Goal: Transaction & Acquisition: Purchase product/service

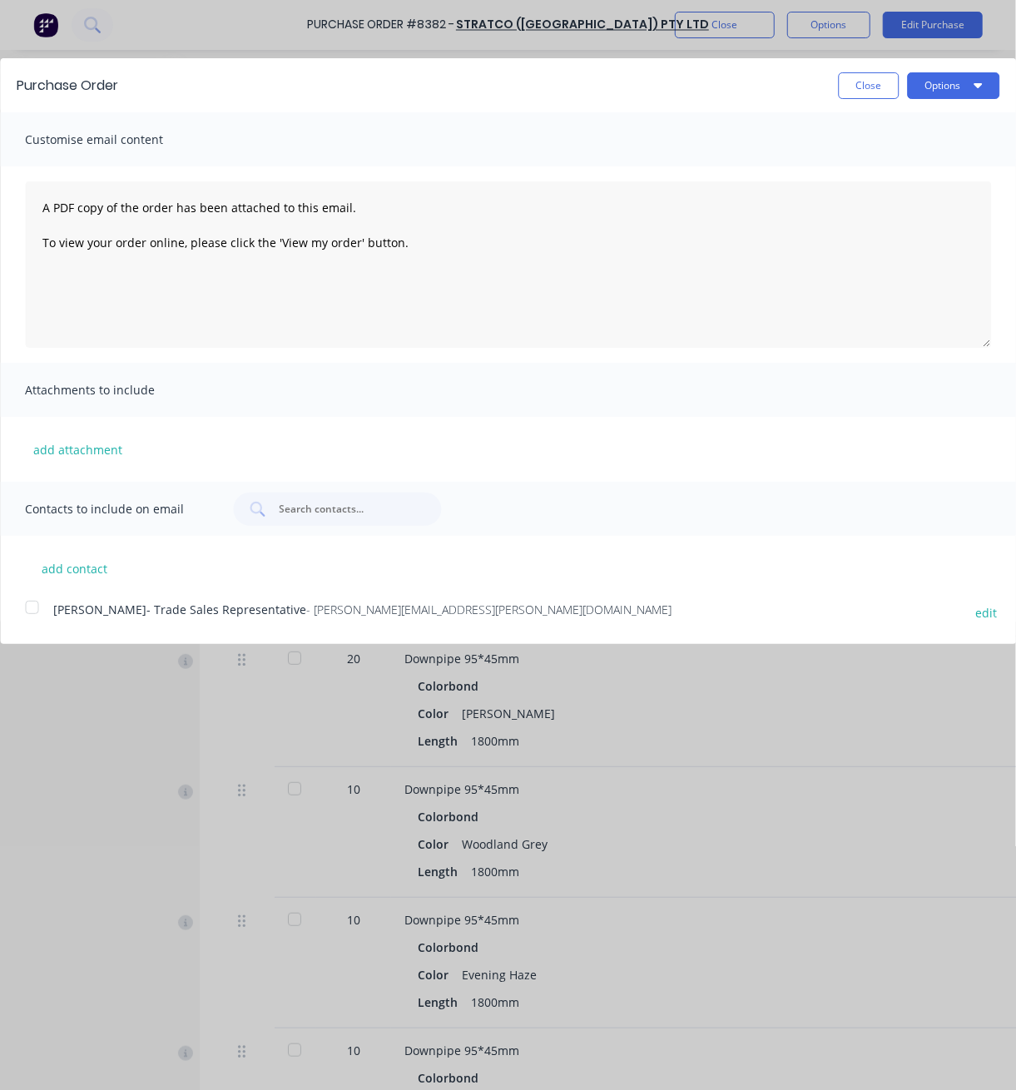
click at [5, 494] on div "Contacts to include on email" at bounding box center [508, 509] width 1016 height 54
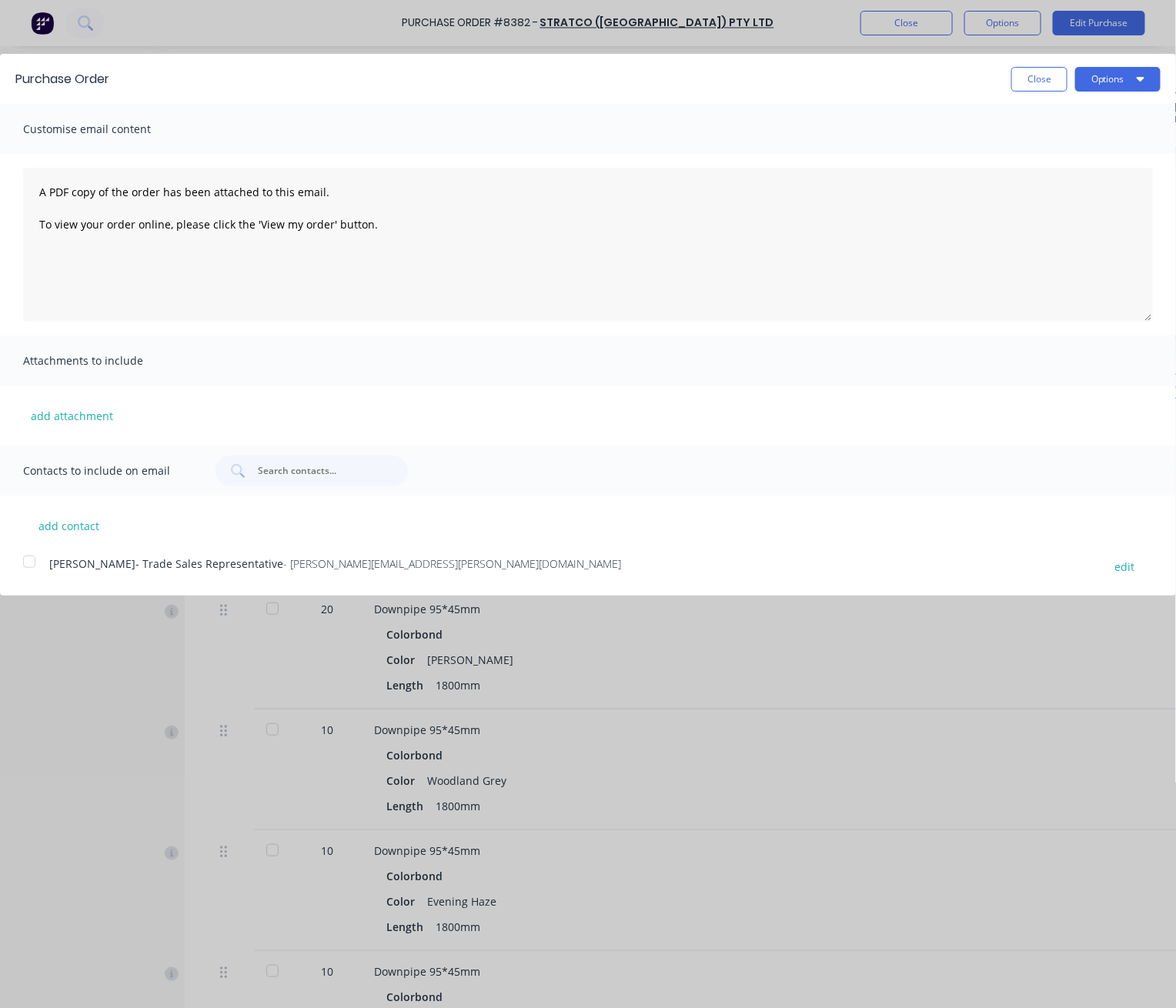
drag, startPoint x: 1045, startPoint y: 74, endPoint x: 964, endPoint y: 51, distance: 84.2
click at [939, 74] on button "Close" at bounding box center [1039, 79] width 56 height 25
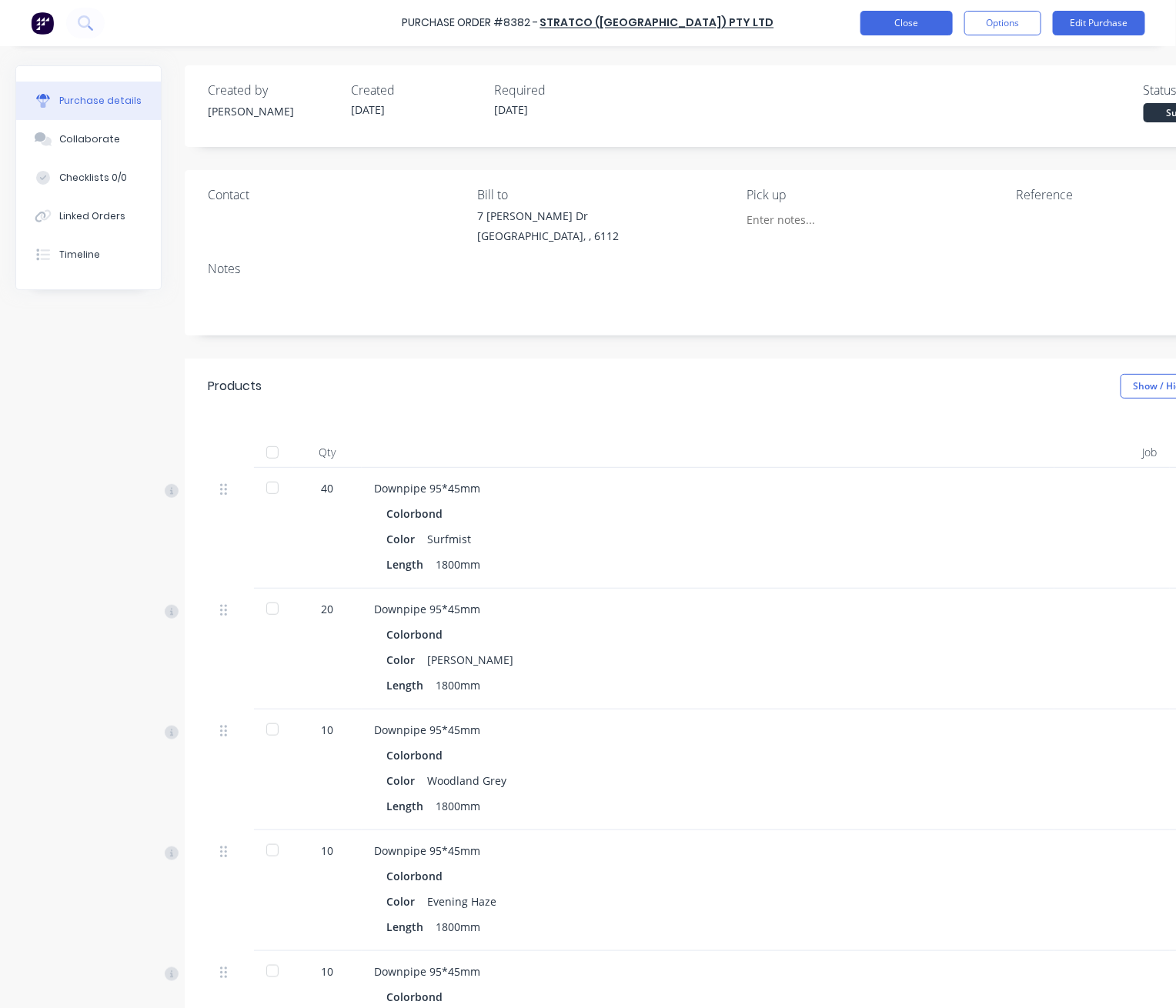
click at [918, 19] on button "Close" at bounding box center [907, 23] width 92 height 25
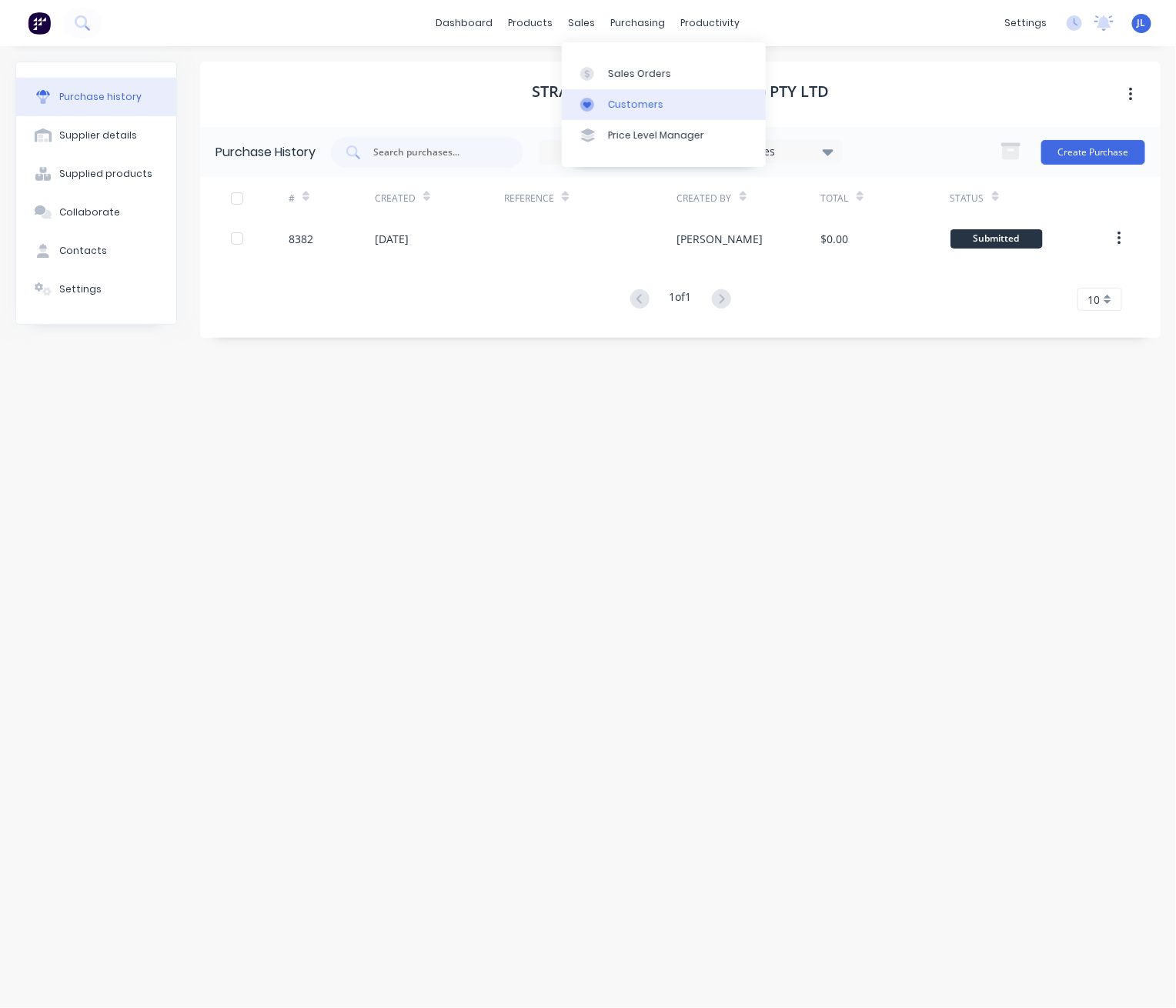
click at [625, 104] on div "Customers" at bounding box center [636, 104] width 55 height 14
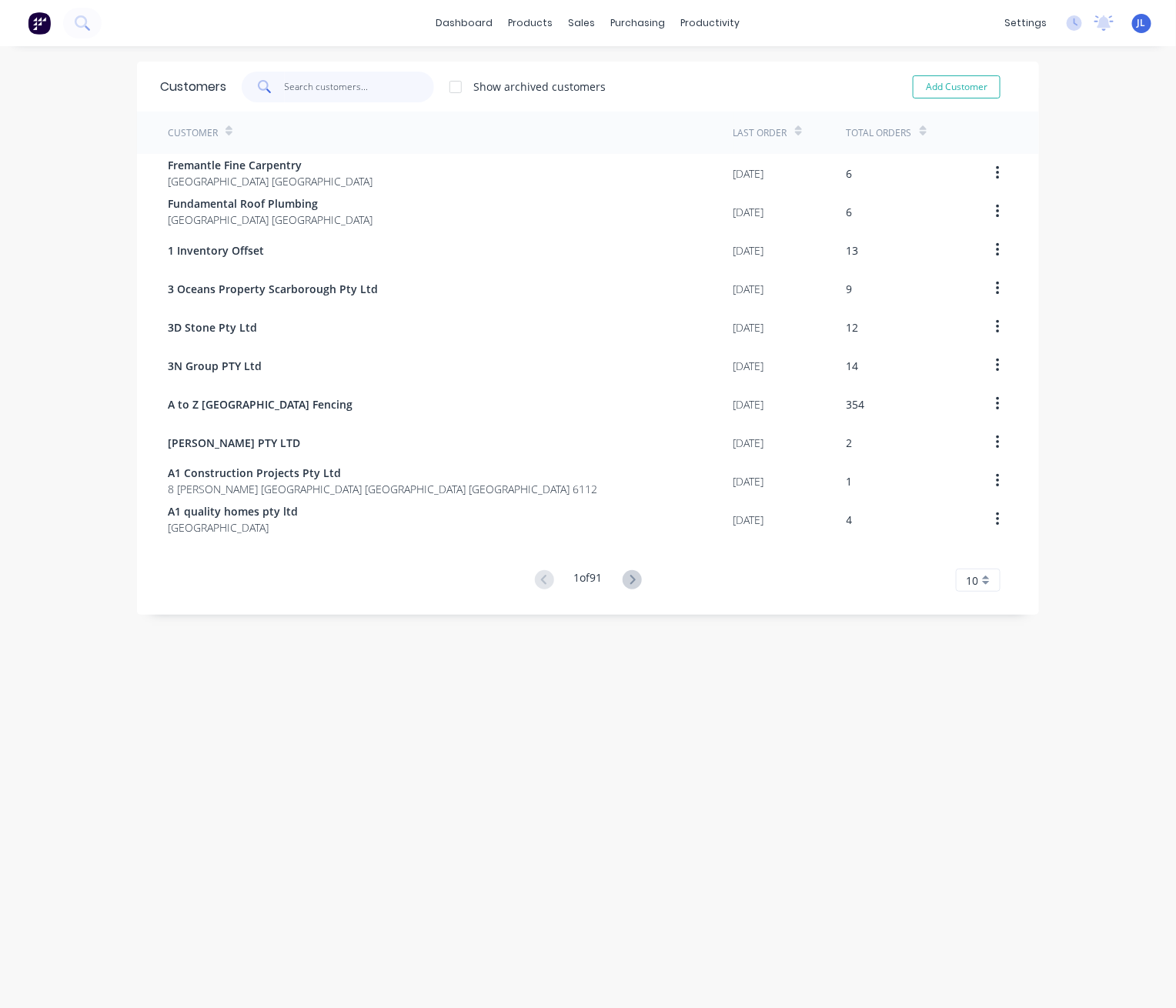
click at [343, 81] on input "text" at bounding box center [360, 86] width 150 height 31
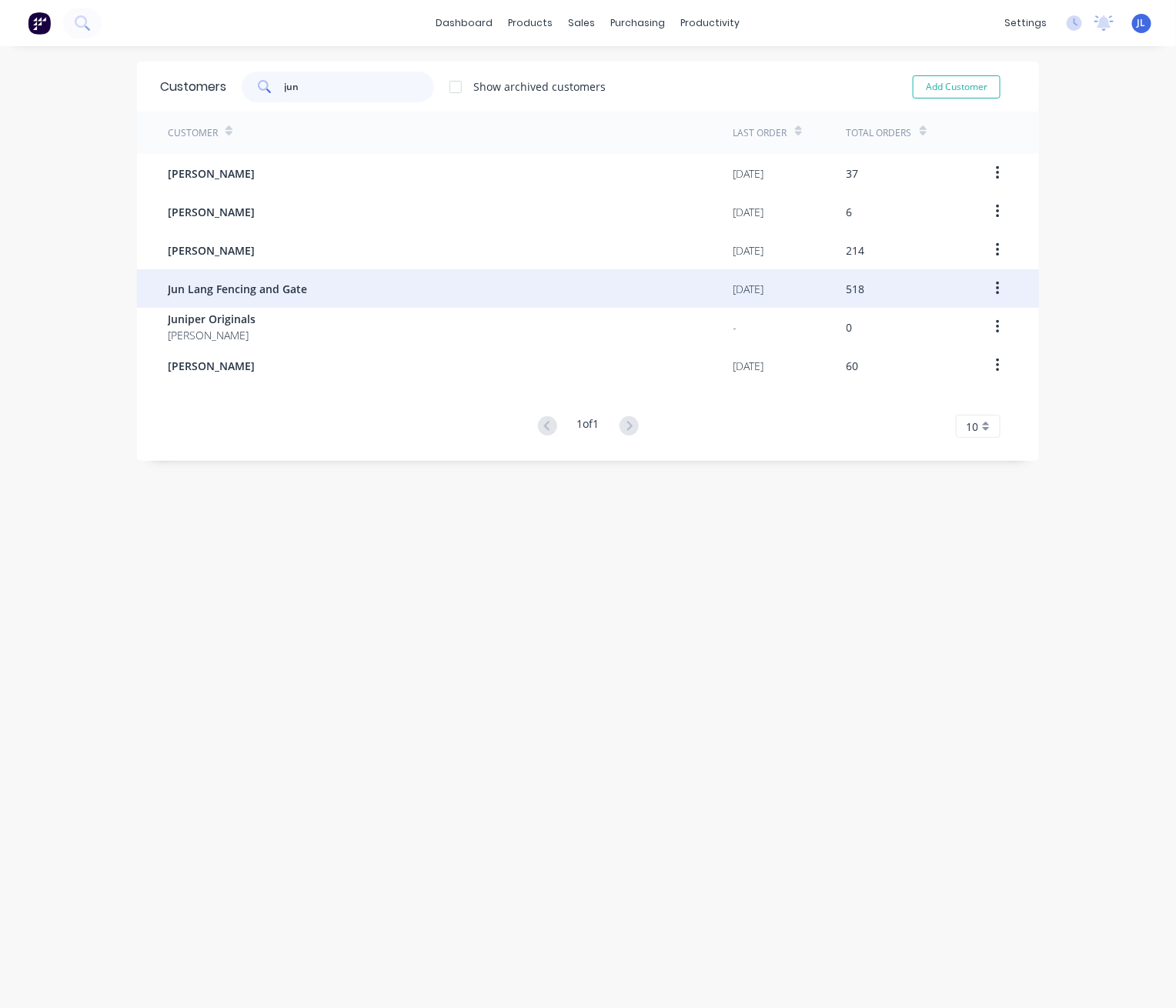
type input "jun"
click at [291, 287] on span "Jun Lang Fencing and Gate" at bounding box center [237, 289] width 140 height 16
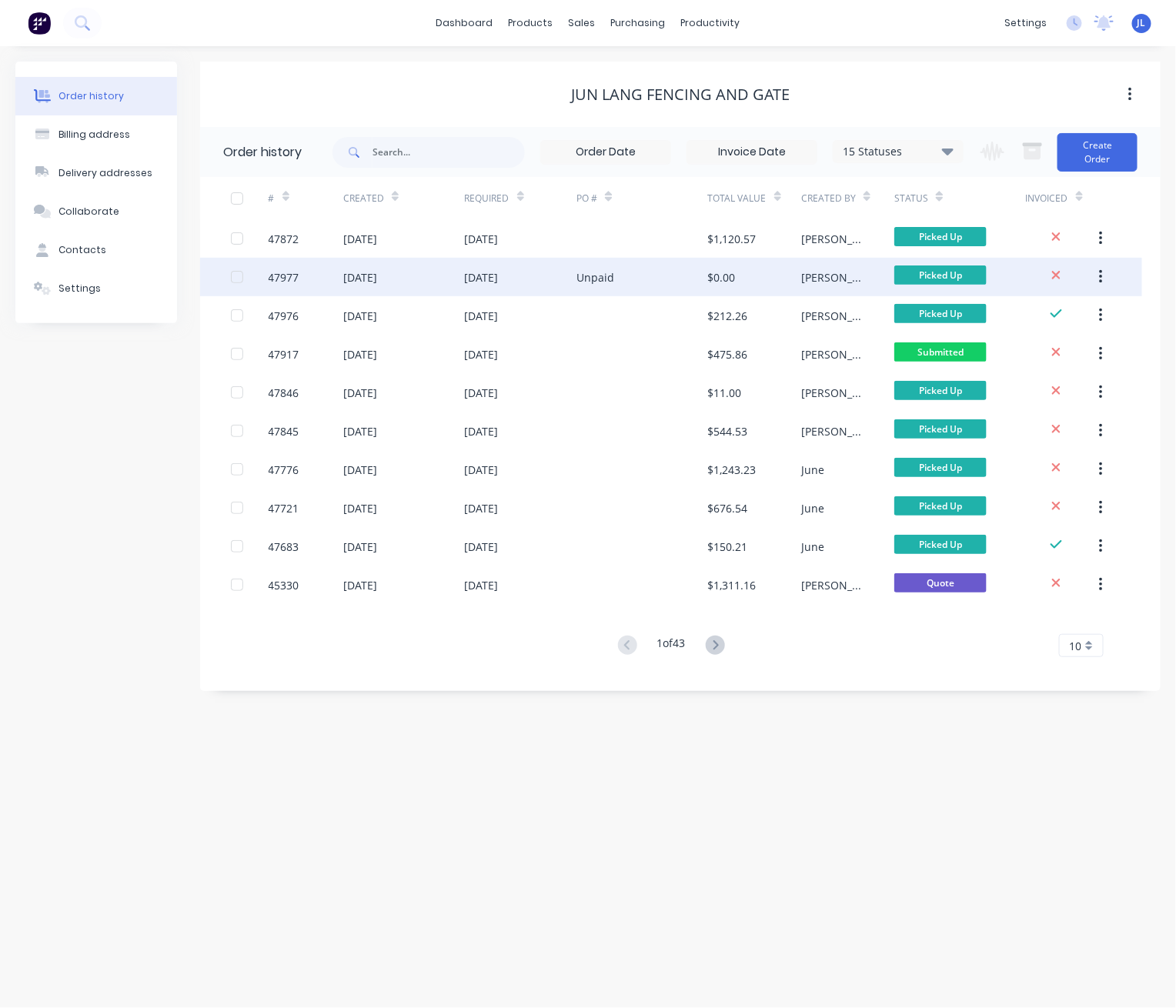
click at [695, 276] on div "Unpaid" at bounding box center [642, 277] width 131 height 39
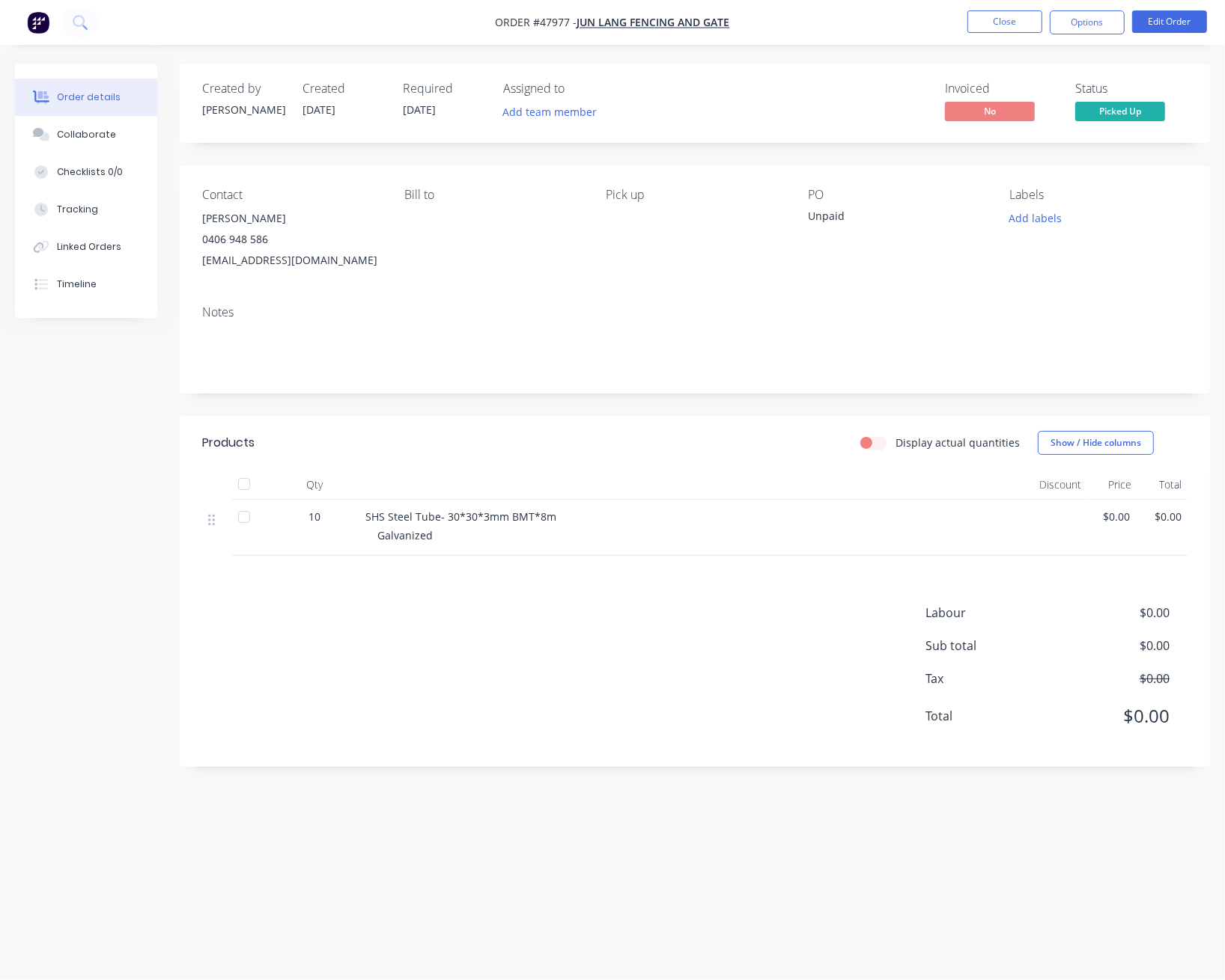
click at [914, 520] on span "$0.00" at bounding box center [1111, 516] width 40 height 15
click at [914, 21] on button "Edit Order" at bounding box center [1169, 22] width 75 height 22
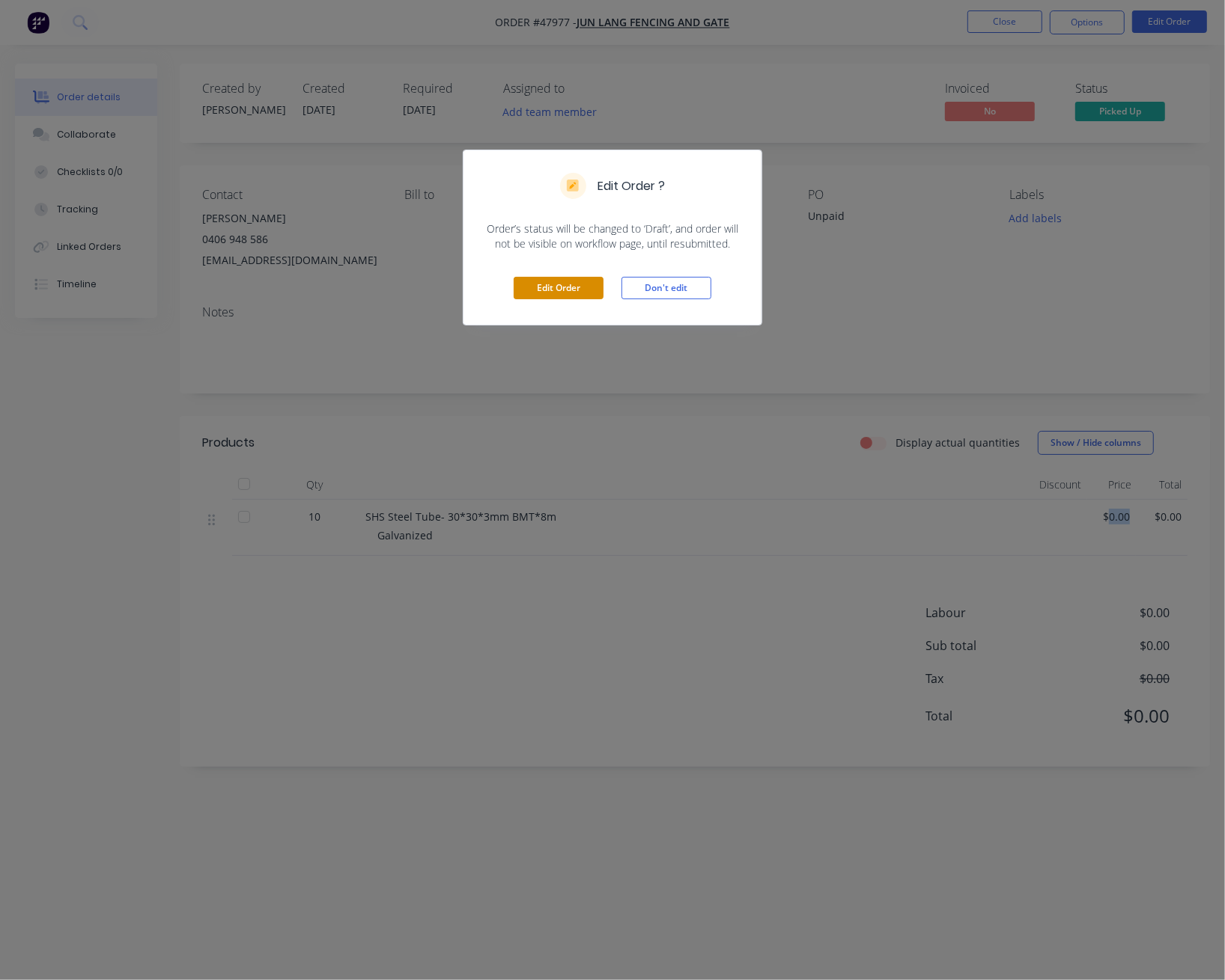
click at [560, 286] on button "Edit Order" at bounding box center [559, 288] width 90 height 22
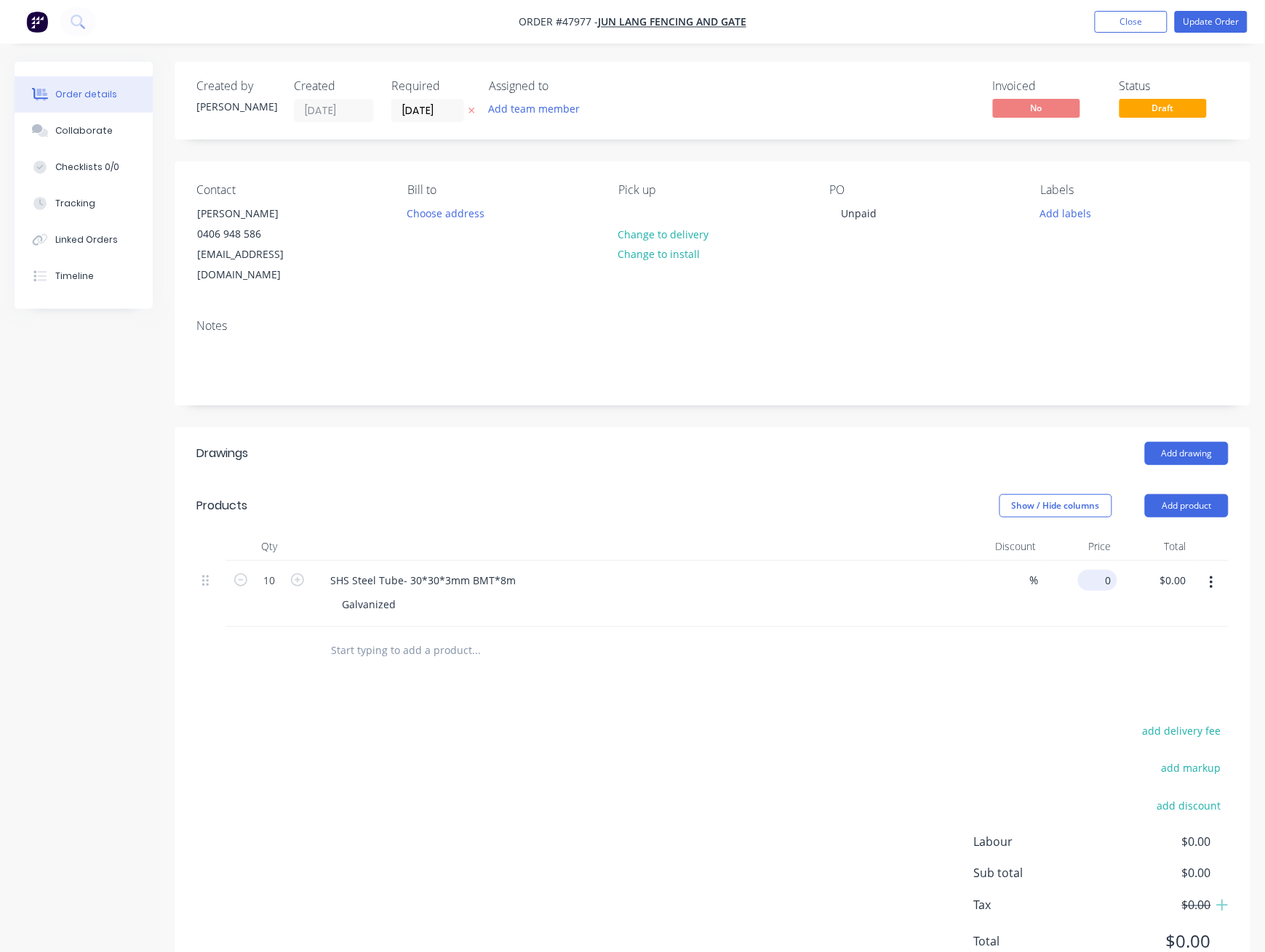
click at [888, 570] on input "0" at bounding box center [1100, 581] width 33 height 21
type input "$45.26"
type input "$452.60"
click at [888, 721] on div "add delivery fee add markup add discount Labour $0.00 Sub total $452.60 Tax $45…" at bounding box center [712, 845] width 1032 height 249
click at [795, 659] on div "Drawings Add drawing Products Show / Hide columns Add product Qty Discount Pric…" at bounding box center [712, 709] width 1075 height 564
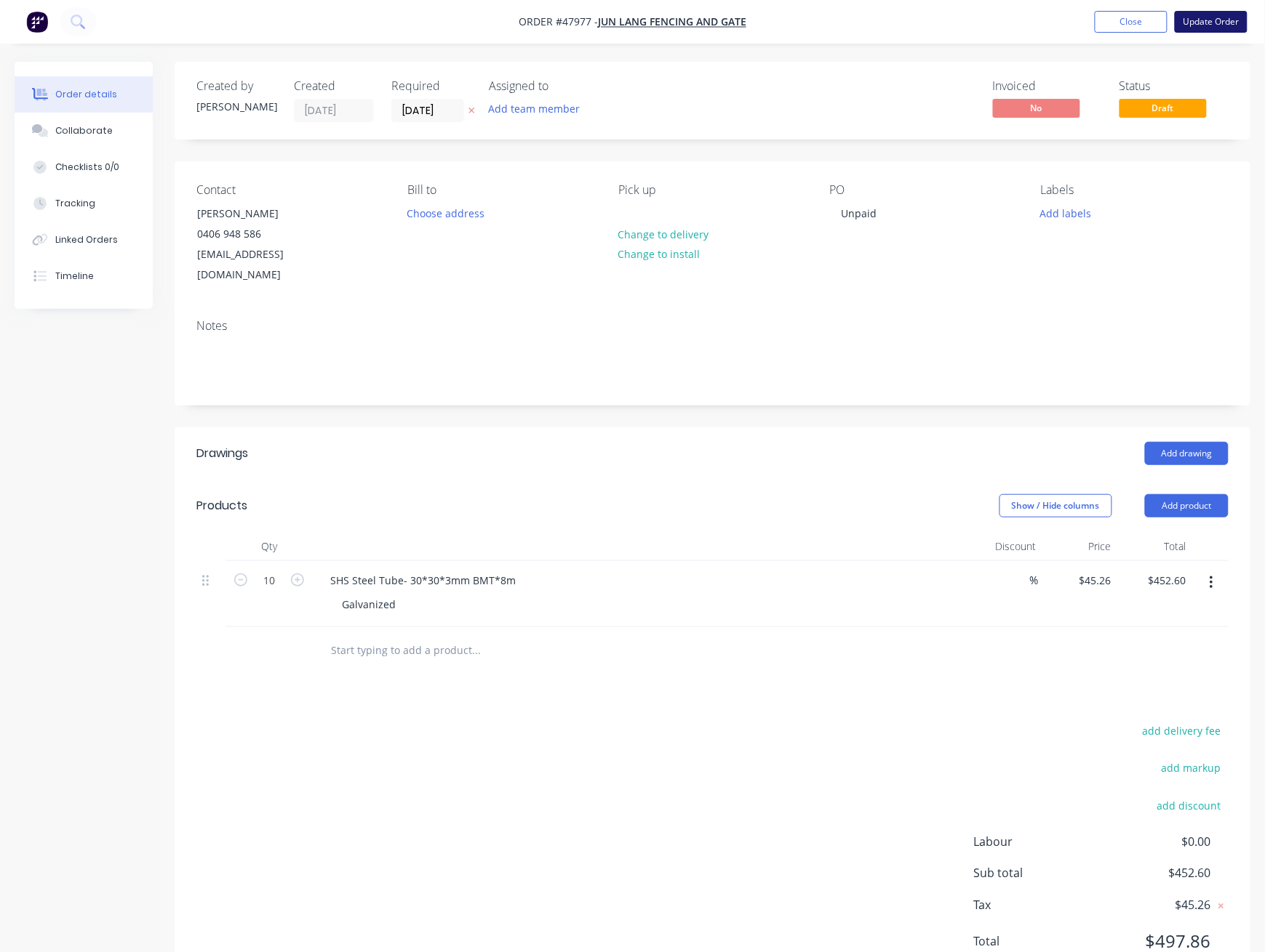
click at [888, 23] on button "Update Order" at bounding box center [1210, 21] width 73 height 22
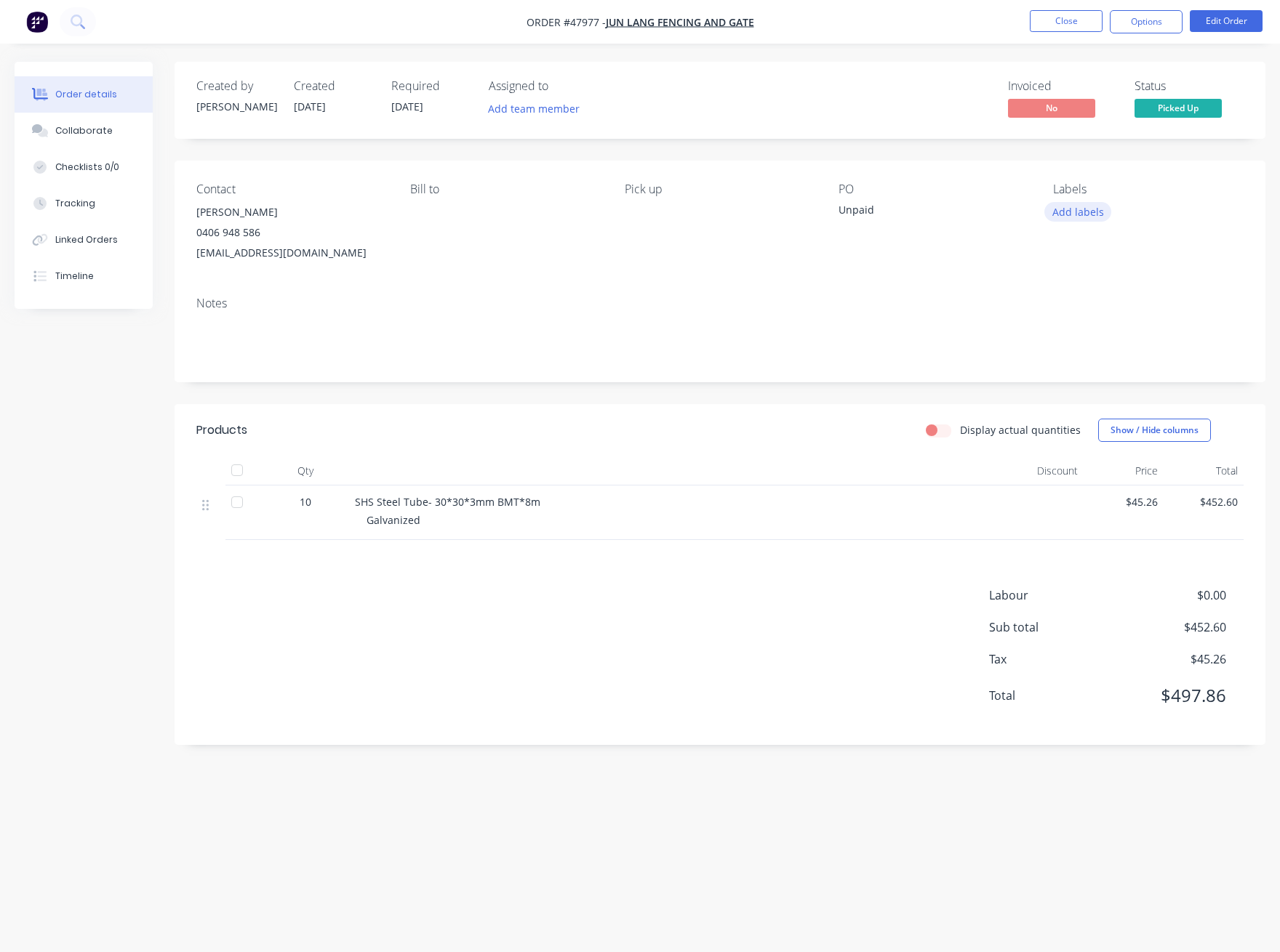
click at [888, 208] on button "Add labels" at bounding box center [1077, 211] width 67 height 19
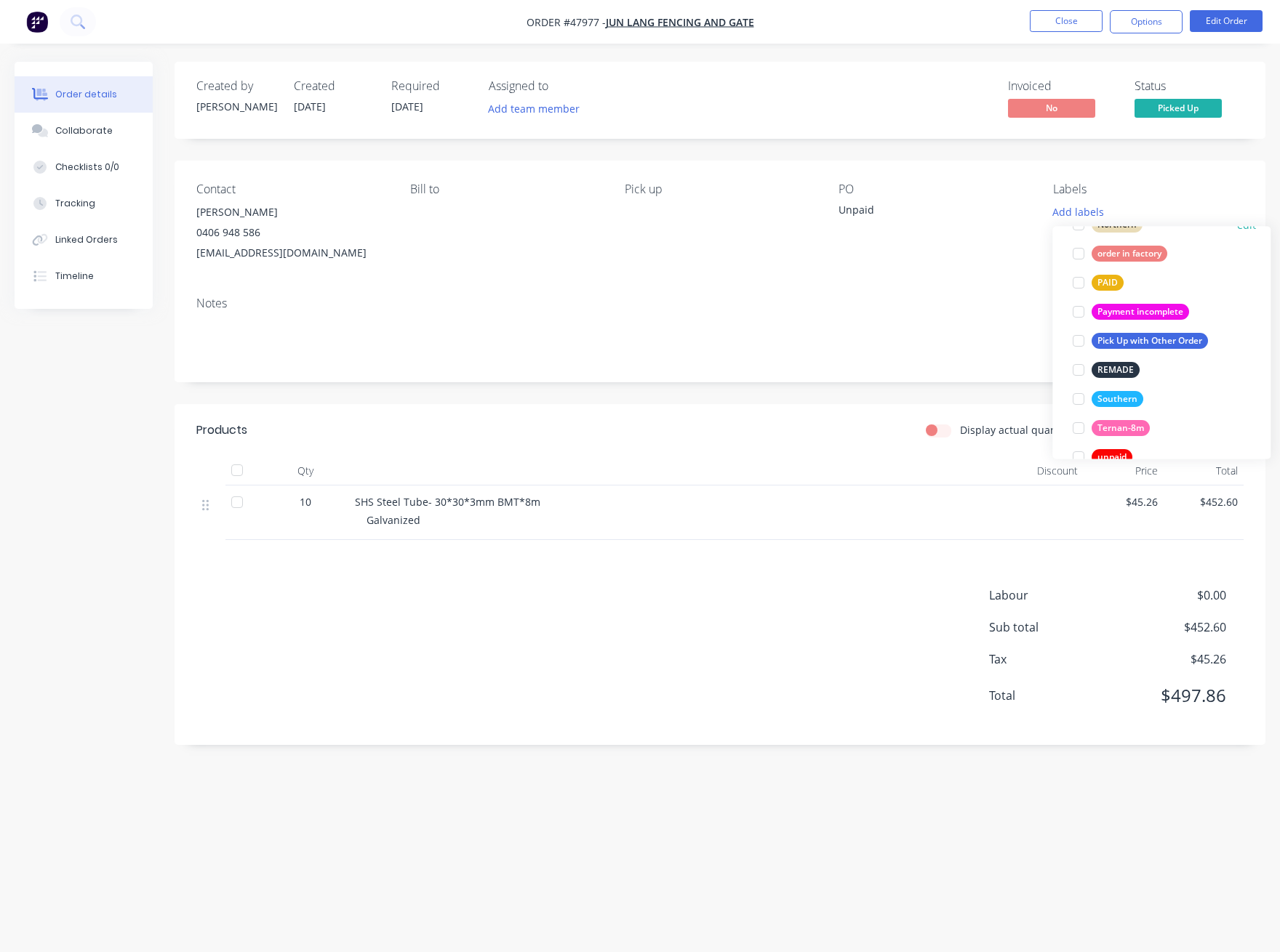
scroll to position [388, 0]
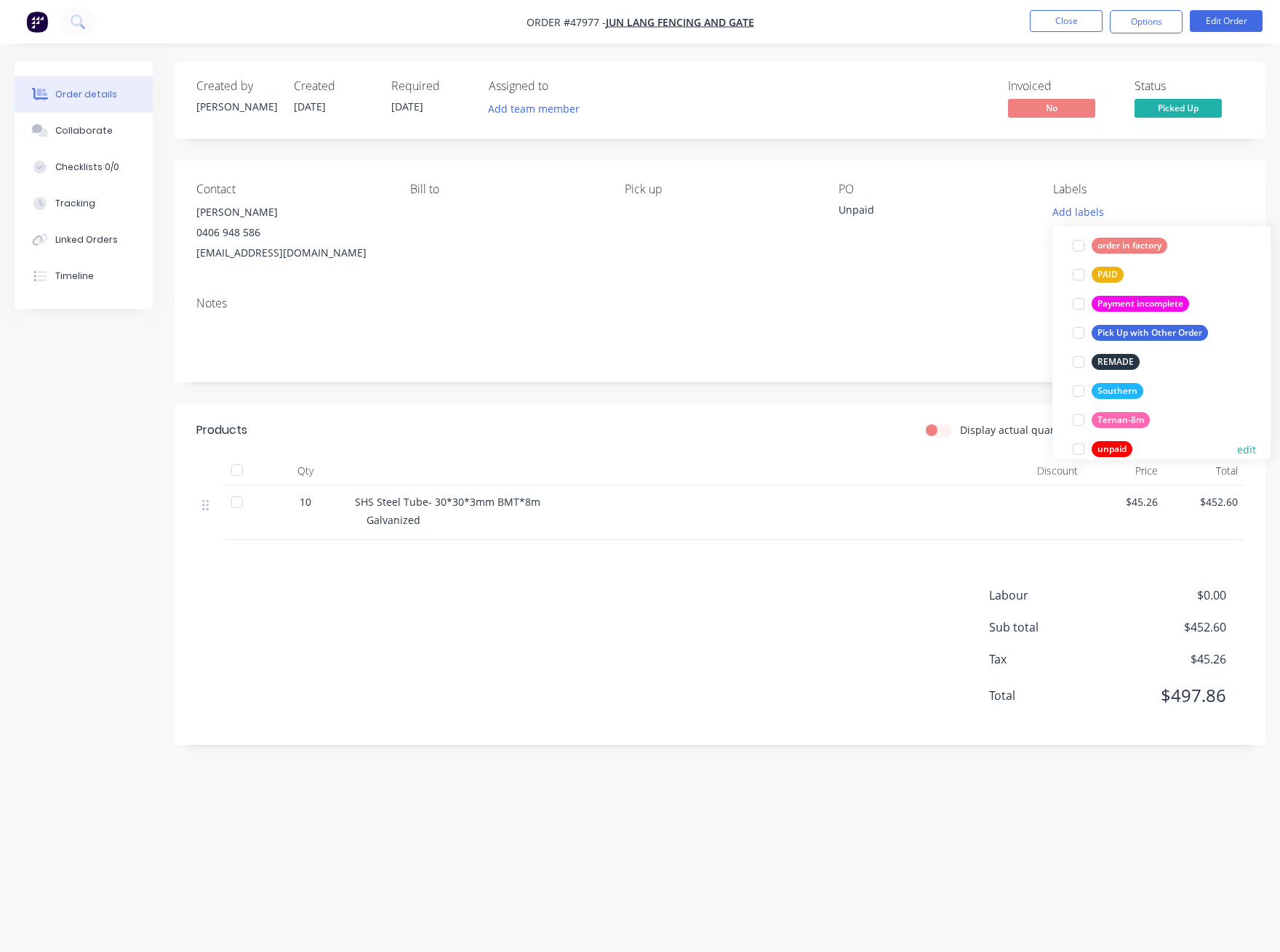
click at [888, 447] on div "unpaid" at bounding box center [1111, 449] width 41 height 16
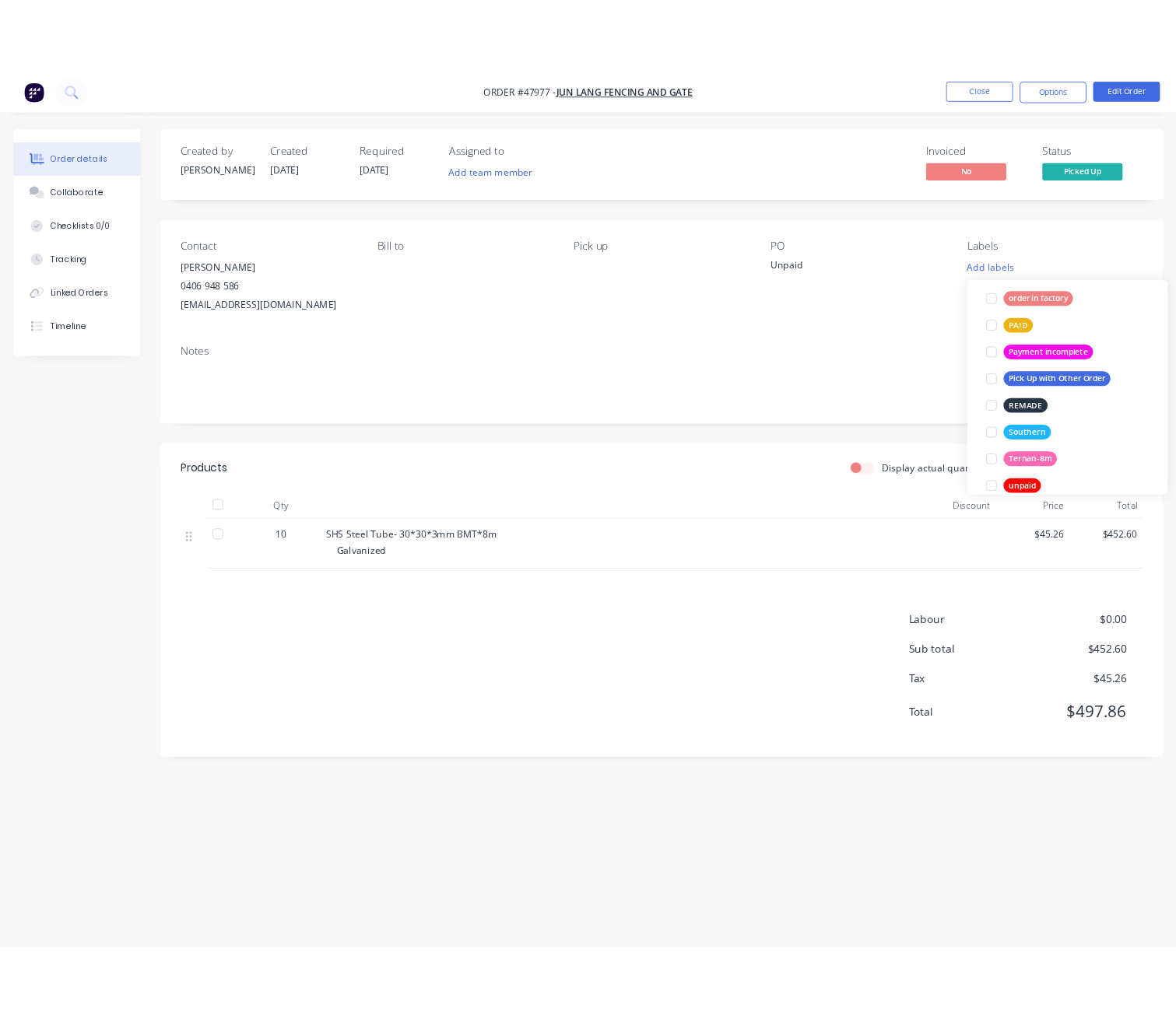
scroll to position [0, 0]
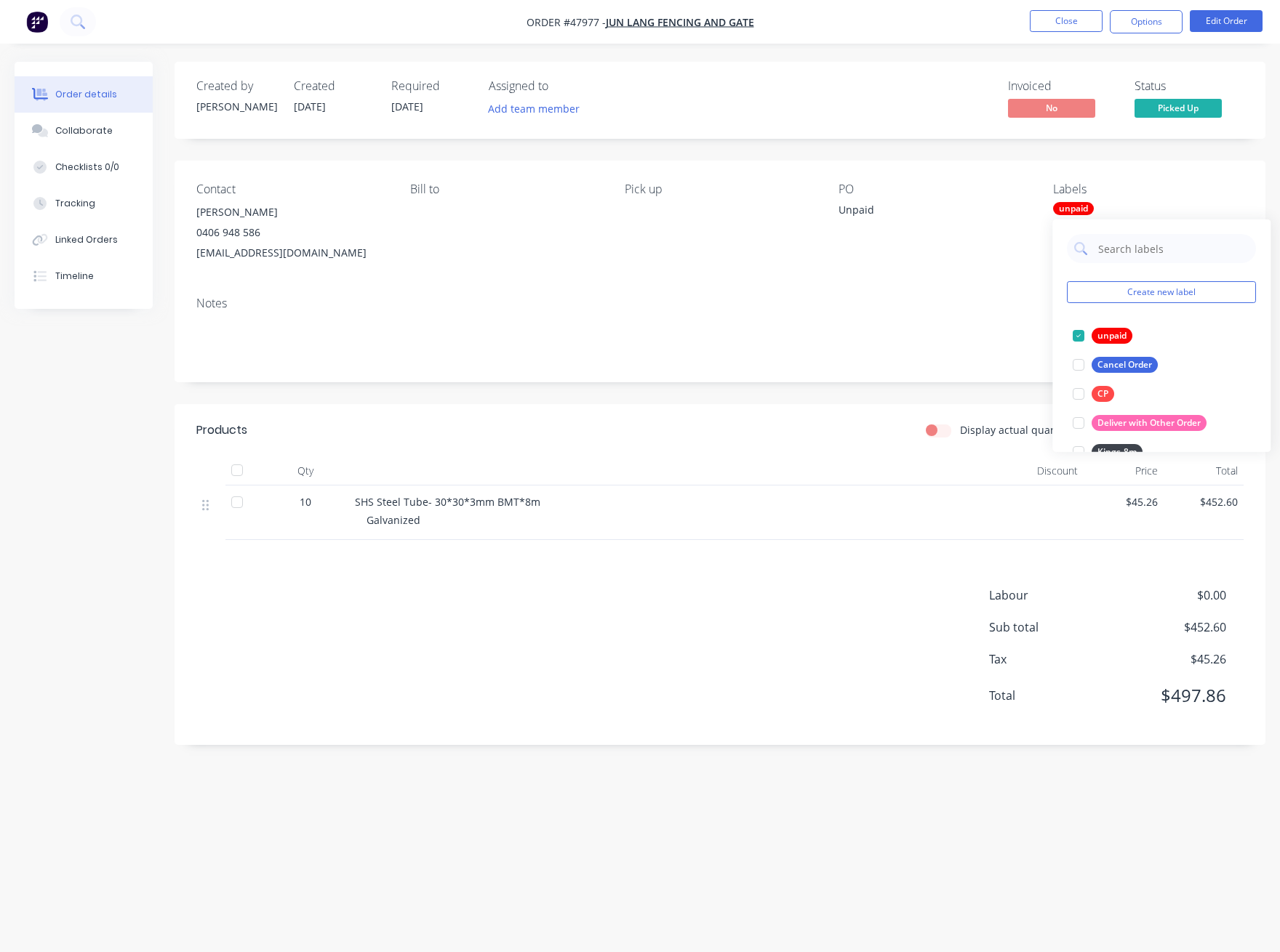
click at [864, 77] on div "Created by Cathy Created 12/08/25 Required 12/08/25 Assigned to Add team member…" at bounding box center [720, 100] width 1091 height 77
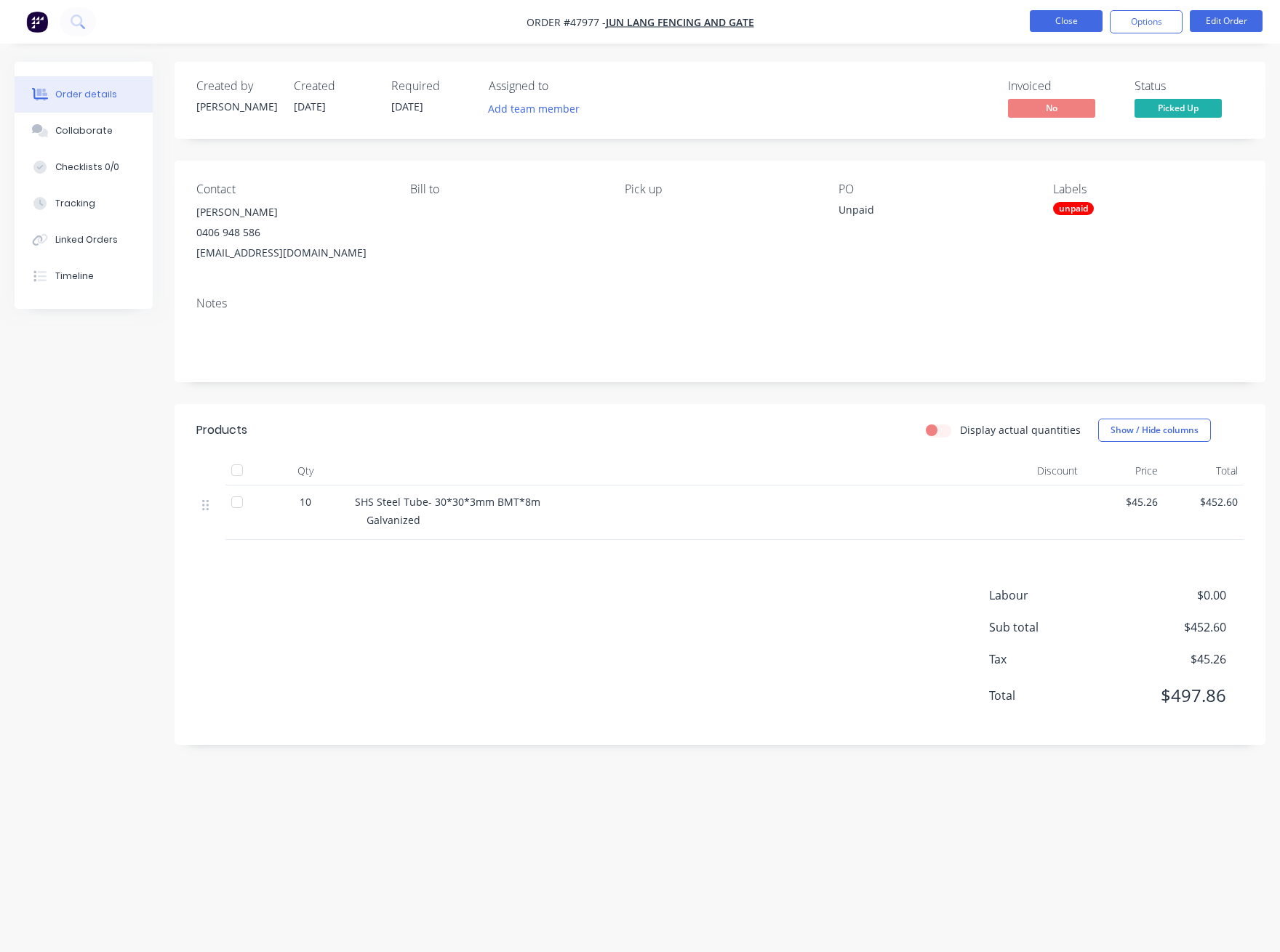
click at [888, 18] on button "Close" at bounding box center [1066, 21] width 73 height 22
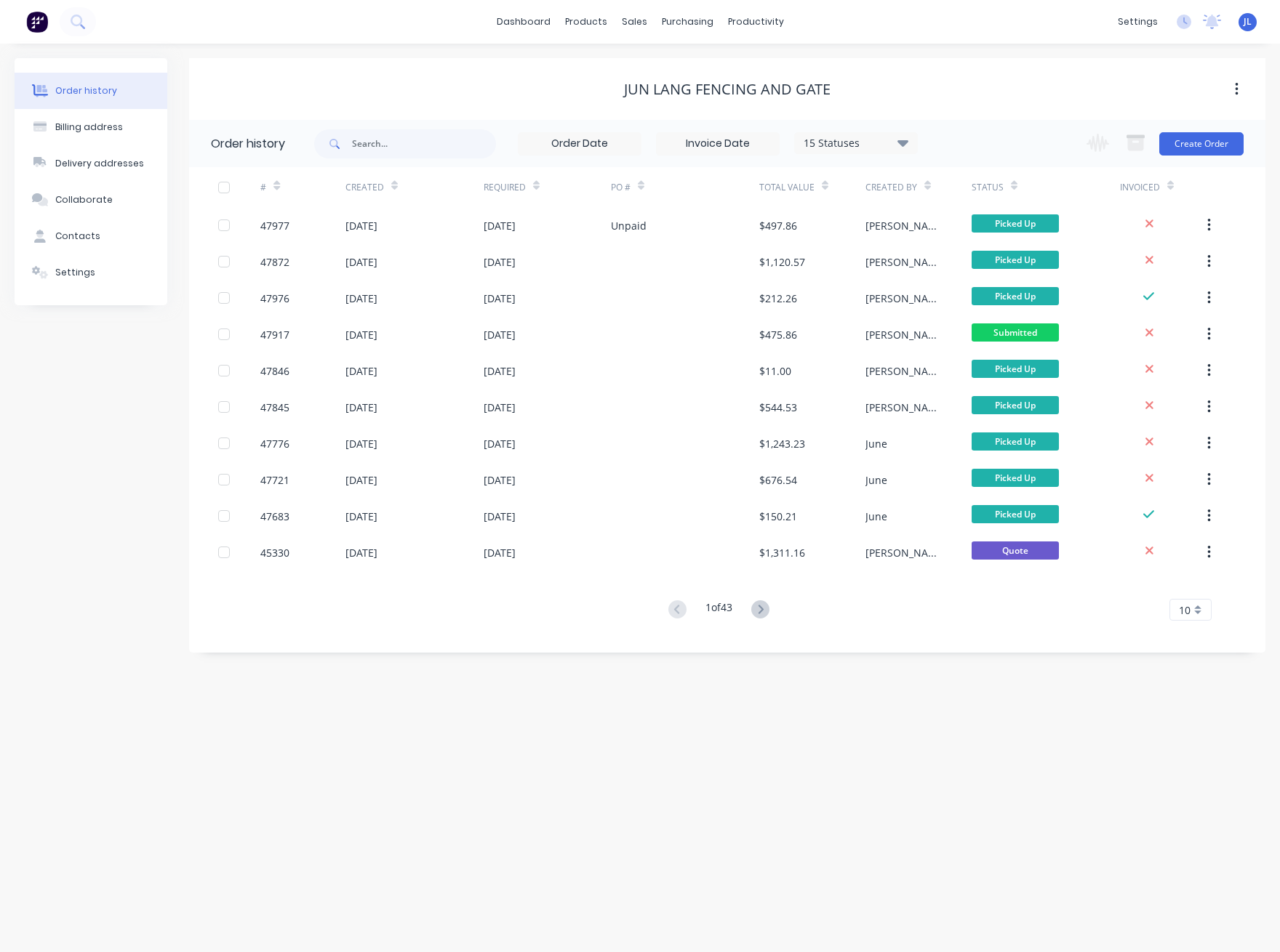
click at [597, 709] on div "Order history Billing address Delivery addresses Collaborate Contacts Settings …" at bounding box center [640, 498] width 1280 height 909
click at [817, 695] on div "Order history Billing address Delivery addresses Collaborate Contacts Settings …" at bounding box center [640, 498] width 1280 height 909
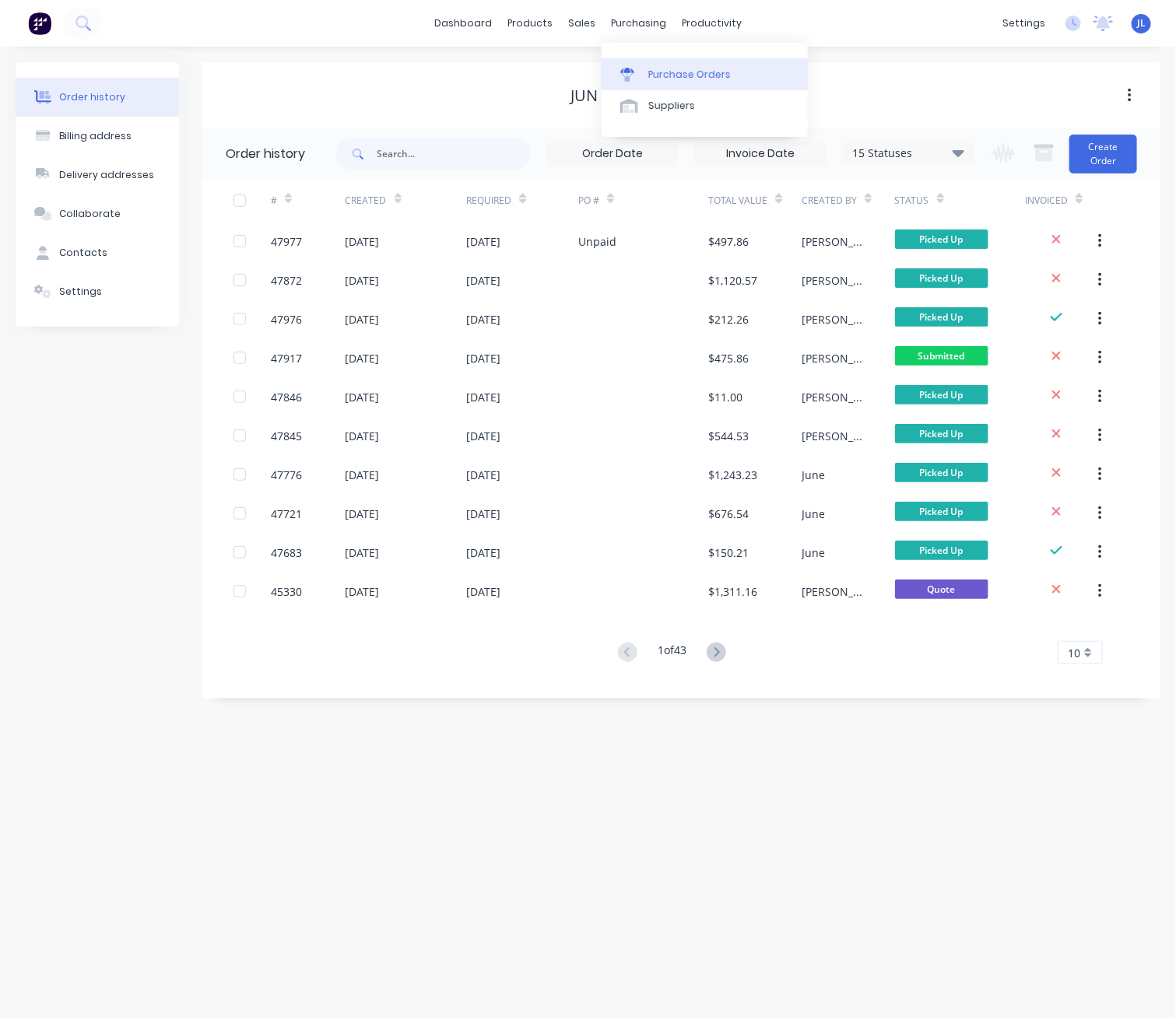
click at [667, 73] on div "Purchase Orders" at bounding box center [689, 74] width 82 height 14
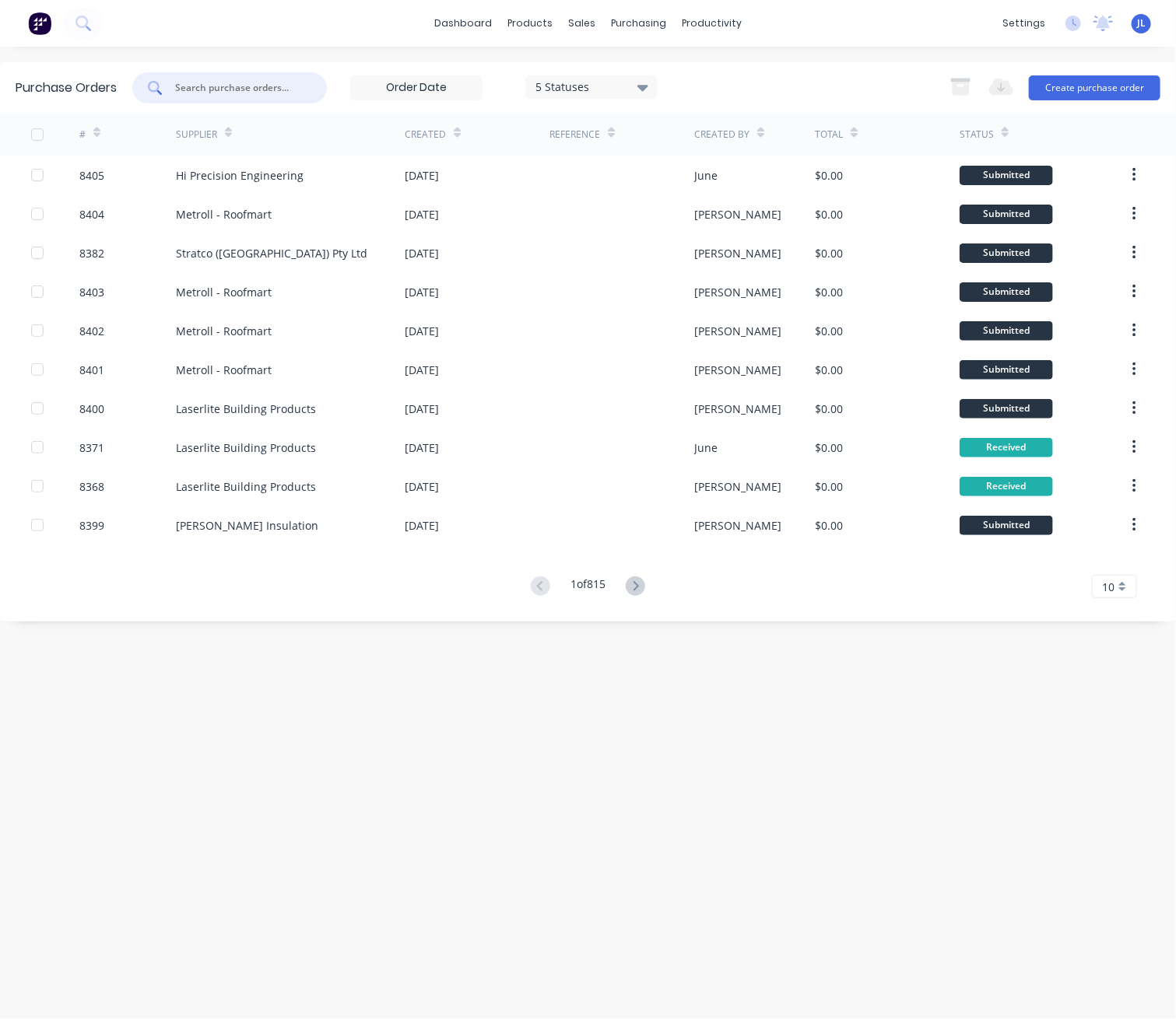
click at [289, 81] on input "text" at bounding box center [238, 88] width 129 height 16
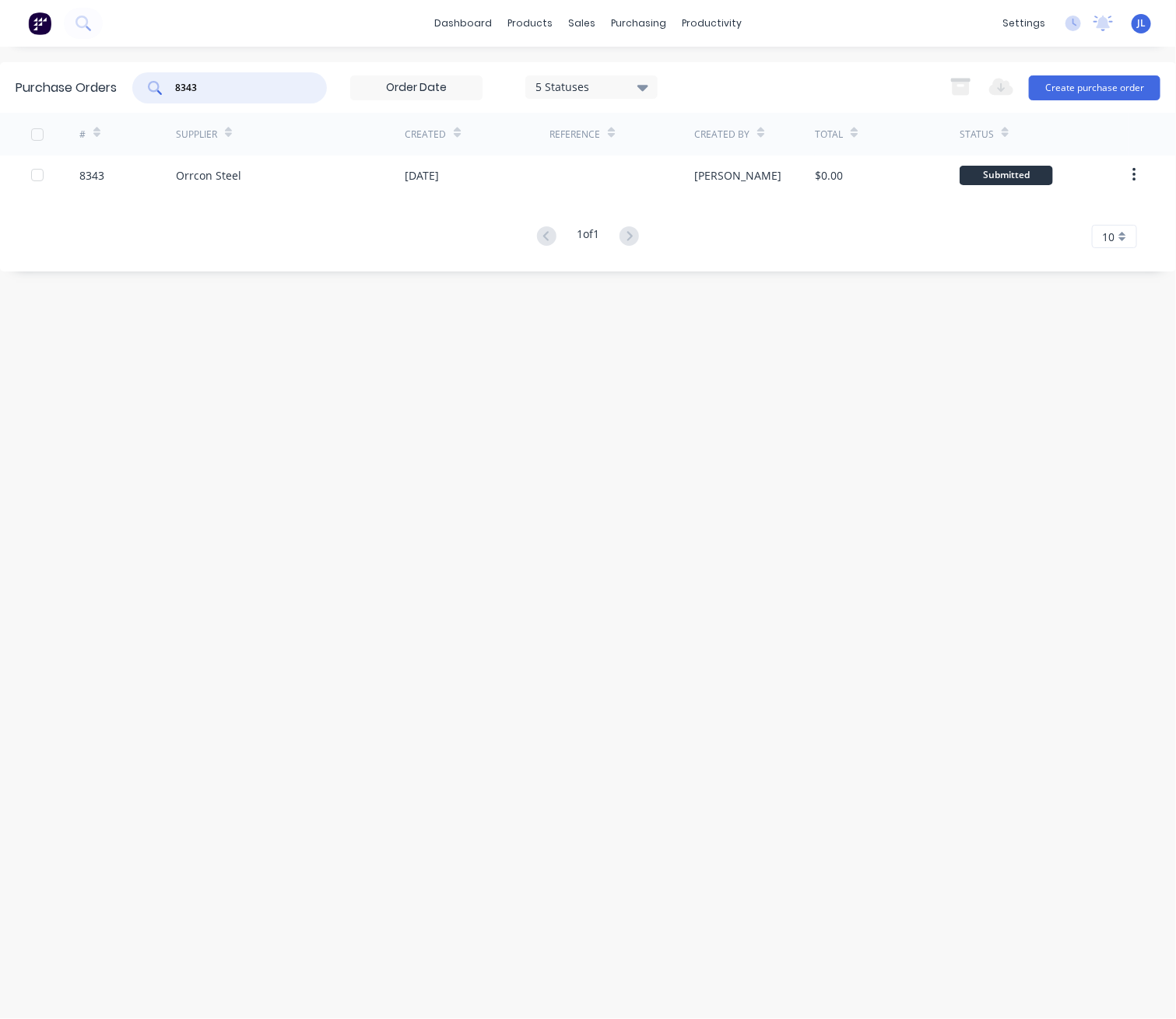
type input "8343"
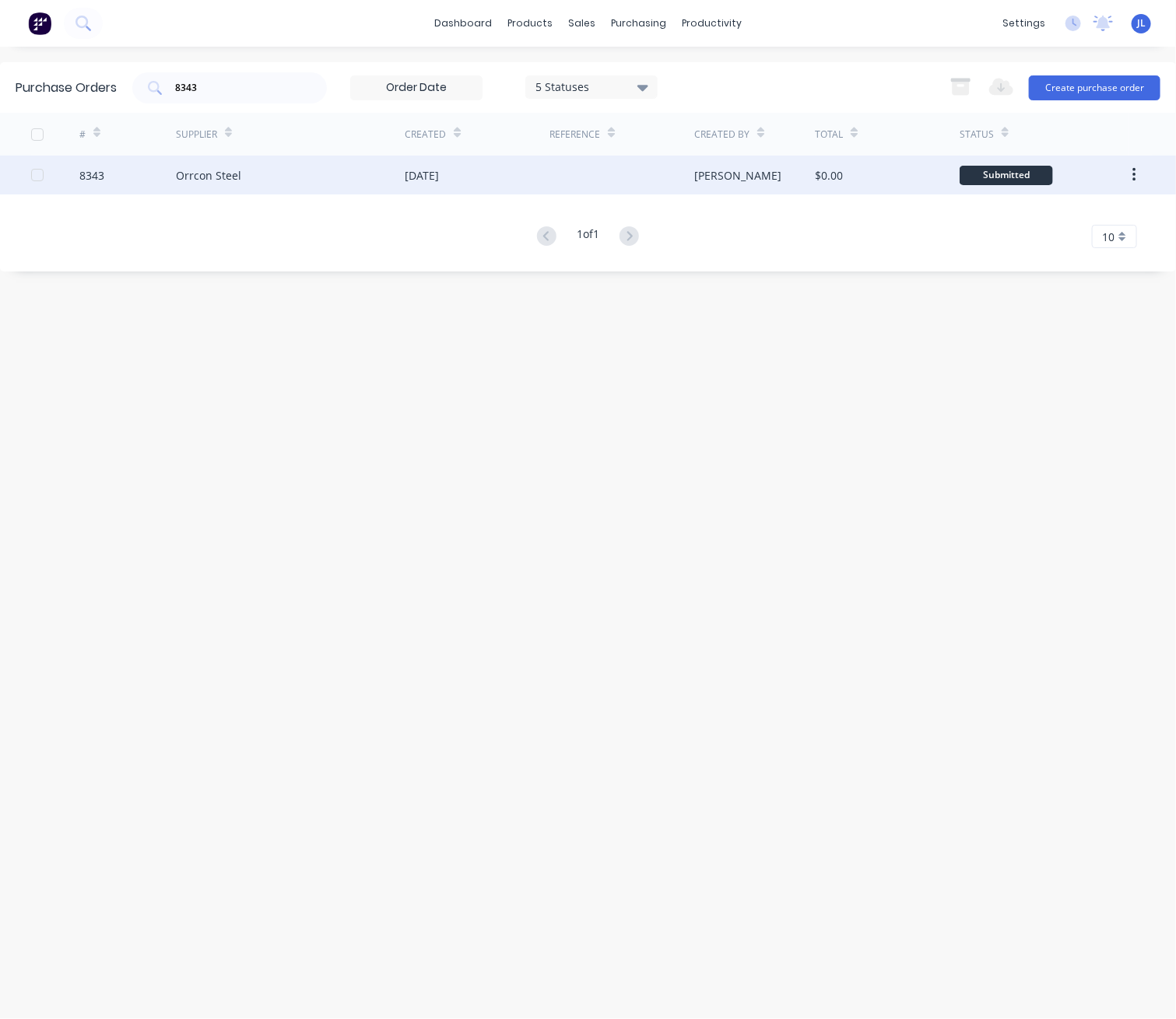
click at [217, 170] on div "Orrcon Steel" at bounding box center [208, 175] width 65 height 16
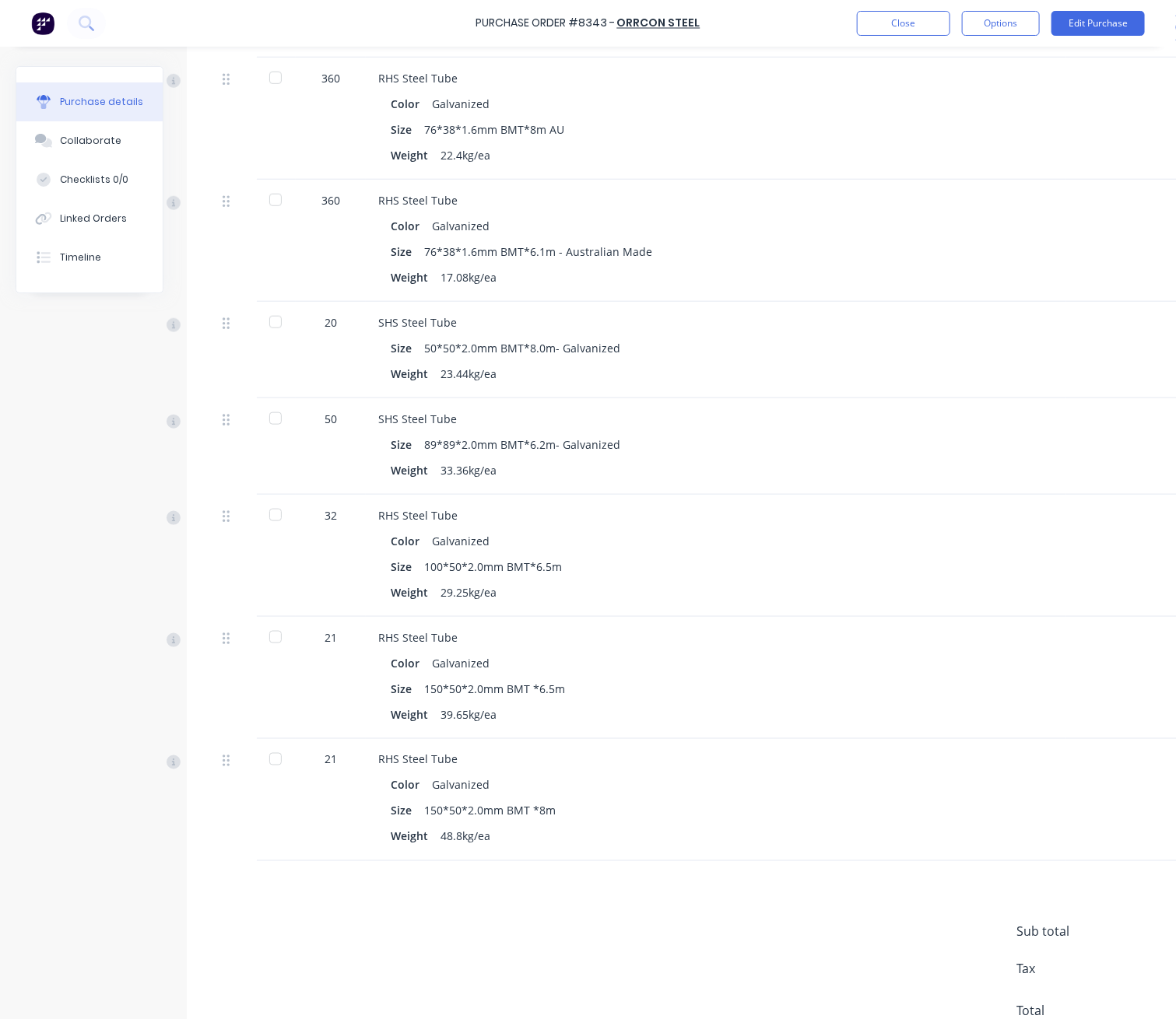
scroll to position [518, 0]
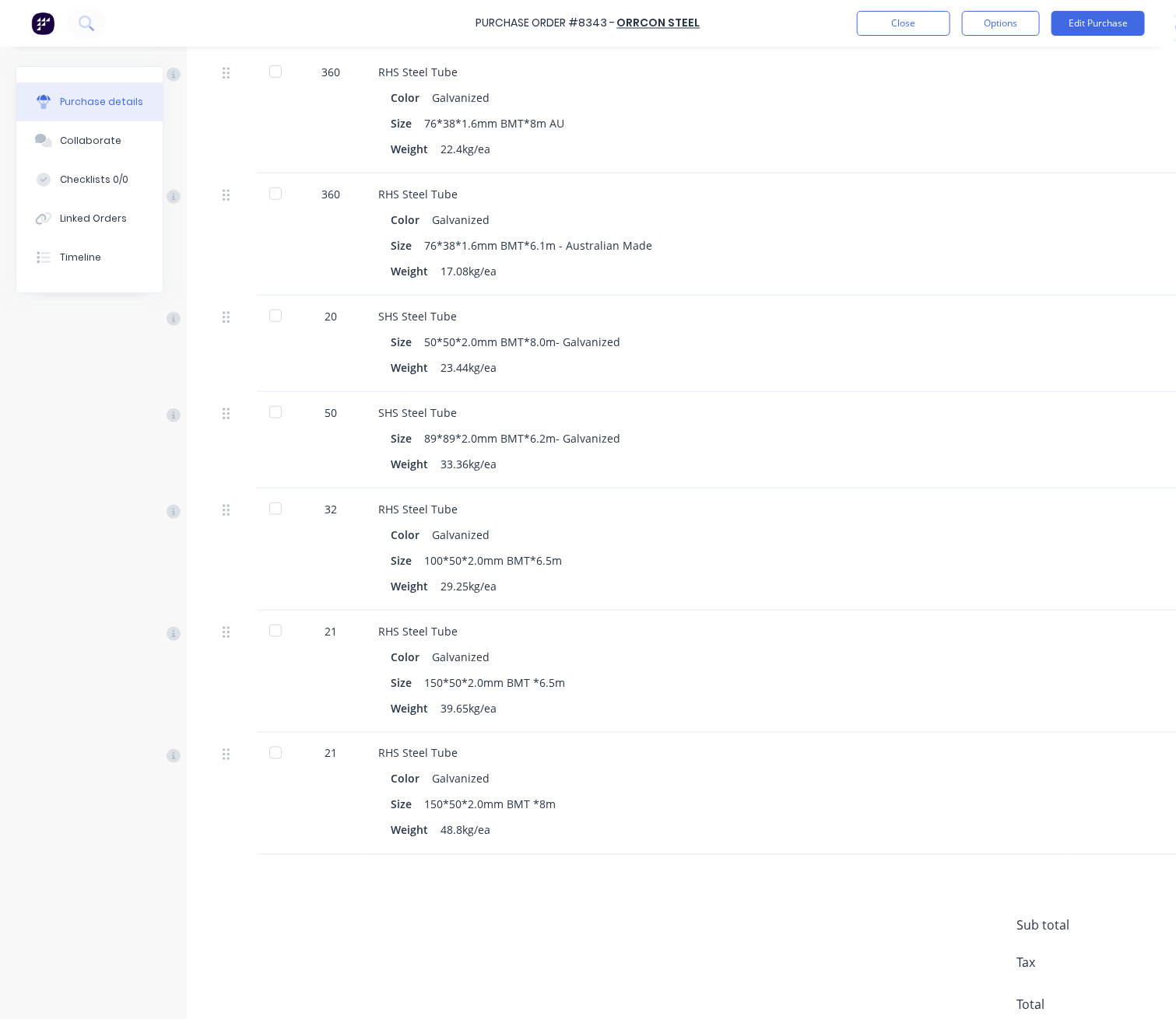
click at [271, 635] on div at bounding box center [275, 630] width 31 height 31
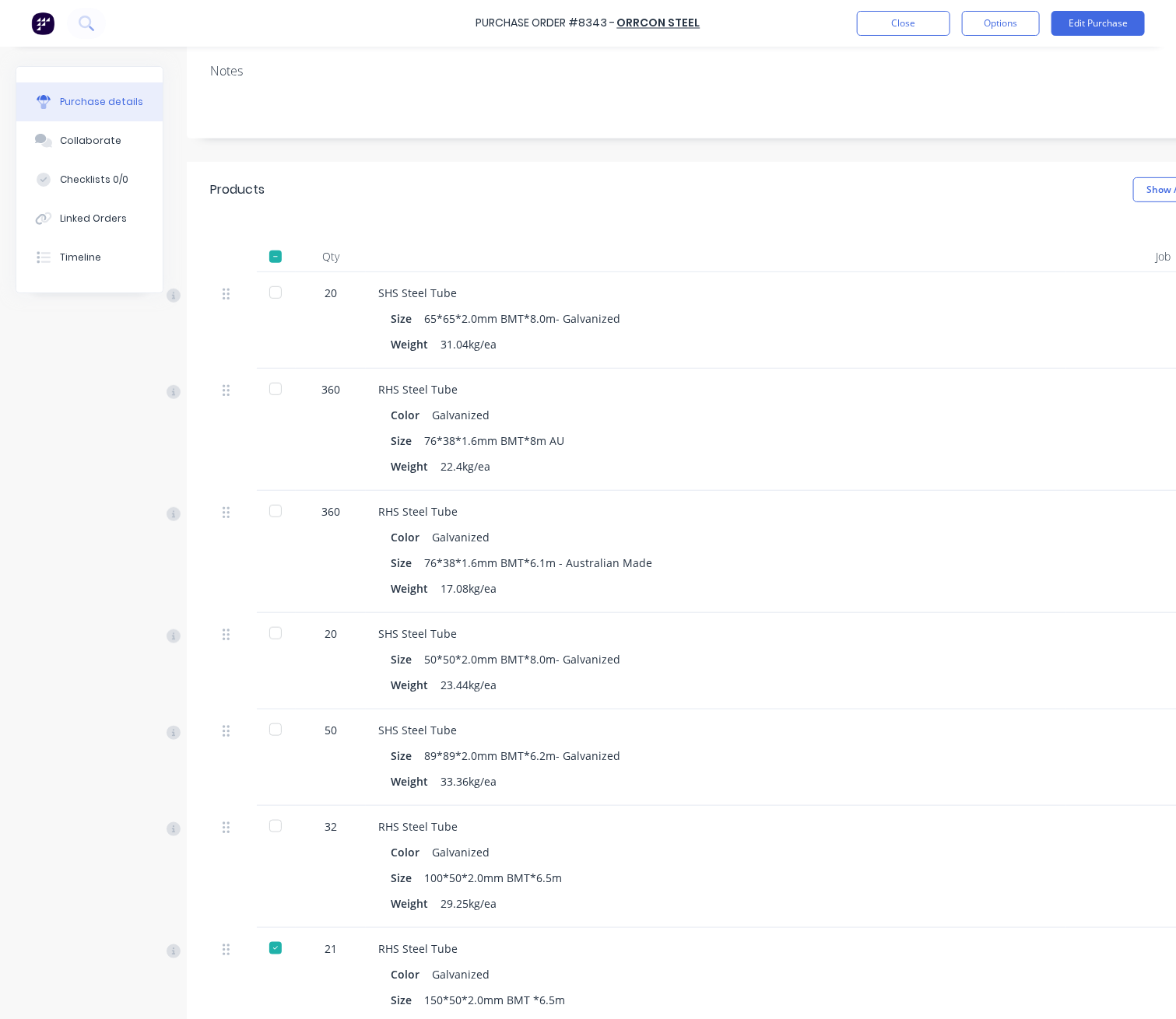
scroll to position [104, 0]
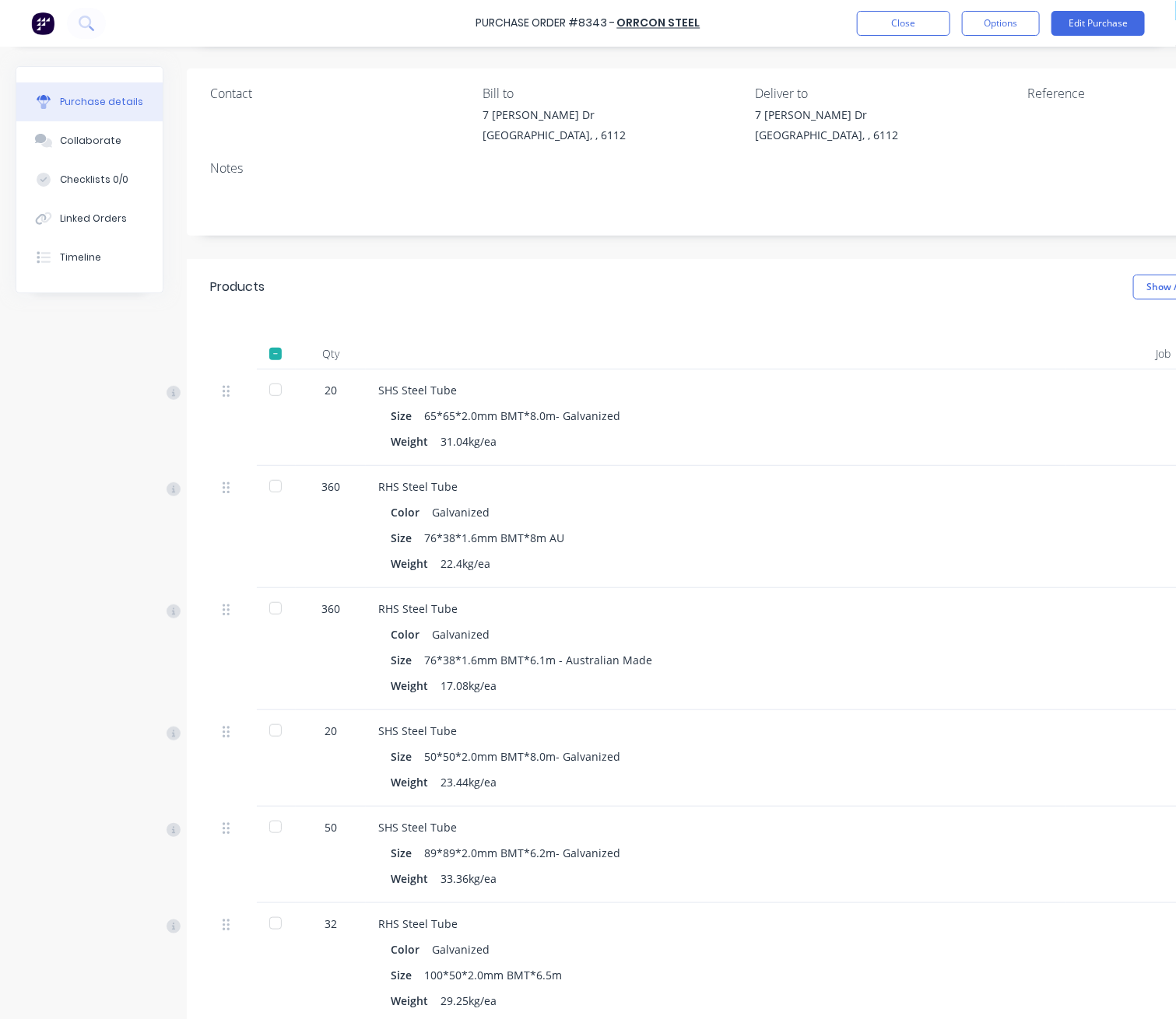
click at [278, 395] on div at bounding box center [275, 389] width 31 height 31
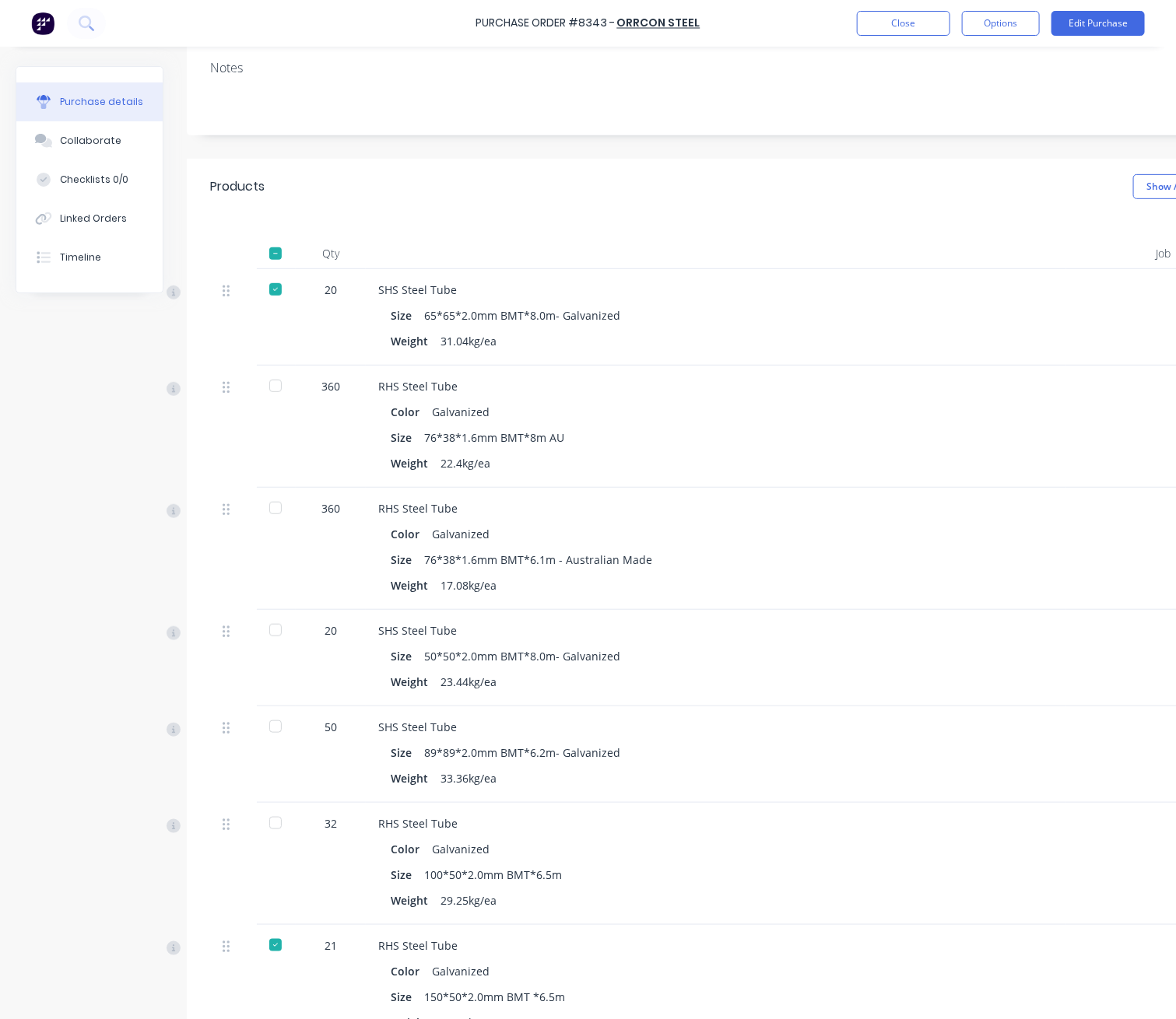
scroll to position [207, 0]
click at [271, 624] on div at bounding box center [275, 626] width 31 height 31
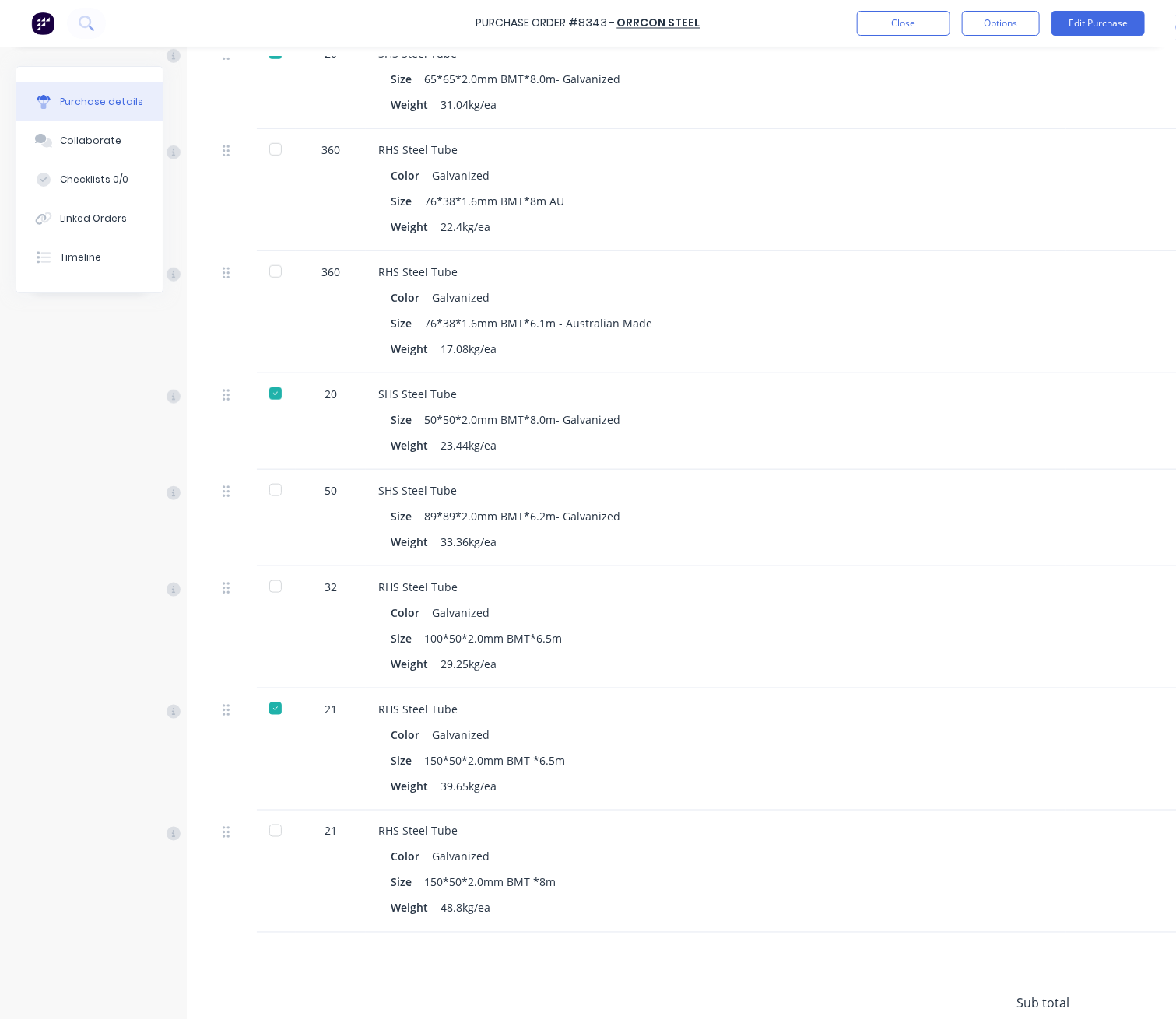
scroll to position [518, 0]
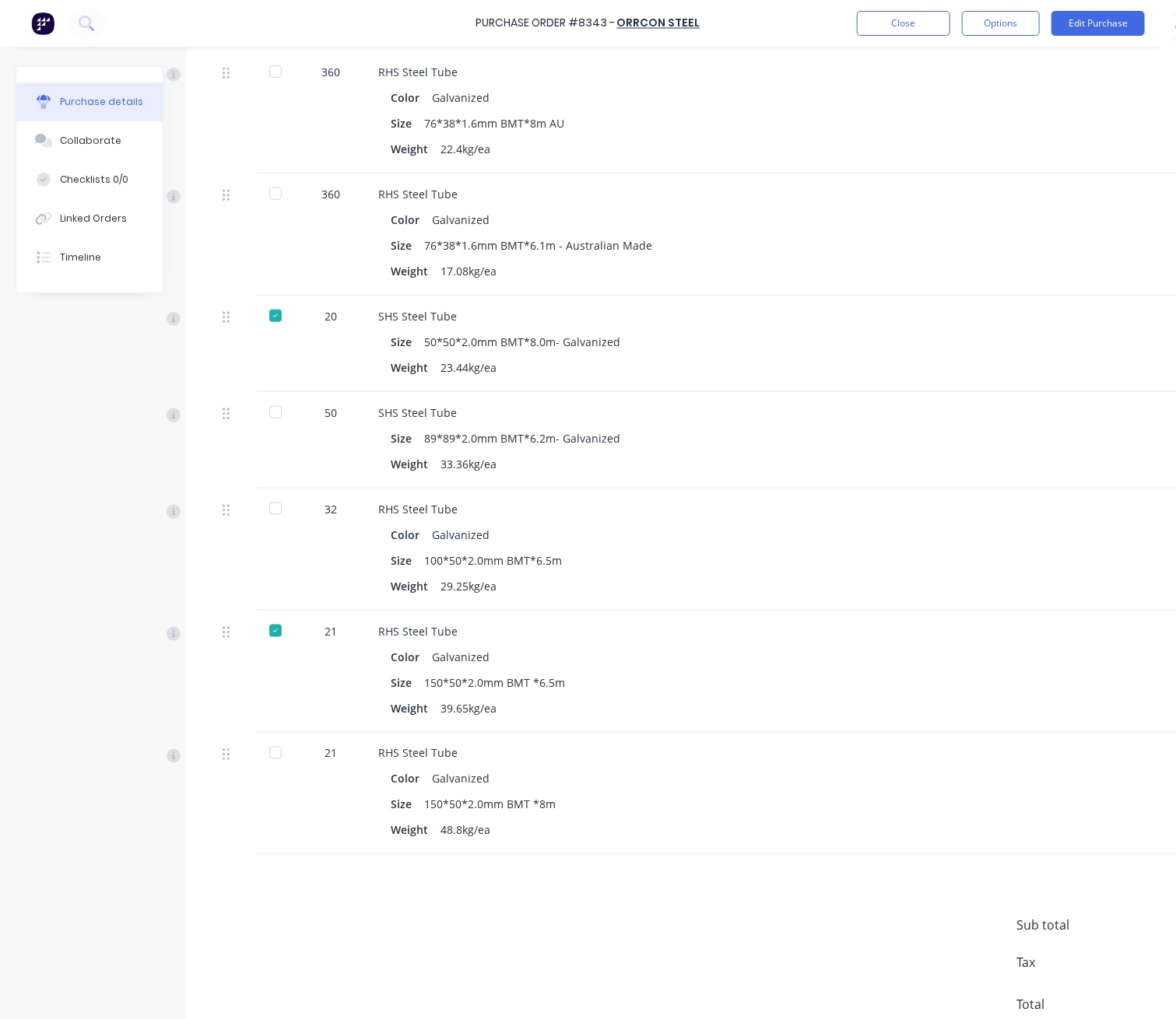
click at [284, 416] on div at bounding box center [275, 412] width 31 height 31
click at [950, 14] on button "Edit Purchase" at bounding box center [1098, 23] width 93 height 25
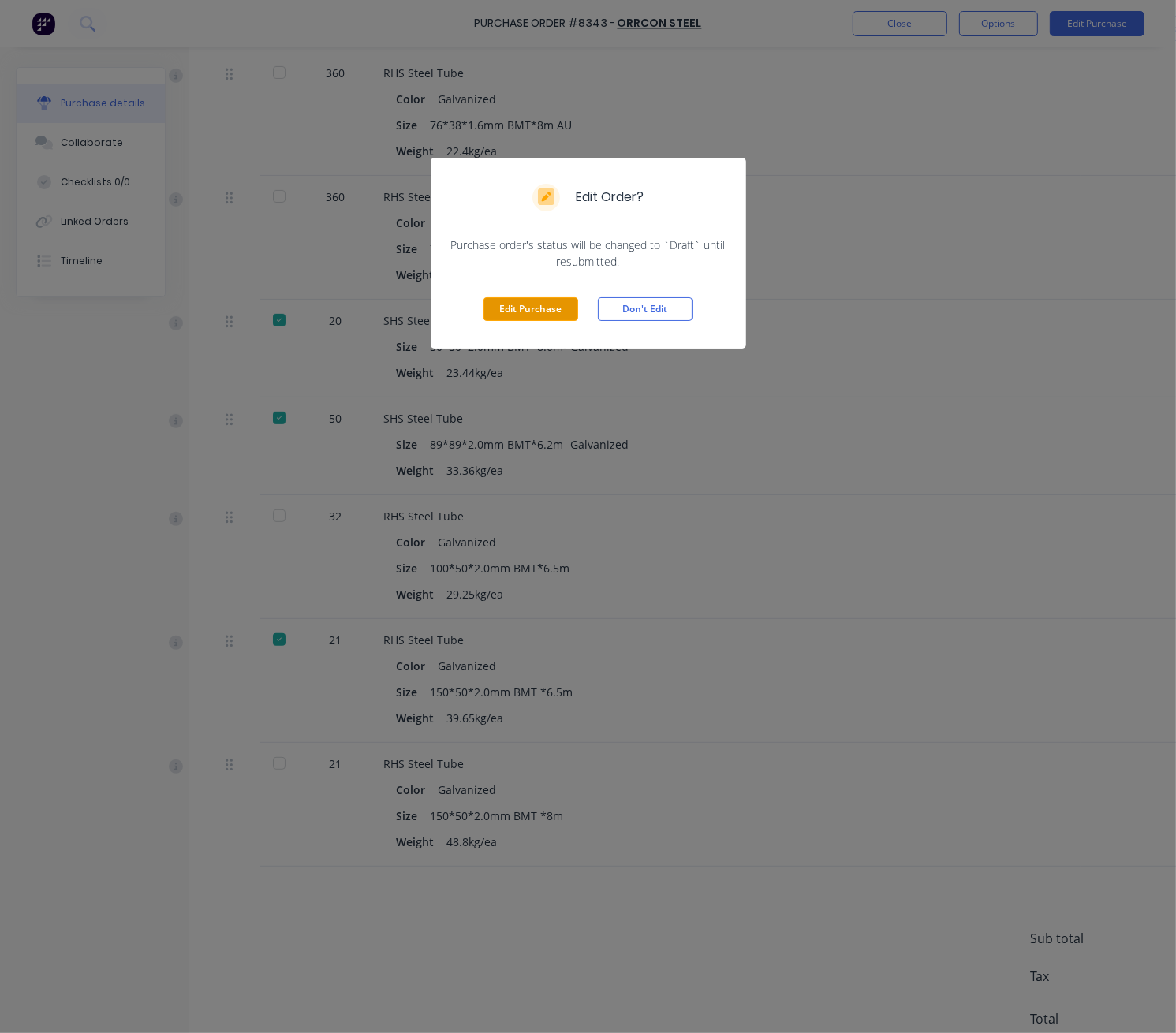
click at [521, 309] on button "Edit Purchase" at bounding box center [531, 309] width 95 height 24
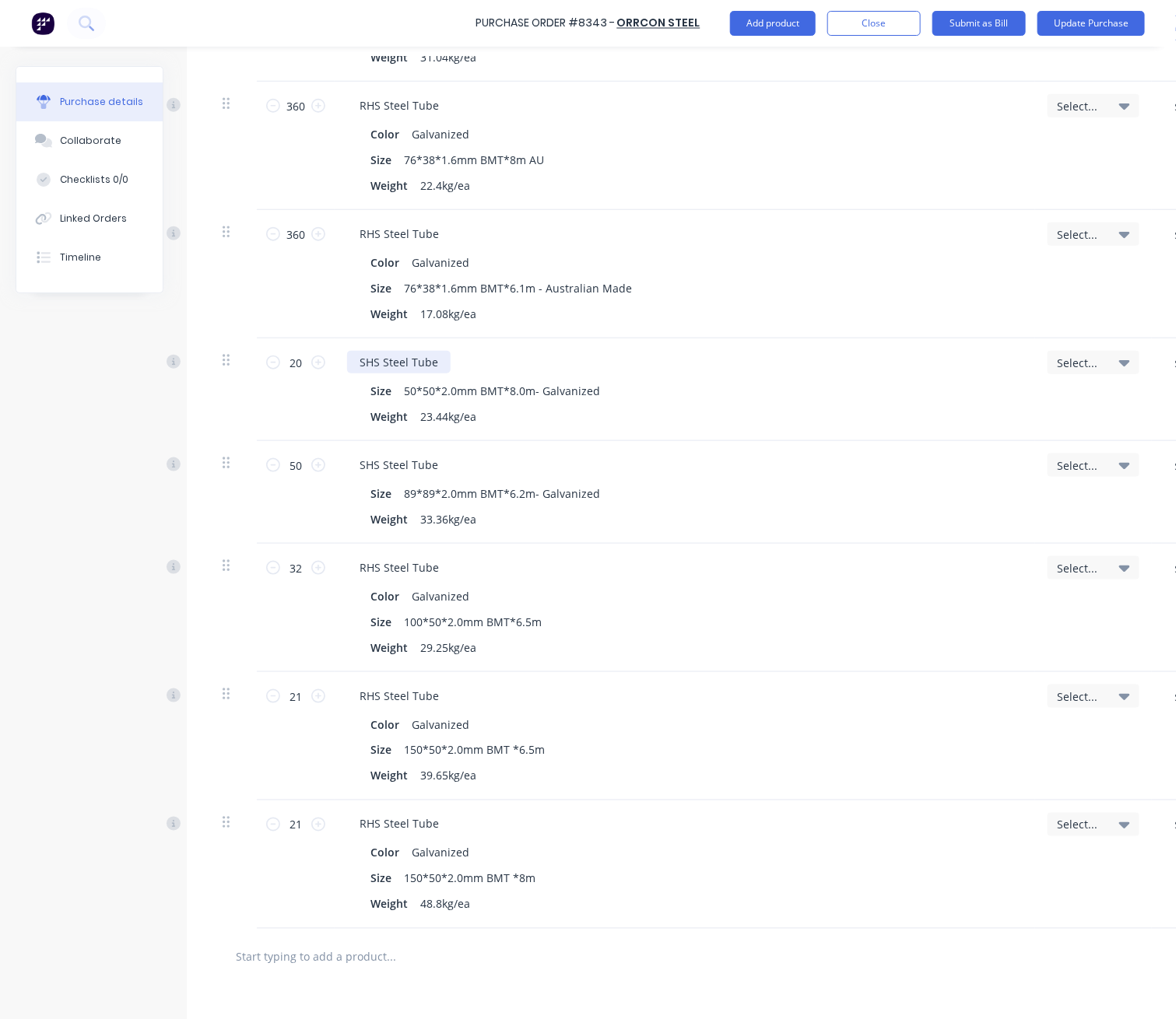
scroll to position [543, 0]
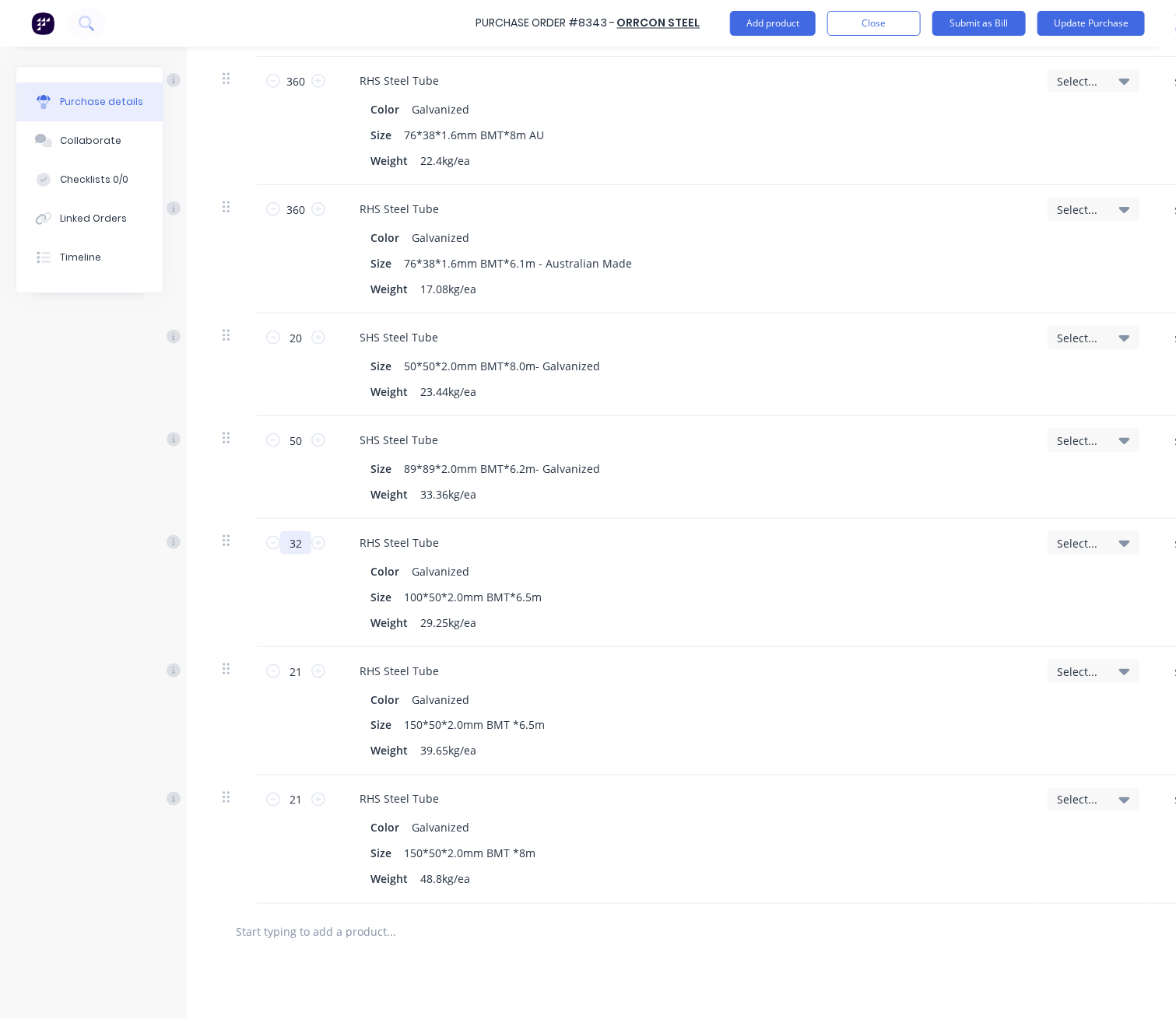
click at [306, 541] on input "32" at bounding box center [295, 543] width 31 height 23
type input "36"
click at [950, 25] on button "Update Purchase" at bounding box center [1091, 23] width 108 height 25
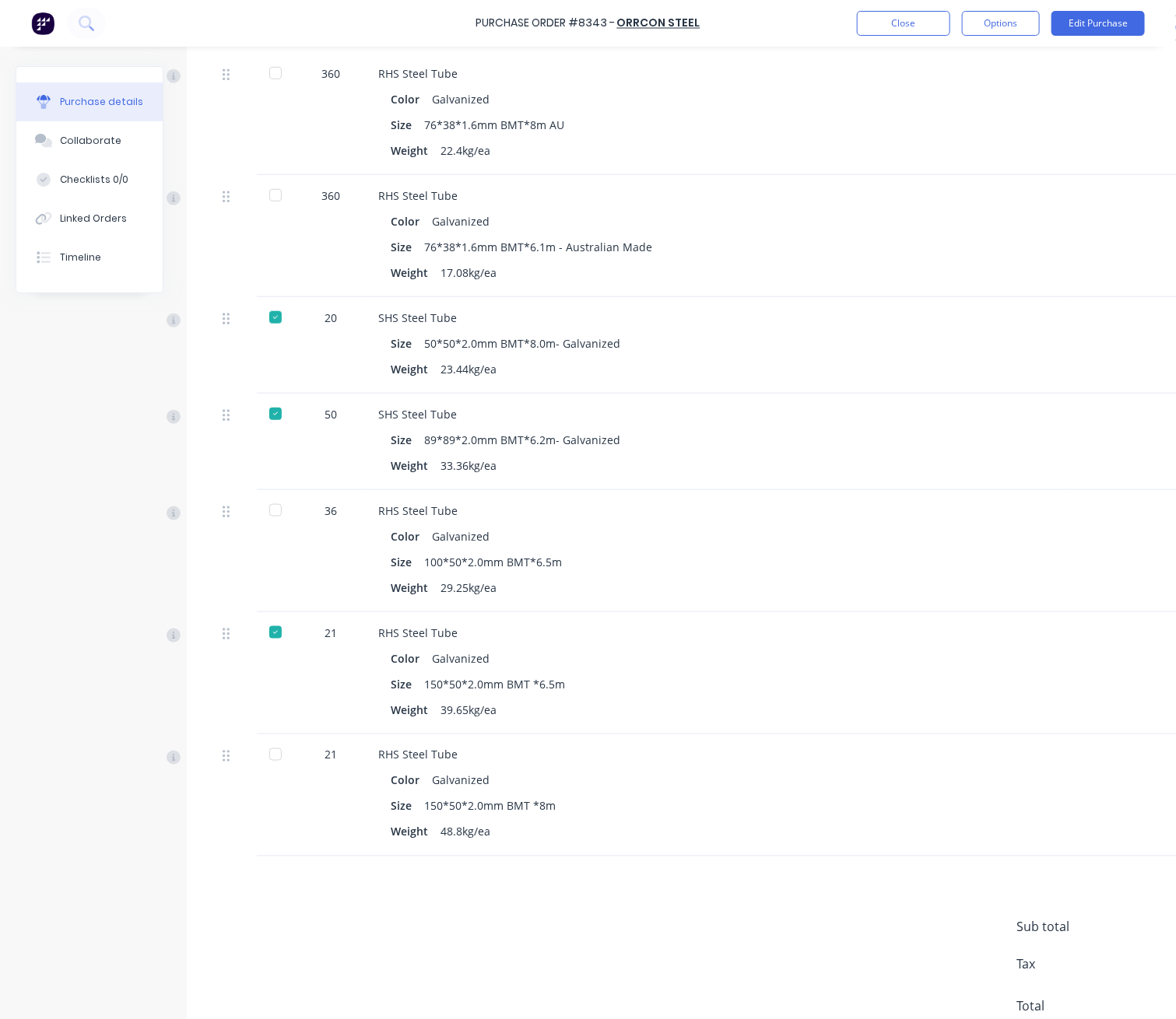
scroll to position [518, 0]
click at [279, 510] on div at bounding box center [275, 509] width 31 height 31
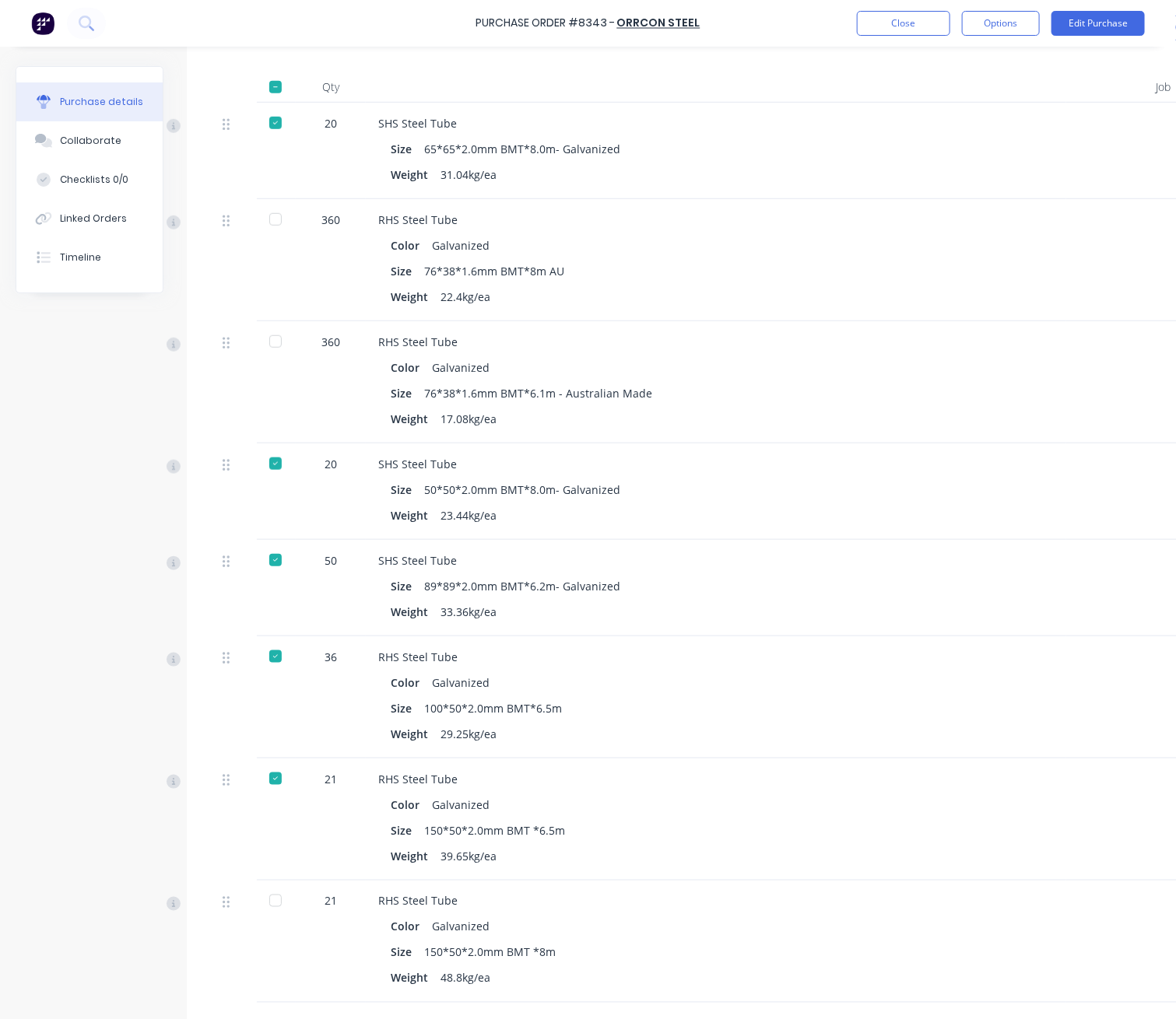
scroll to position [311, 0]
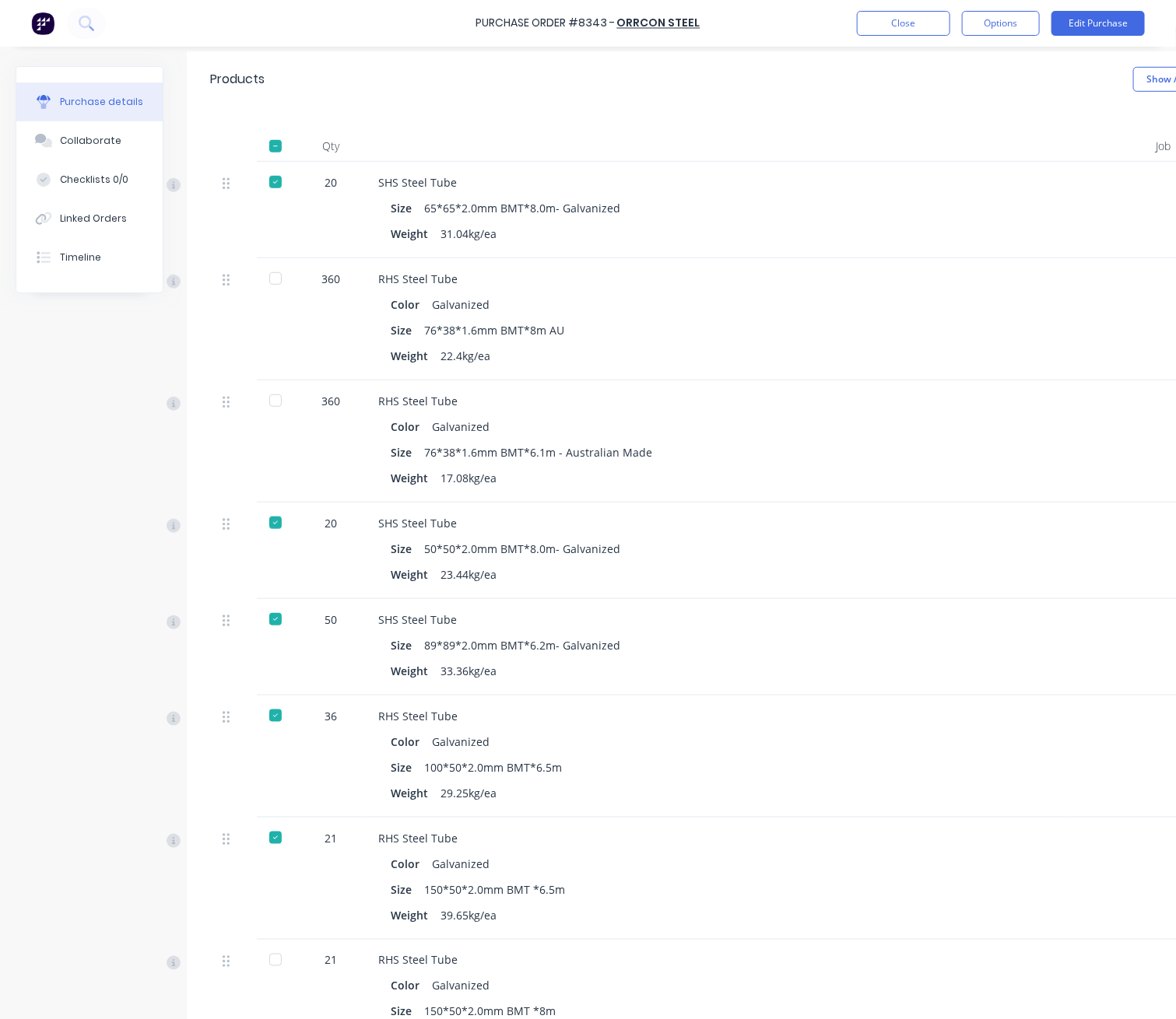
click at [270, 280] on div at bounding box center [275, 278] width 31 height 31
click at [283, 407] on div at bounding box center [275, 400] width 31 height 31
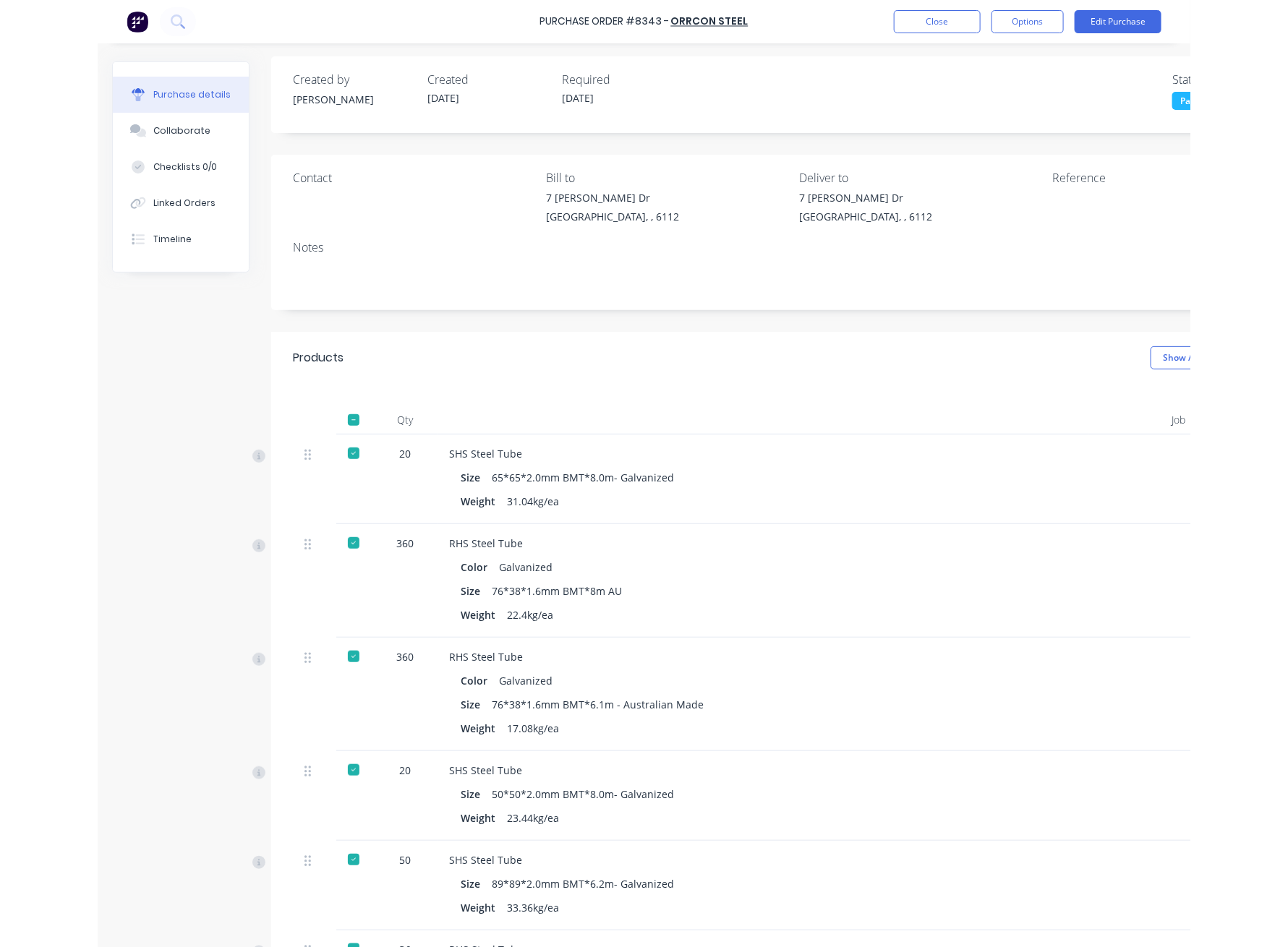
scroll to position [0, 0]
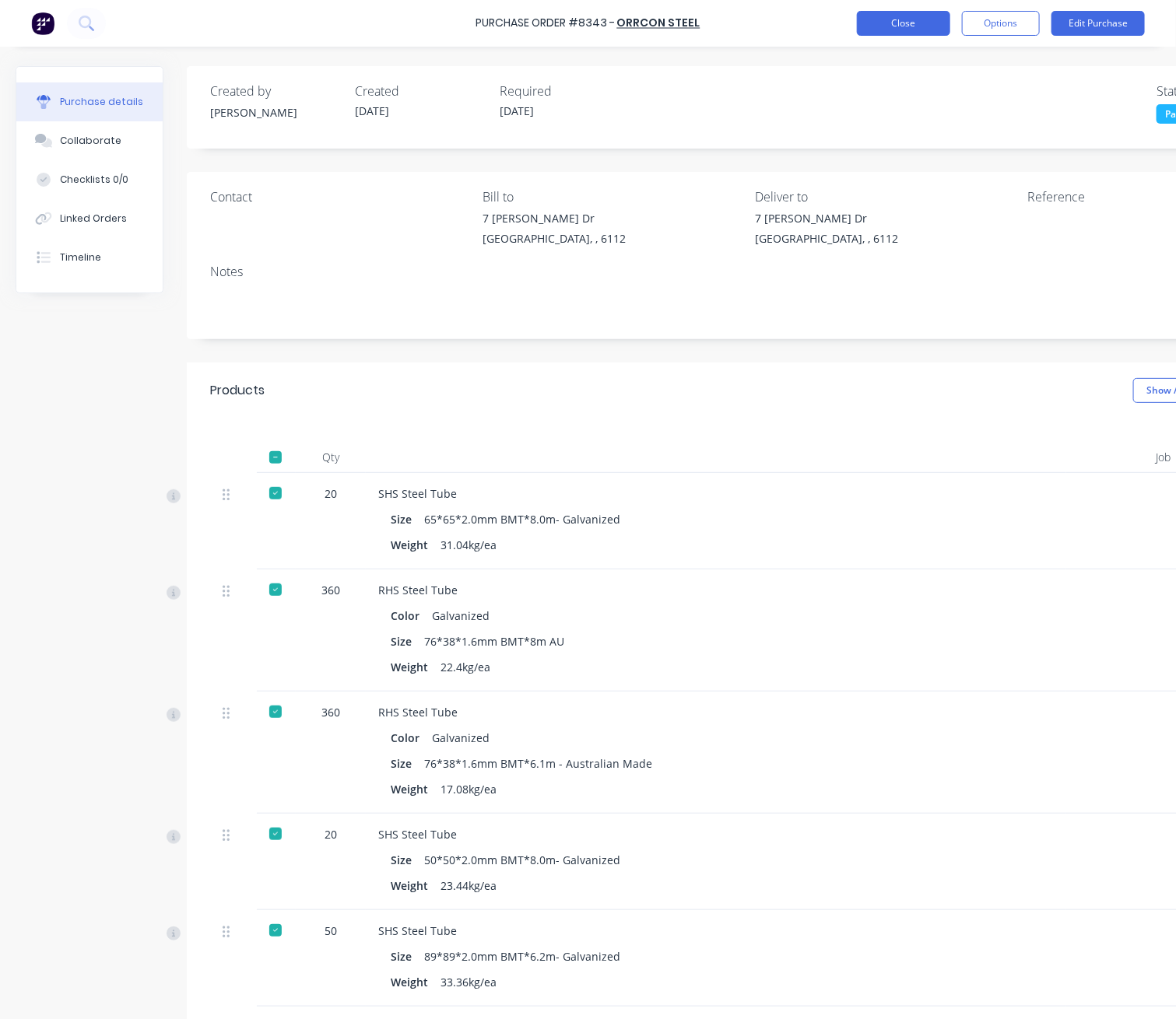
click at [905, 26] on button "Close" at bounding box center [903, 23] width 93 height 25
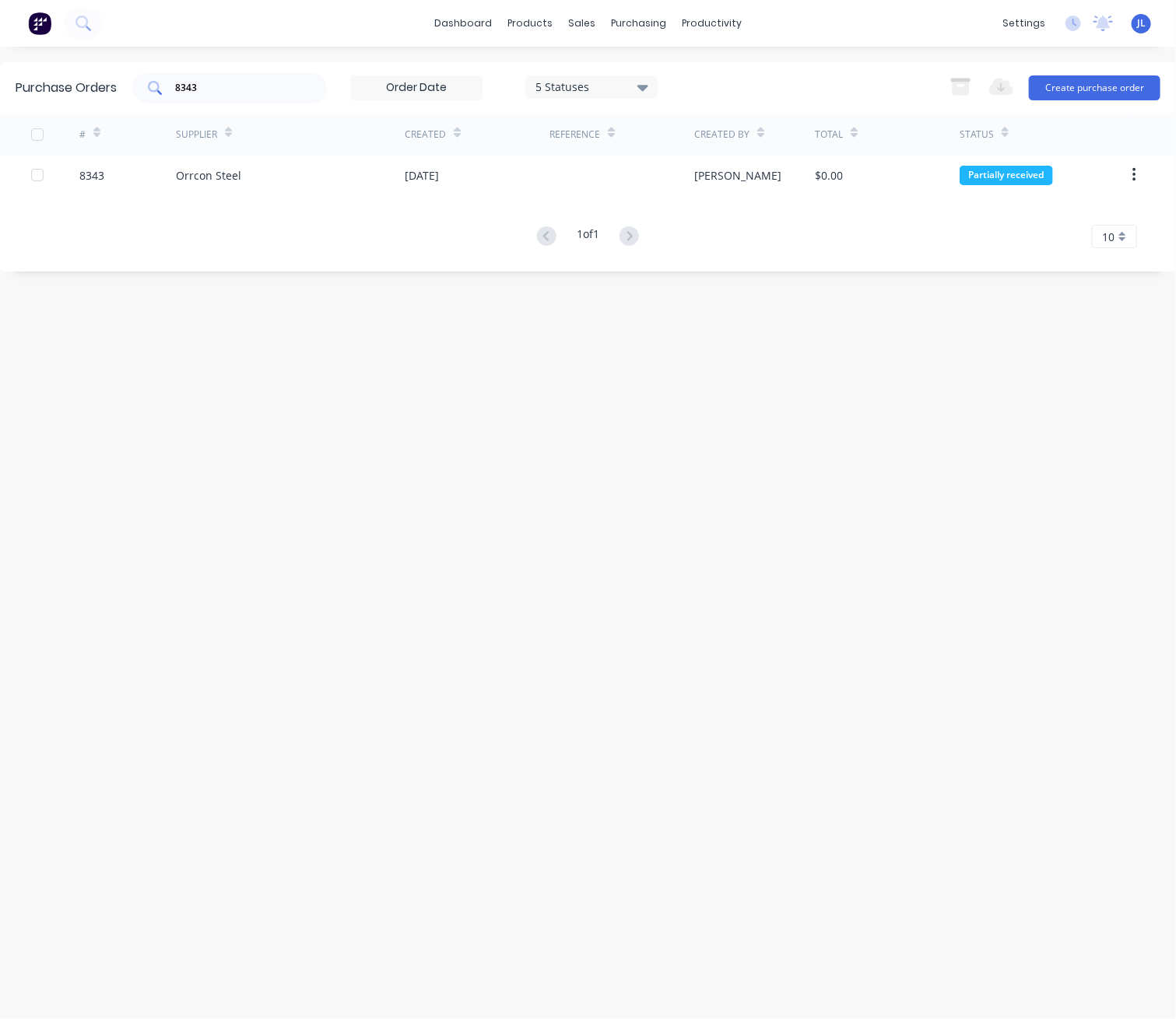
click at [170, 99] on div "8343" at bounding box center [230, 87] width 194 height 31
click at [266, 81] on input "8343" at bounding box center [238, 88] width 129 height 16
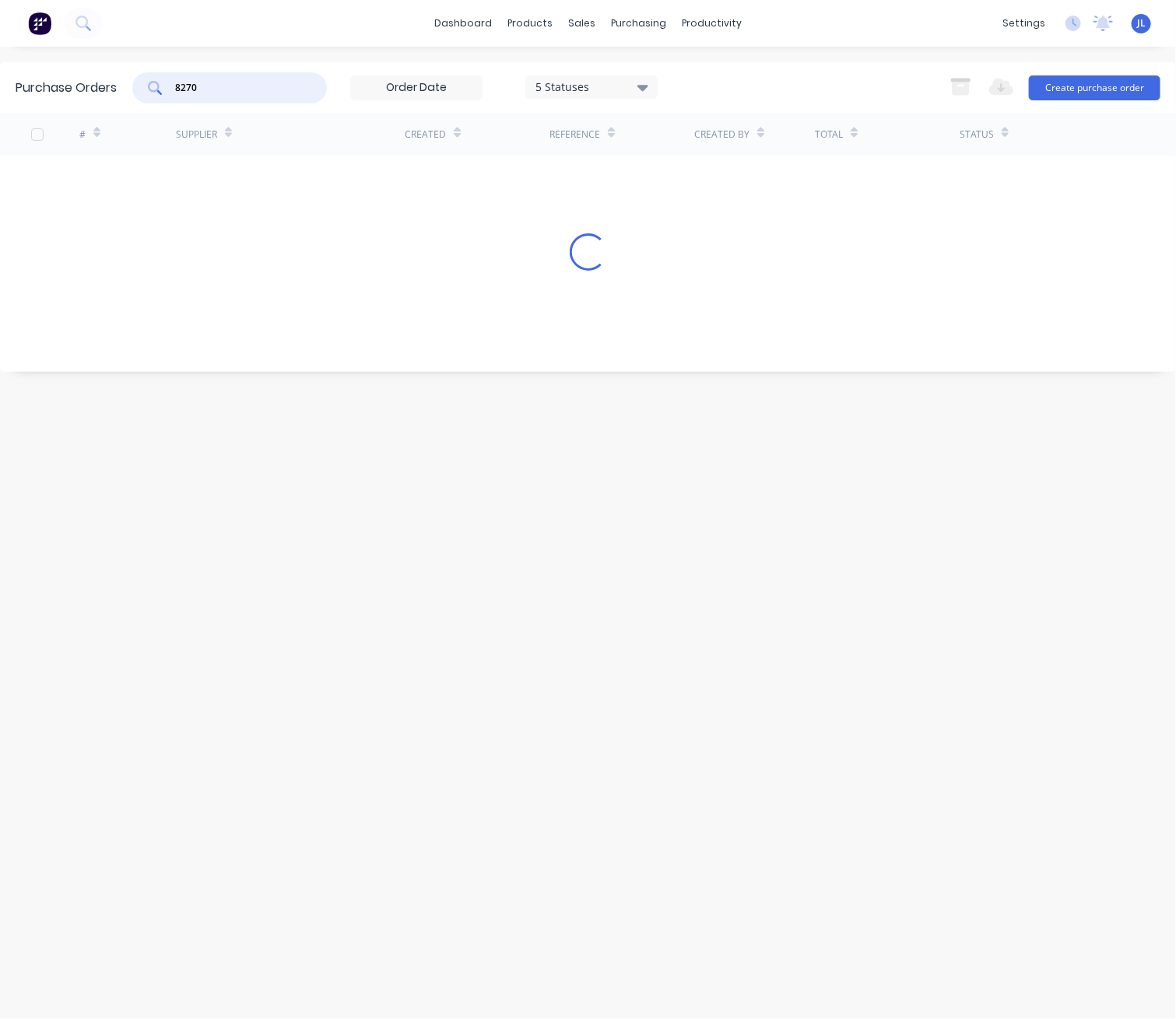
type input "8270"
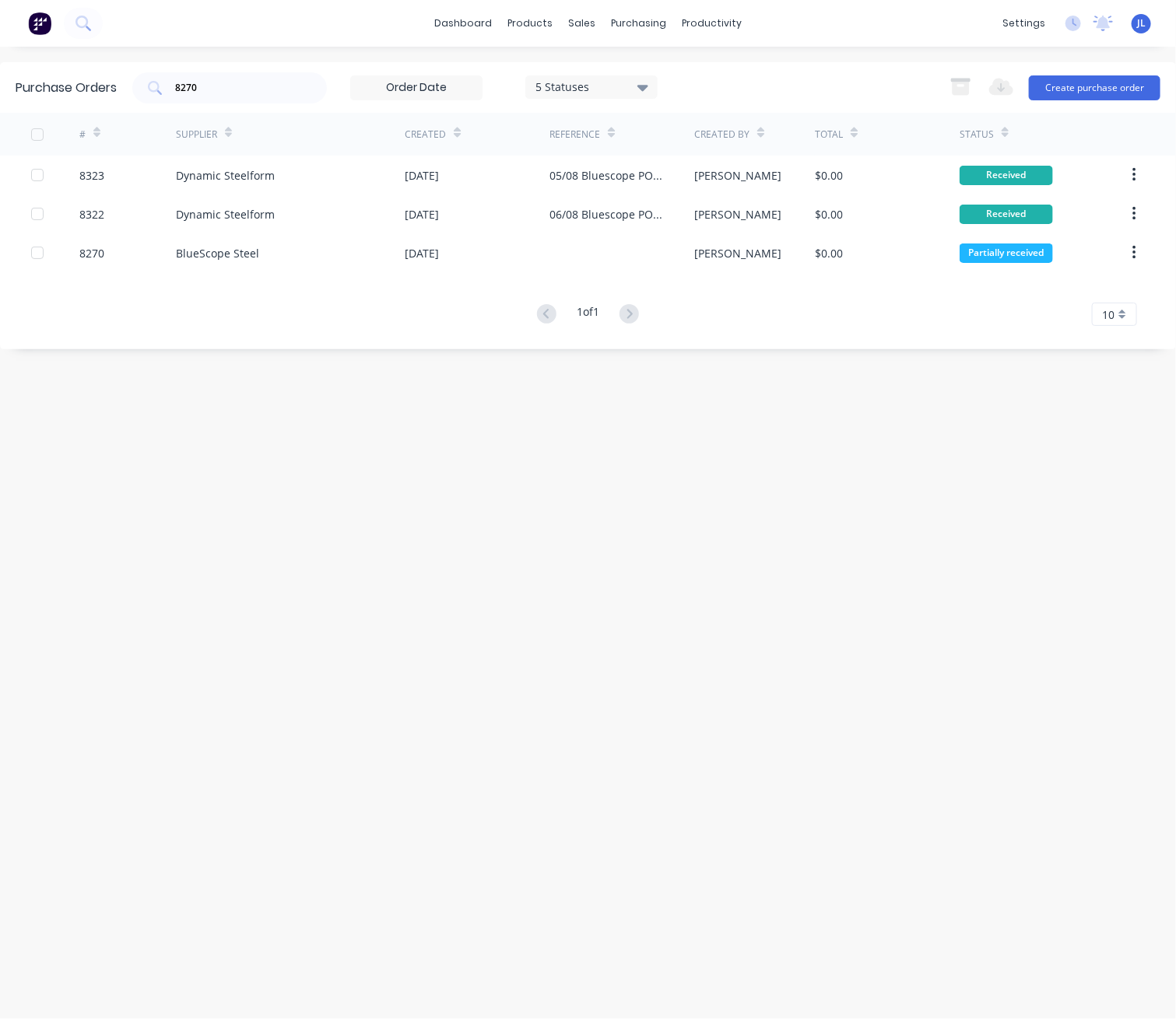
click at [386, 366] on div "Purchase Orders 8270 5 Statuses 5 Statuses Export to Excel (XLSX) Create purcha…" at bounding box center [588, 533] width 1176 height 941
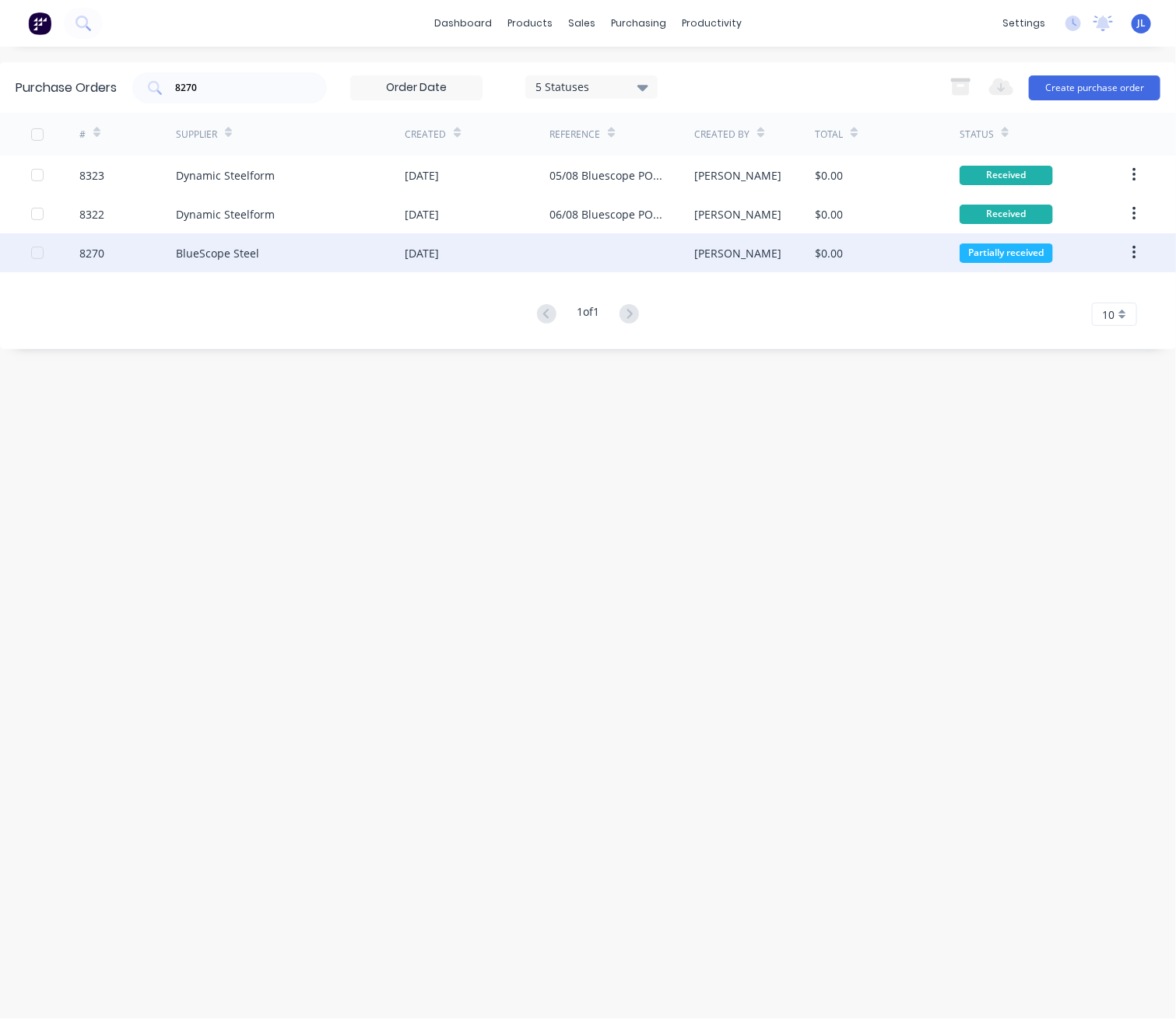
click at [246, 252] on div "BlueScope Steel" at bounding box center [217, 252] width 83 height 16
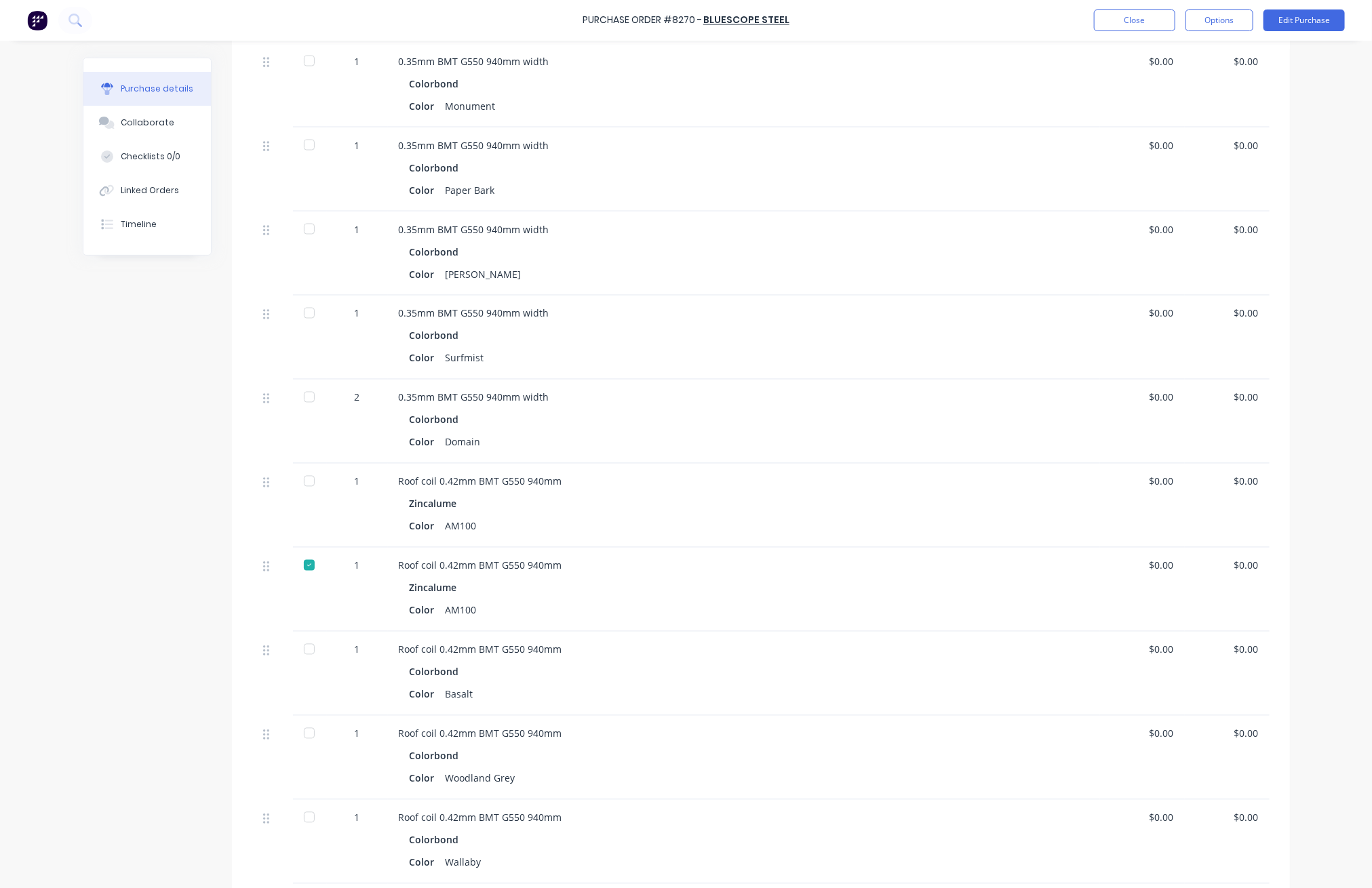
scroll to position [1086, 0]
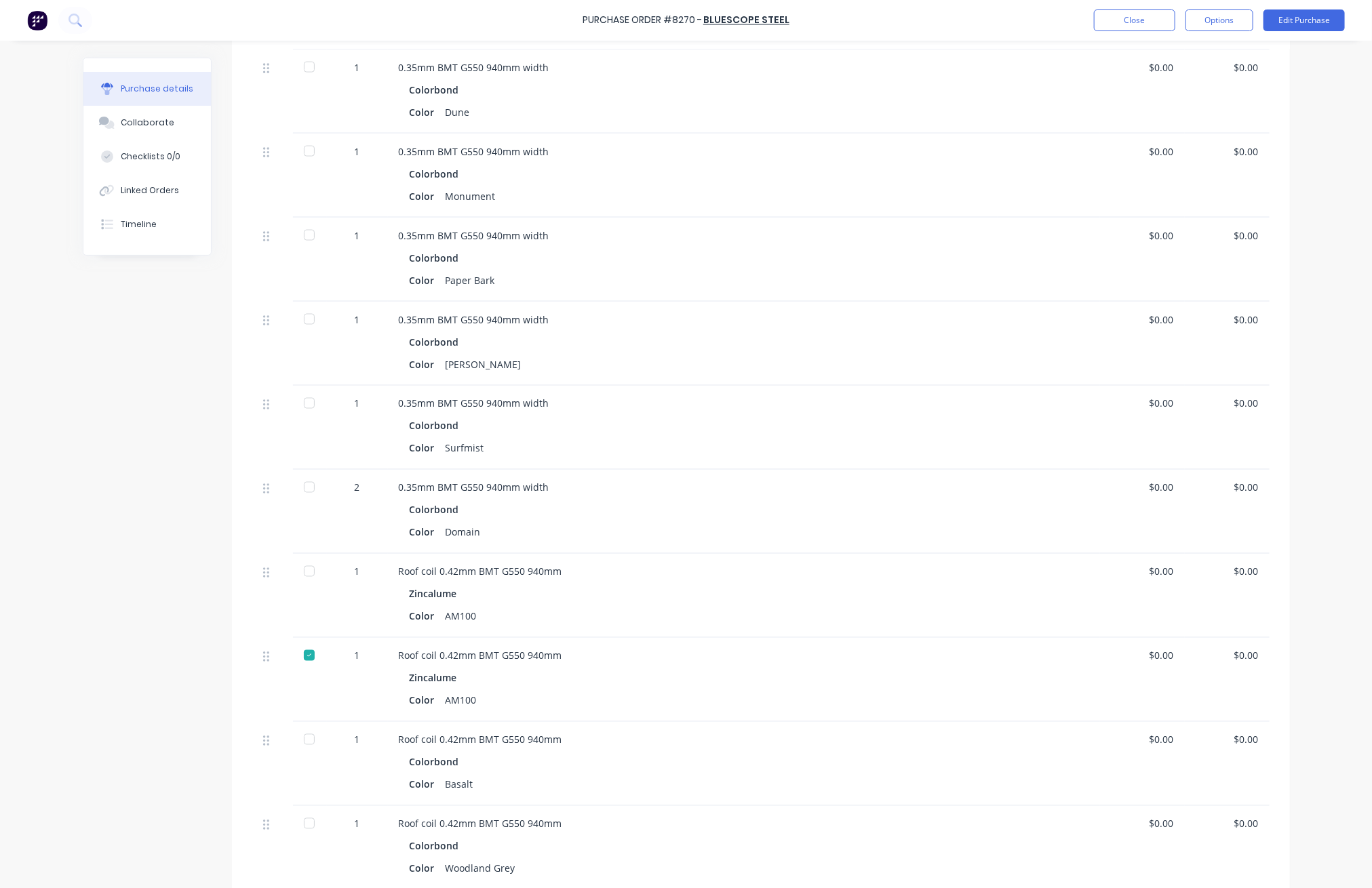
drag, startPoint x: 301, startPoint y: 152, endPoint x: 430, endPoint y: 175, distance: 131.0
click at [301, 152] on div at bounding box center [309, 151] width 27 height 27
click at [828, 18] on button "Close" at bounding box center [1135, 20] width 81 height 22
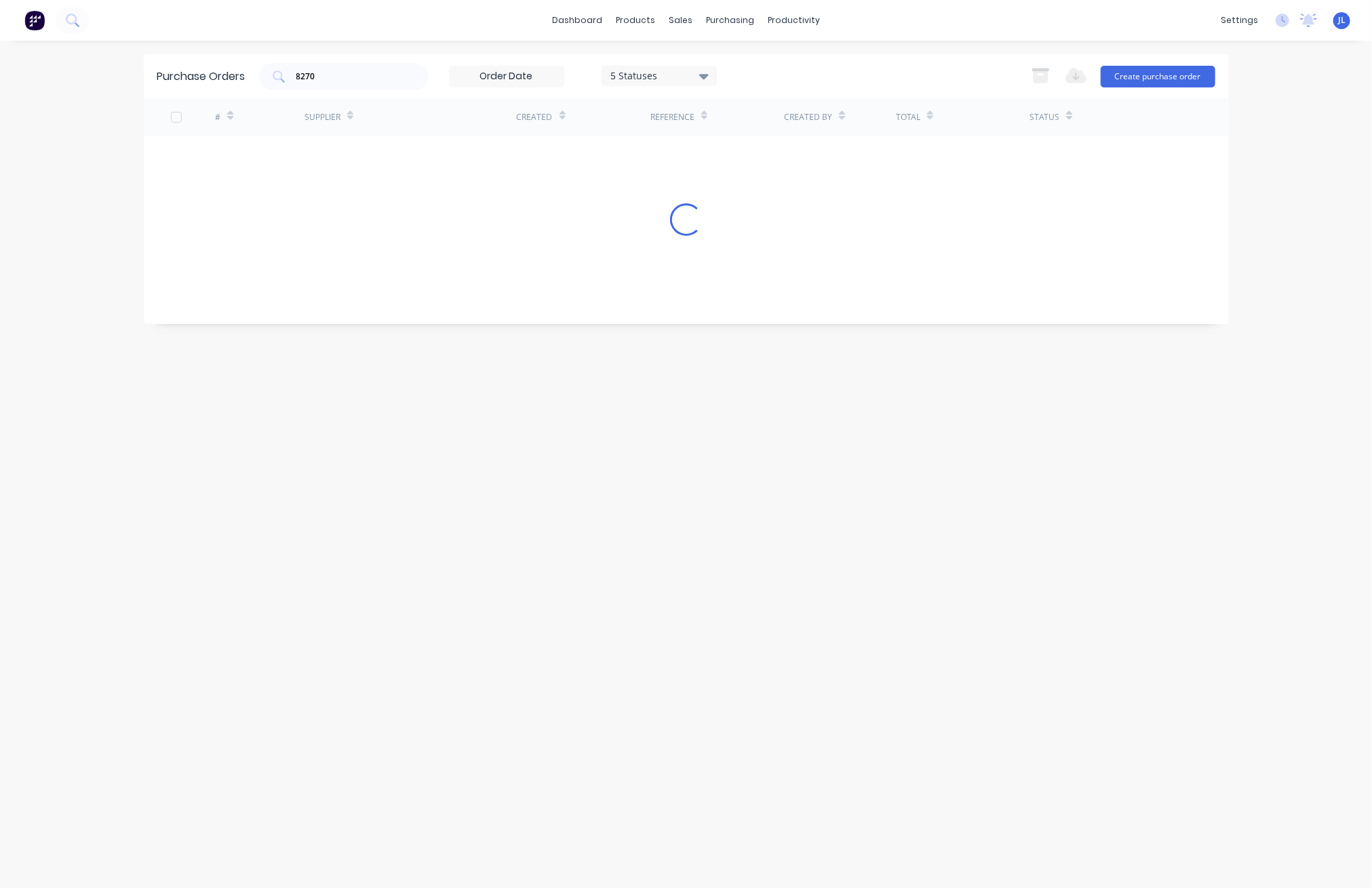
drag, startPoint x: 387, startPoint y: 82, endPoint x: 109, endPoint y: 93, distance: 278.2
click at [116, 95] on div "dashboard products sales purchasing productivity dashboard products Product Cat…" at bounding box center [686, 444] width 1372 height 888
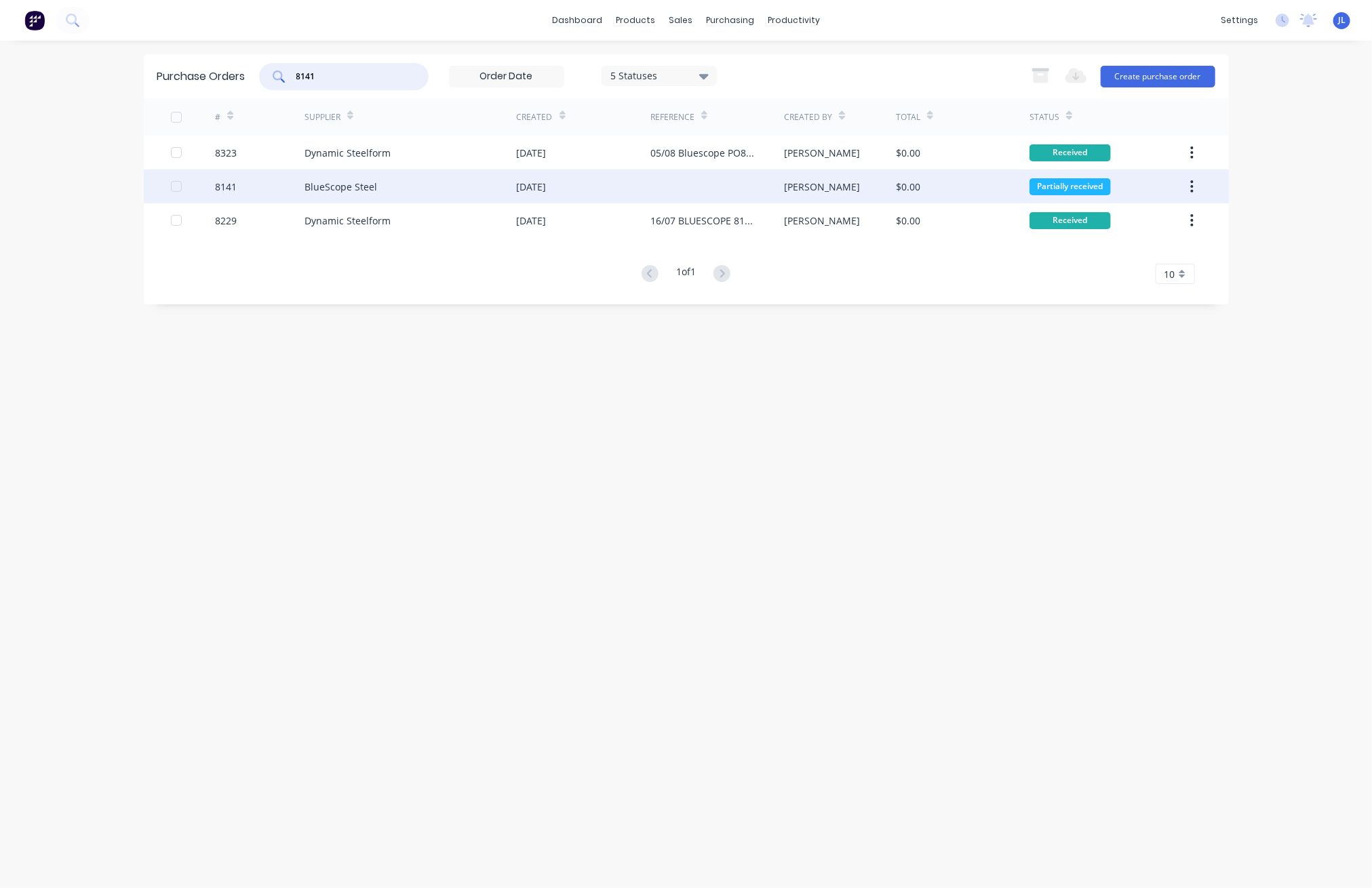
type input "8141"
click at [528, 184] on div "14 Jul 2025" at bounding box center [531, 187] width 30 height 14
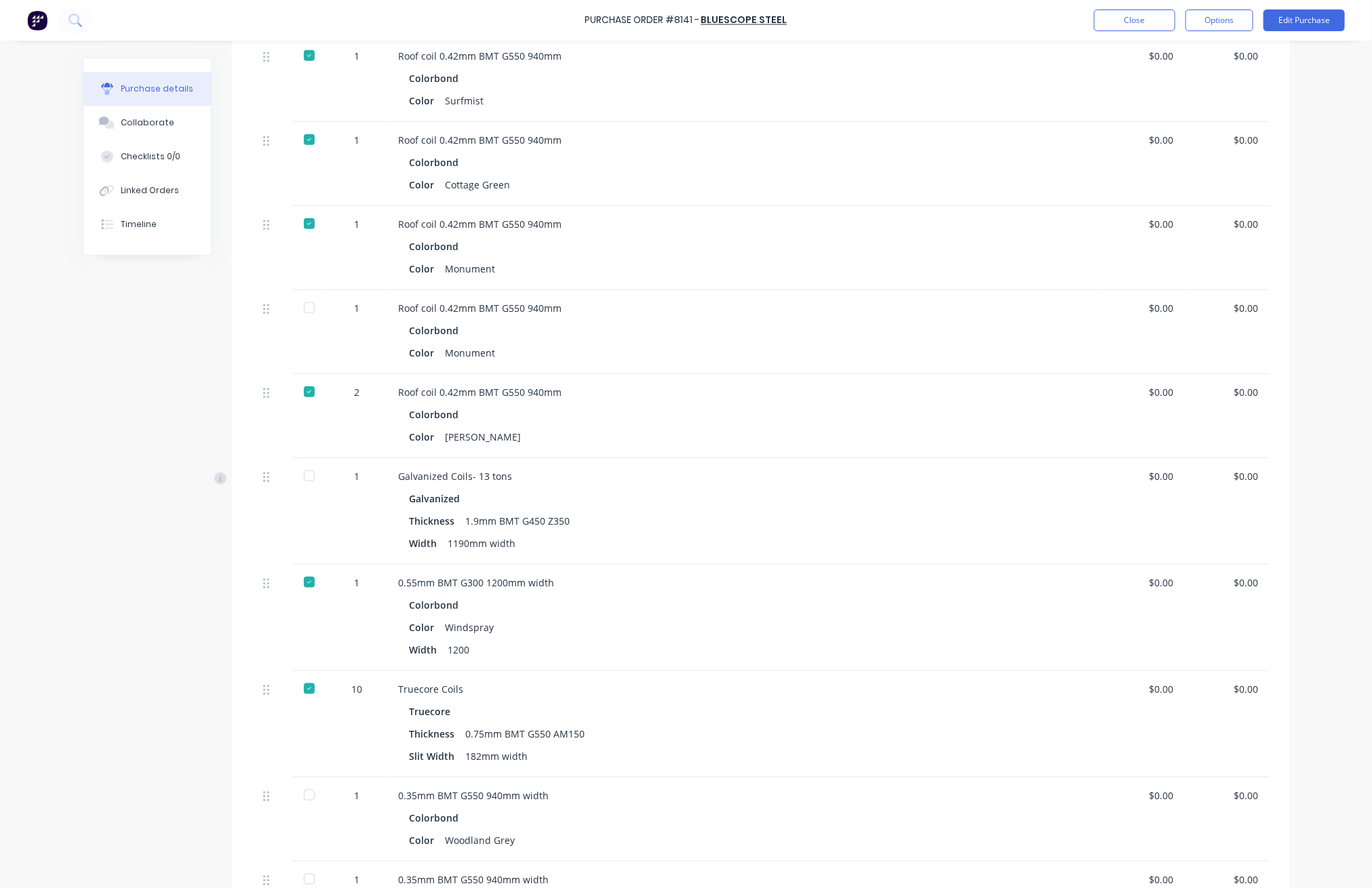
scroll to position [451, 0]
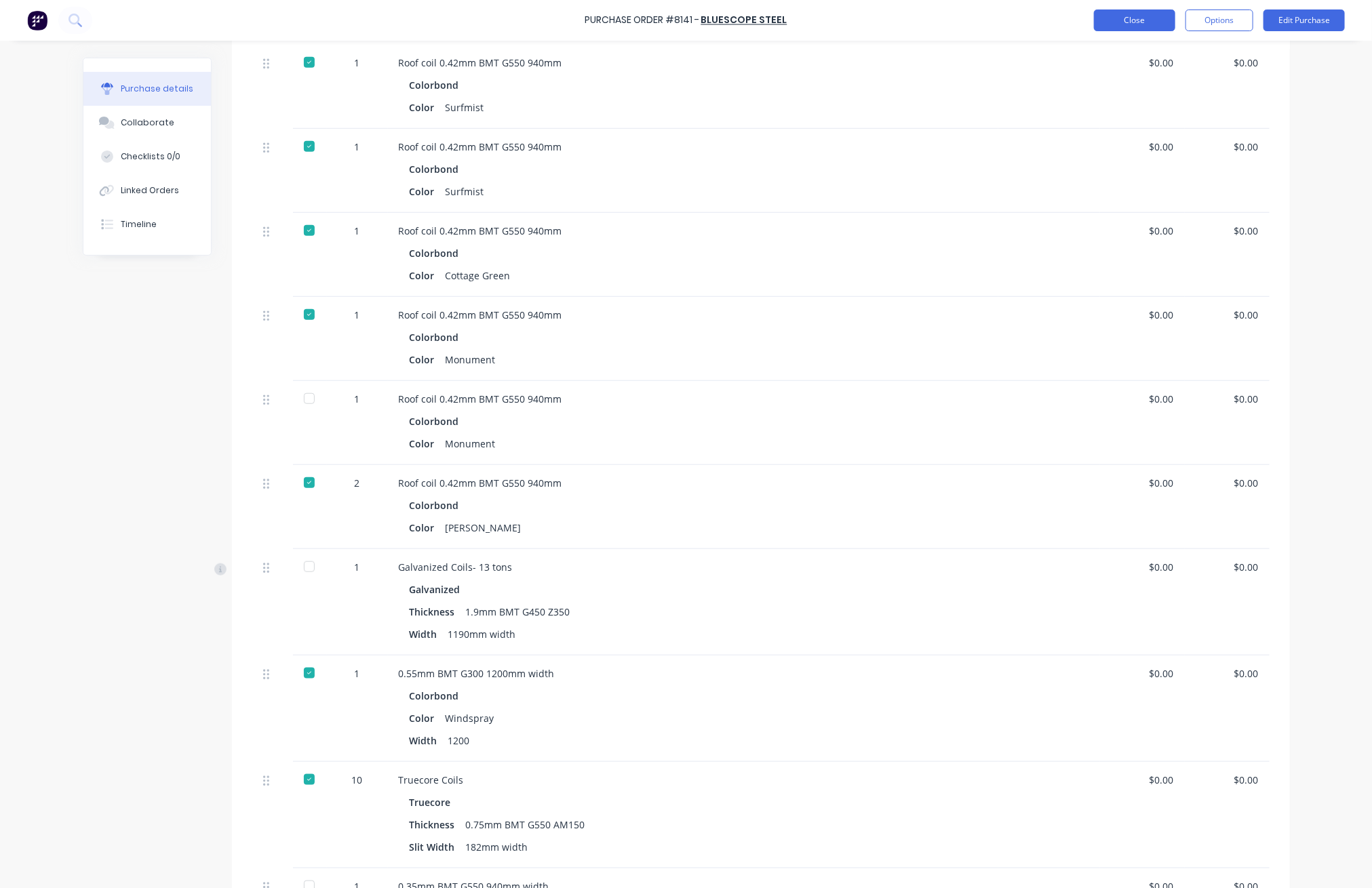
click at [828, 19] on button "Close" at bounding box center [1135, 20] width 81 height 22
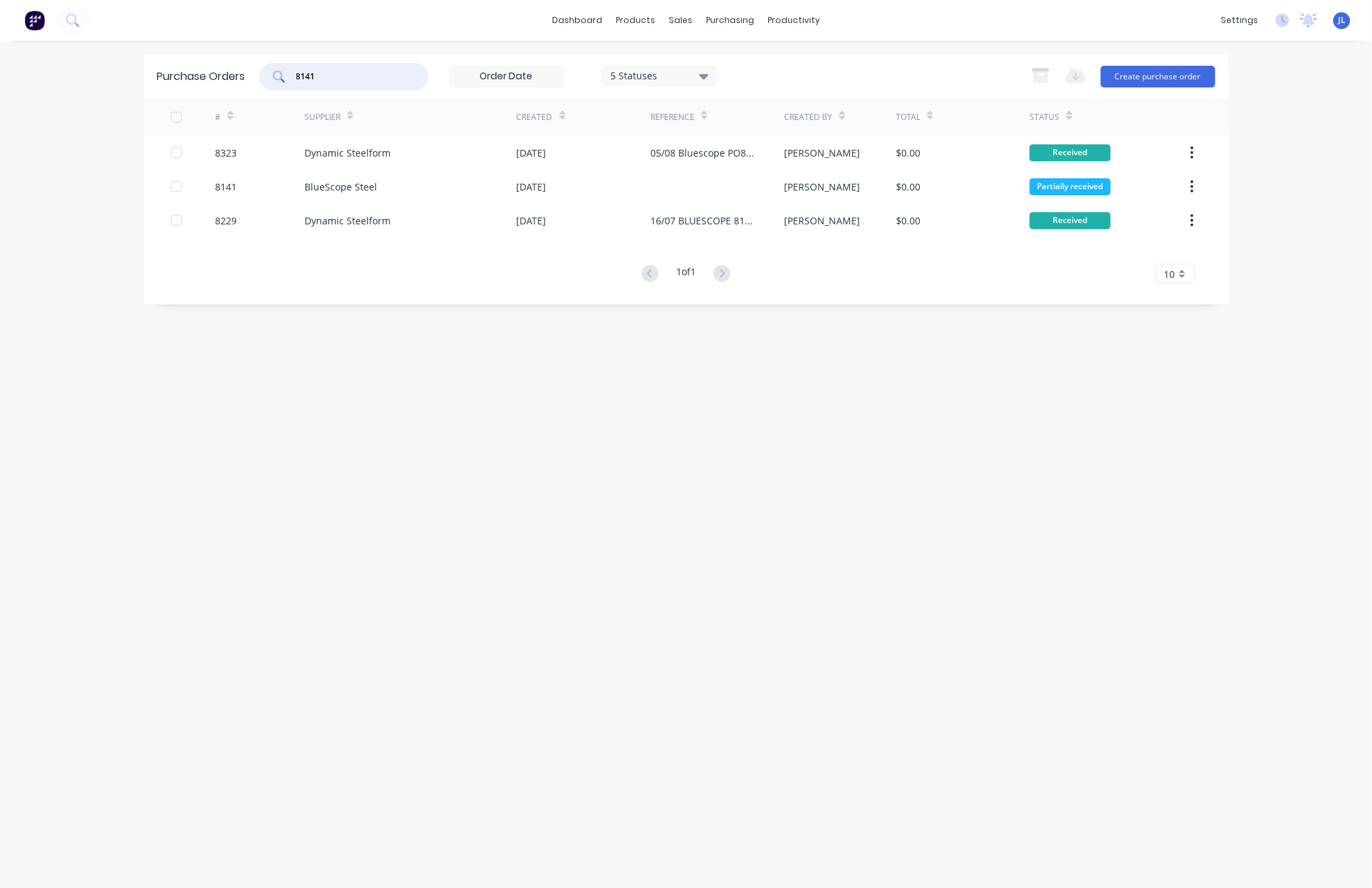
click at [372, 77] on input "8141" at bounding box center [351, 77] width 112 height 14
drag, startPoint x: 372, startPoint y: 76, endPoint x: 232, endPoint y: 73, distance: 140.0
click at [232, 73] on div "Purchase Orders 8141 5 Statuses 5 Statuses Export to Excel (XLSX) Create purcha…" at bounding box center [686, 77] width 1085 height 44
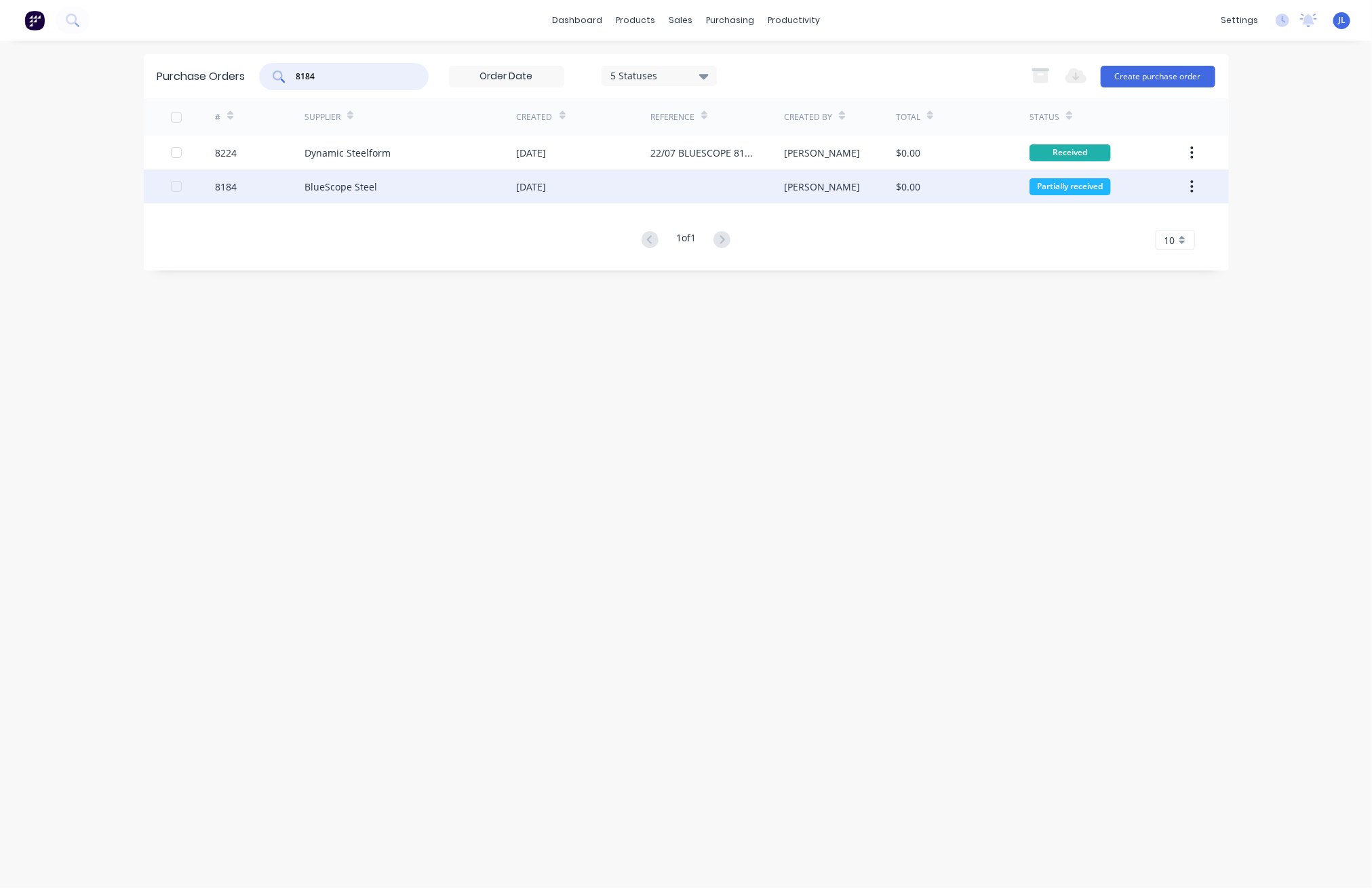
type input "8184"
click at [348, 191] on div "BlueScope Steel" at bounding box center [341, 187] width 73 height 14
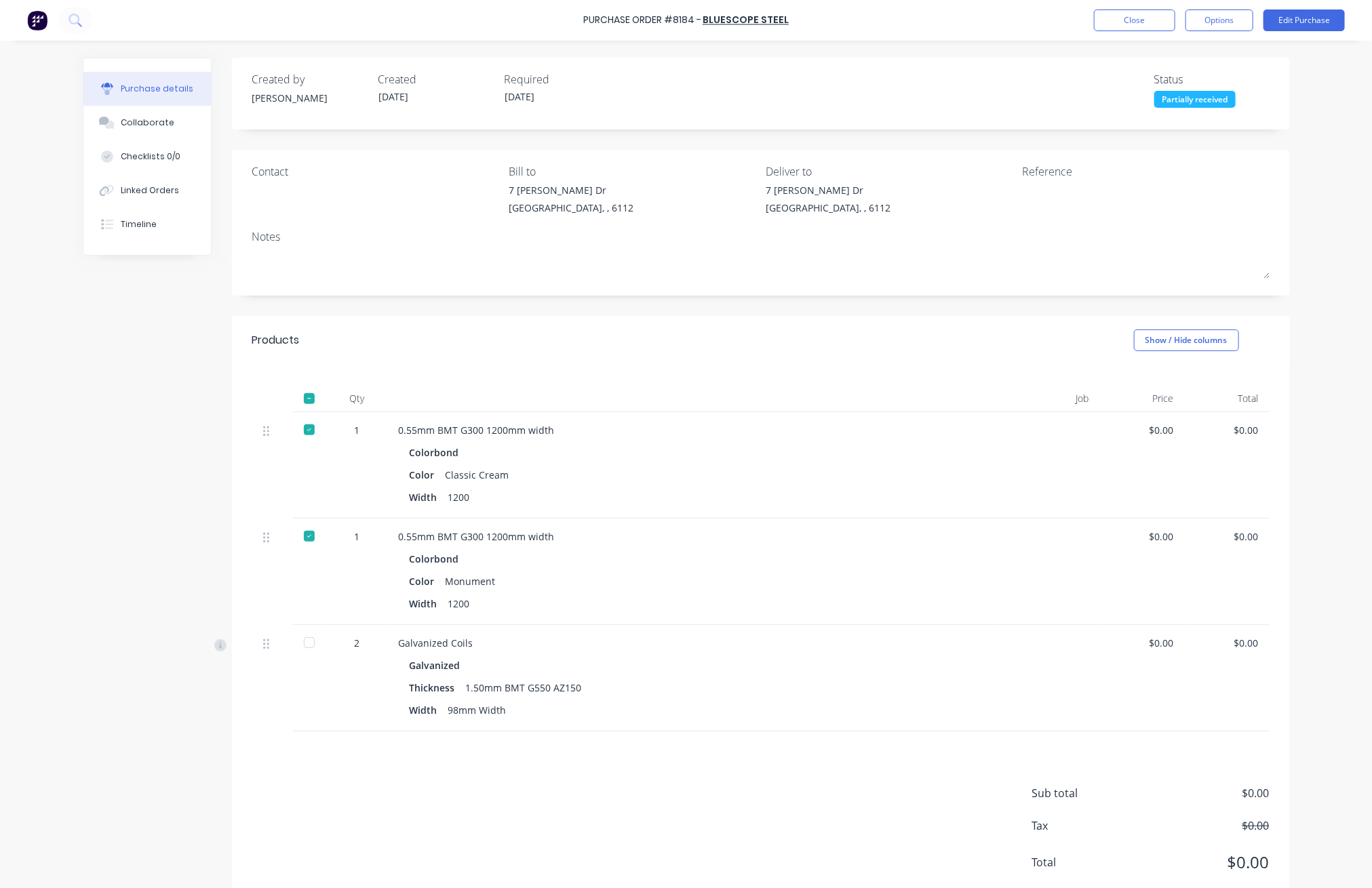
drag, startPoint x: 298, startPoint y: 644, endPoint x: 665, endPoint y: 392, distance: 445.2
click at [299, 644] on div at bounding box center [309, 642] width 27 height 27
click at [828, 12] on button "Close" at bounding box center [1135, 20] width 81 height 22
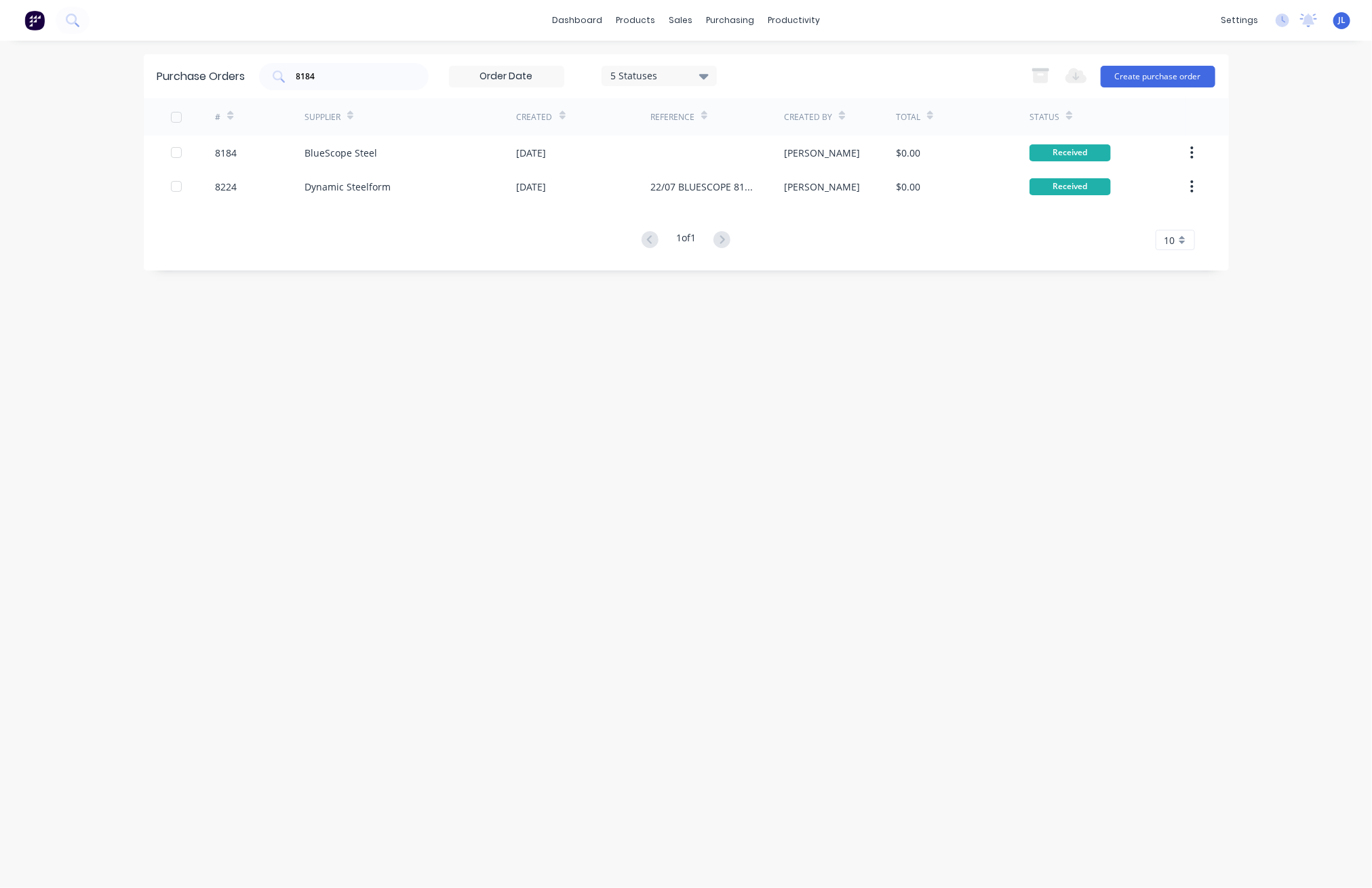
drag, startPoint x: 357, startPoint y: 64, endPoint x: 198, endPoint y: 80, distance: 159.8
click at [198, 80] on div "Purchase Orders 8184 5 Statuses 5 Statuses Export to Excel (XLSX) Create purcha…" at bounding box center [686, 77] width 1085 height 44
click at [337, 75] on input "8184" at bounding box center [351, 77] width 112 height 14
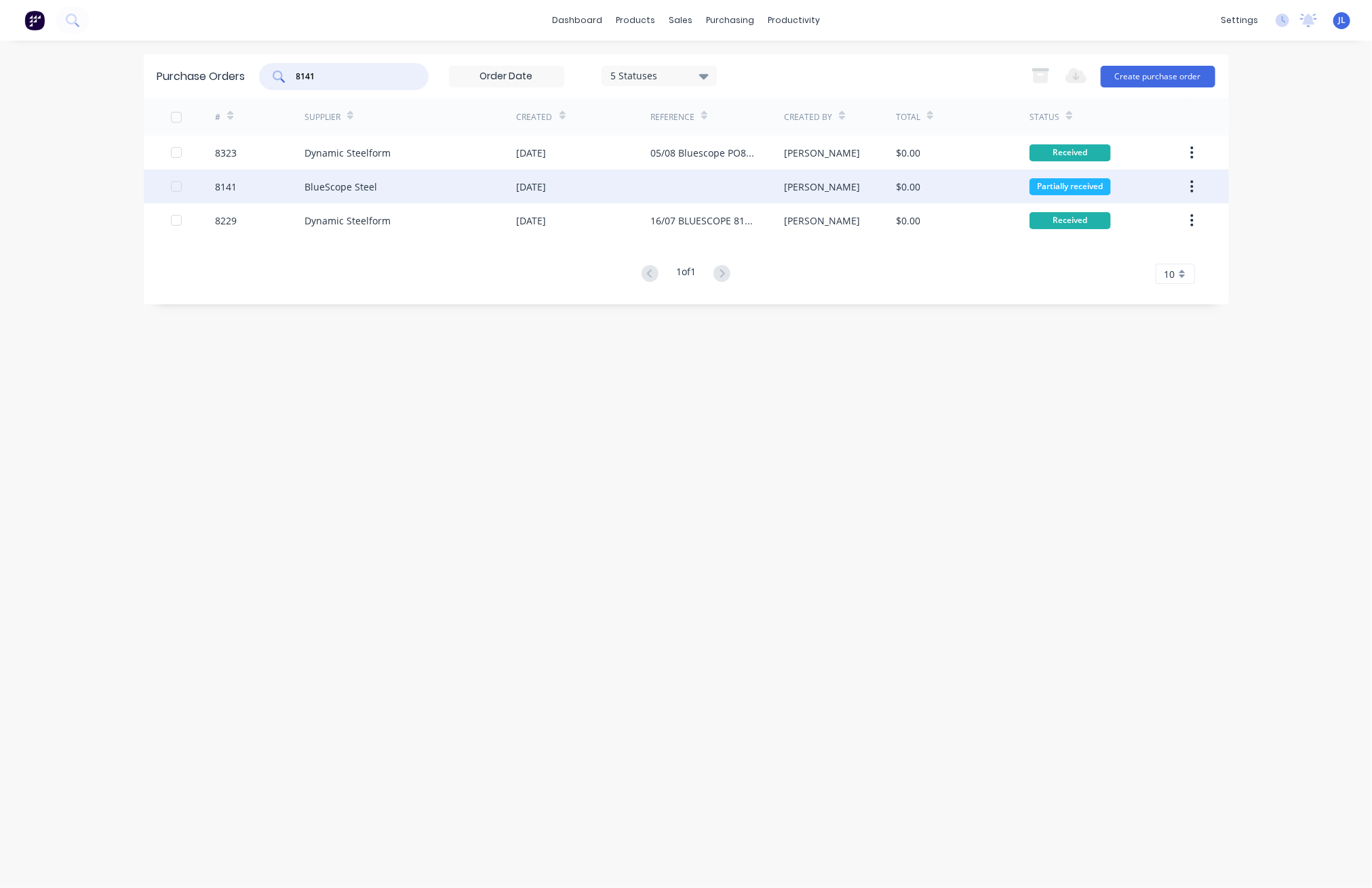
type input "8141"
click at [398, 189] on div "BlueScope Steel" at bounding box center [411, 187] width 213 height 34
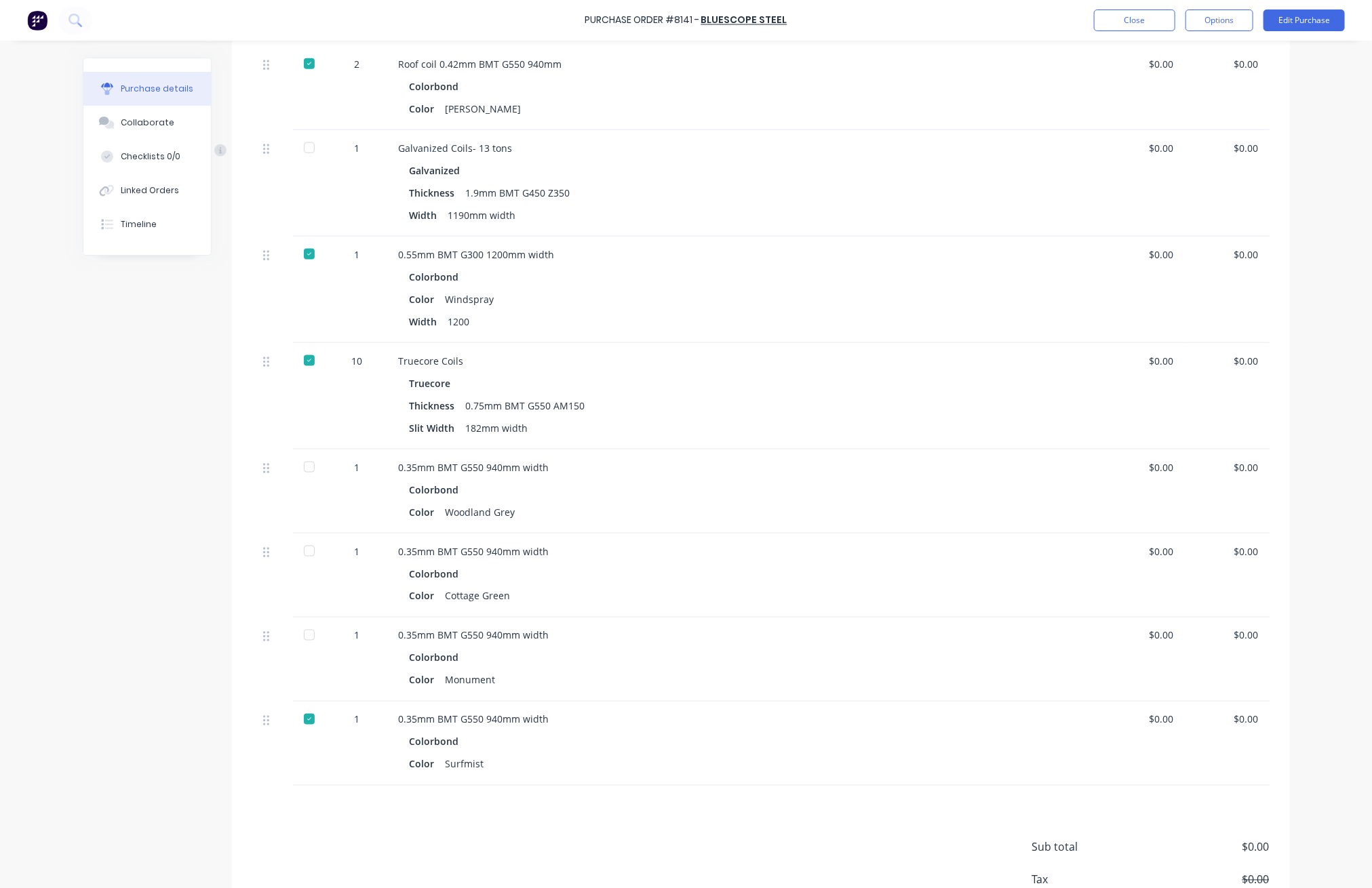
scroll to position [872, 0]
click at [306, 550] on div at bounding box center [309, 550] width 27 height 27
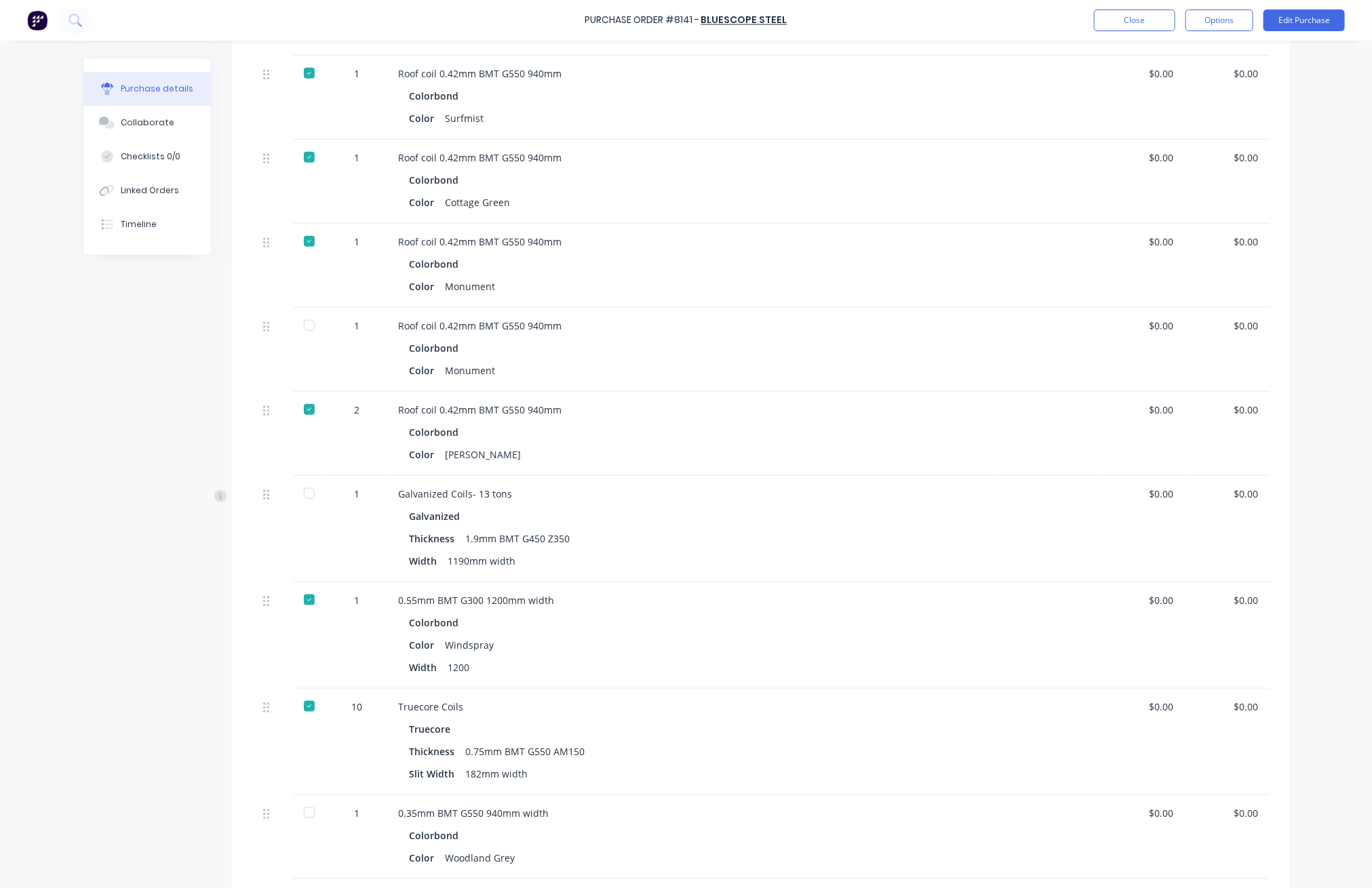
scroll to position [510, 0]
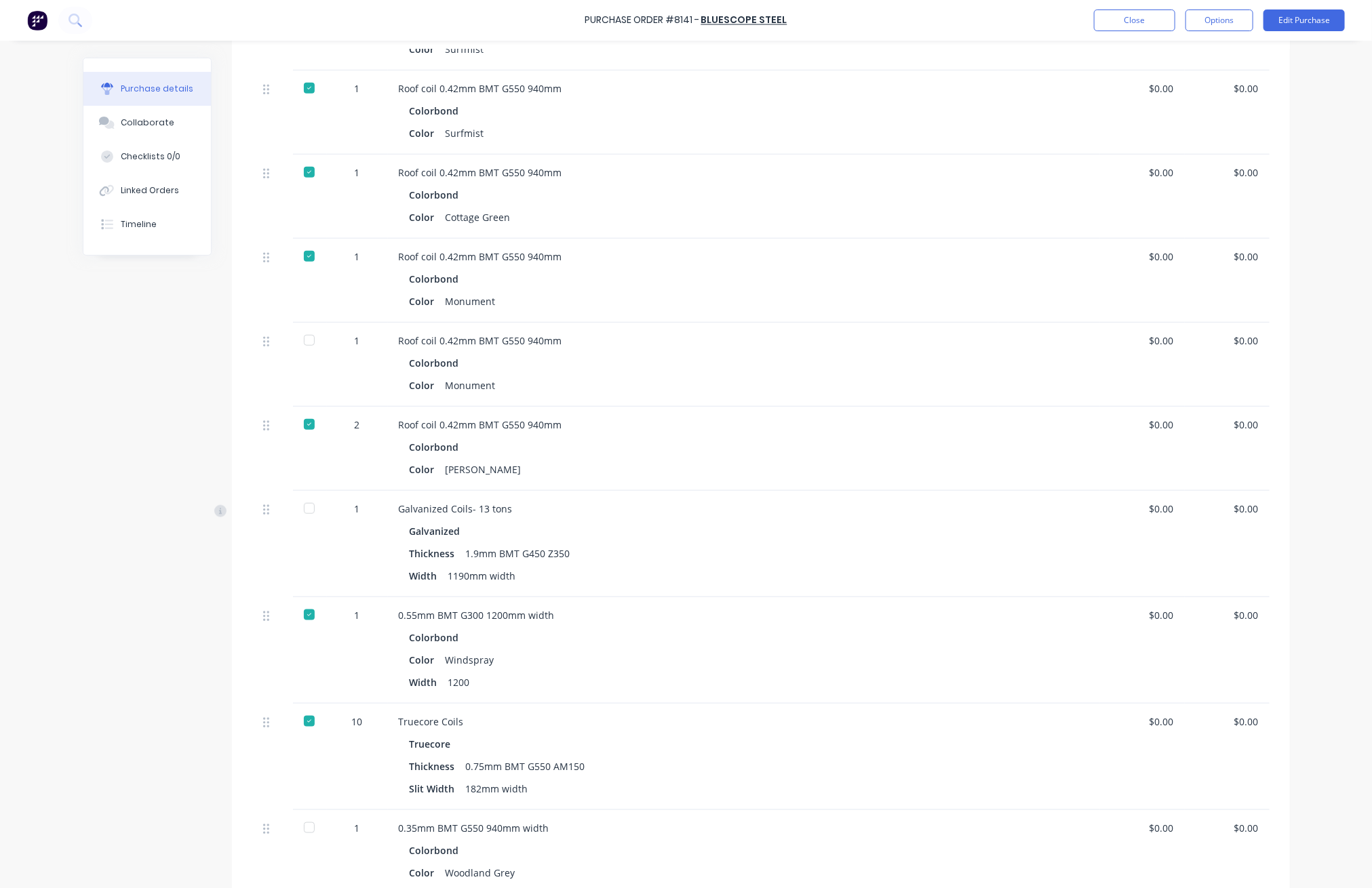
click at [301, 339] on div at bounding box center [309, 340] width 27 height 27
click at [828, 24] on button "Close" at bounding box center [1135, 20] width 81 height 22
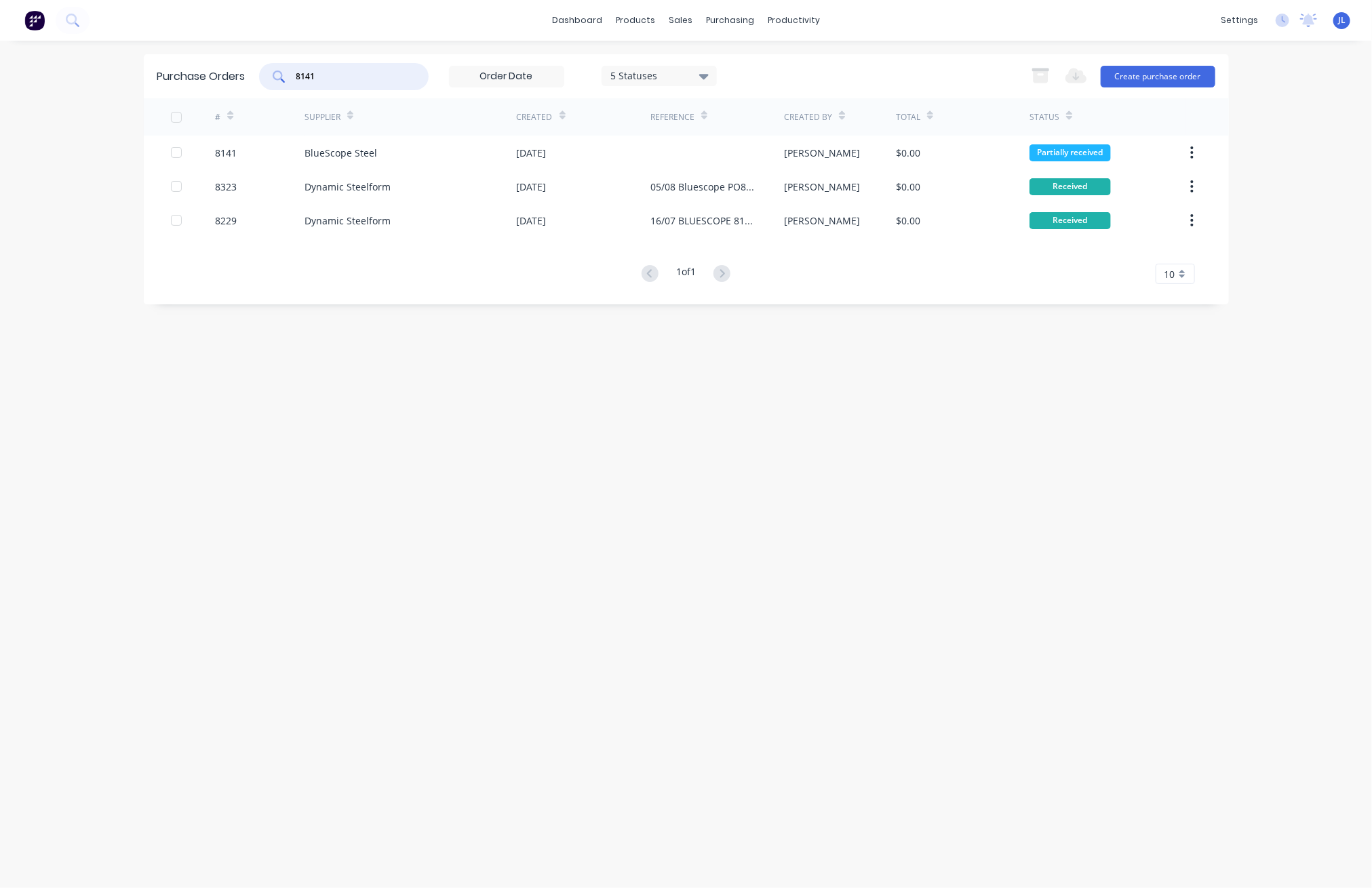
drag, startPoint x: 340, startPoint y: 73, endPoint x: 261, endPoint y: 81, distance: 79.4
click at [261, 81] on div "8141 5 Statuses 5 Statuses" at bounding box center [488, 76] width 458 height 27
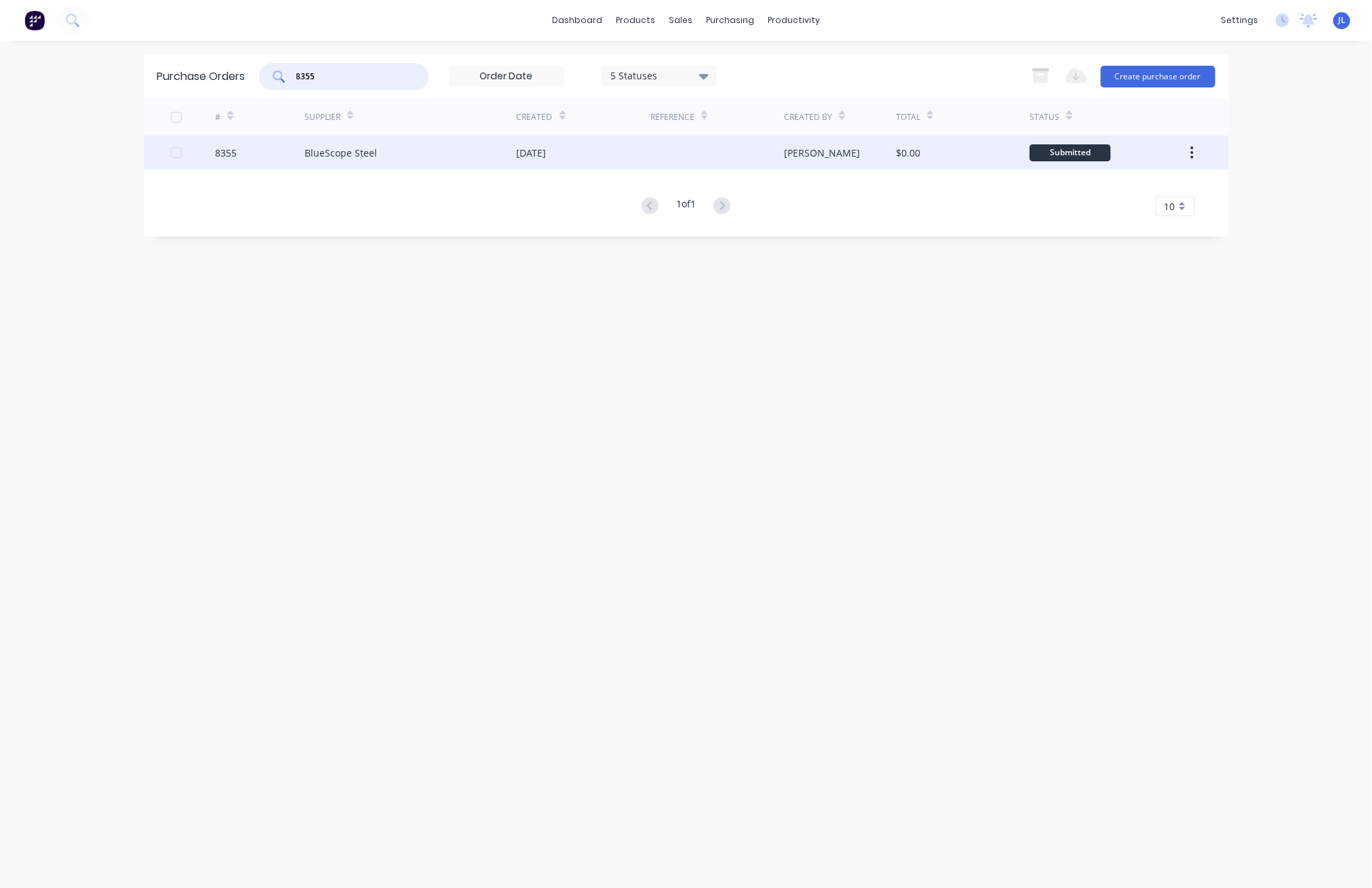
type input "8355"
click at [387, 161] on div "BlueScope Steel" at bounding box center [411, 152] width 213 height 34
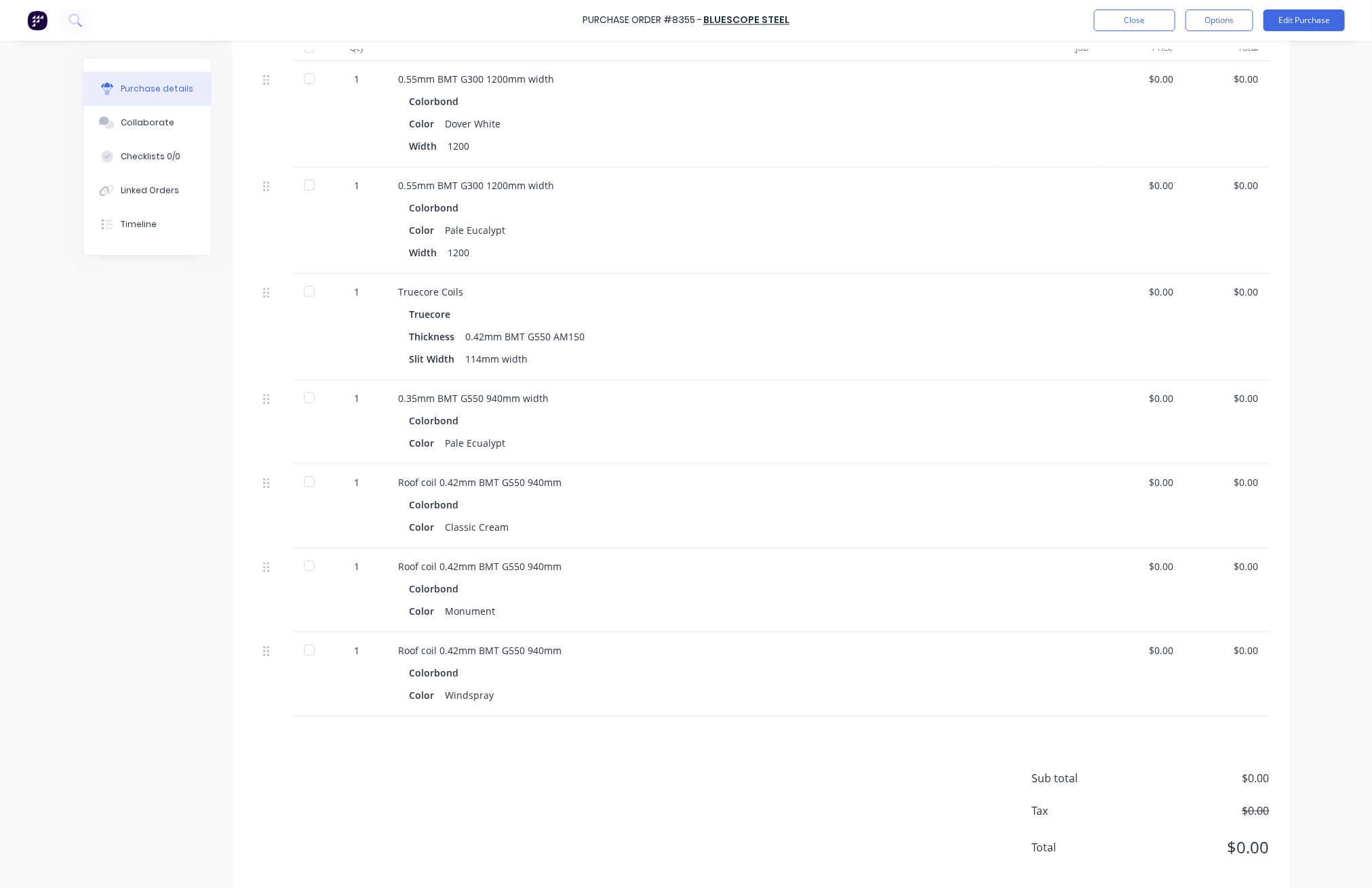
scroll to position [373, 0]
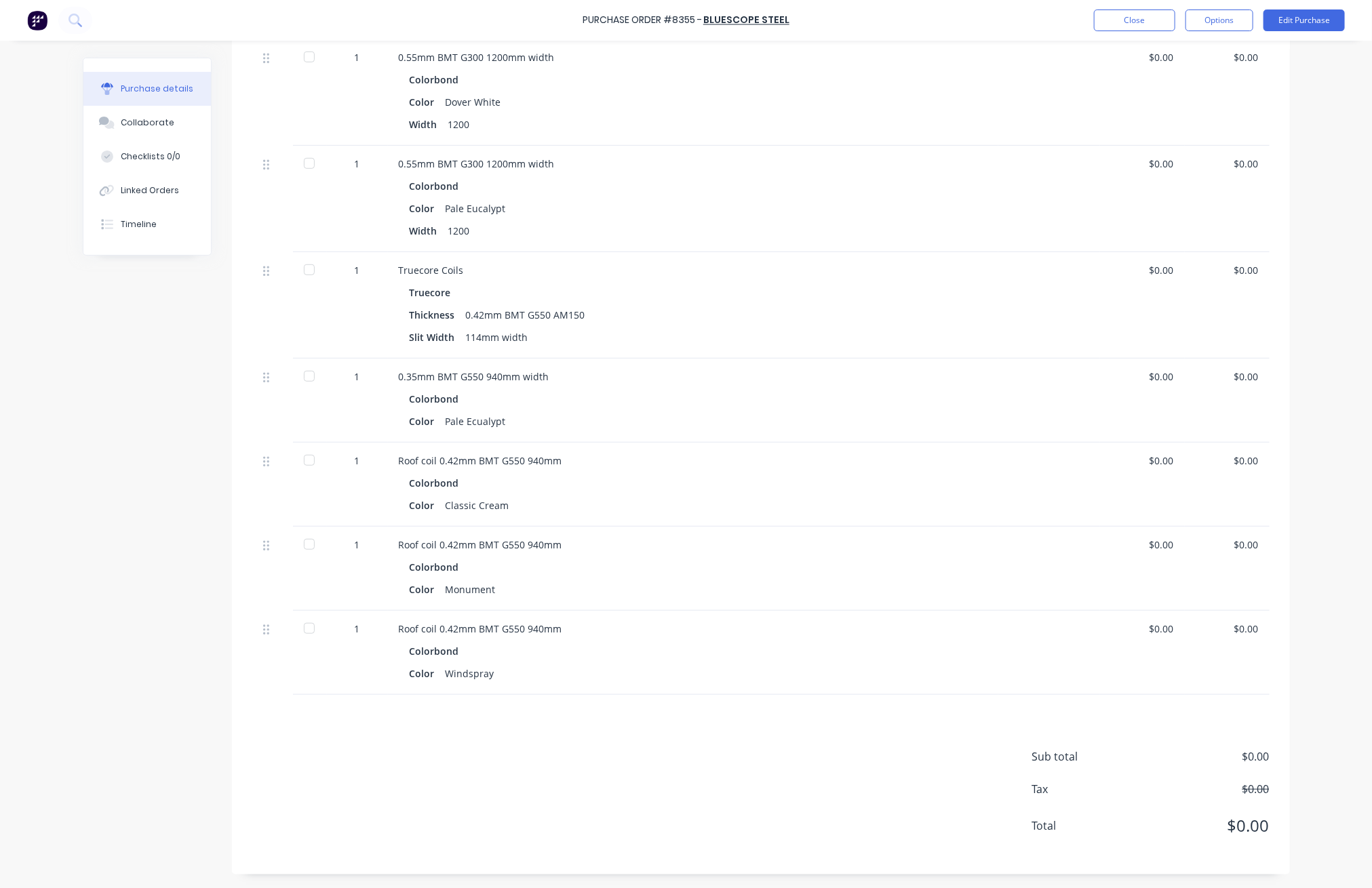
drag, startPoint x: 306, startPoint y: 543, endPoint x: 544, endPoint y: 423, distance: 266.5
click at [306, 543] on div at bounding box center [309, 544] width 27 height 27
click at [828, 26] on button "Close" at bounding box center [1135, 20] width 81 height 22
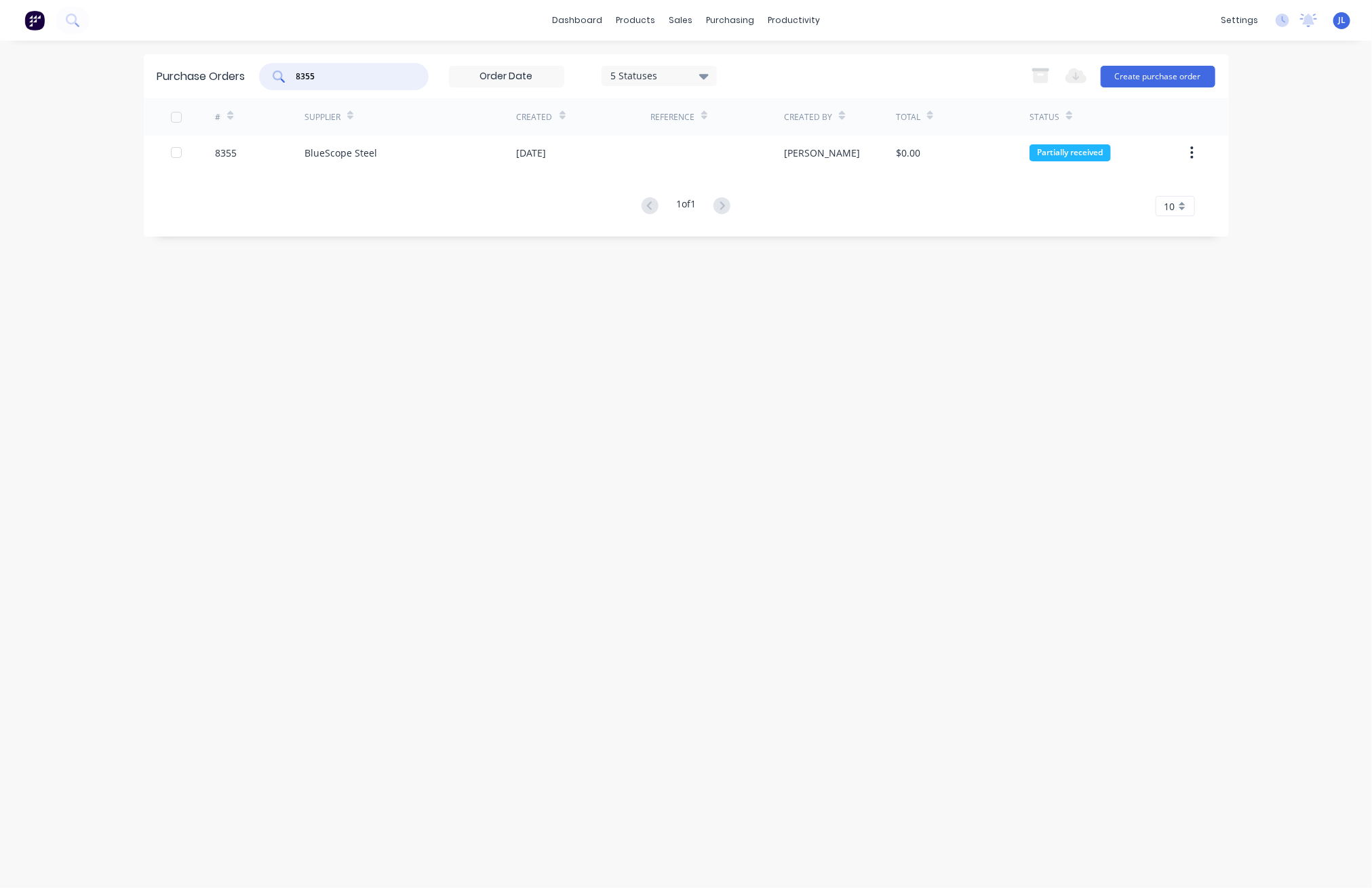
drag, startPoint x: 344, startPoint y: 79, endPoint x: 271, endPoint y: 79, distance: 73.0
click at [271, 79] on div "8355" at bounding box center [344, 76] width 169 height 27
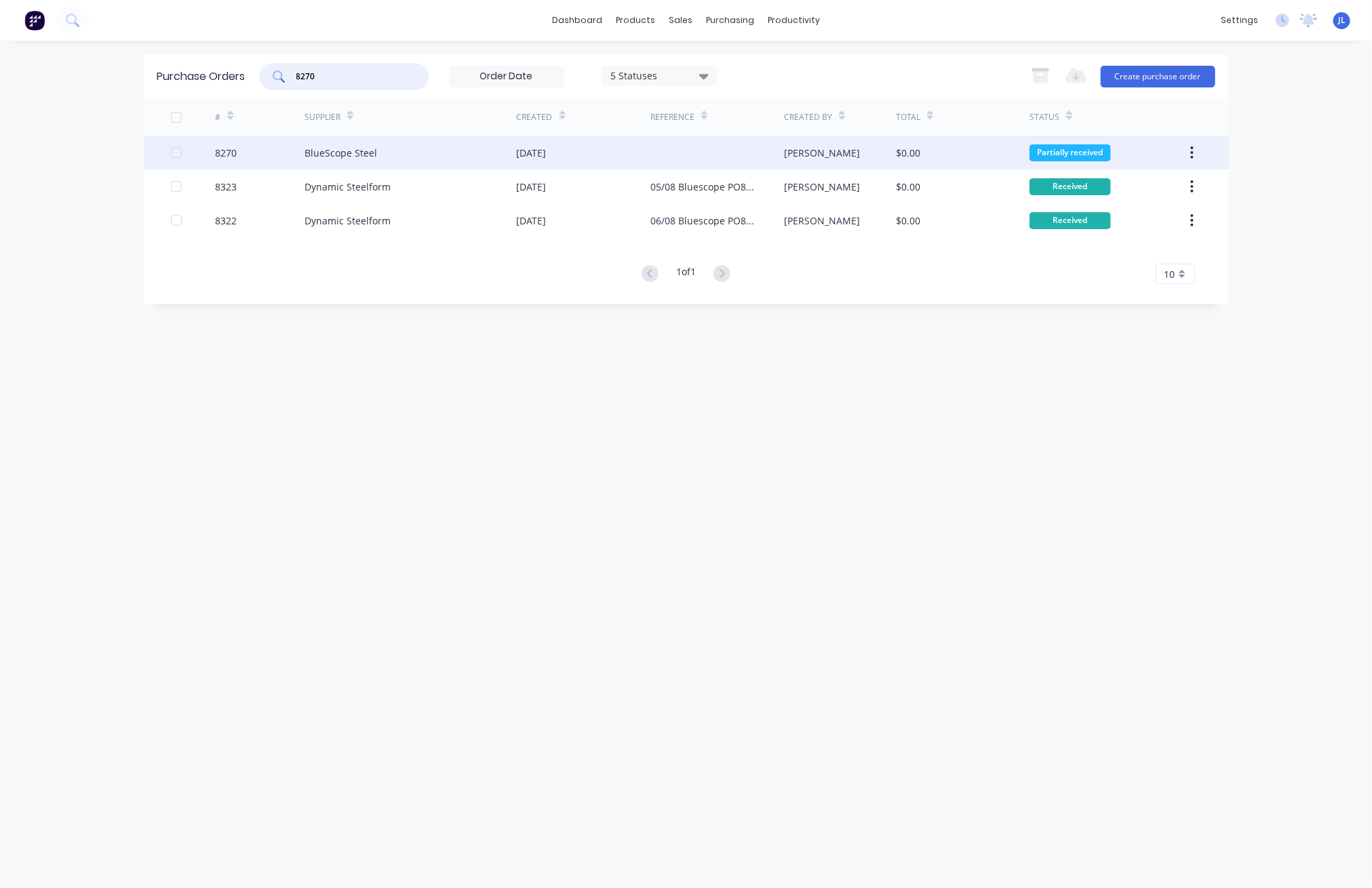
type input "8270"
click at [371, 155] on div "BlueScope Steel" at bounding box center [341, 152] width 73 height 14
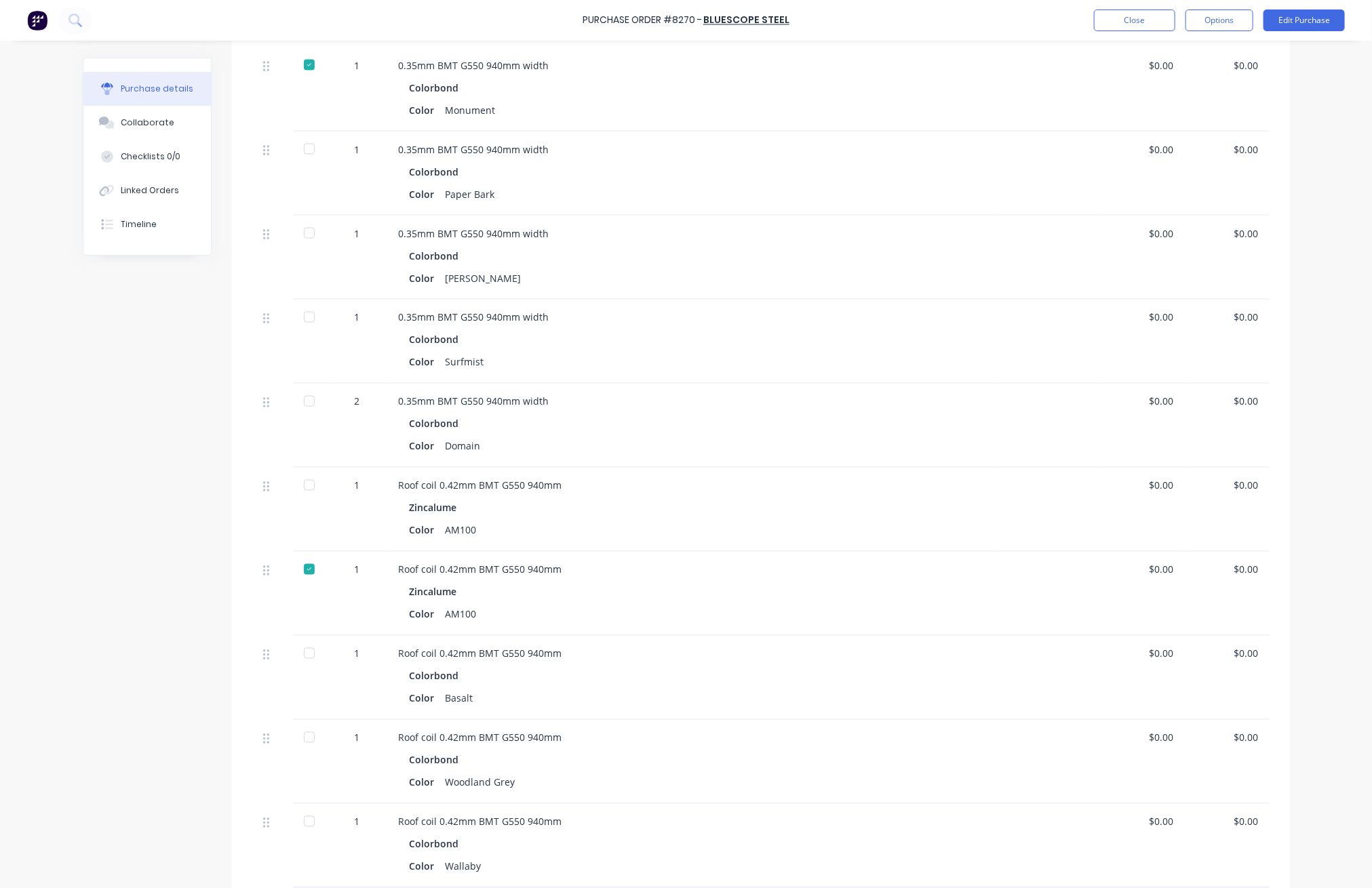
scroll to position [1176, 0]
click at [828, 20] on button "Edit Purchase" at bounding box center [1304, 20] width 81 height 22
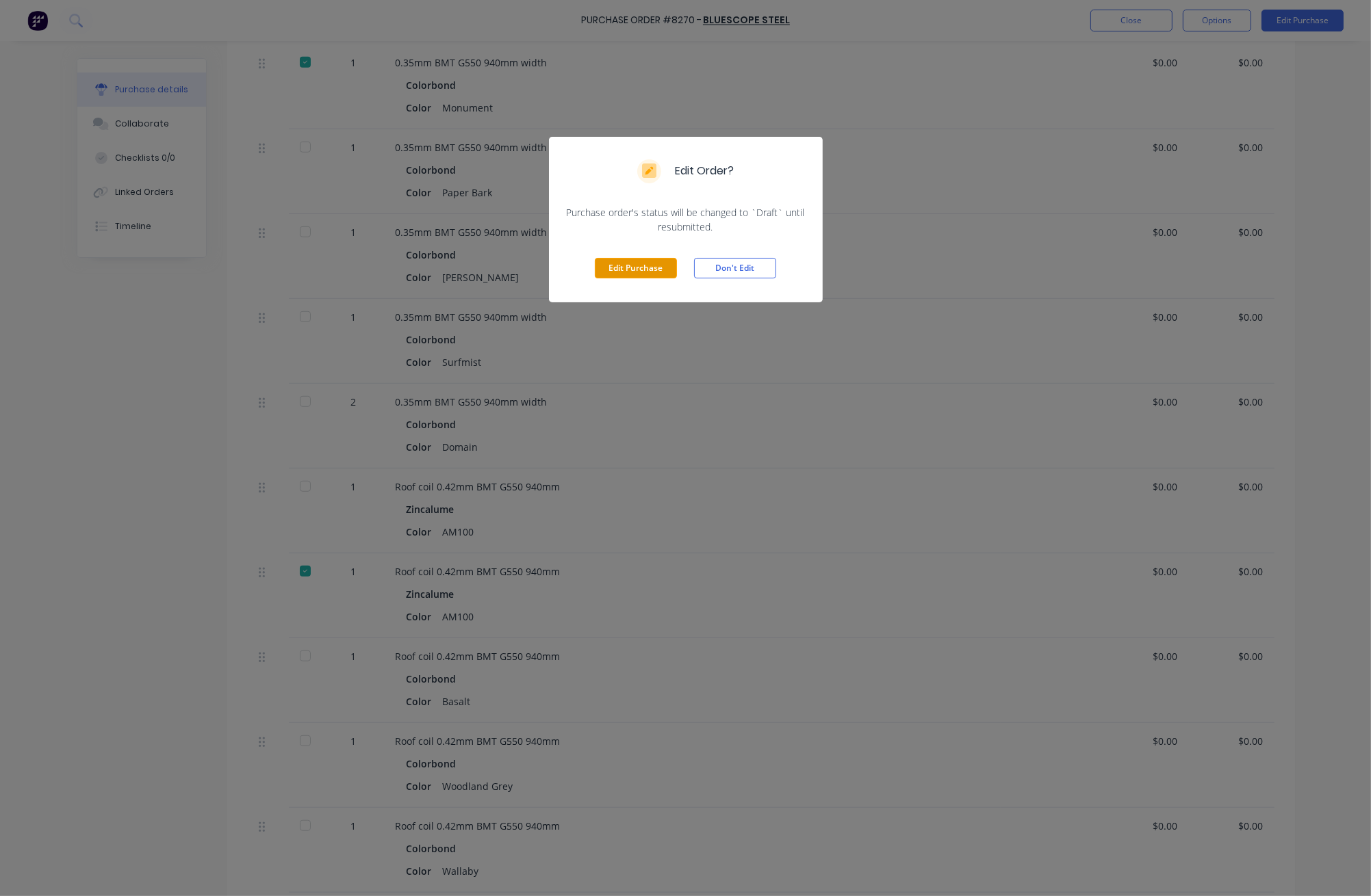
click at [645, 263] on button "Edit Purchase" at bounding box center [636, 268] width 82 height 21
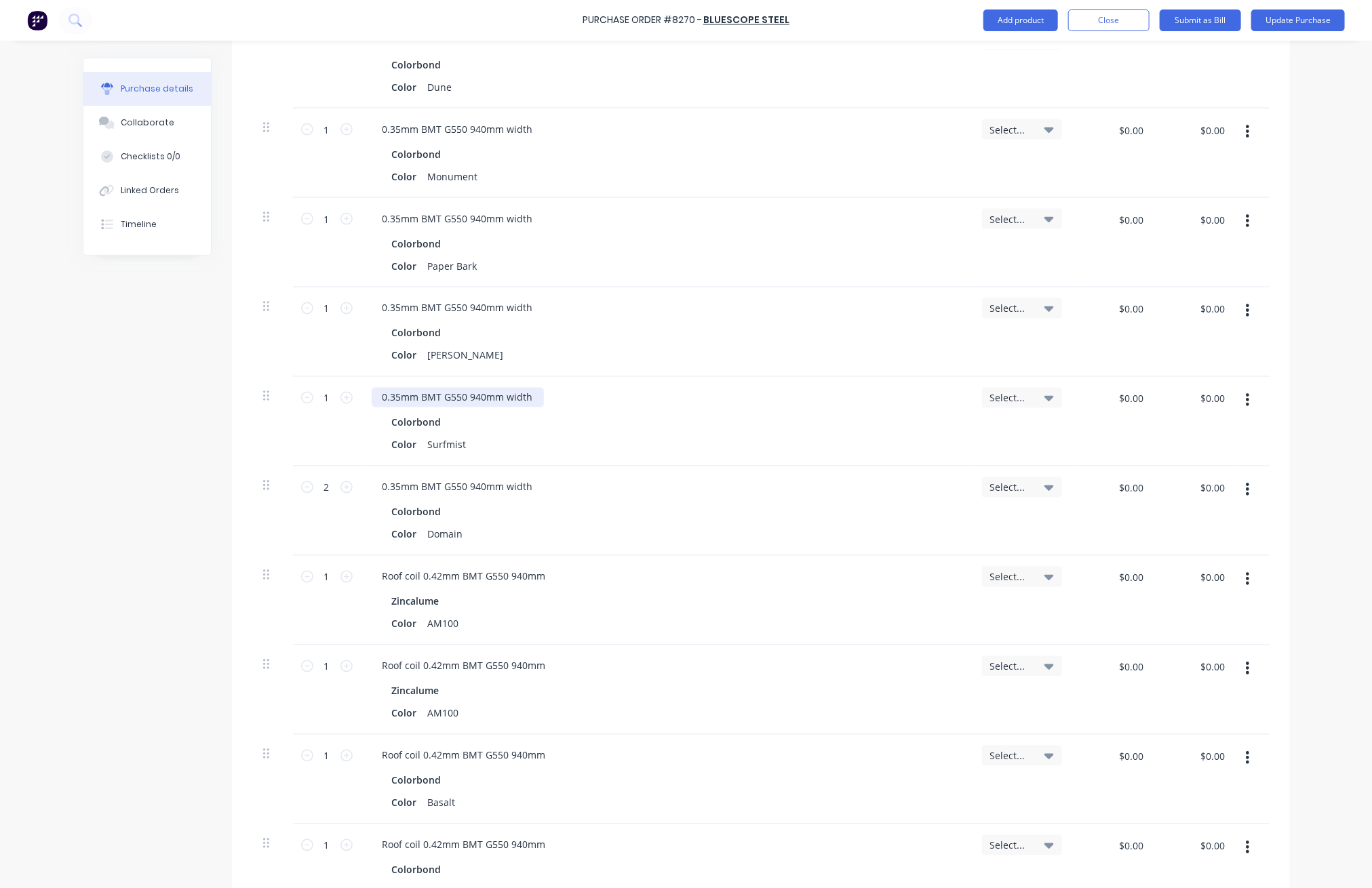
scroll to position [1197, 0]
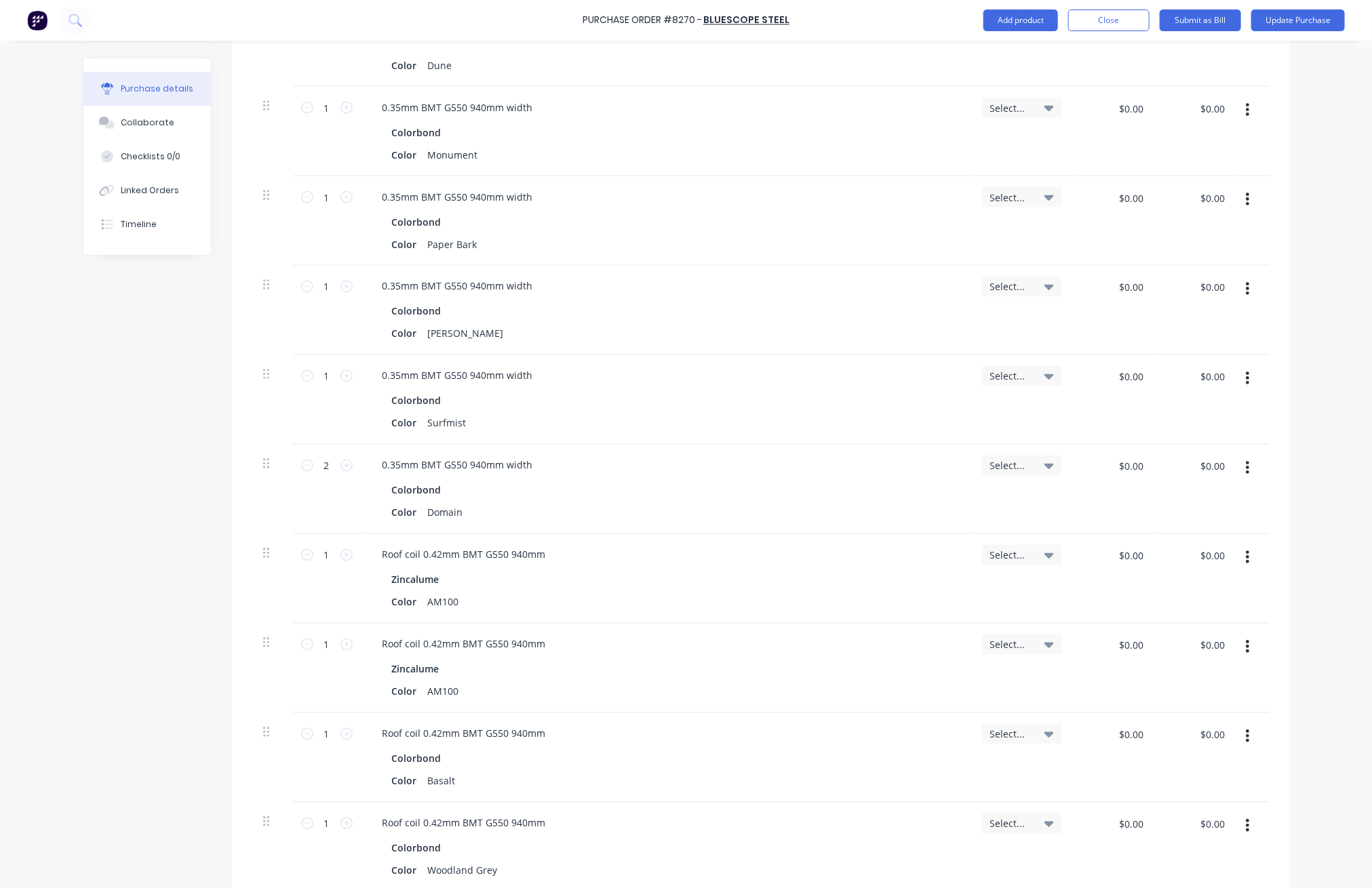
click at [828, 469] on button "button" at bounding box center [1247, 468] width 32 height 24
click at [828, 531] on button "Duplicate" at bounding box center [1207, 530] width 116 height 27
click at [301, 468] on icon at bounding box center [307, 465] width 12 height 12
type input "1"
click at [828, 24] on button "Update Purchase" at bounding box center [1298, 20] width 94 height 22
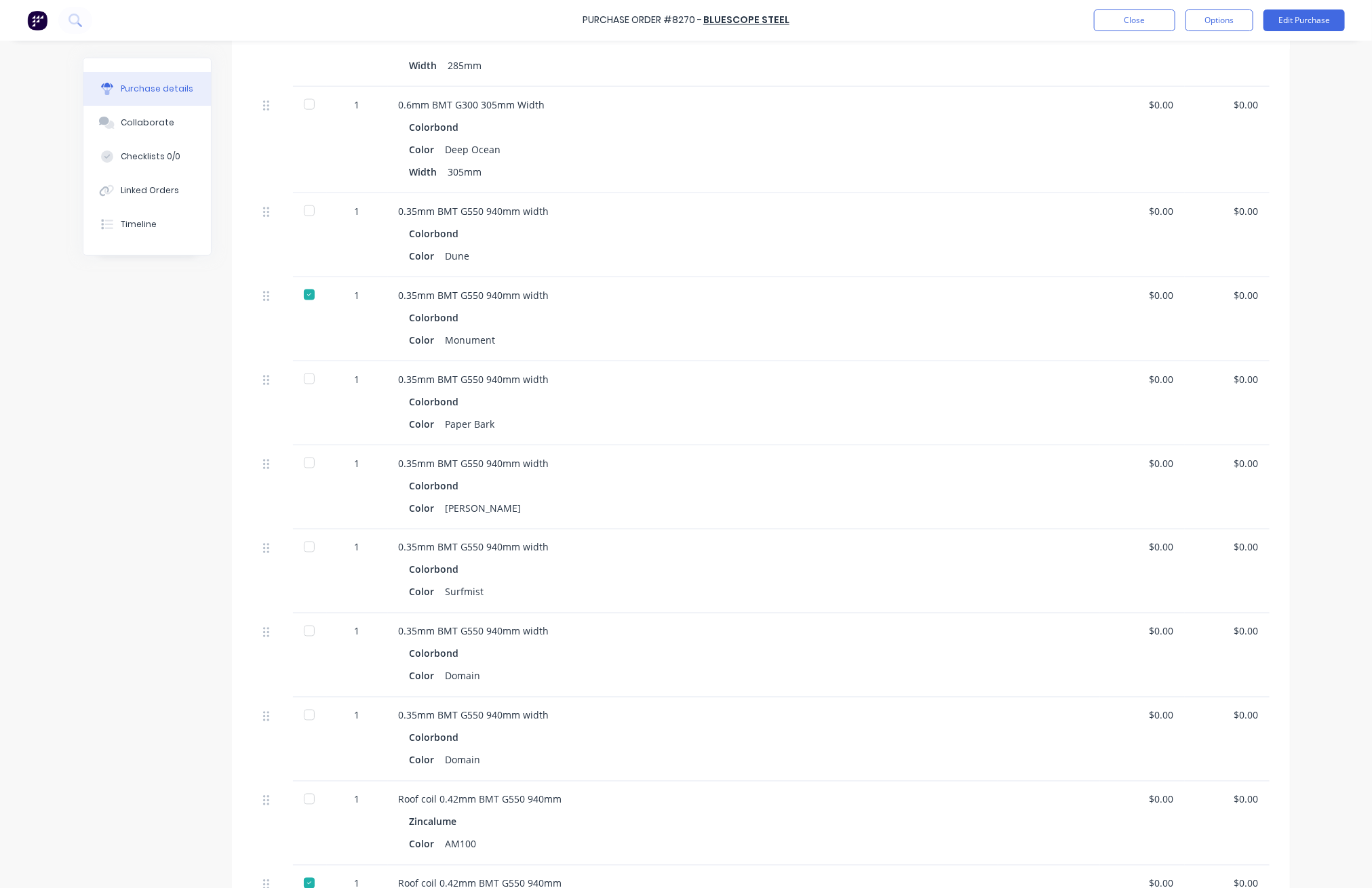
scroll to position [994, 0]
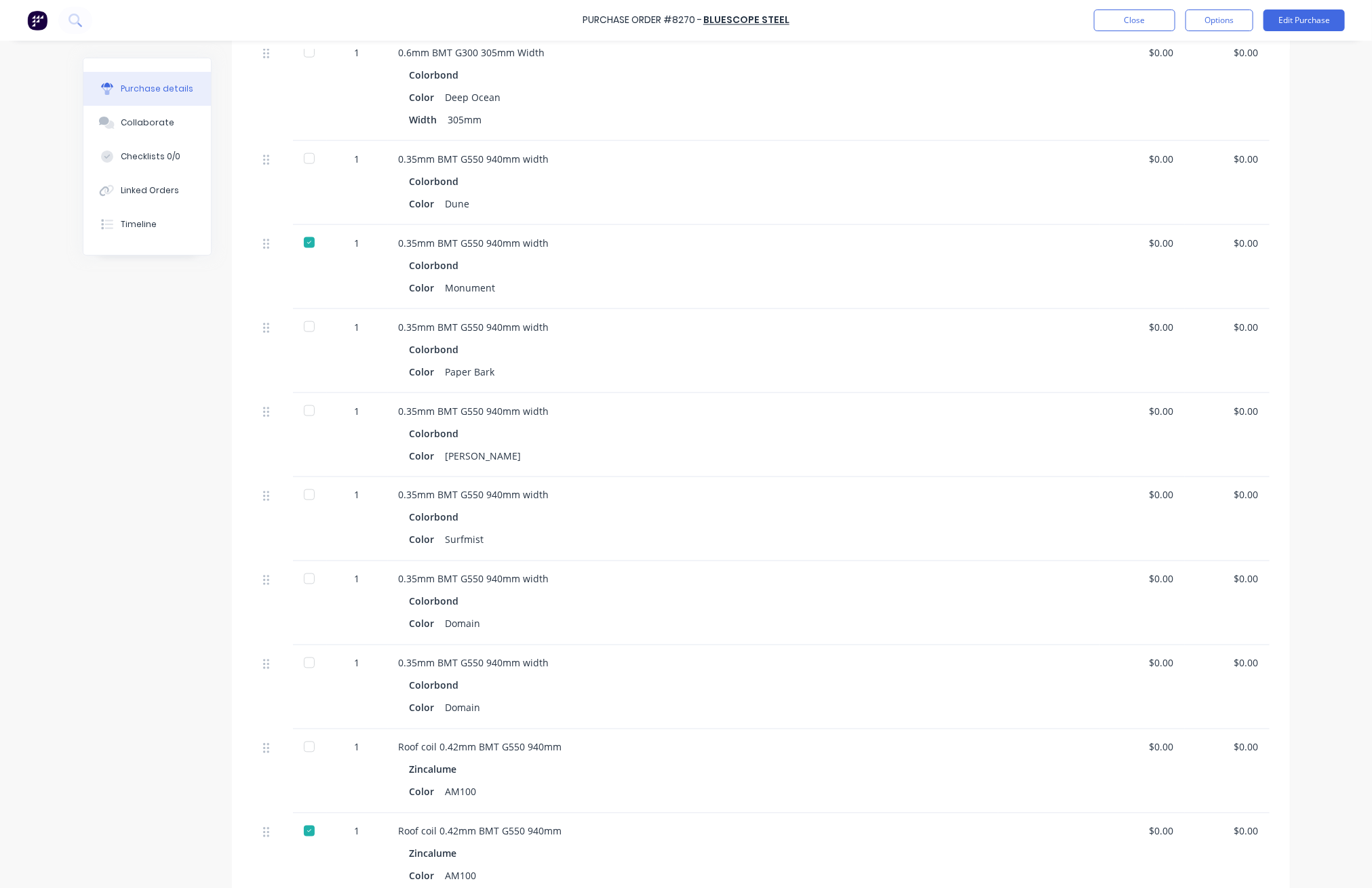
click at [301, 579] on div at bounding box center [309, 578] width 27 height 27
click at [828, 6] on div "Purchase Order #8270 - BlueScope Steel Close Options Edit Purchase" at bounding box center [686, 20] width 1372 height 41
click at [828, 20] on button "Close" at bounding box center [1135, 20] width 81 height 22
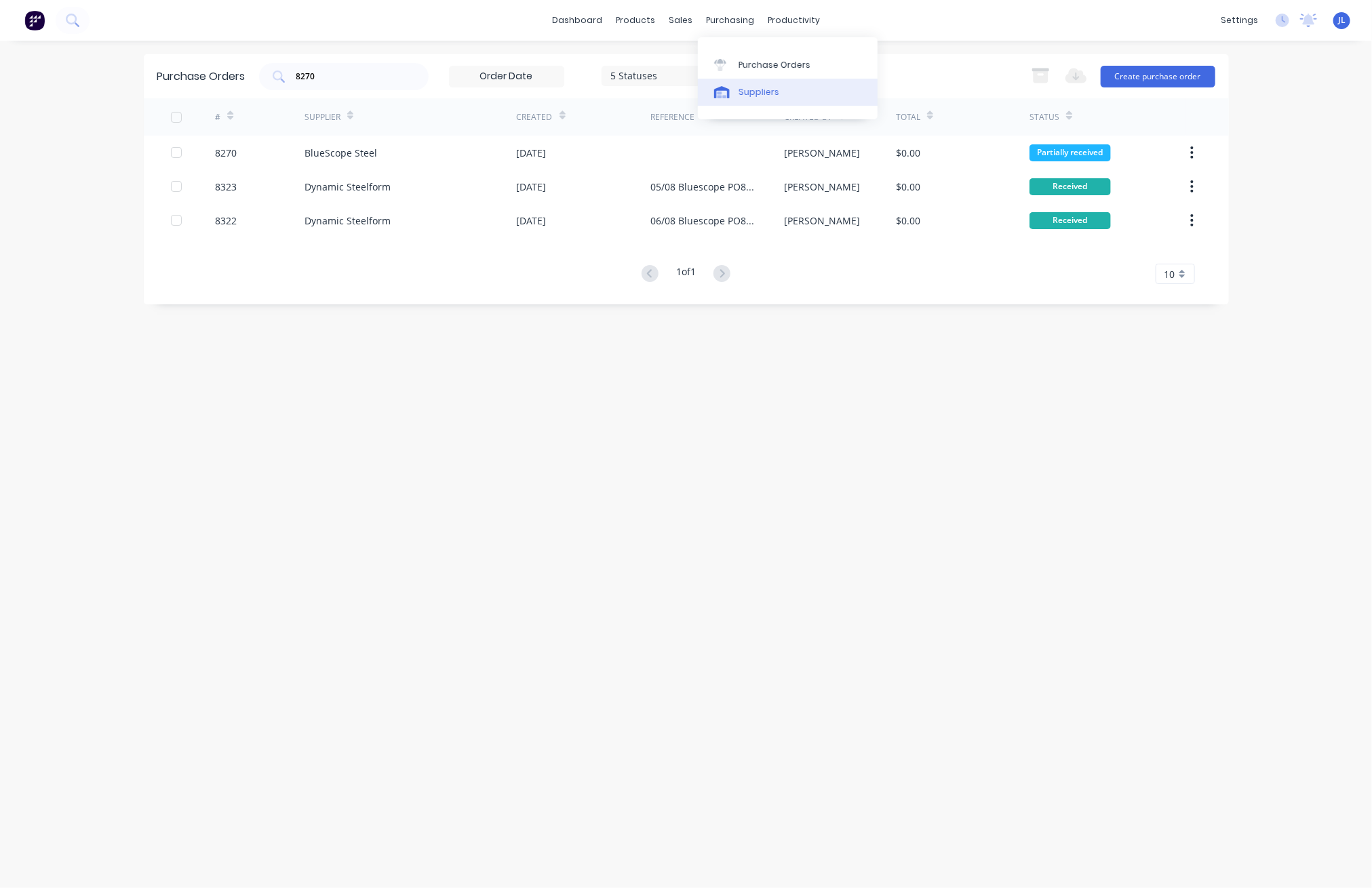
click at [747, 95] on div "Suppliers" at bounding box center [759, 92] width 41 height 12
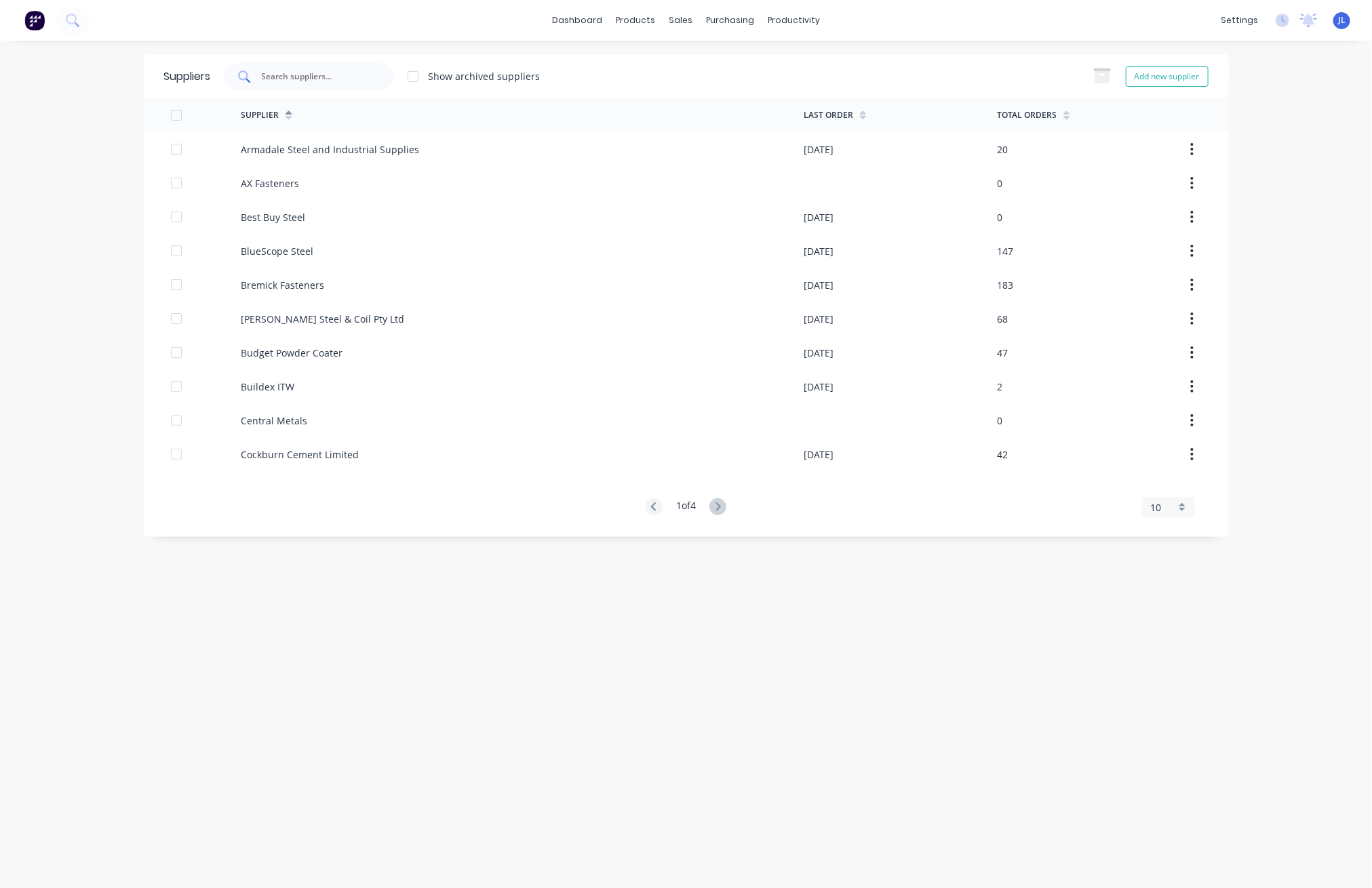
click at [331, 79] on input "text" at bounding box center [317, 77] width 112 height 14
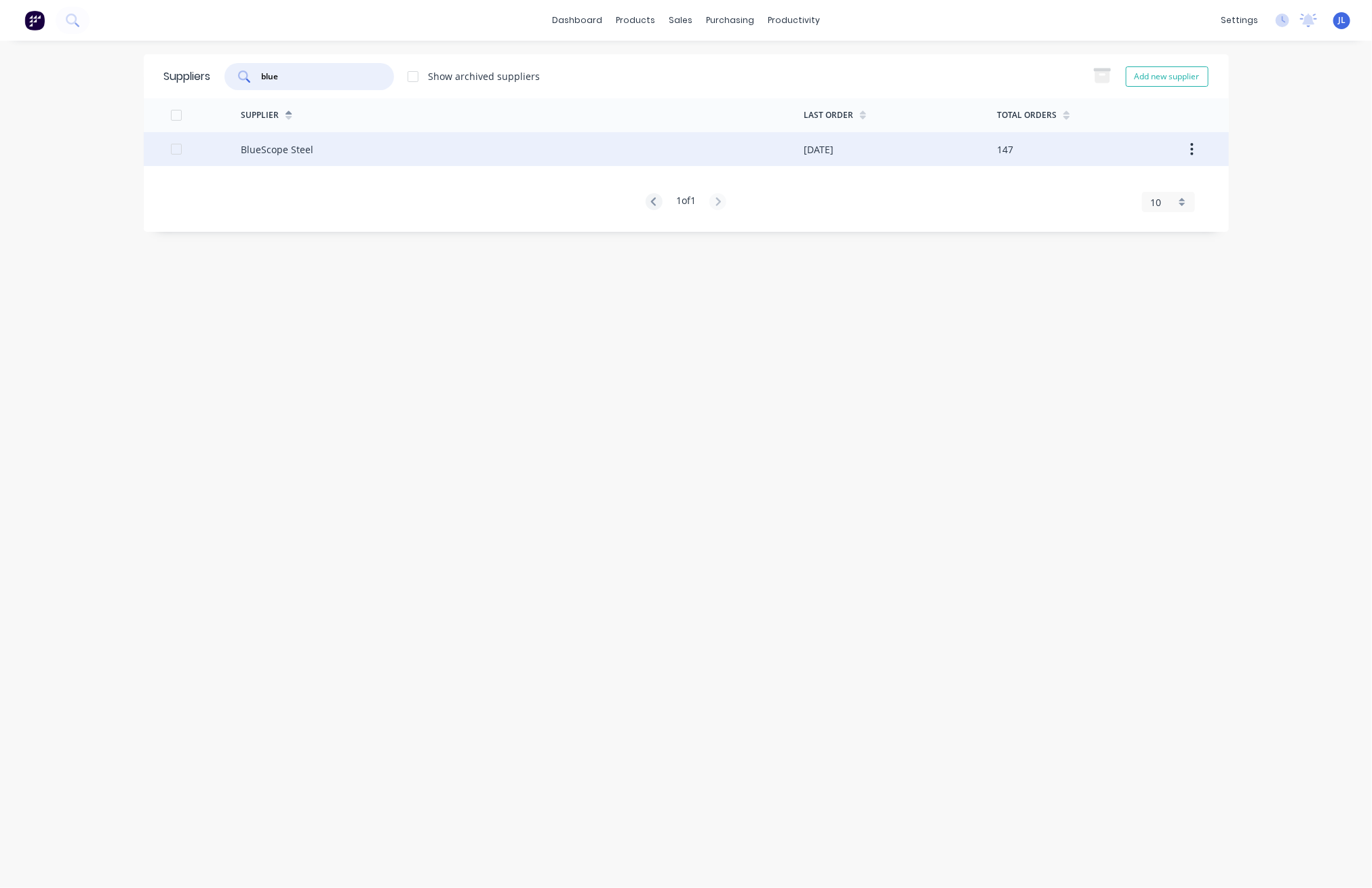
type input "blue"
click at [334, 146] on div "BlueScope Steel" at bounding box center [522, 149] width 563 height 34
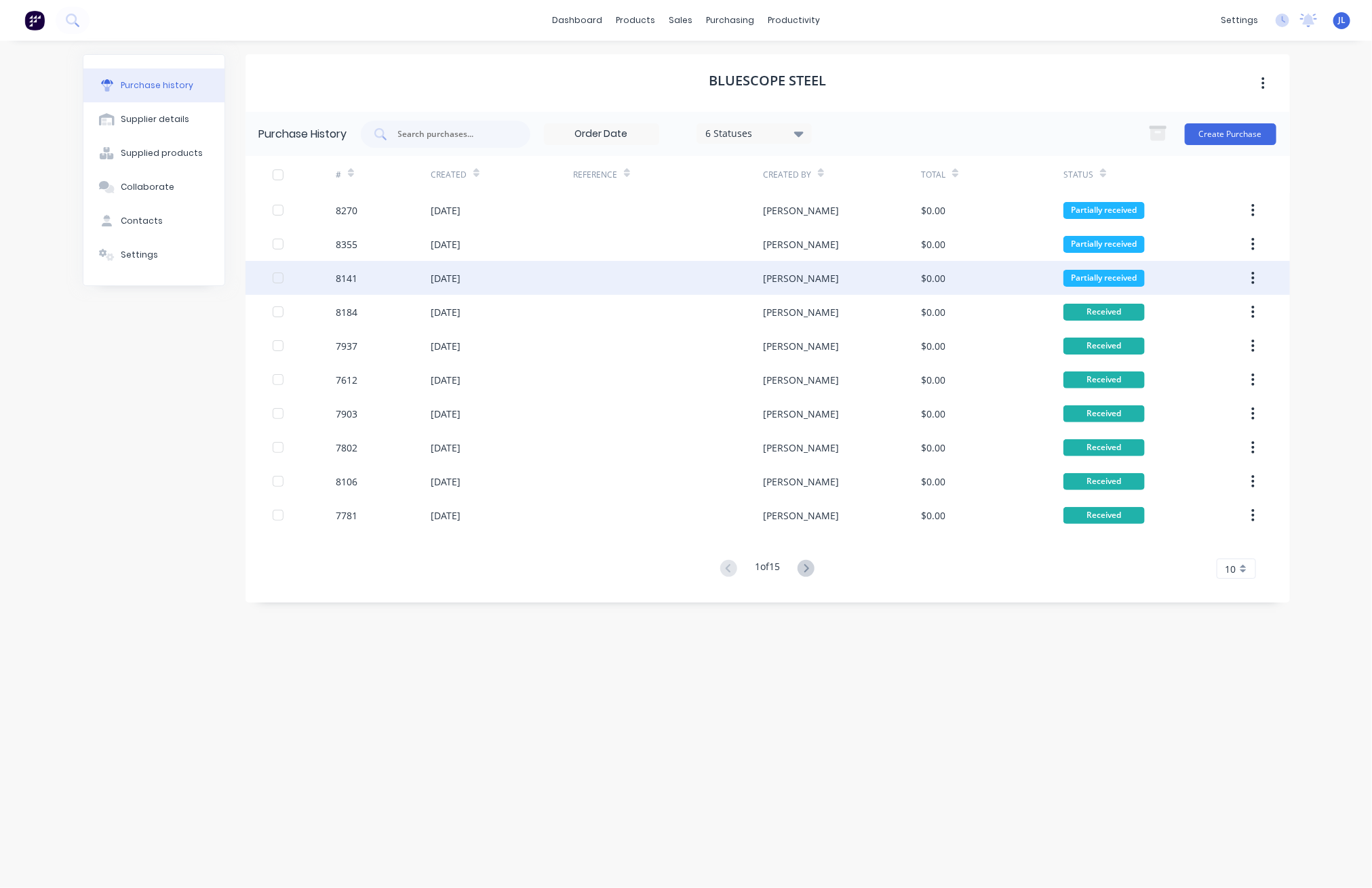
click at [697, 279] on div at bounding box center [667, 278] width 190 height 34
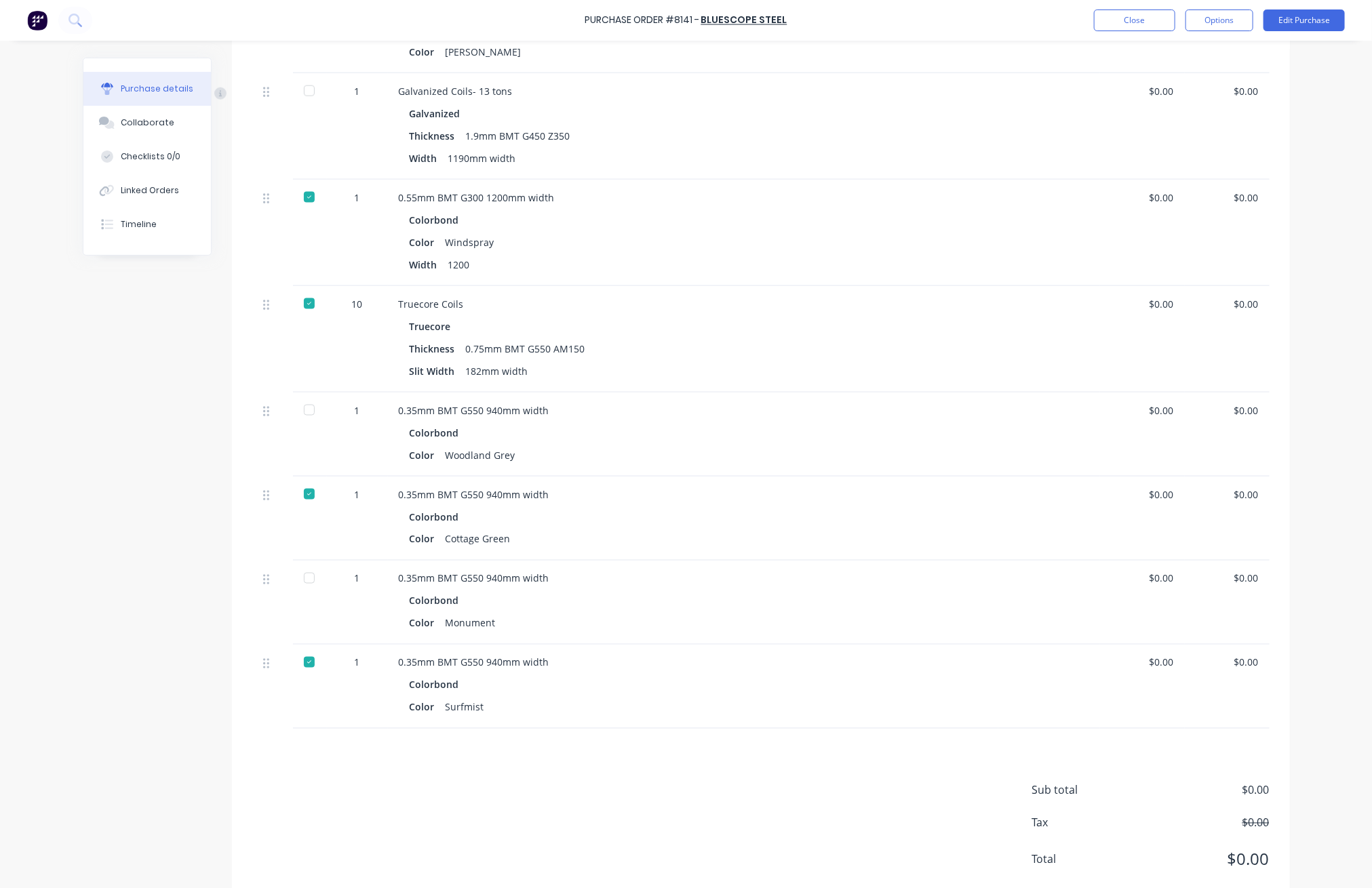
scroll to position [961, 0]
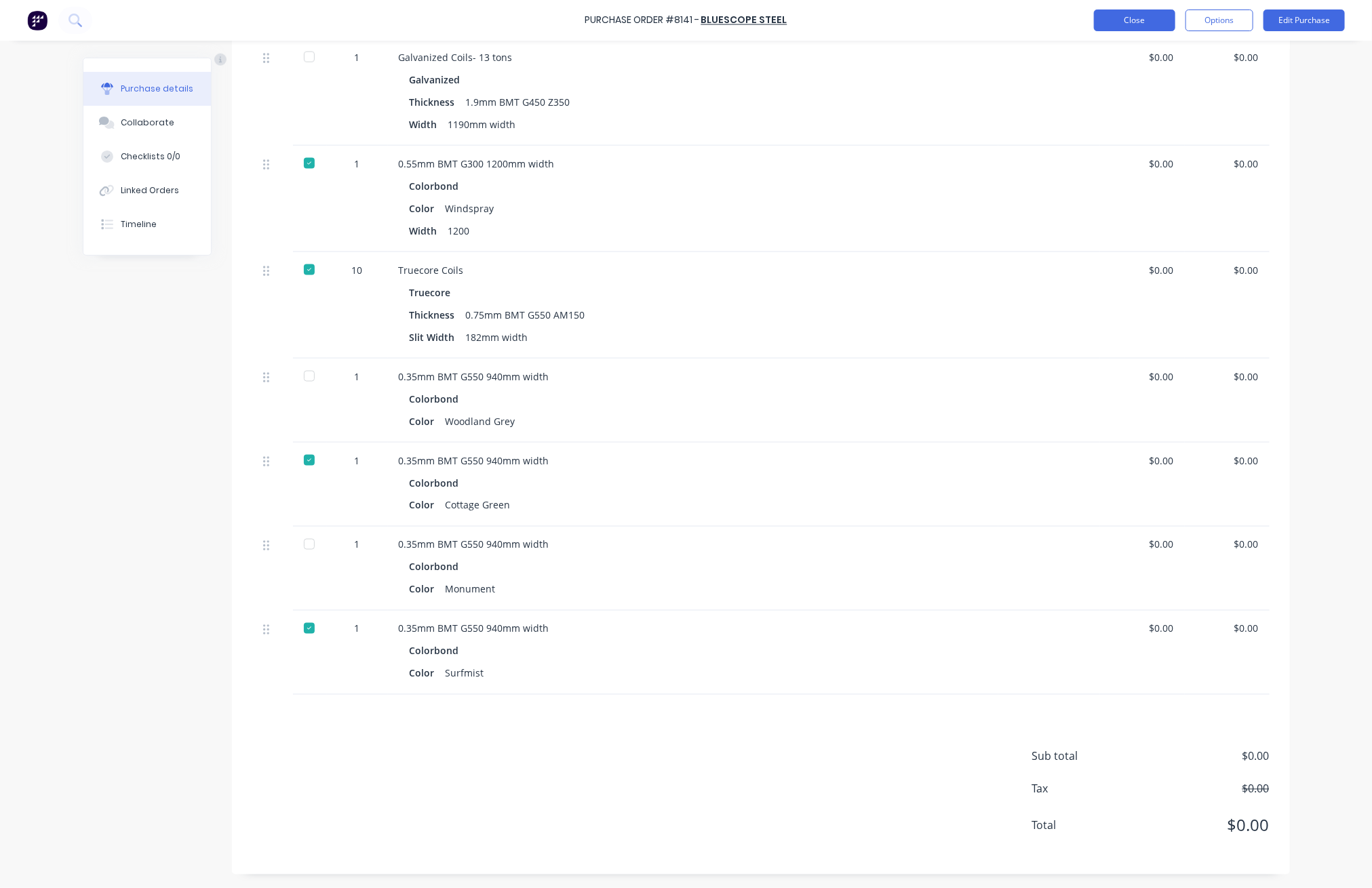
click at [828, 15] on button "Close" at bounding box center [1135, 20] width 81 height 22
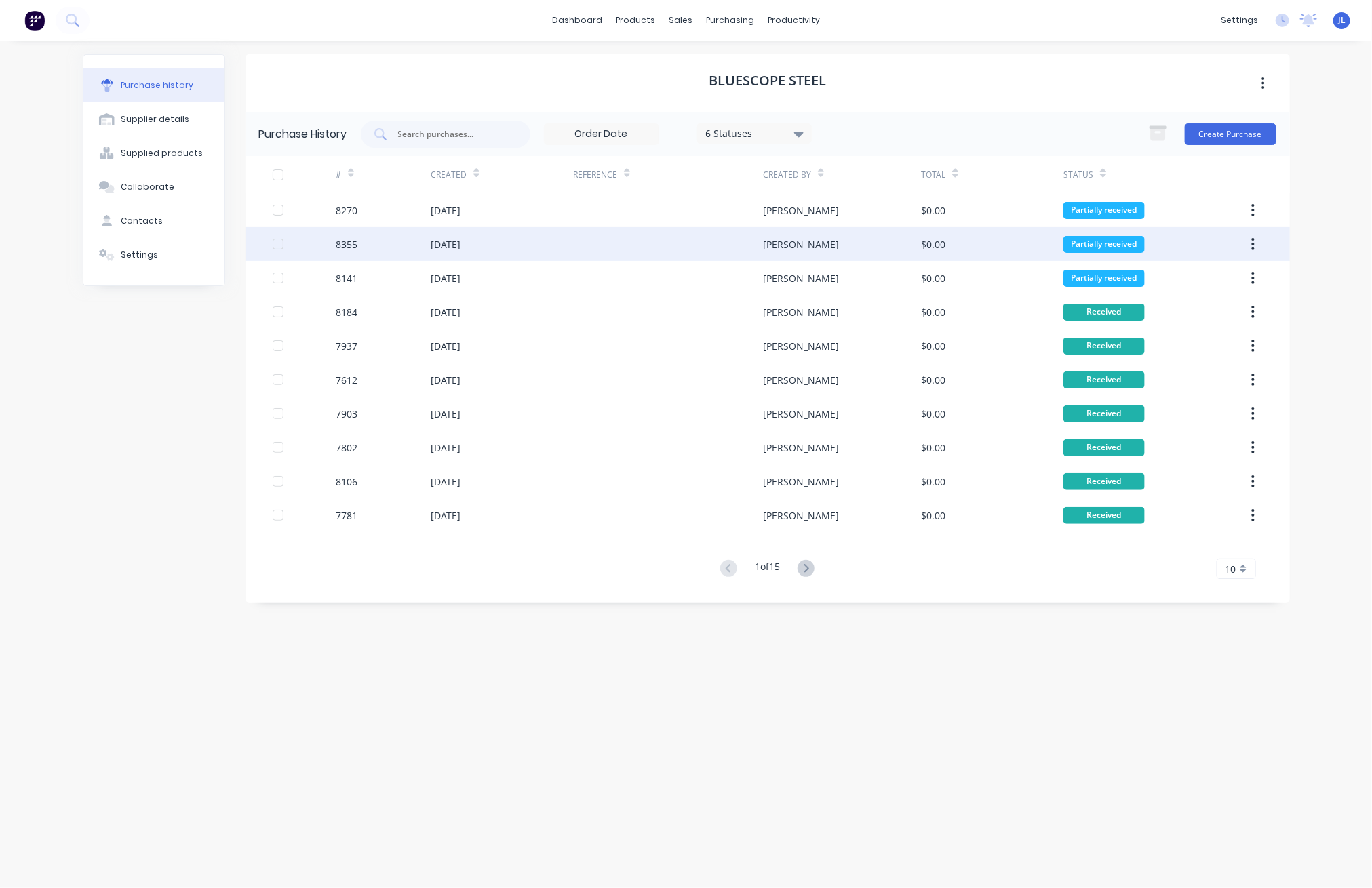
click at [730, 240] on div at bounding box center [667, 244] width 190 height 34
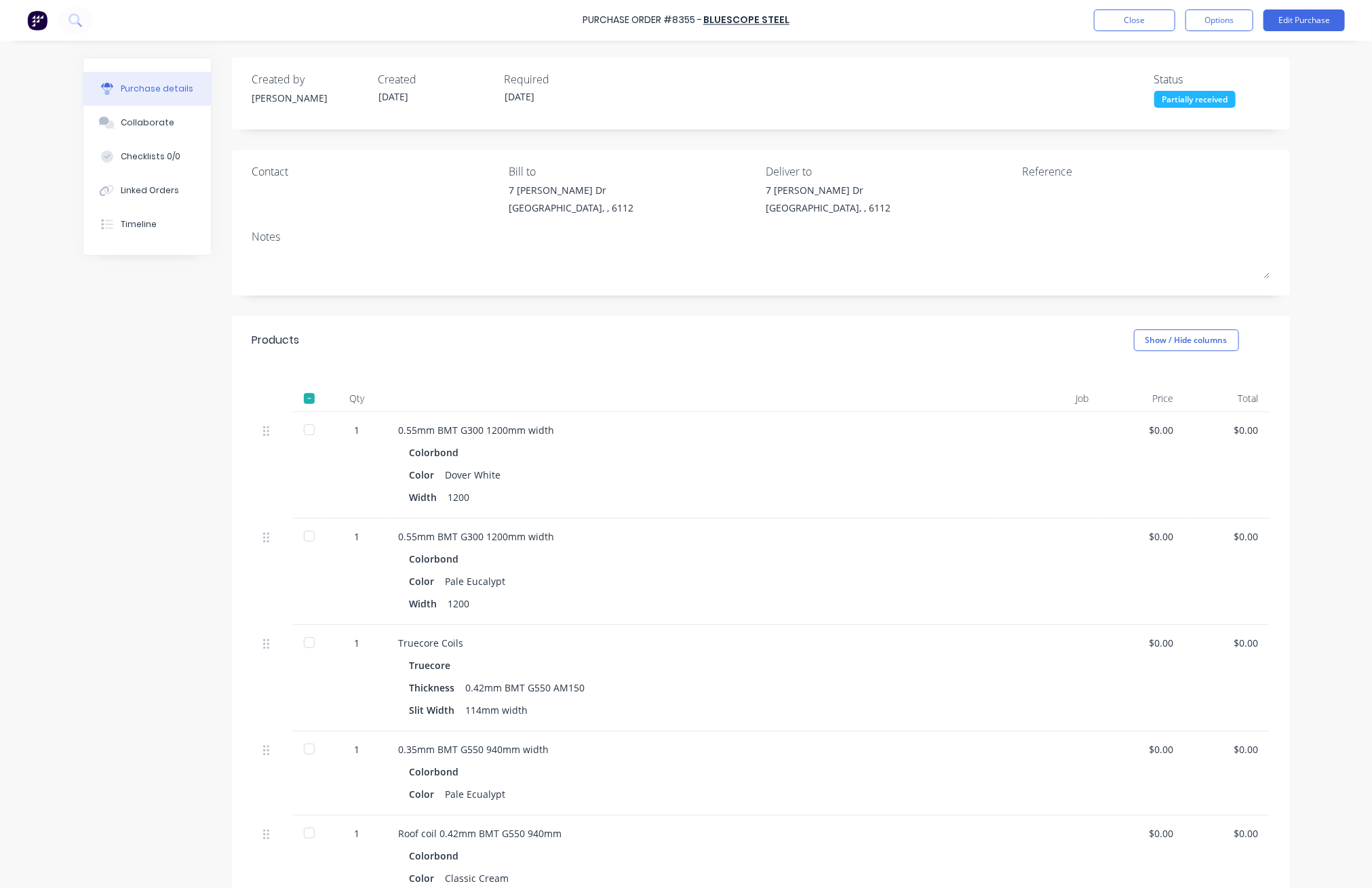
click at [300, 430] on div at bounding box center [309, 429] width 27 height 27
drag, startPoint x: 318, startPoint y: 533, endPoint x: 306, endPoint y: 536, distance: 12.4
click at [310, 536] on div at bounding box center [310, 572] width 34 height 107
click at [306, 536] on div at bounding box center [309, 536] width 27 height 27
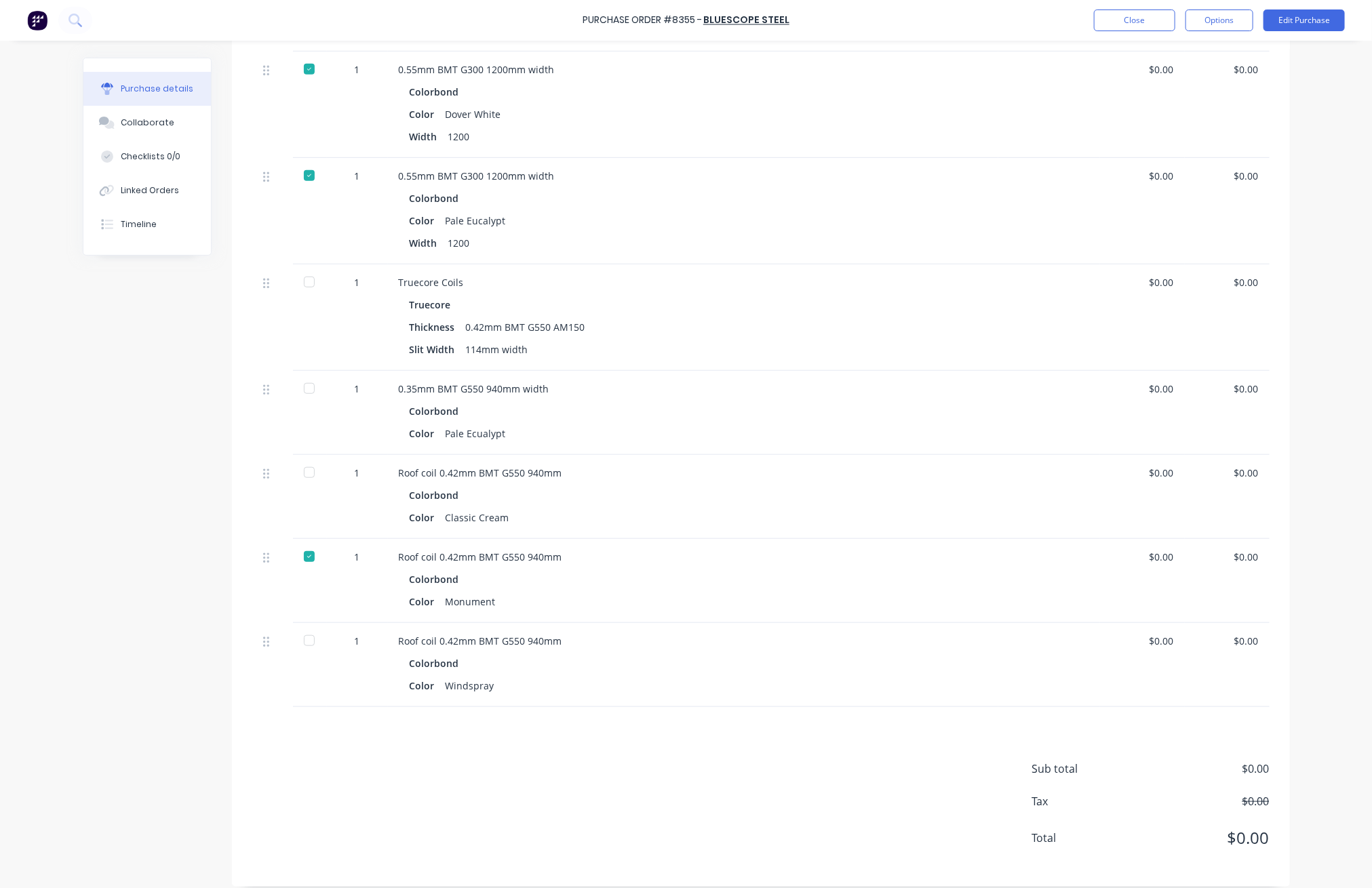
scroll to position [373, 0]
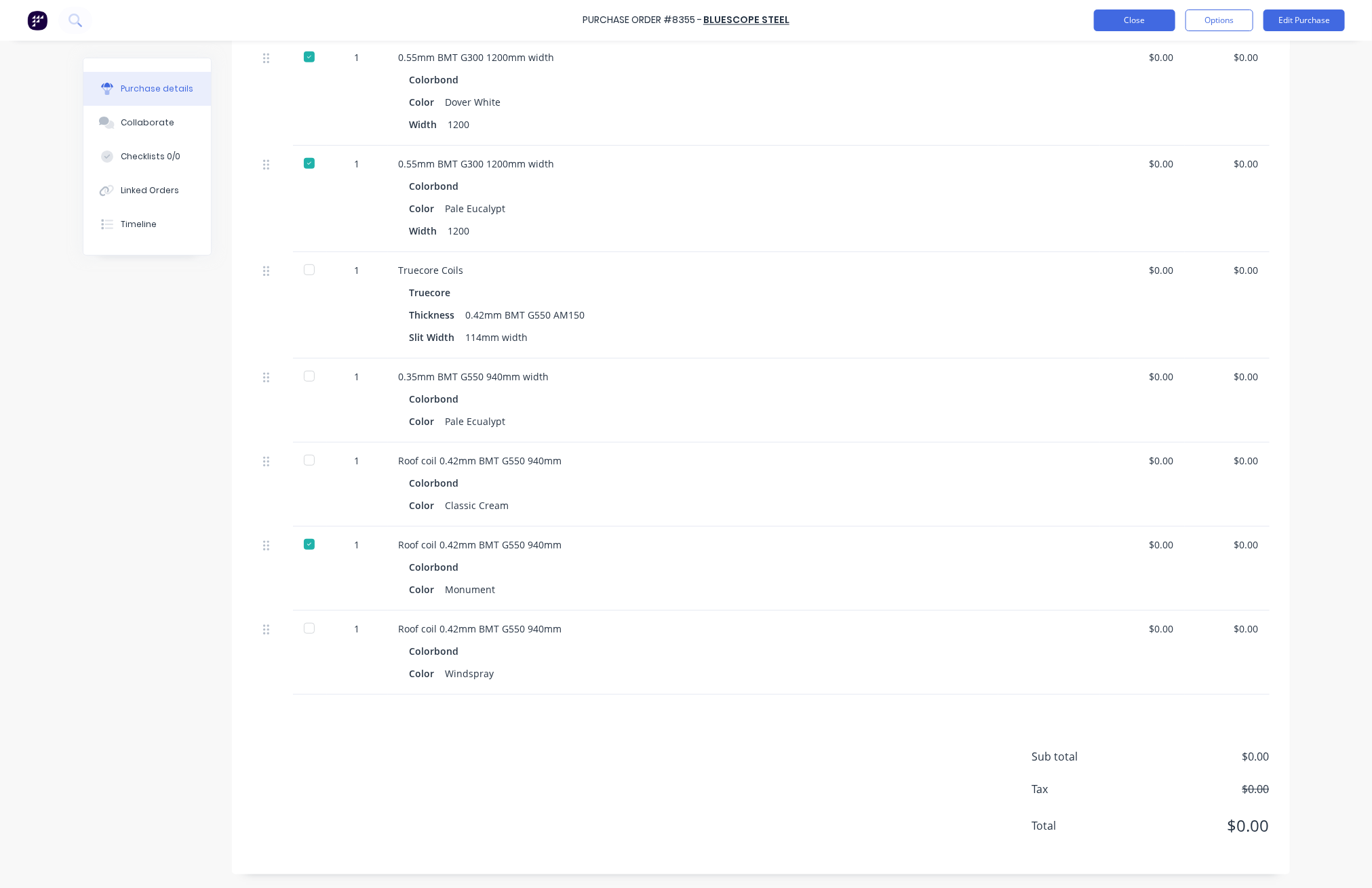
click at [828, 23] on button "Close" at bounding box center [1135, 20] width 81 height 22
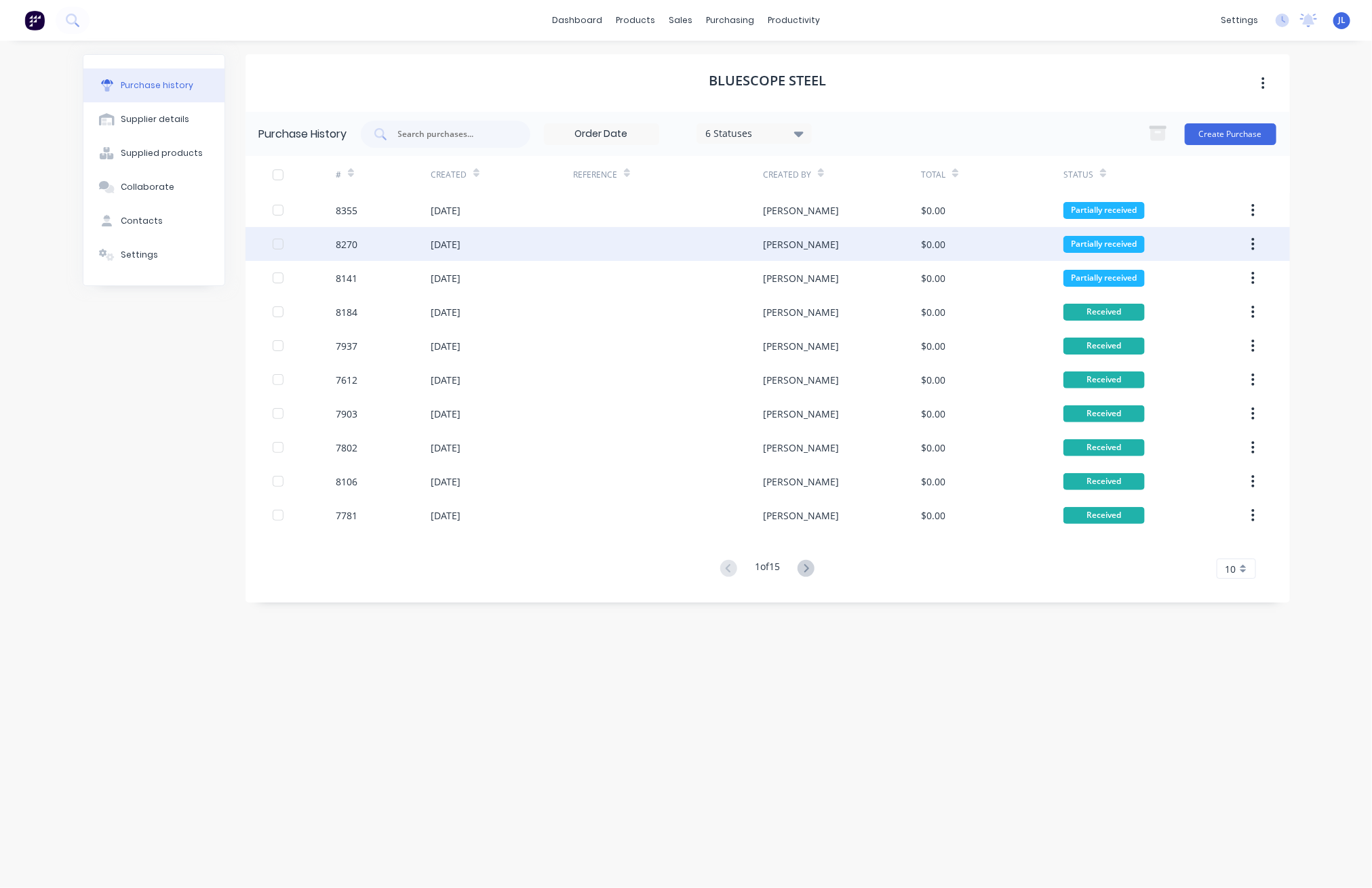
click at [593, 243] on div at bounding box center [667, 244] width 190 height 34
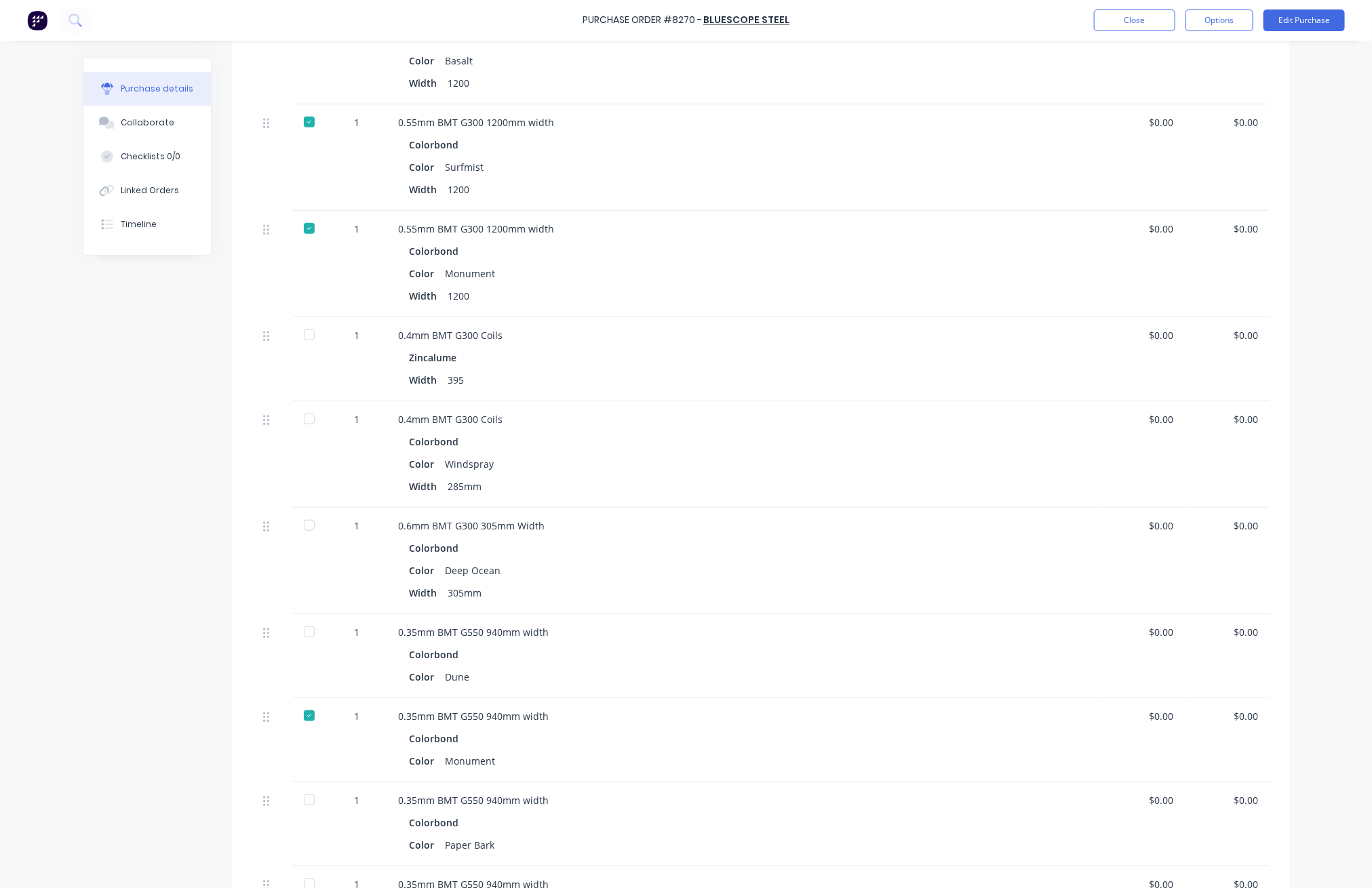
scroll to position [543, 0]
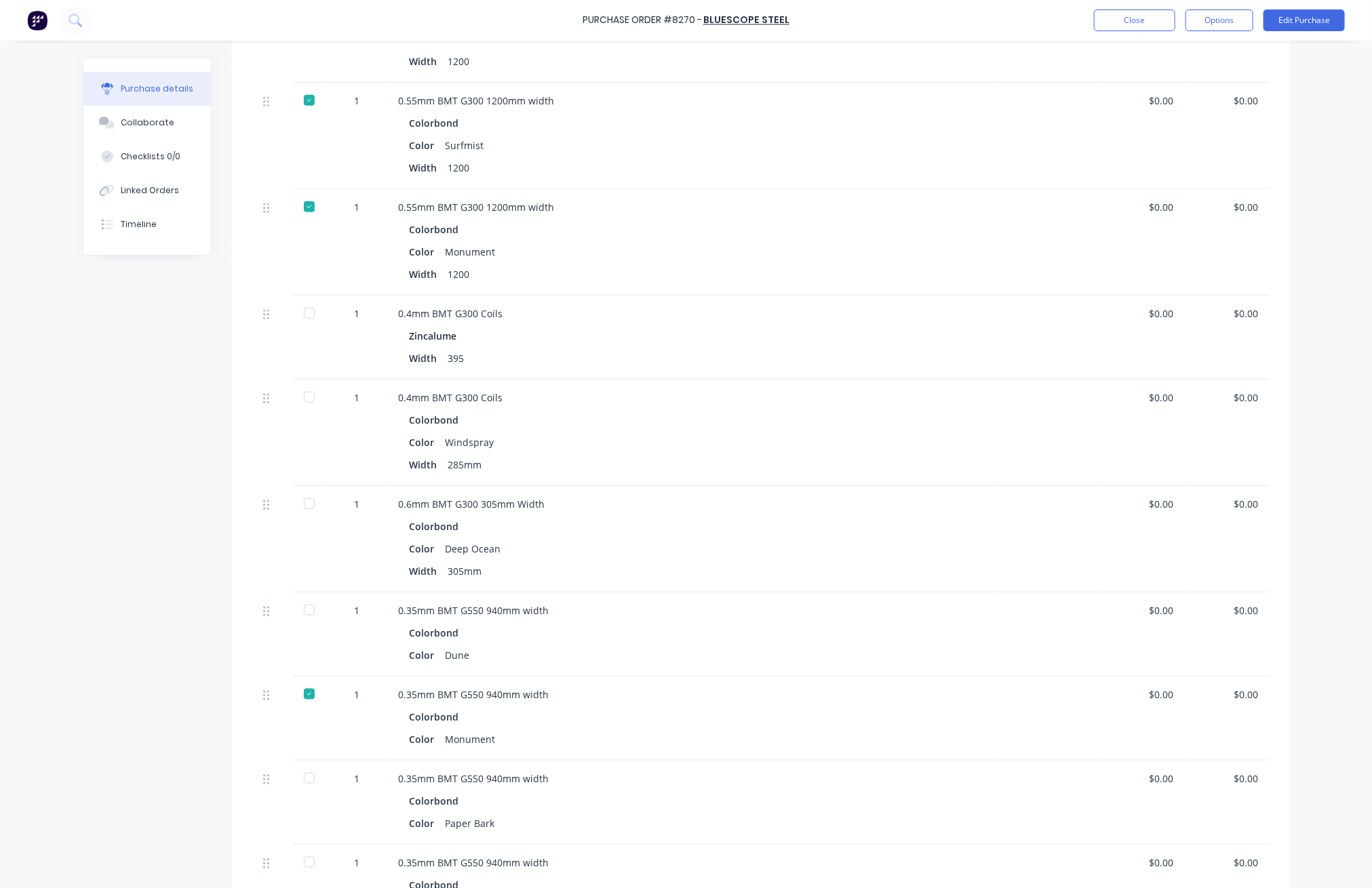
drag, startPoint x: 141, startPoint y: 391, endPoint x: 152, endPoint y: 388, distance: 11.4
click at [141, 391] on div "Created by Juana Created 30/07/25 Required 30/07/25 Status Partially received C…" at bounding box center [687, 870] width 1207 height 2710
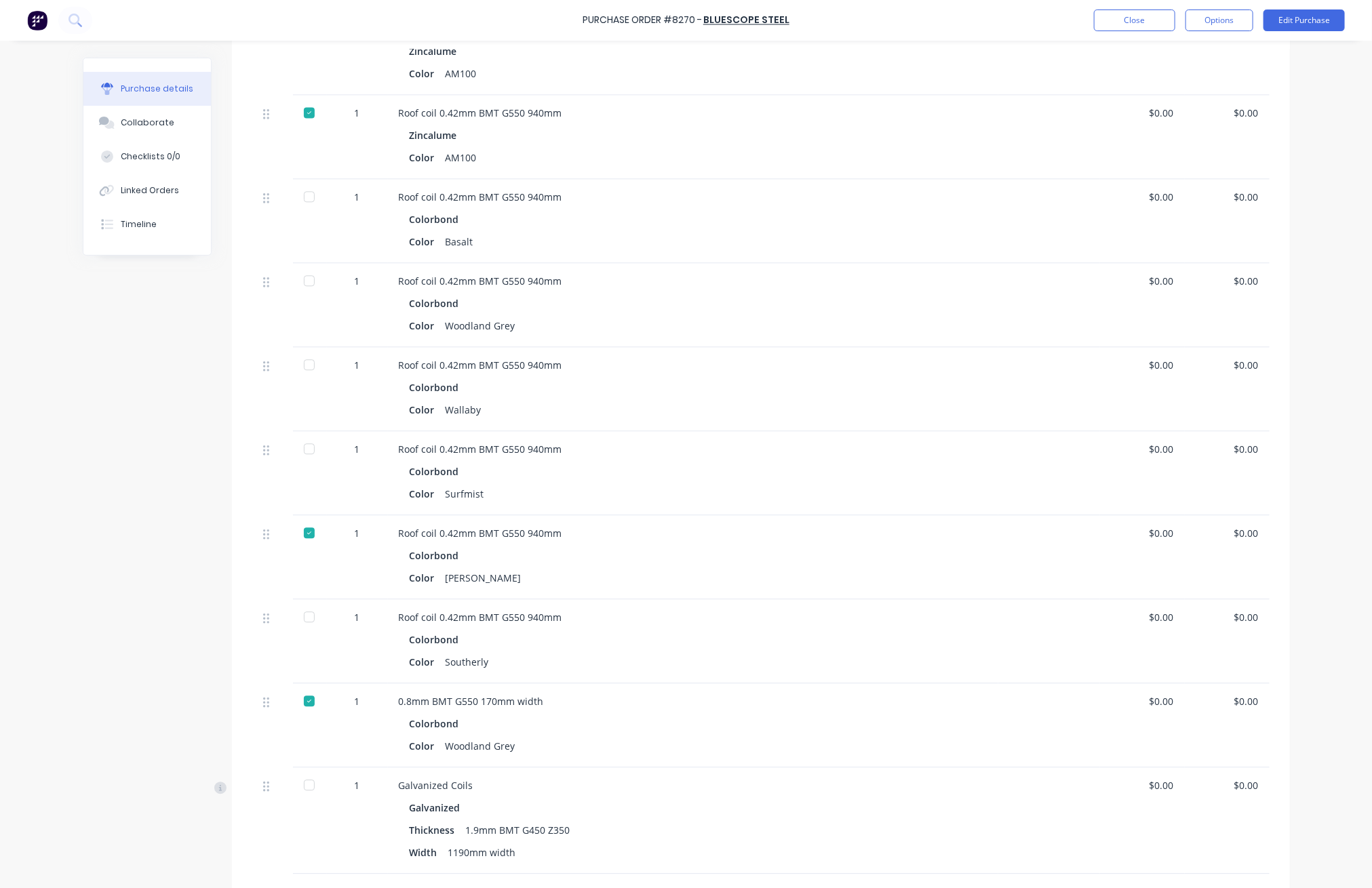
scroll to position [1718, 0]
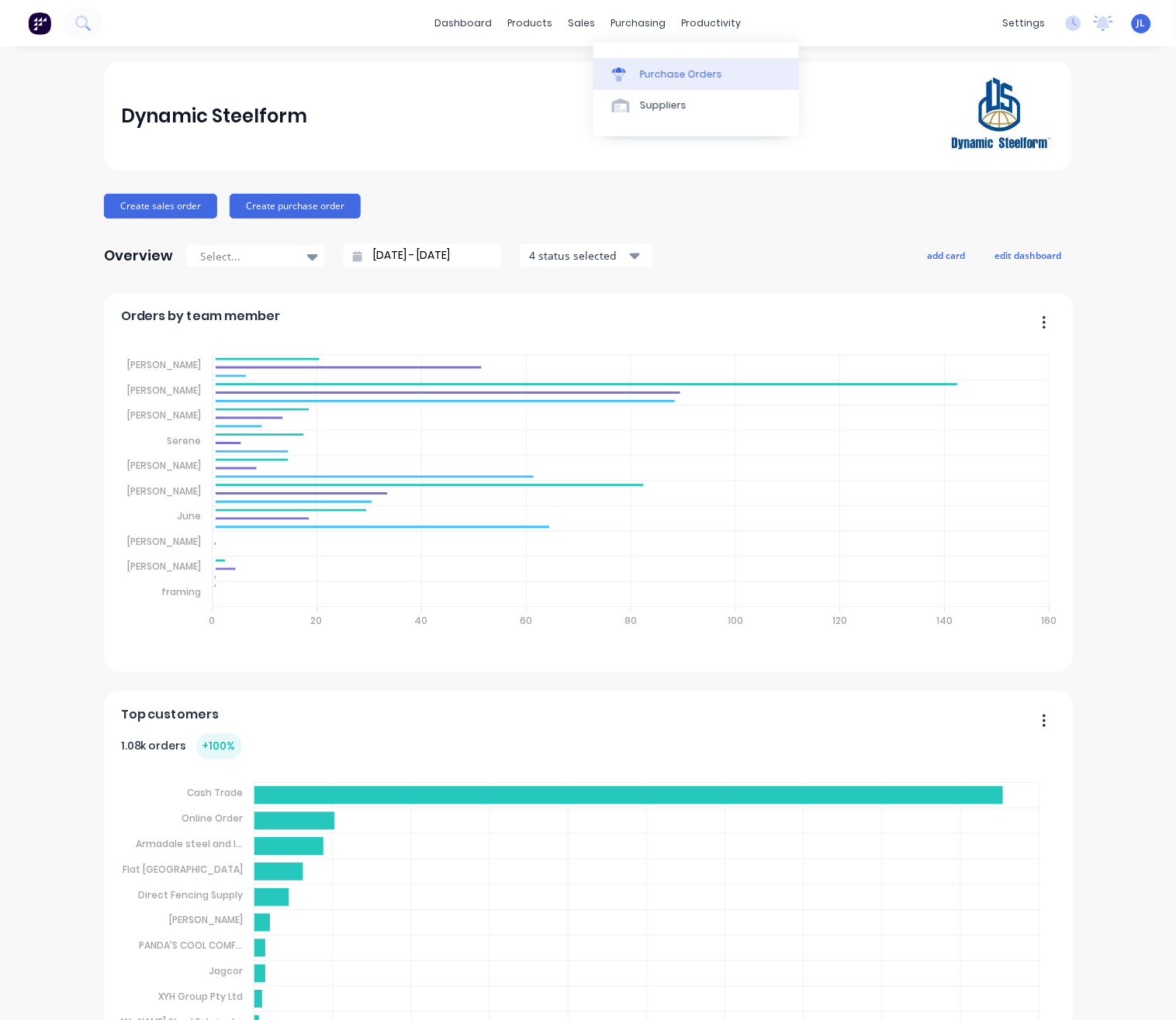
click at [655, 69] on div "Purchase Orders" at bounding box center [681, 74] width 82 height 14
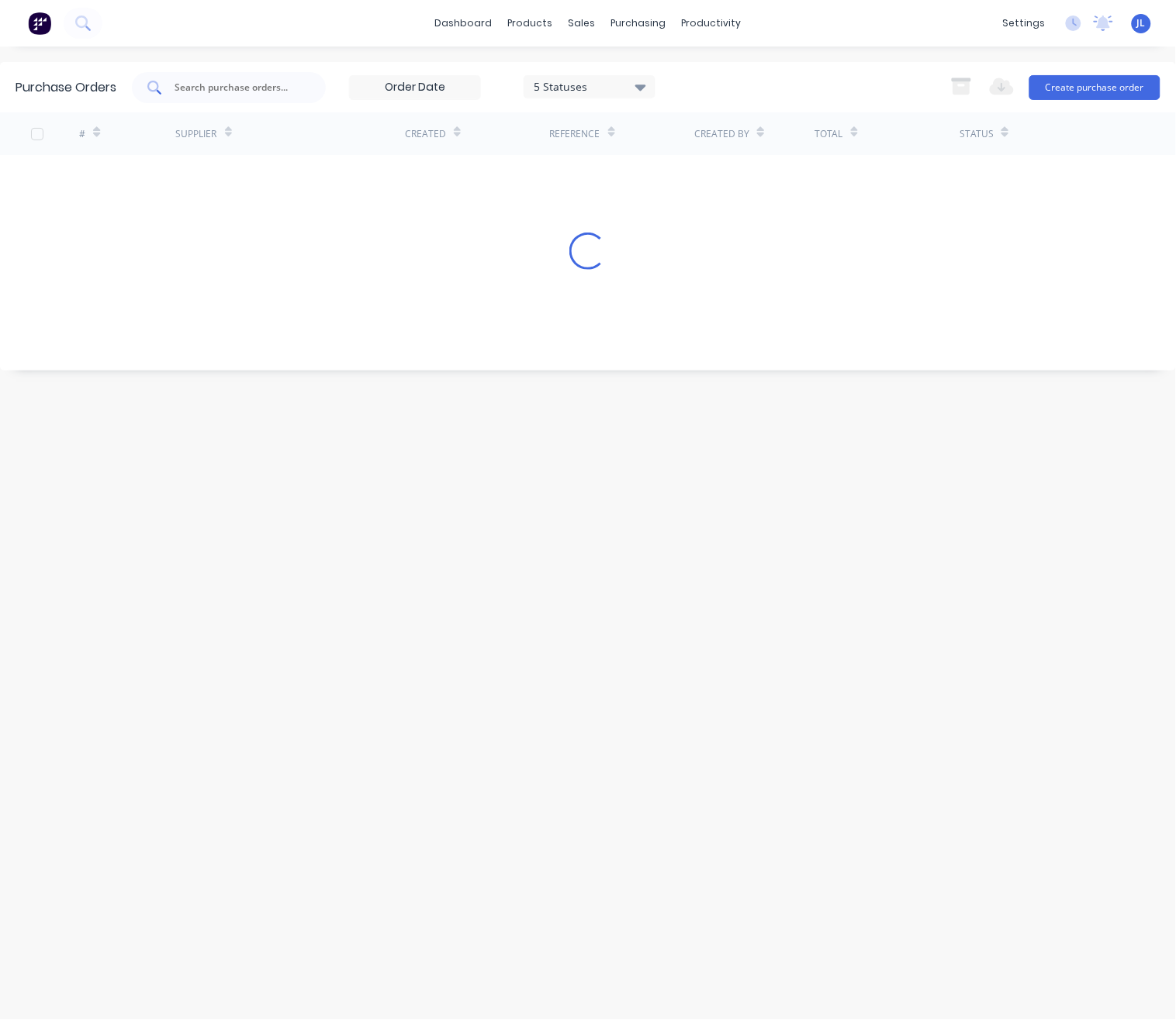
click at [254, 99] on div at bounding box center [229, 87] width 194 height 31
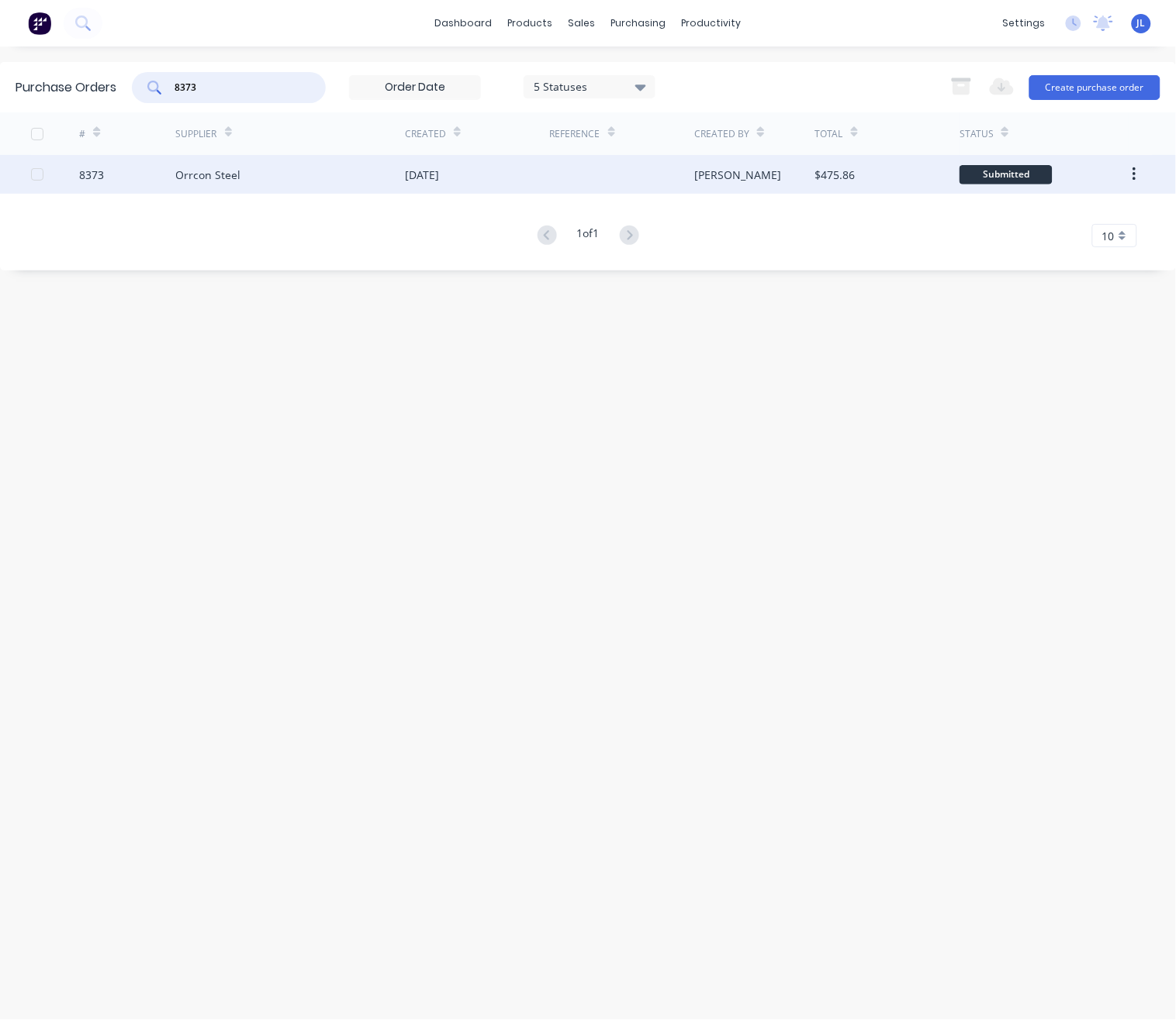
type input "8373"
click at [206, 181] on div "Orrcon Steel" at bounding box center [209, 174] width 65 height 16
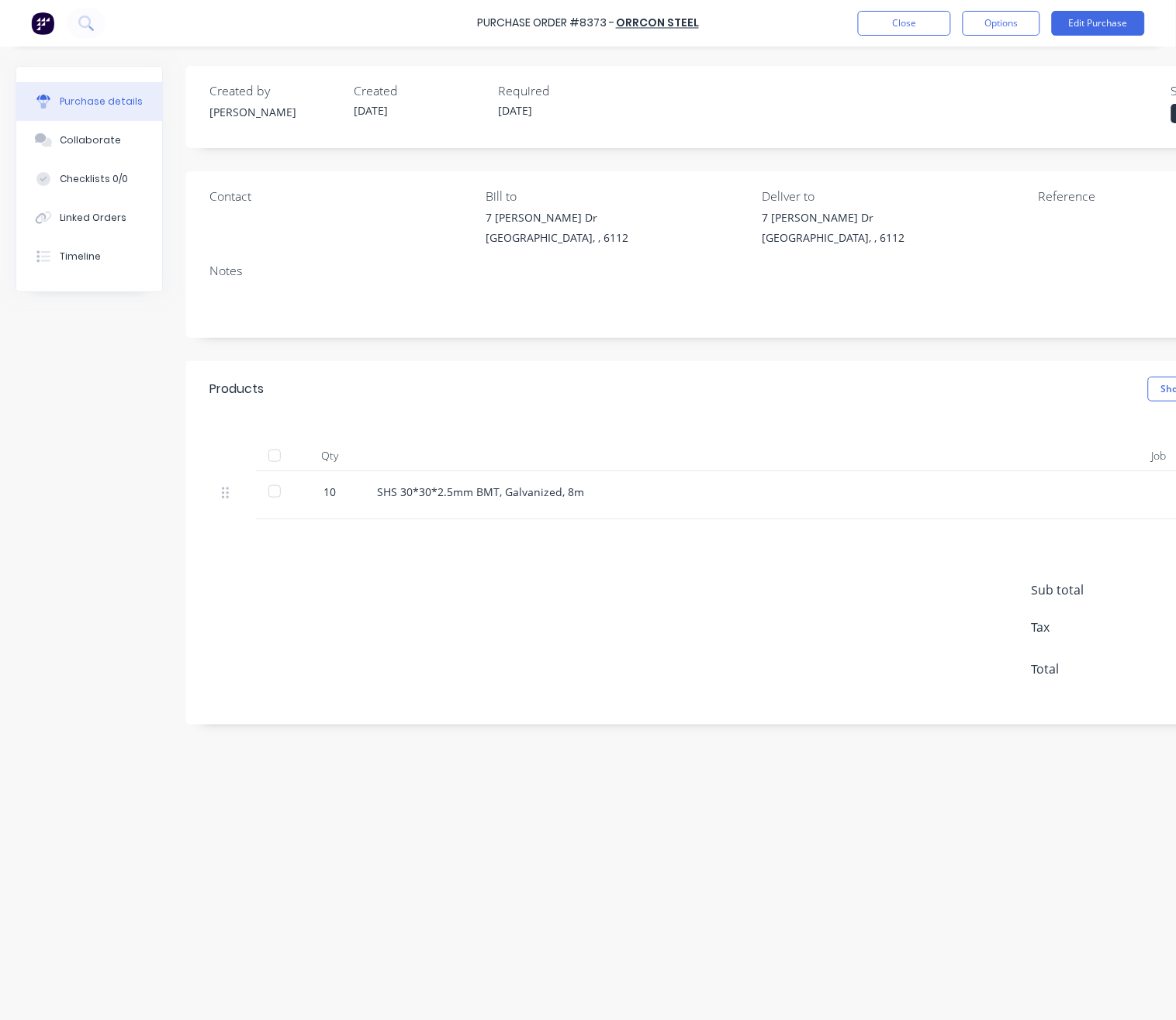
click at [271, 456] on div at bounding box center [274, 456] width 31 height 31
click at [908, 20] on button "Close" at bounding box center [905, 23] width 93 height 25
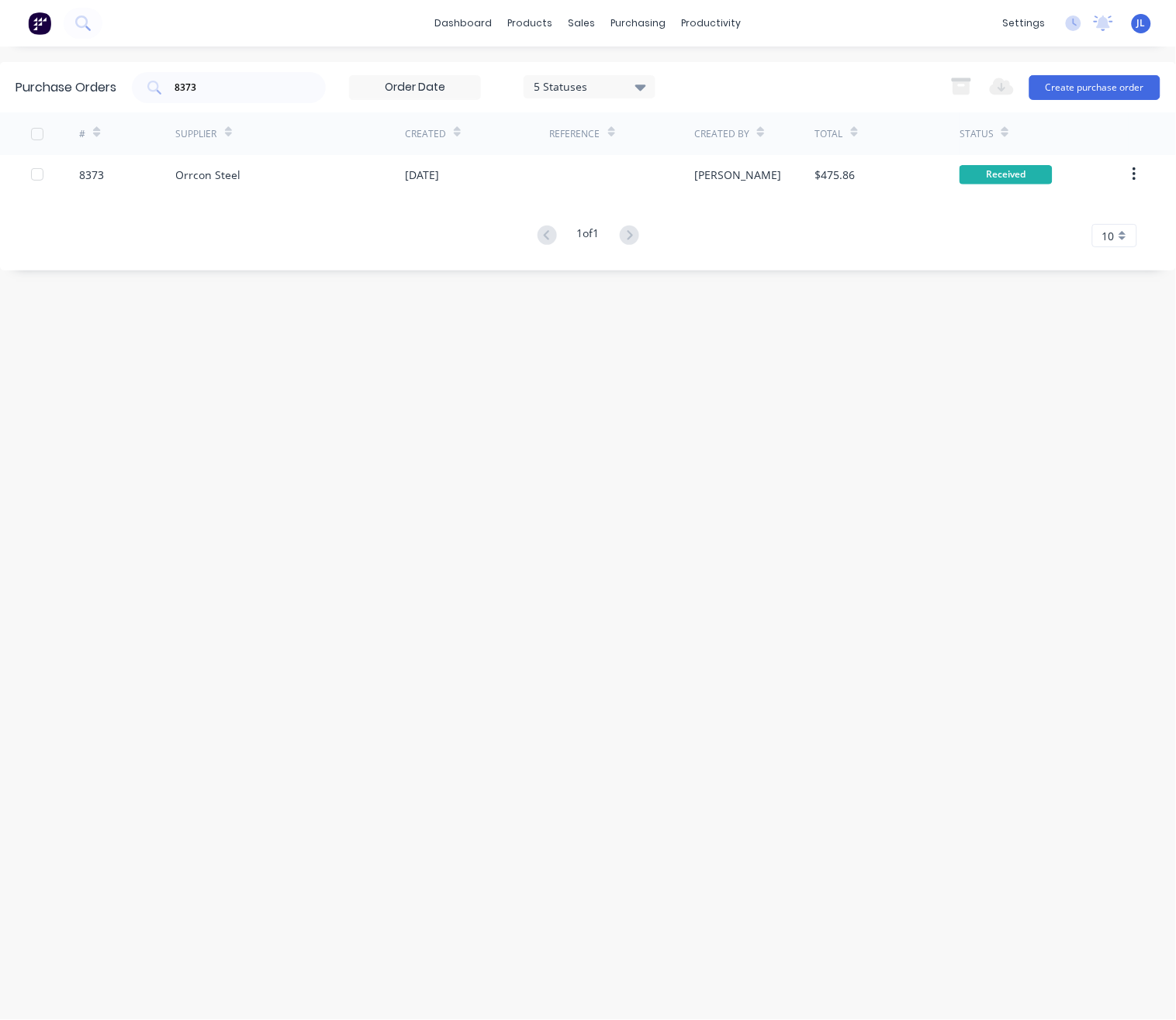
drag, startPoint x: 246, startPoint y: 76, endPoint x: 128, endPoint y: 81, distance: 118.1
click at [128, 81] on div "Purchase Orders 8373 5 Statuses 5 Statuses Export to Excel (XLSX) Create purcha…" at bounding box center [588, 88] width 1176 height 50
click at [253, 336] on div "Purchase Orders 8373 5 Statuses 5 Statuses Export to Excel (XLSX) Create purcha…" at bounding box center [588, 534] width 1176 height 943
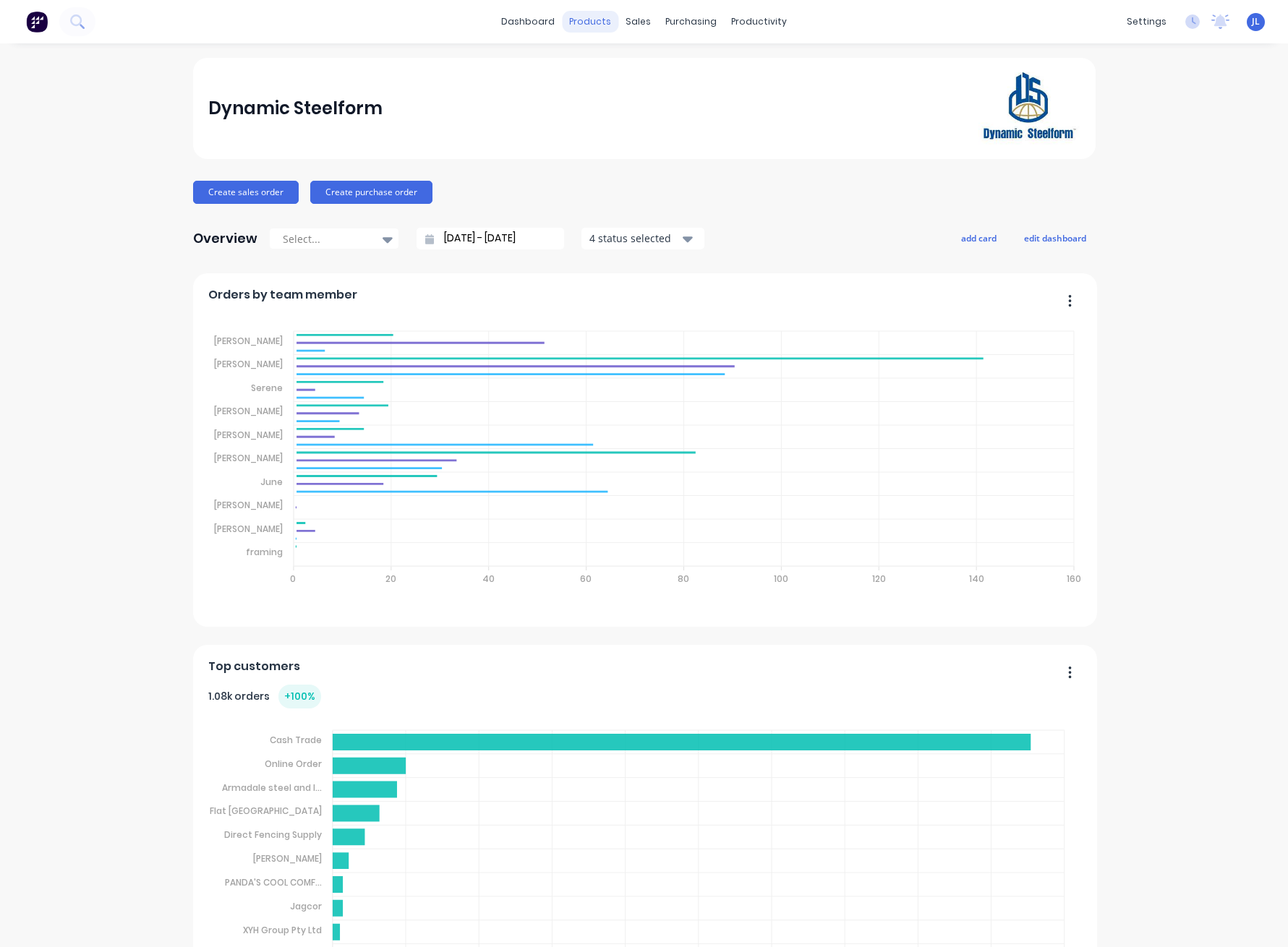
click at [597, 23] on div "products" at bounding box center [590, 21] width 56 height 22
drag, startPoint x: 602, startPoint y: 67, endPoint x: 593, endPoint y: 67, distance: 9.0
click at [602, 67] on div "Product Catalogue" at bounding box center [646, 69] width 89 height 13
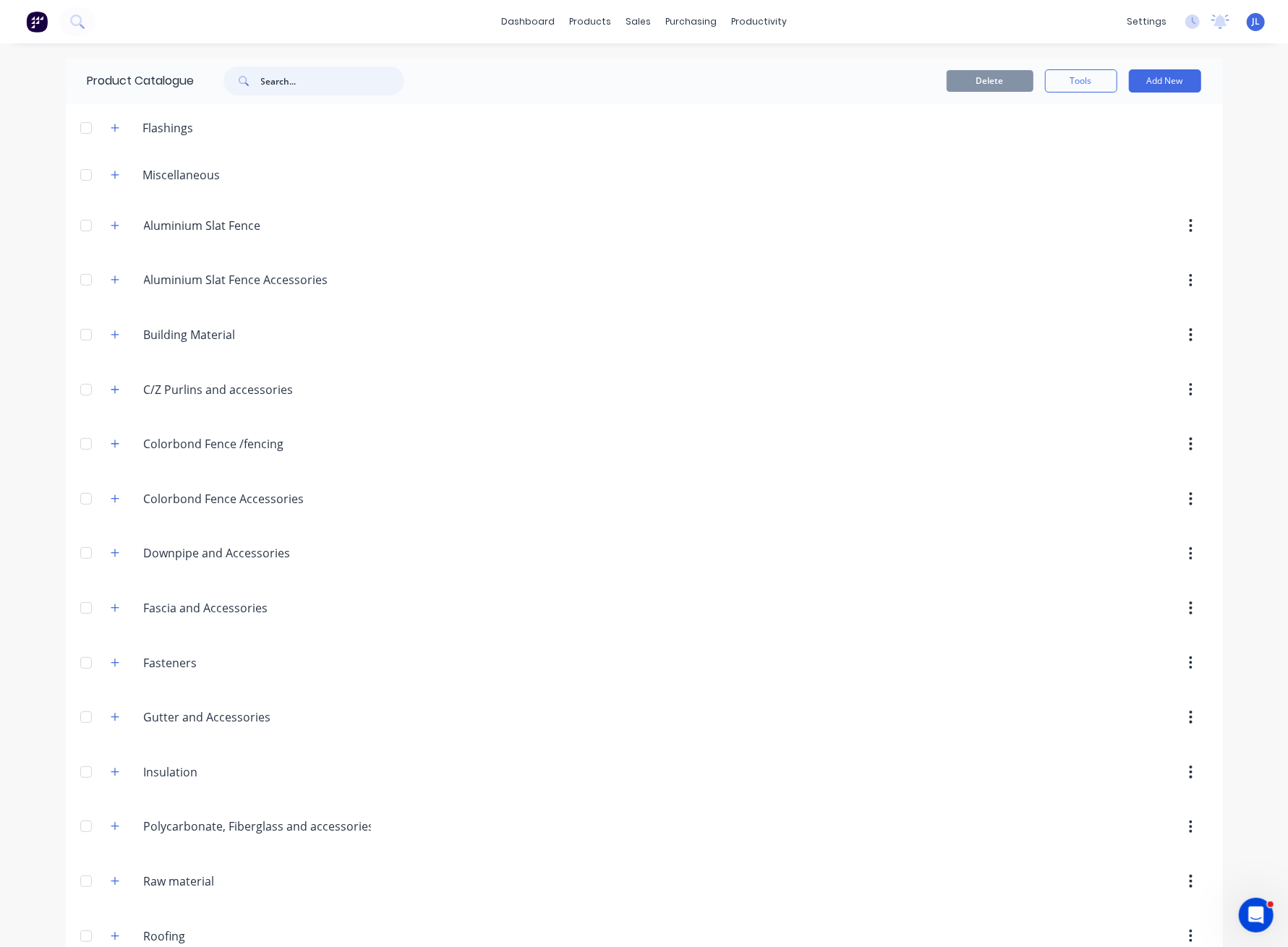
click at [328, 89] on input "text" at bounding box center [333, 81] width 143 height 29
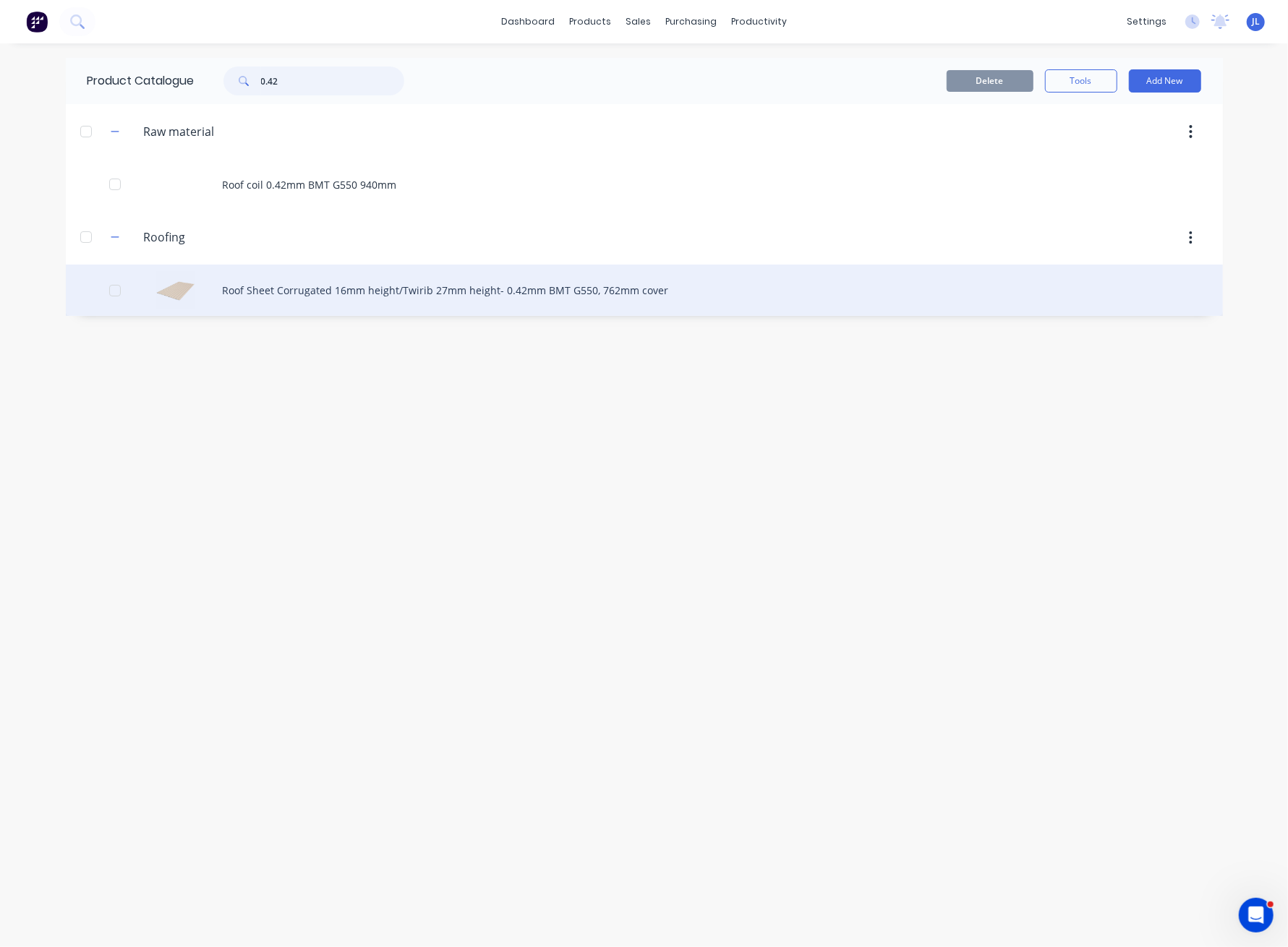
type input "0.42"
click at [333, 284] on div "Roof Sheet Corrugated 16mm height/Twirib 27mm height- 0.42mm BMT G550, 762mm co…" at bounding box center [644, 290] width 1157 height 51
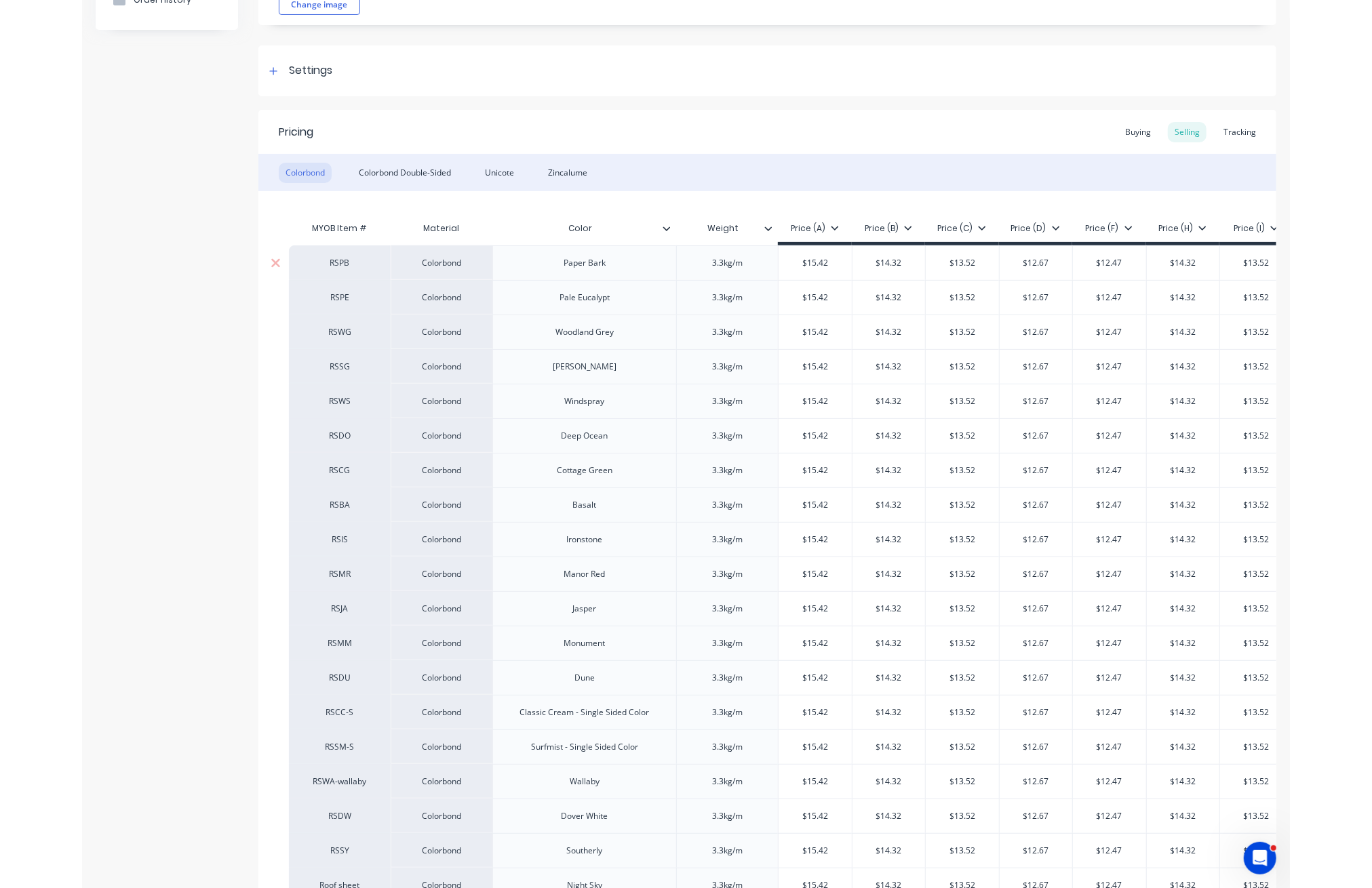
scroll to position [180, 0]
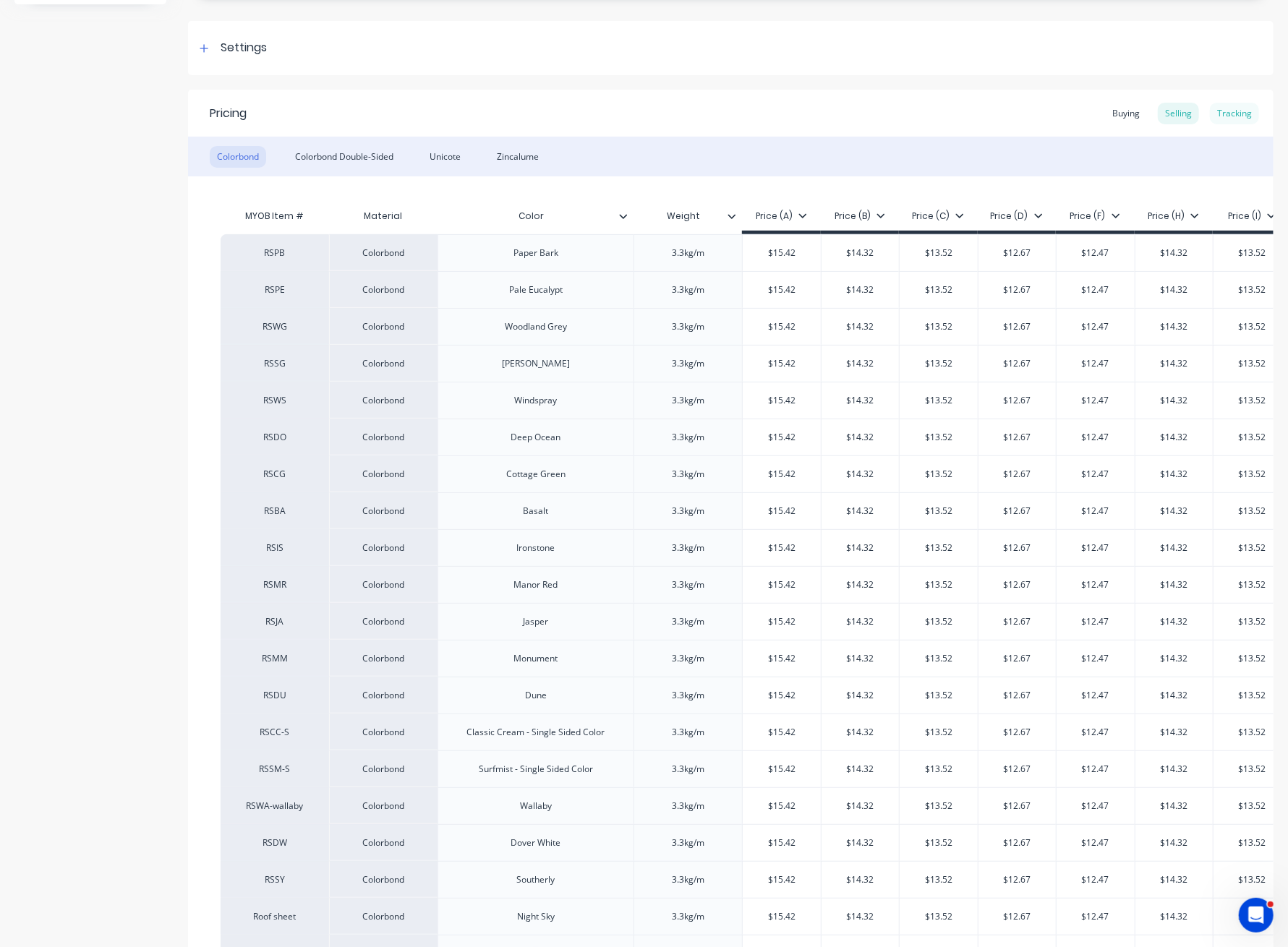
click at [1236, 113] on div "Tracking" at bounding box center [1234, 113] width 50 height 22
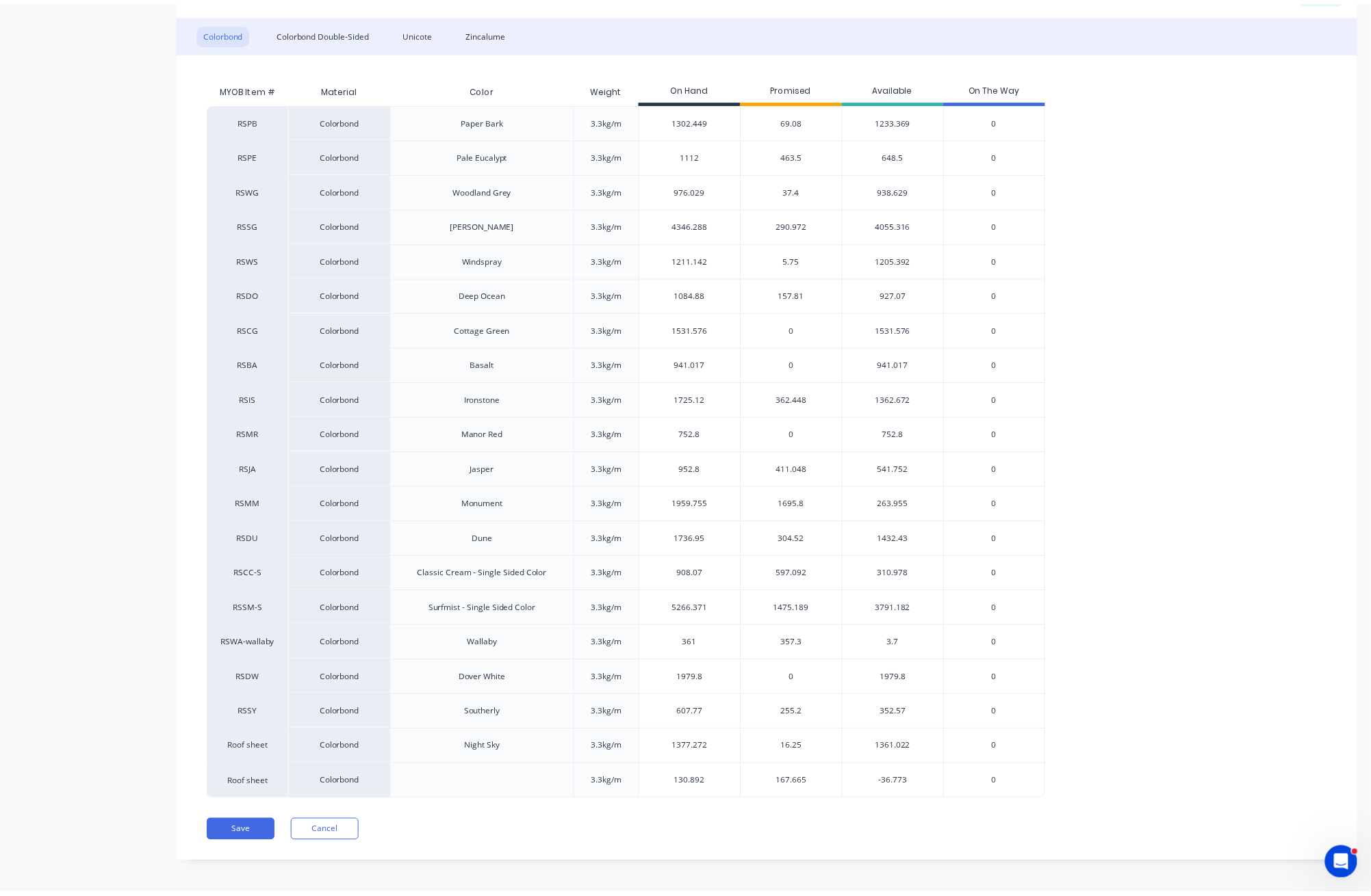
scroll to position [303, 0]
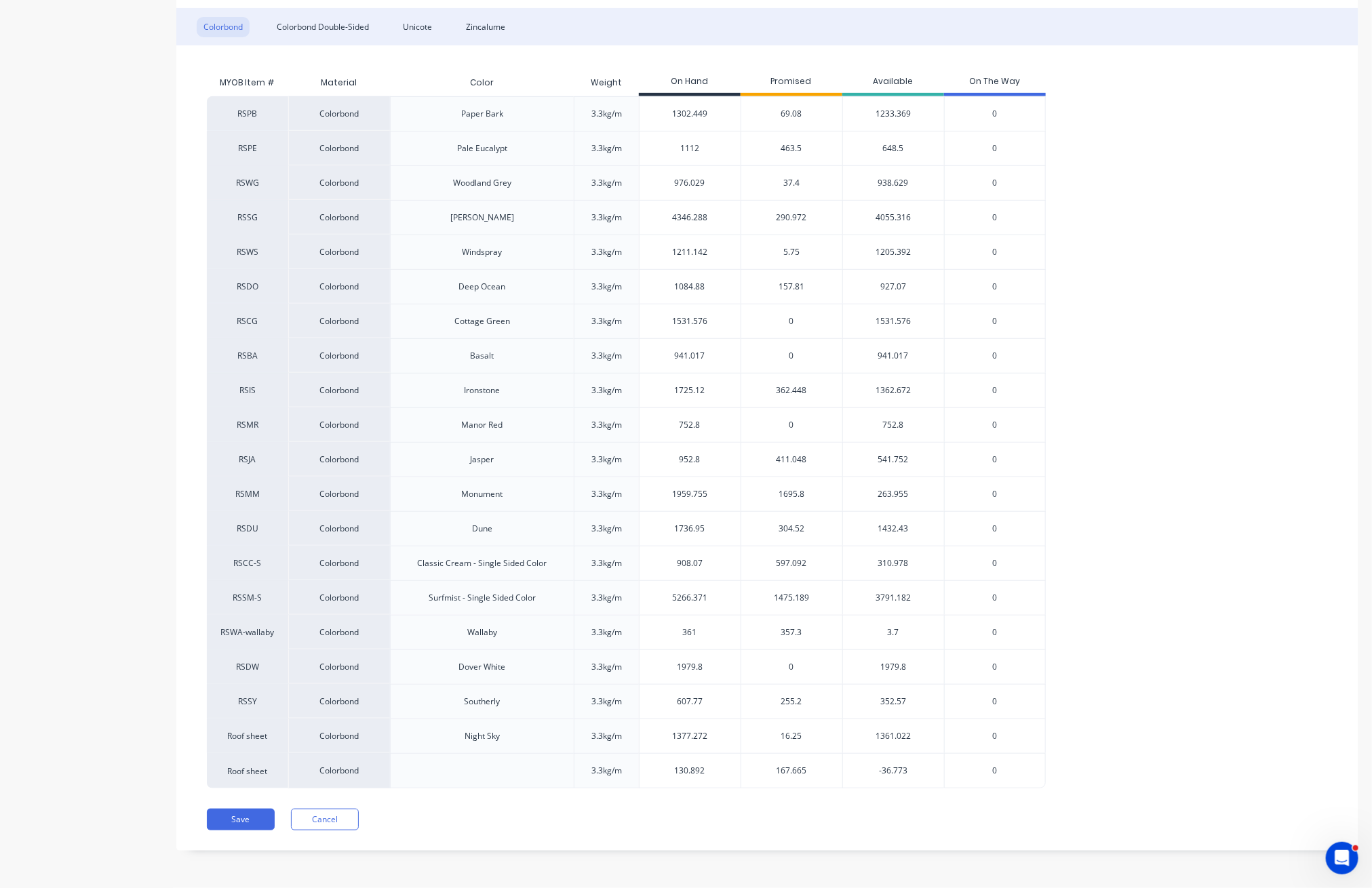
click at [792, 250] on span "5.75" at bounding box center [791, 252] width 16 height 12
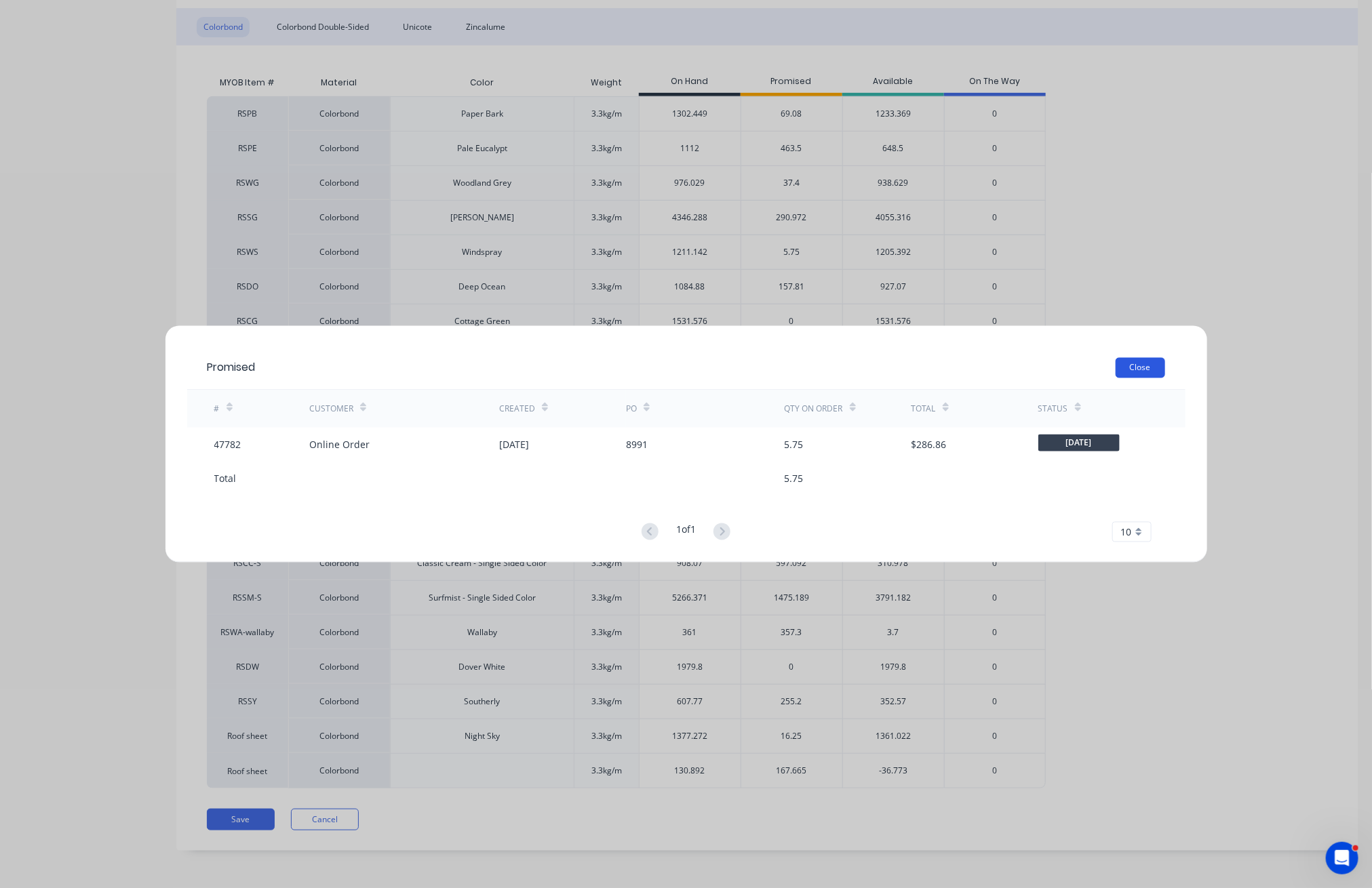
click at [1152, 370] on button "Close" at bounding box center [1140, 368] width 50 height 20
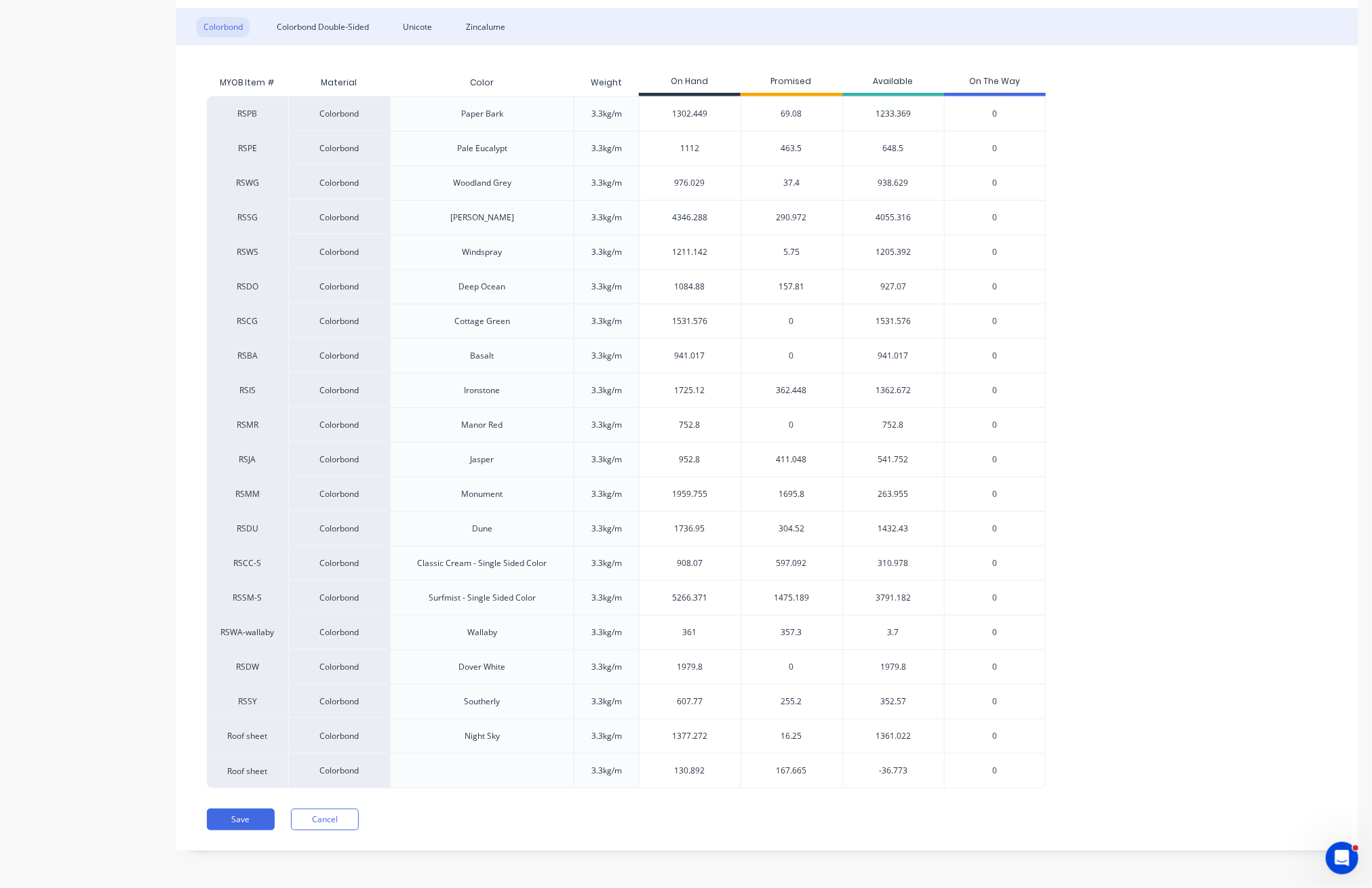
type input "1211.142"
click at [703, 253] on input "1211.142" at bounding box center [690, 252] width 101 height 12
drag, startPoint x: 715, startPoint y: 253, endPoint x: 634, endPoint y: 249, distance: 81.1
click at [634, 249] on div "RSWS Colorbond Windspray 3.3kg/m 1211.142 1211.142 5.75 1205.392 0" at bounding box center [627, 252] width 839 height 34
click at [791, 775] on span "167.665" at bounding box center [791, 771] width 30 height 12
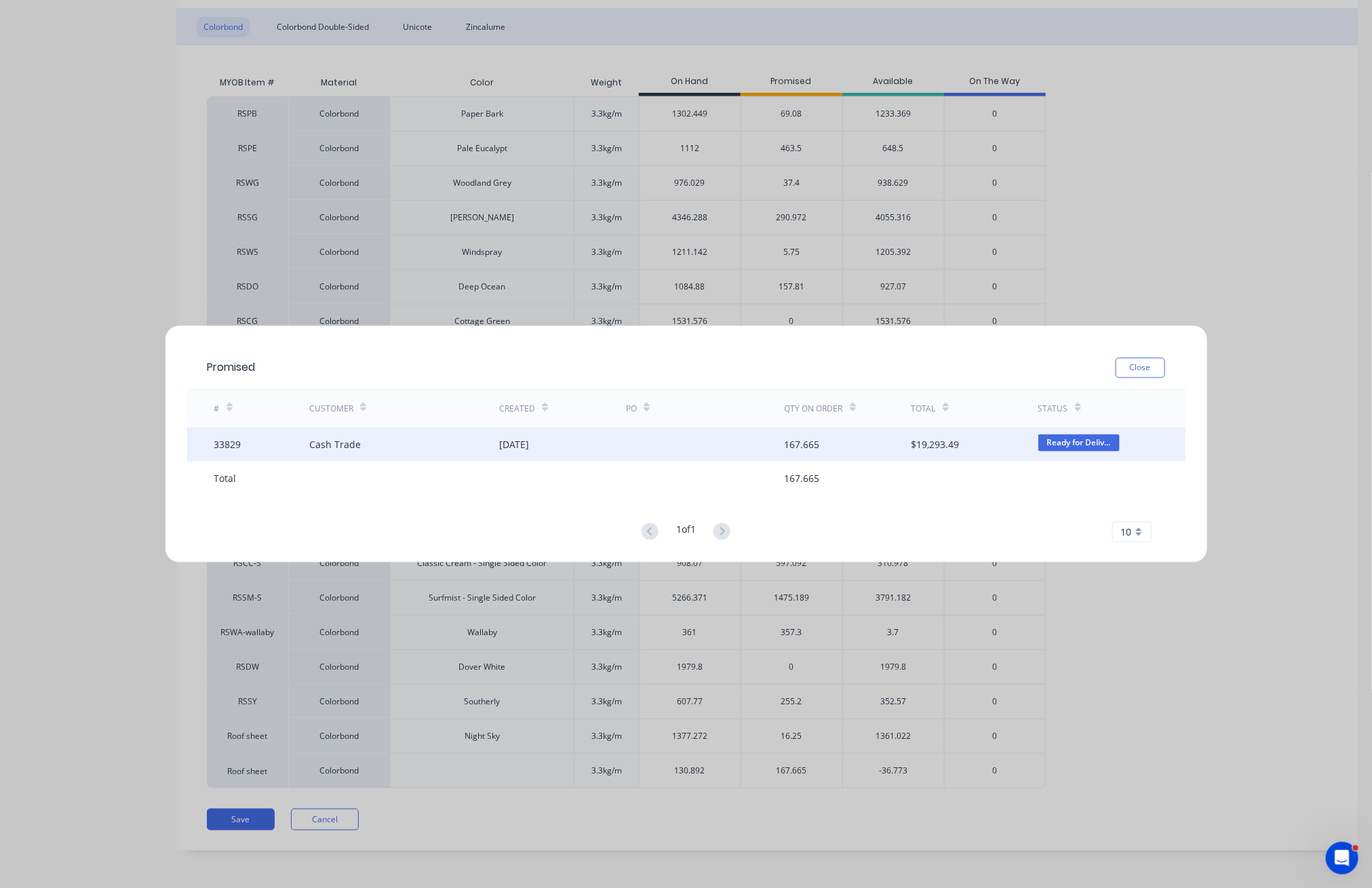
click at [548, 450] on div "29 Jul 2024" at bounding box center [563, 445] width 127 height 34
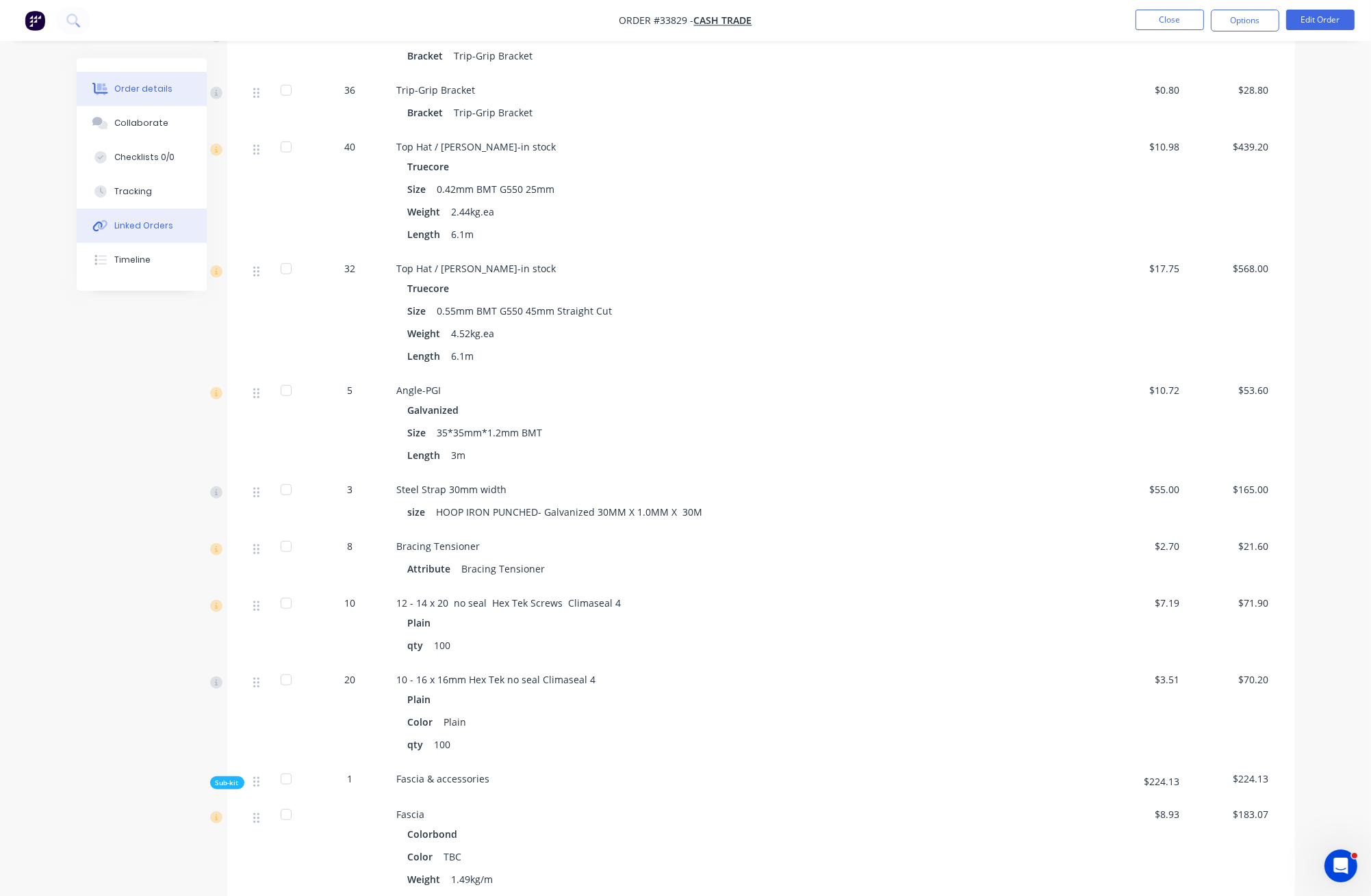
scroll to position [1186, 0]
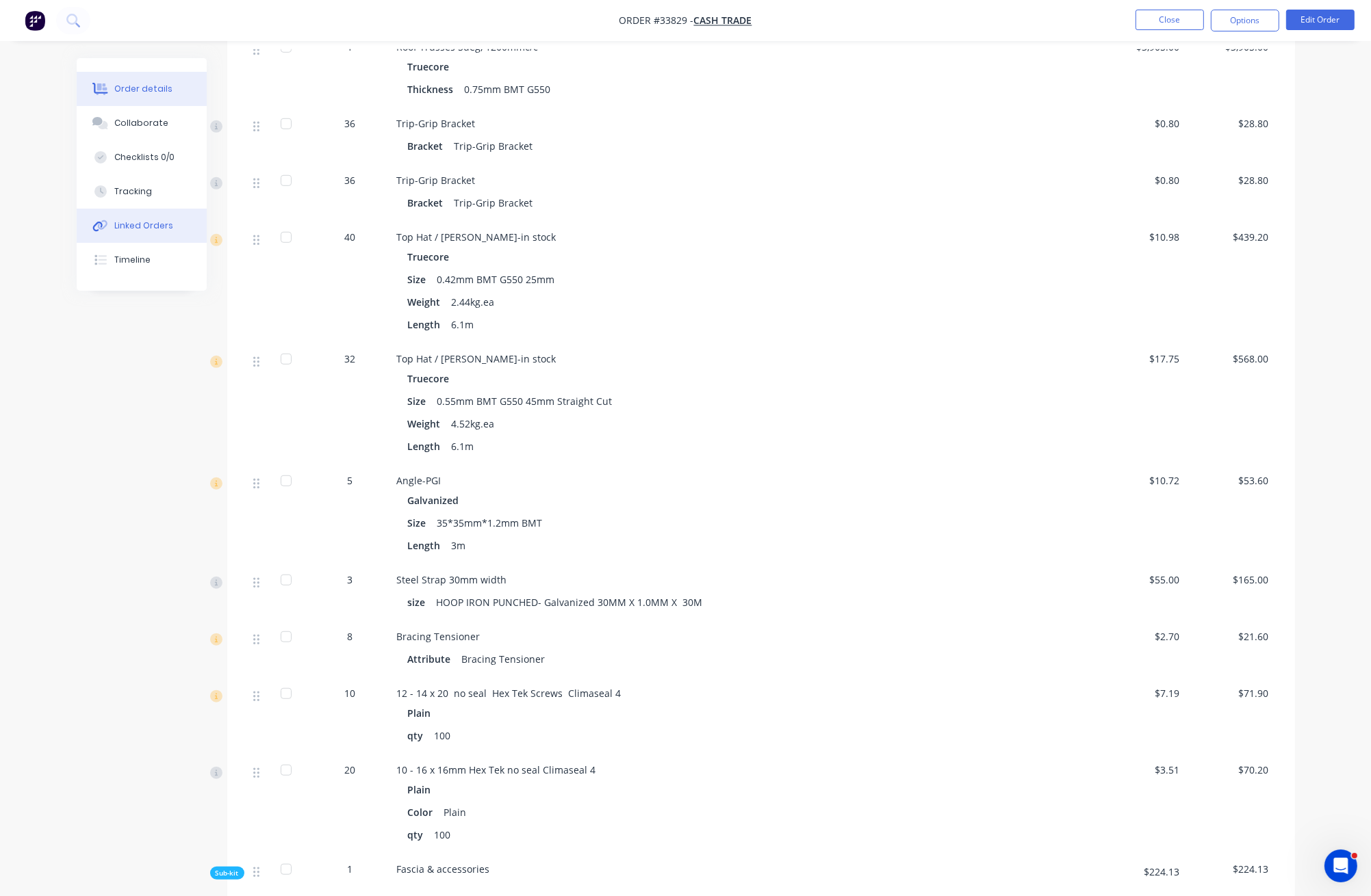
click at [147, 223] on div "Linked Orders" at bounding box center [144, 225] width 59 height 12
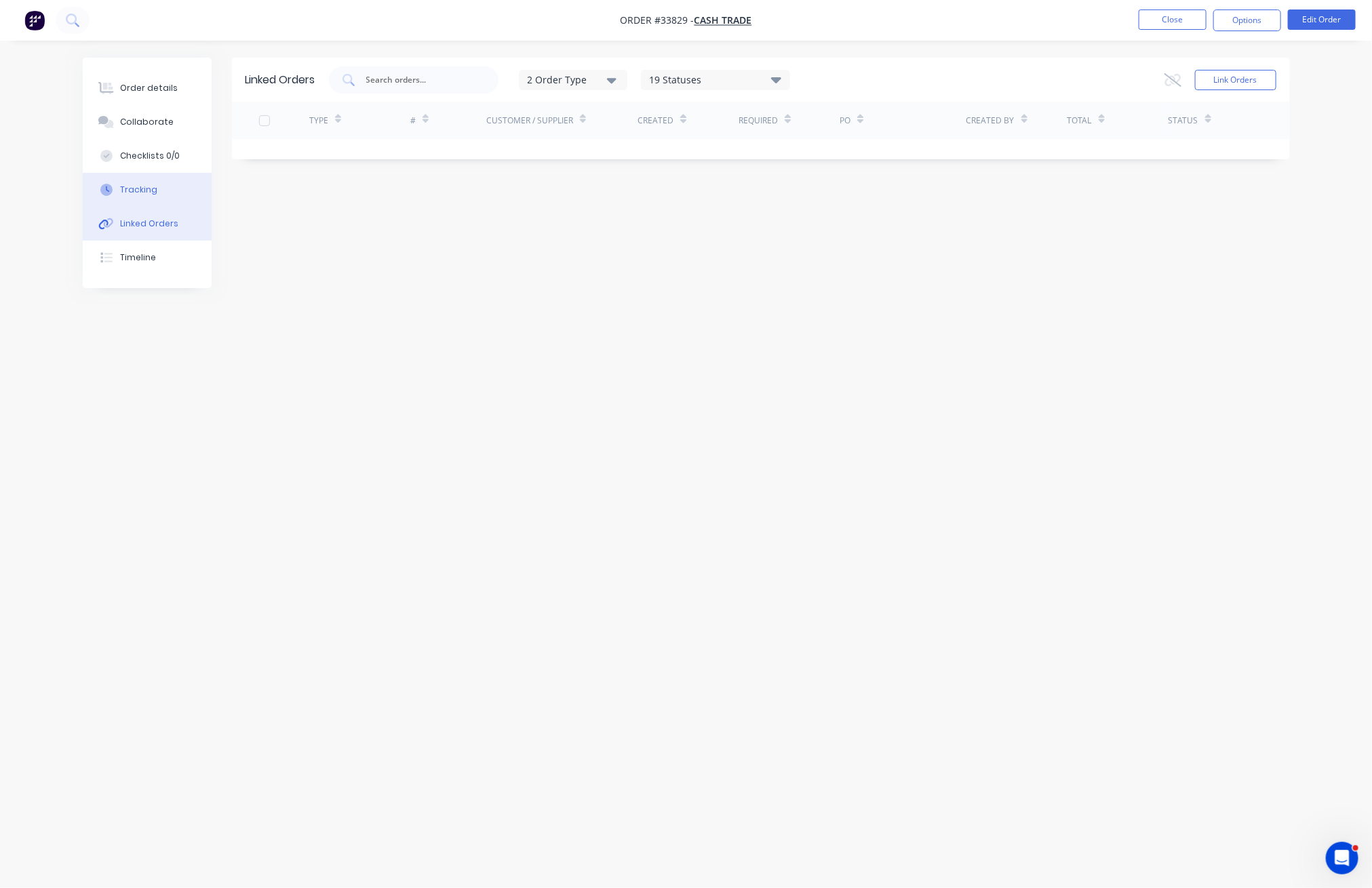
click at [130, 192] on div "Tracking" at bounding box center [139, 190] width 37 height 12
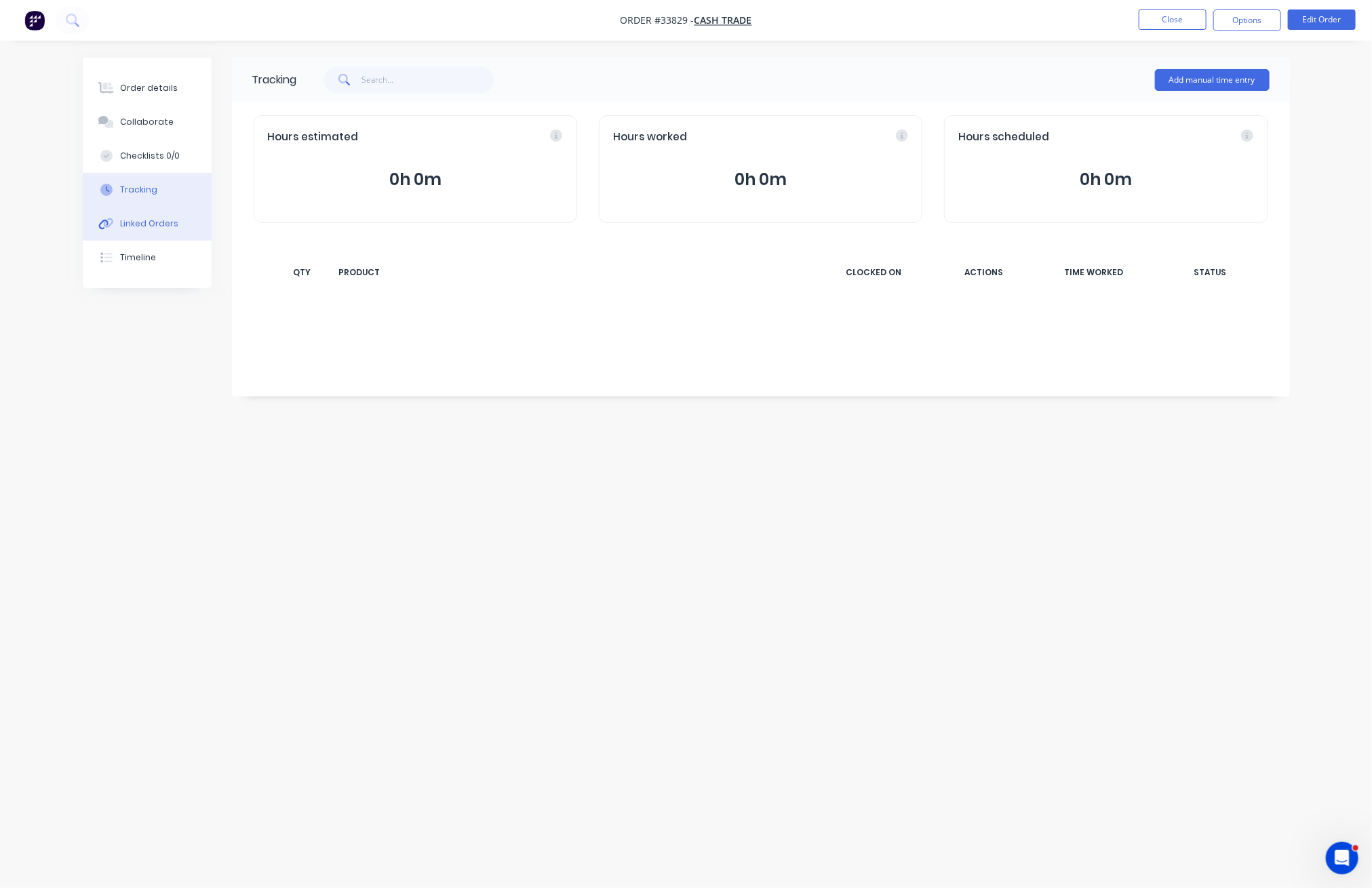
drag, startPoint x: 143, startPoint y: 228, endPoint x: 131, endPoint y: 103, distance: 125.6
click at [143, 226] on div "Linked Orders" at bounding box center [149, 223] width 59 height 12
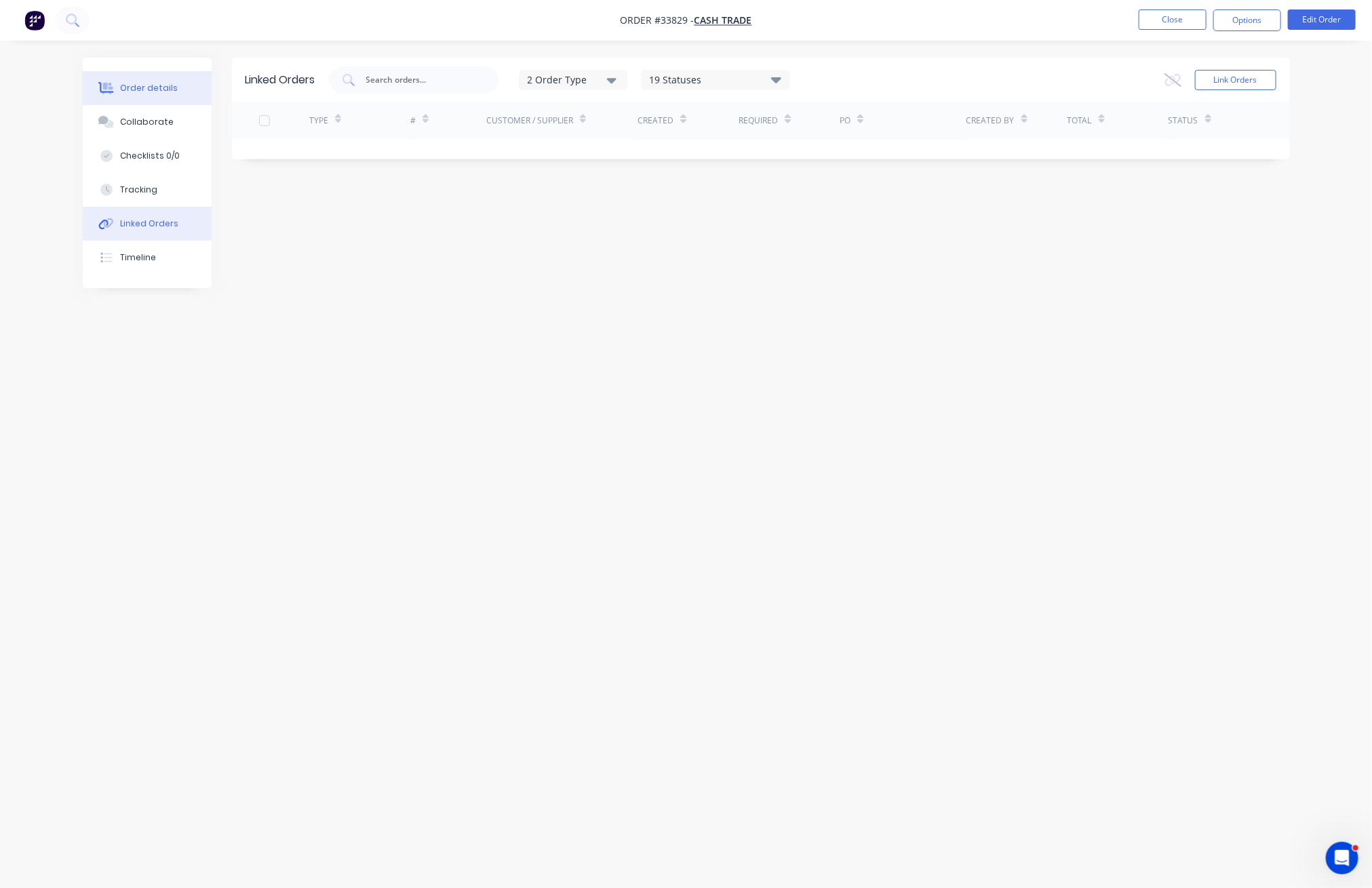
click at [127, 82] on div "Order details" at bounding box center [148, 88] width 58 height 12
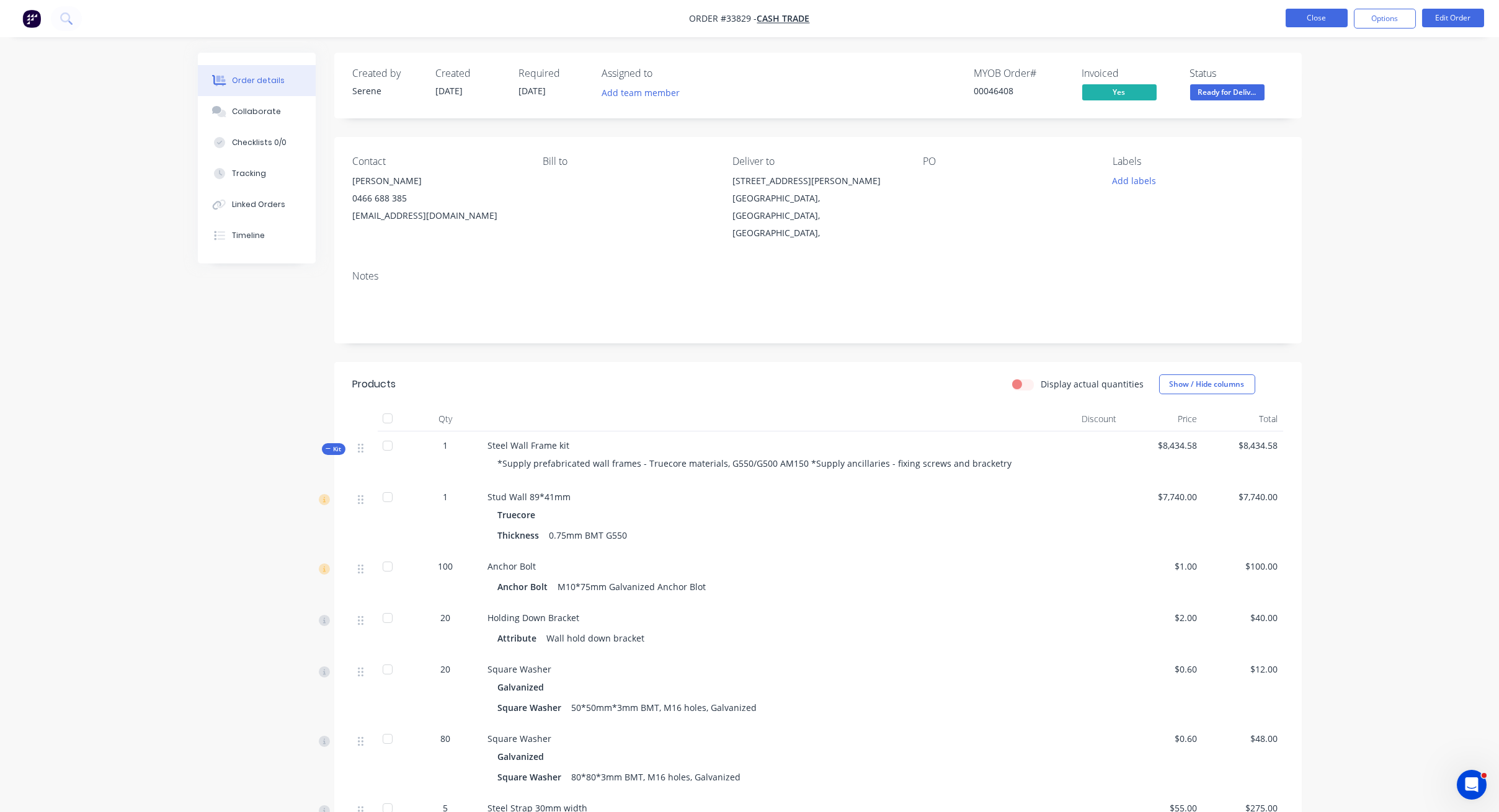
click at [1104, 13] on button "Close" at bounding box center [1316, 18] width 62 height 19
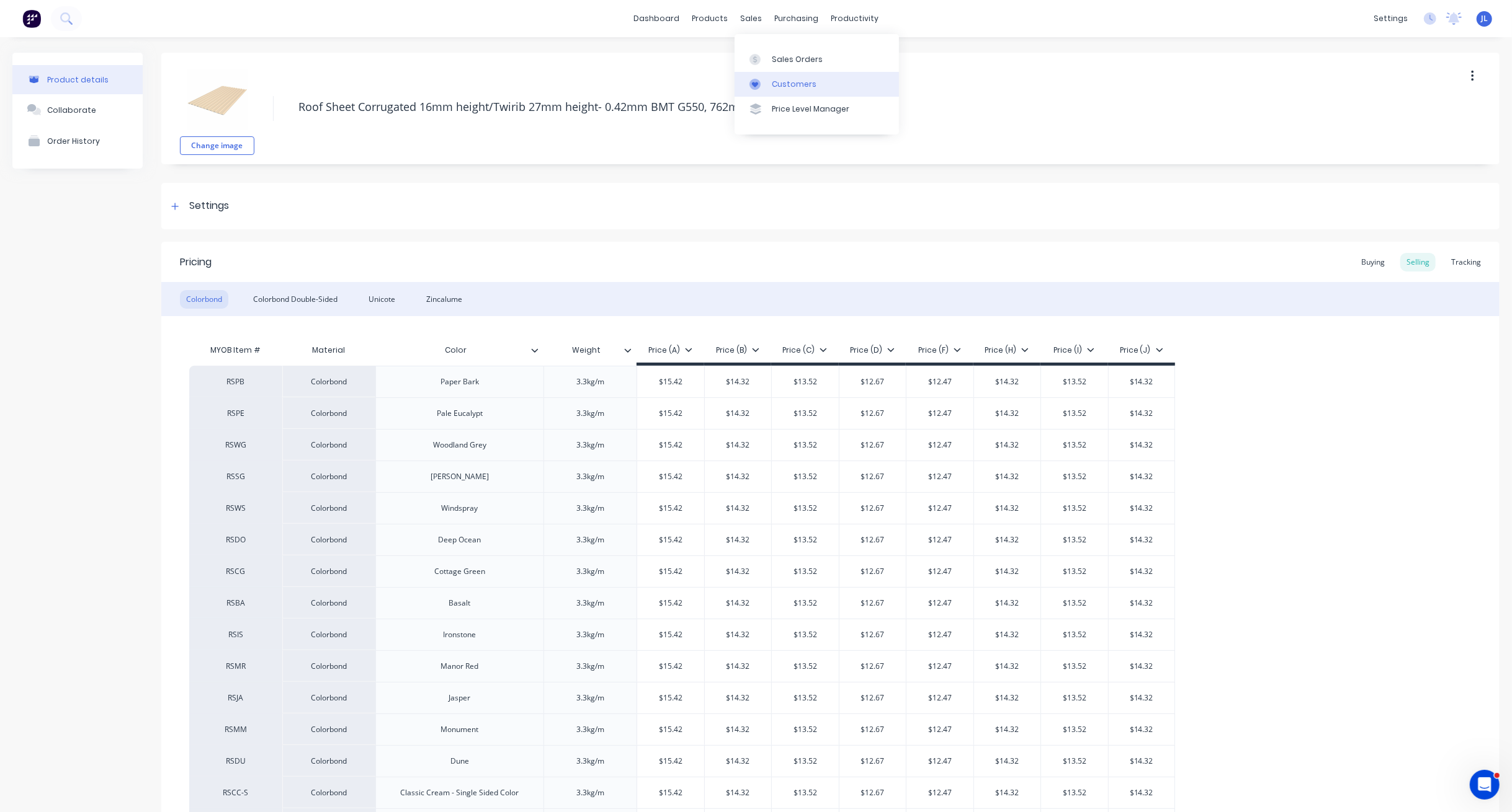
click at [805, 86] on div "Customers" at bounding box center [794, 84] width 45 height 11
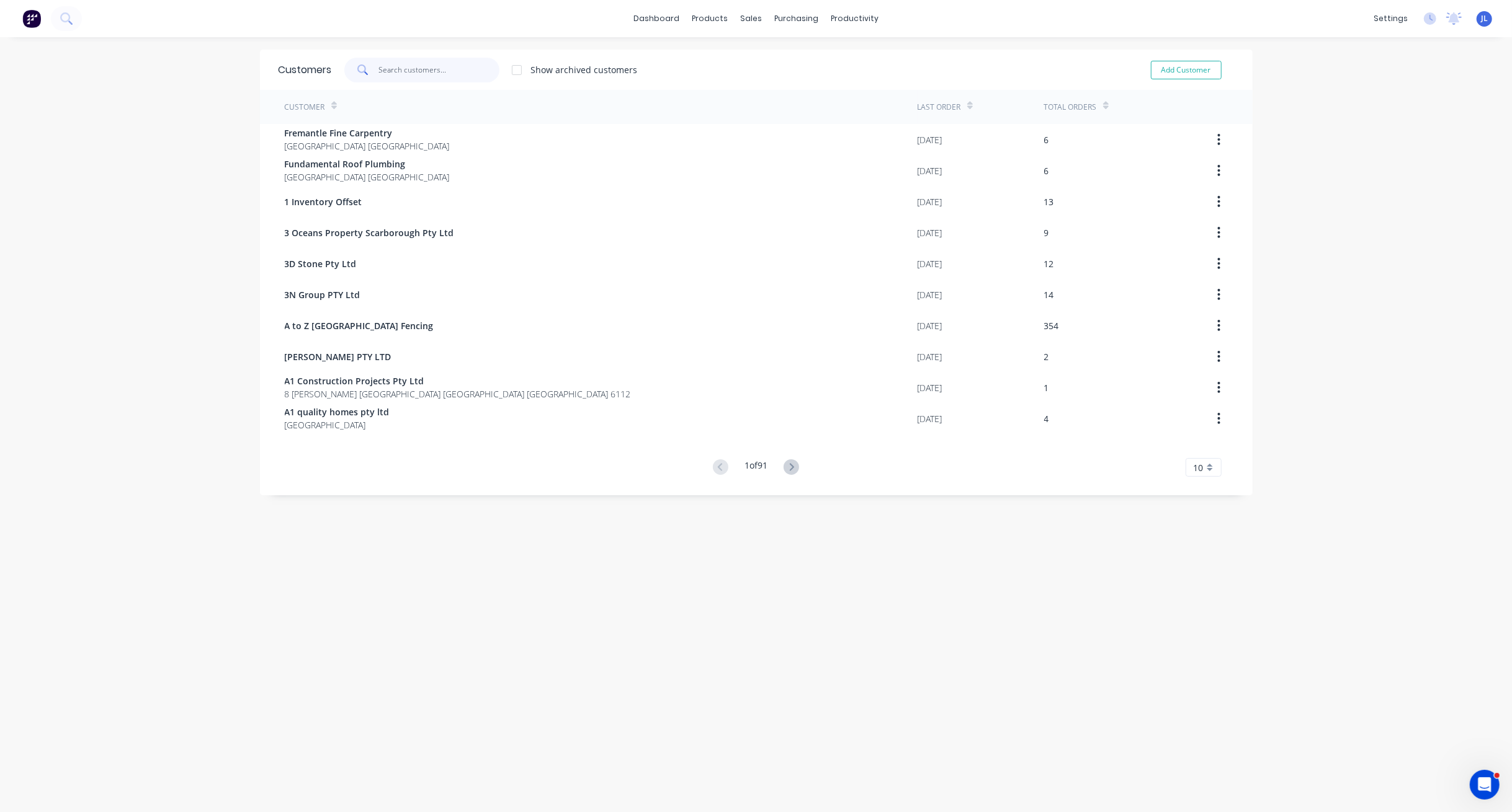
click at [438, 67] on input "text" at bounding box center [439, 69] width 121 height 25
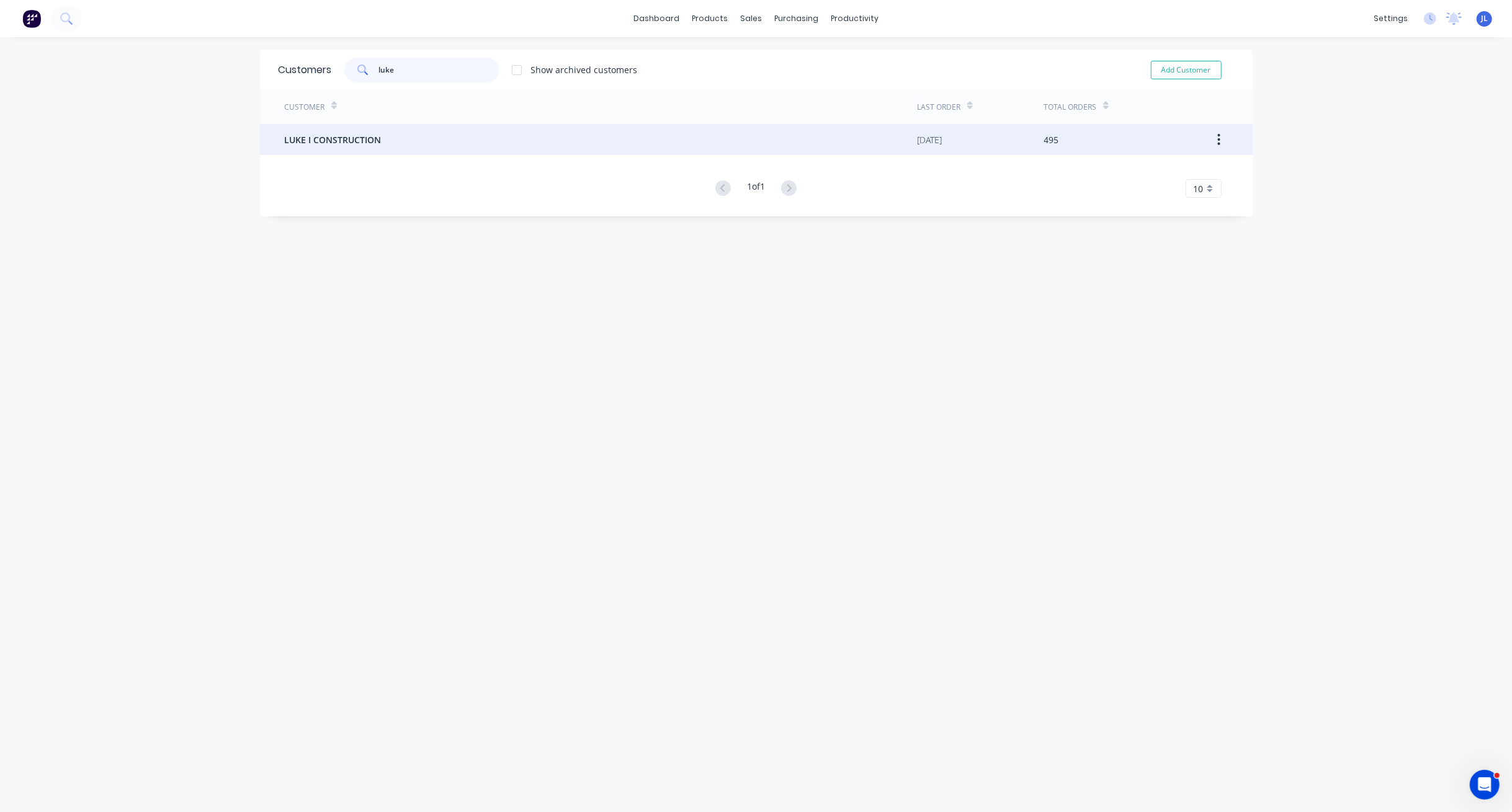
type input "luke"
click at [407, 146] on div "LUKE I CONSTRUCTION" at bounding box center [601, 139] width 633 height 31
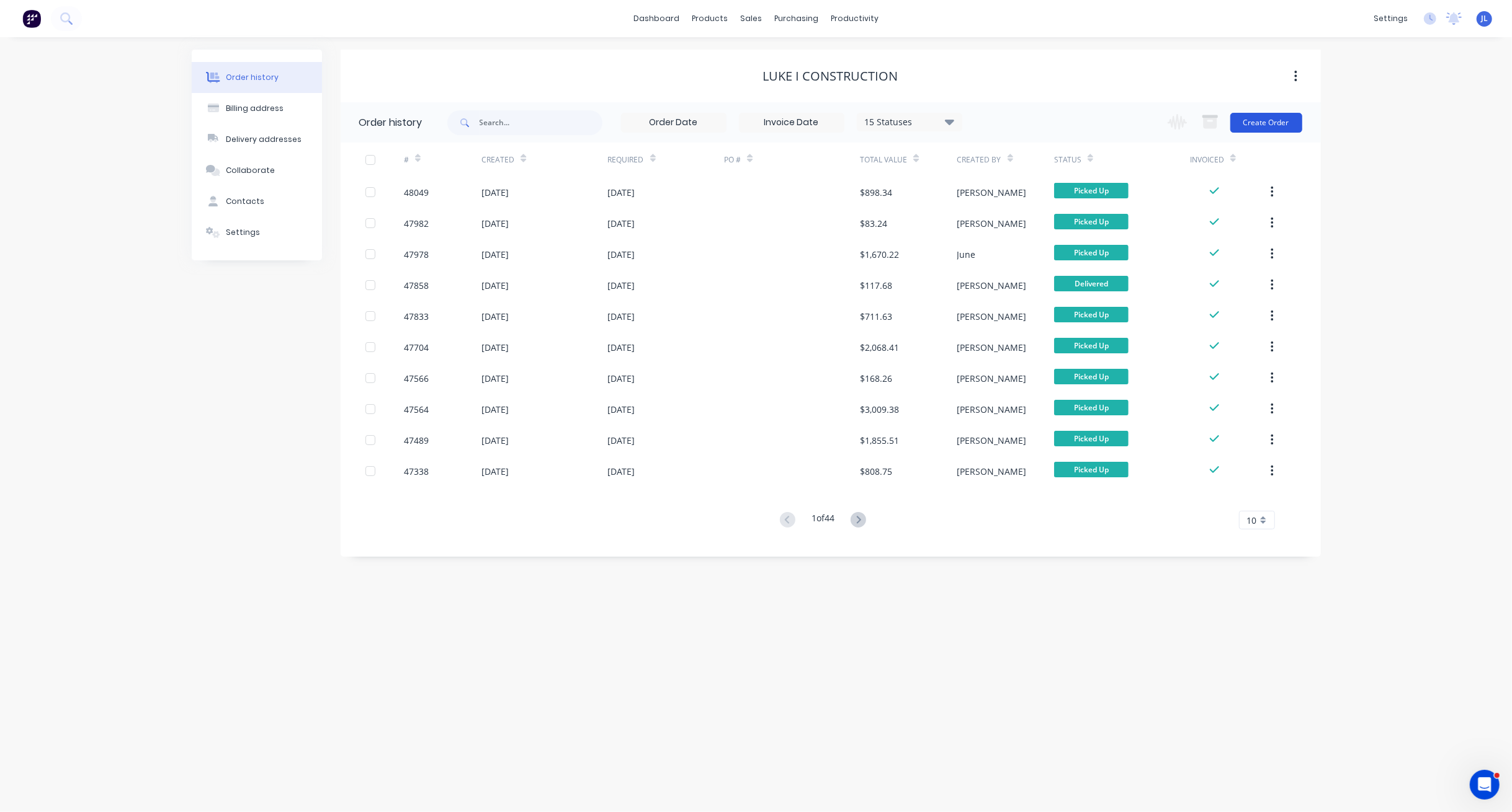
click at [1104, 122] on button "Create Order" at bounding box center [1266, 123] width 72 height 20
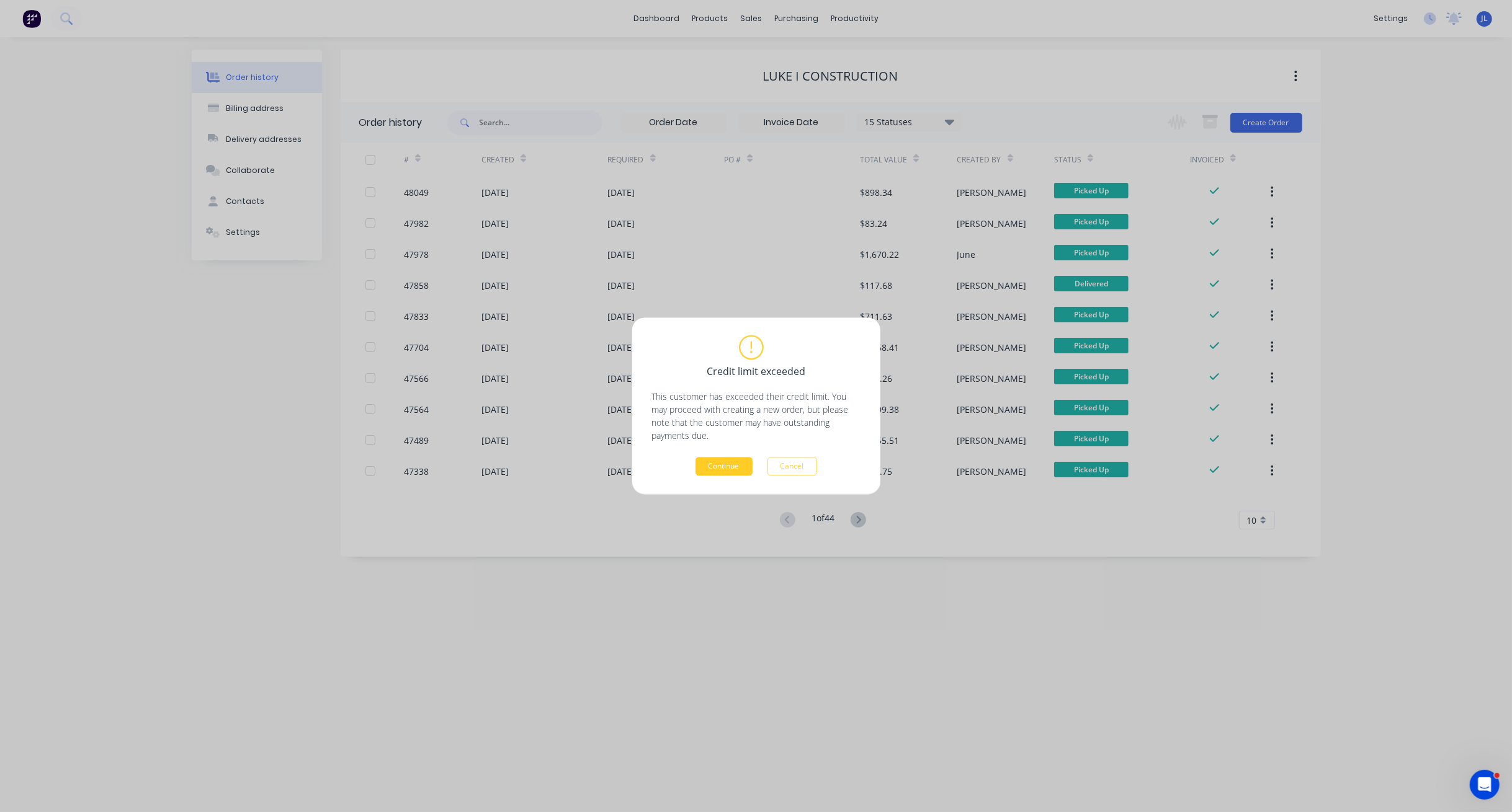
click at [733, 474] on button "Continue" at bounding box center [724, 466] width 57 height 19
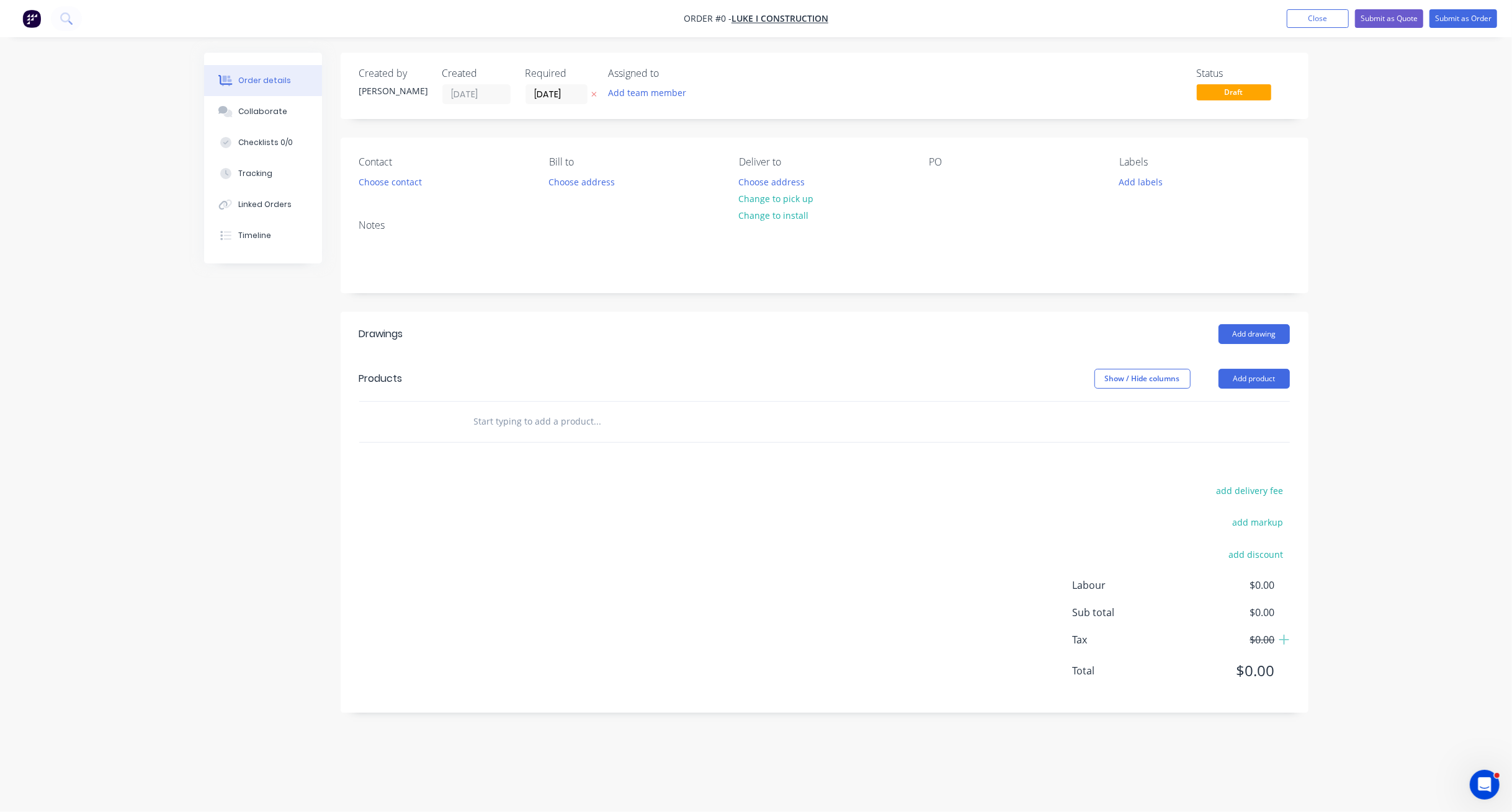
click at [554, 426] on input "text" at bounding box center [597, 421] width 248 height 25
click at [1104, 375] on button "Add product" at bounding box center [1254, 378] width 72 height 20
click at [1104, 431] on div "Basic product" at bounding box center [1230, 435] width 95 height 18
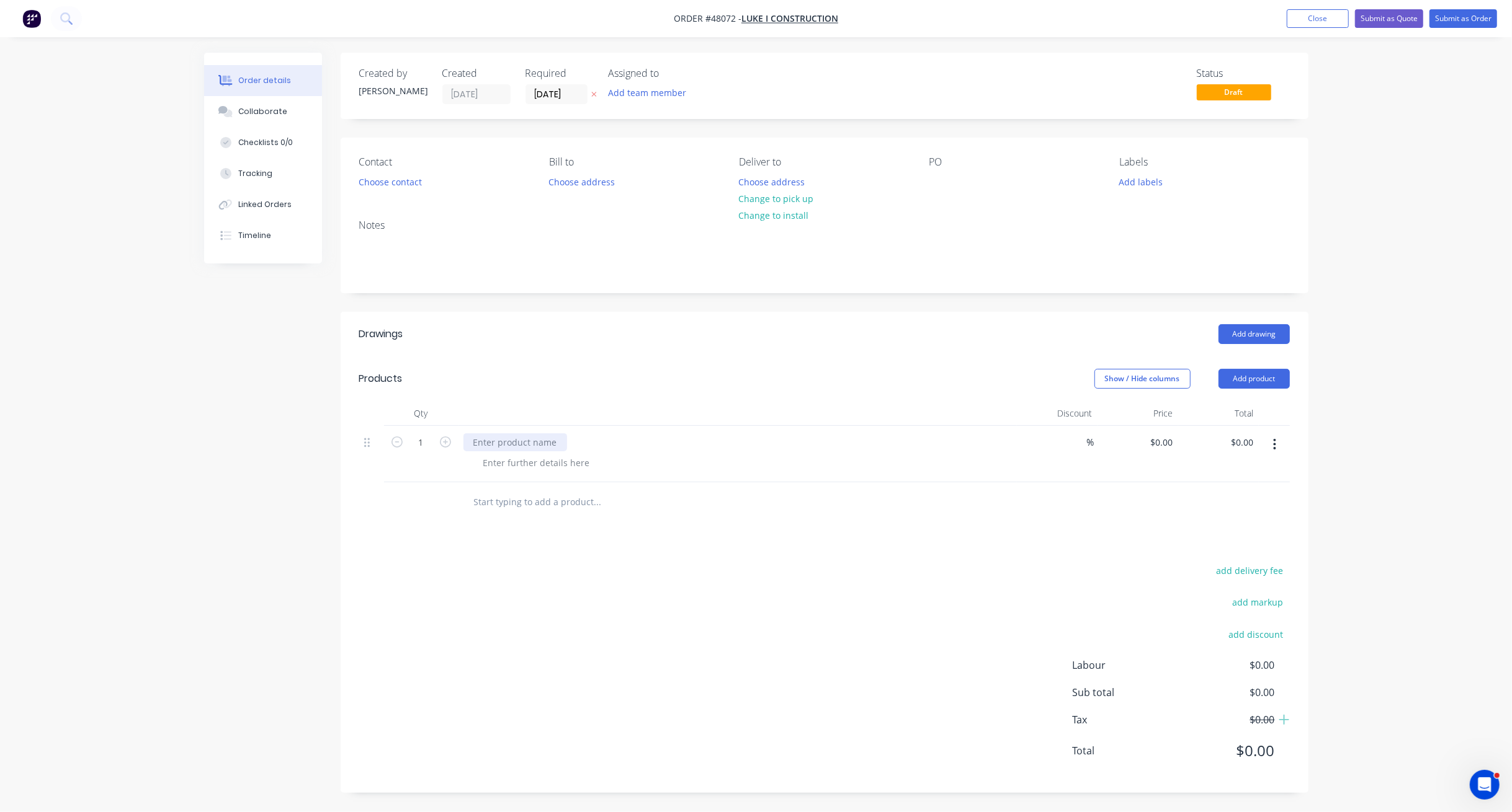
click at [501, 440] on div at bounding box center [515, 443] width 104 height 18
paste div
drag, startPoint x: 986, startPoint y: 631, endPoint x: 1194, endPoint y: 529, distance: 231.7
click at [986, 629] on div "add delivery fee add markup add discount Labour $0.00 Sub total $0.00 Tax $0.00…" at bounding box center [824, 668] width 931 height 212
click at [1104, 18] on button "Submit as Order" at bounding box center [1463, 18] width 68 height 19
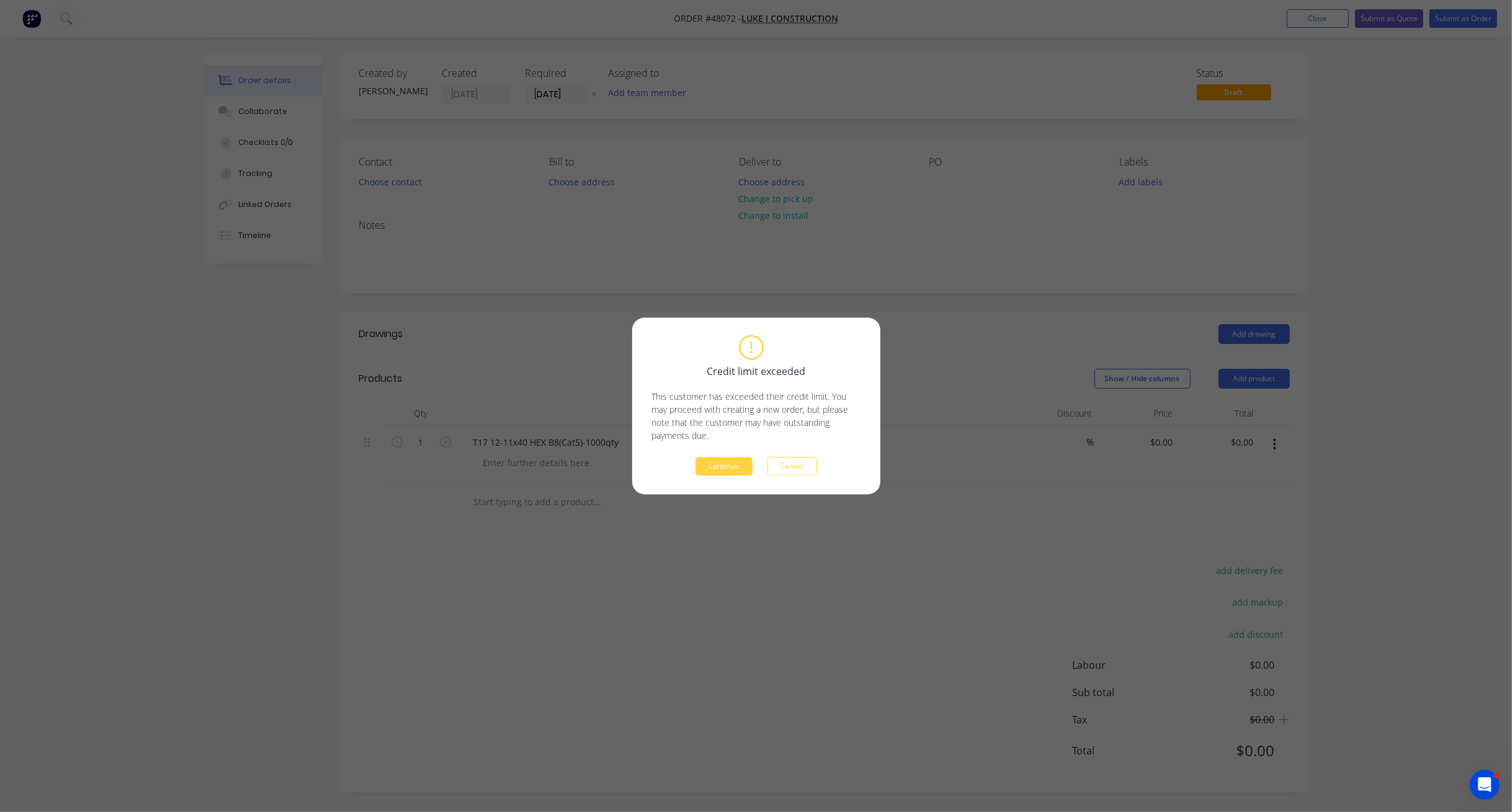
drag, startPoint x: 806, startPoint y: 476, endPoint x: 1108, endPoint y: 463, distance: 302.3
click at [806, 476] on div "Credit limit exceeded This customer has exceeded their credit limit. You may pr…" at bounding box center [756, 406] width 248 height 177
drag, startPoint x: 801, startPoint y: 466, endPoint x: 836, endPoint y: 466, distance: 35.0
click at [802, 466] on button "Cancel" at bounding box center [792, 466] width 50 height 19
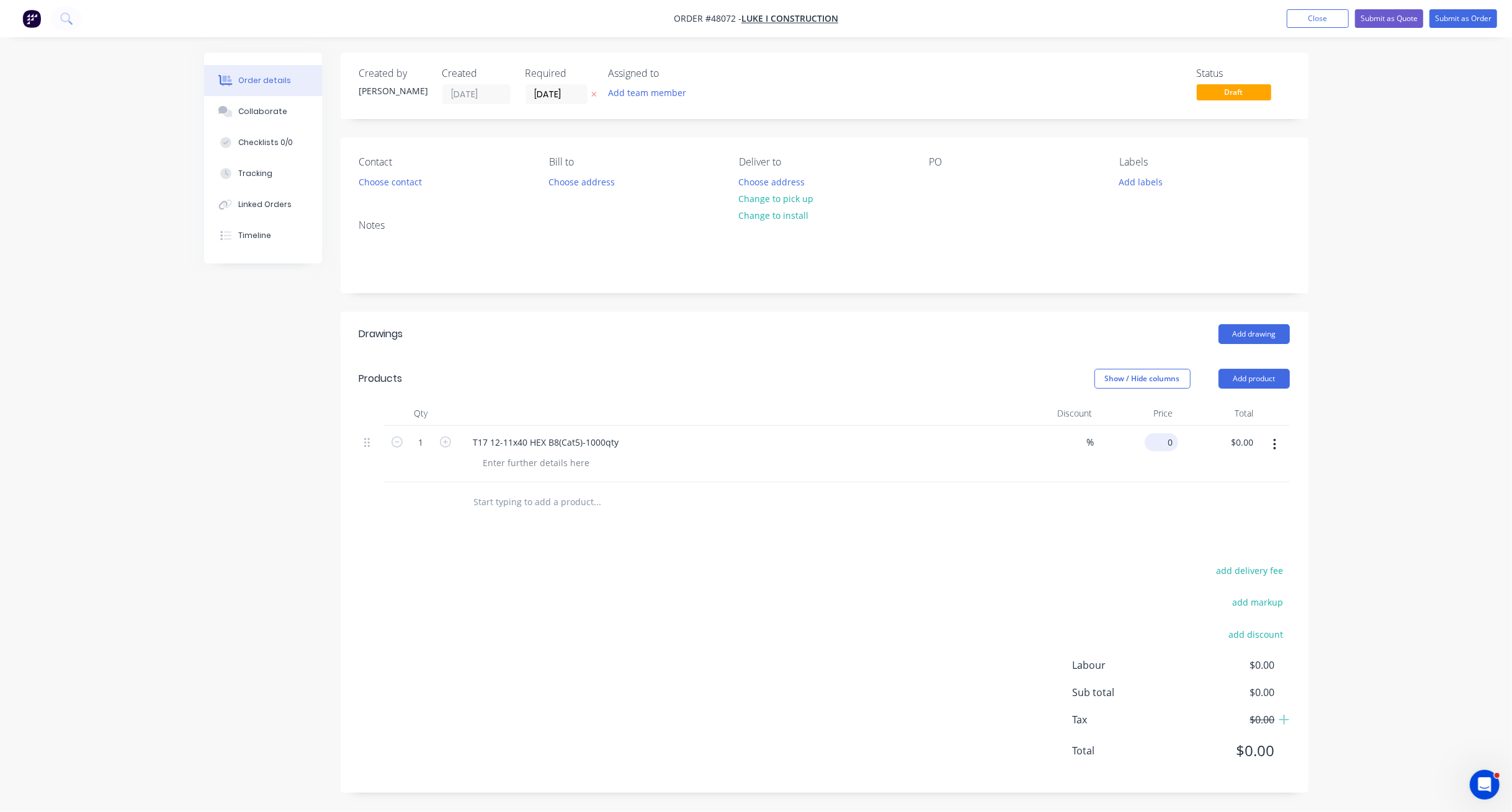
click at [1104, 443] on input "0" at bounding box center [1163, 443] width 28 height 18
type input "9"
type input "$85.00"
click at [1104, 509] on div at bounding box center [824, 503] width 931 height 40
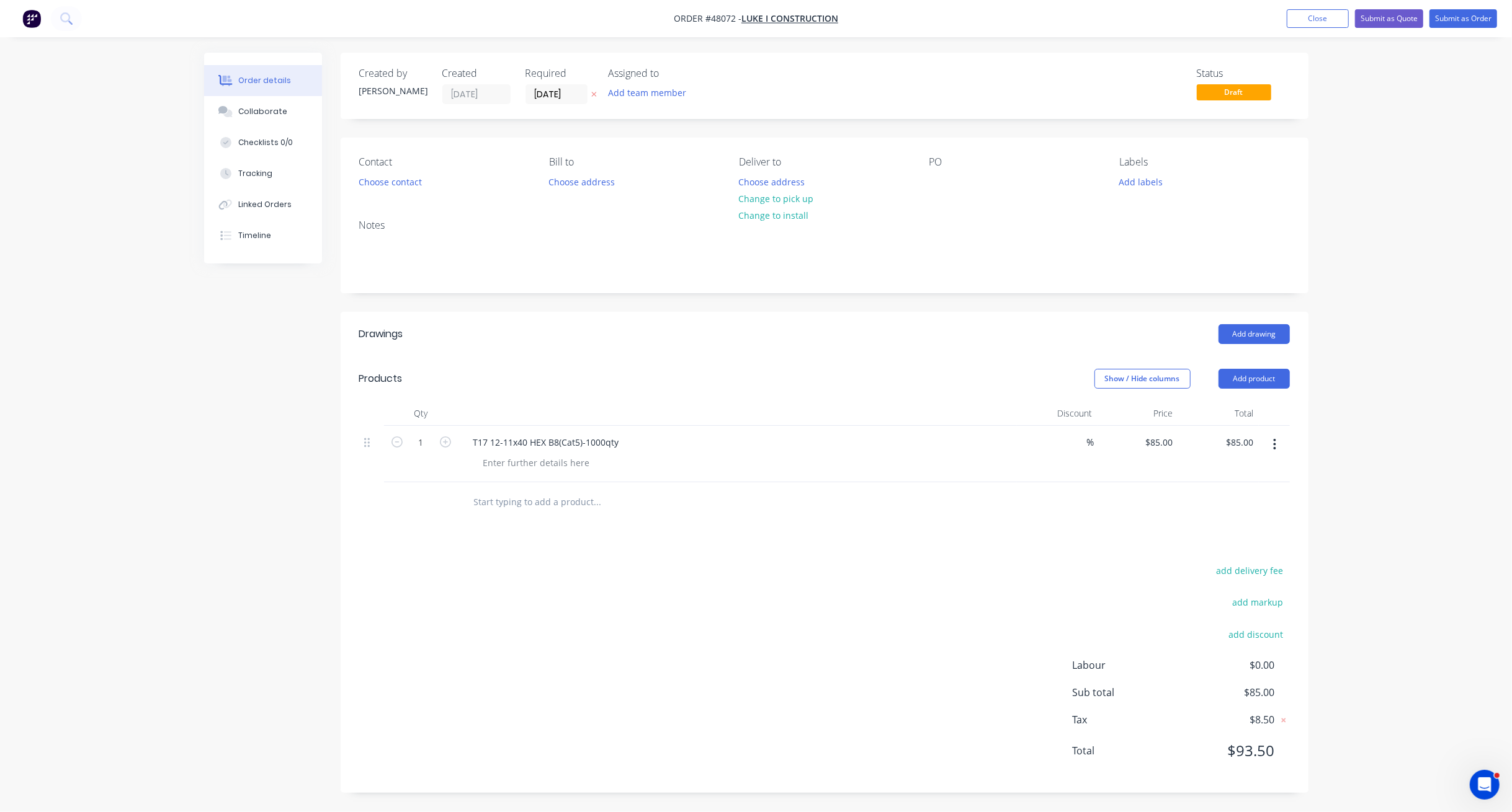
drag, startPoint x: 1294, startPoint y: 498, endPoint x: 1422, endPoint y: 364, distance: 185.3
click at [1104, 495] on div "Qty Discount Price Total 1 T17 12-11x40 HEX B8(Cat5)-1000qty % $85.00 $85.00 $8…" at bounding box center [824, 462] width 968 height 121
drag, startPoint x: 1422, startPoint y: 364, endPoint x: 1420, endPoint y: 350, distance: 14.1
click at [1104, 353] on div "Order details Collaborate Checklists 0/0 Tracking Linked Orders Timeline Order …" at bounding box center [756, 406] width 1512 height 812
click at [1104, 22] on button "Submit as Order" at bounding box center [1463, 18] width 68 height 19
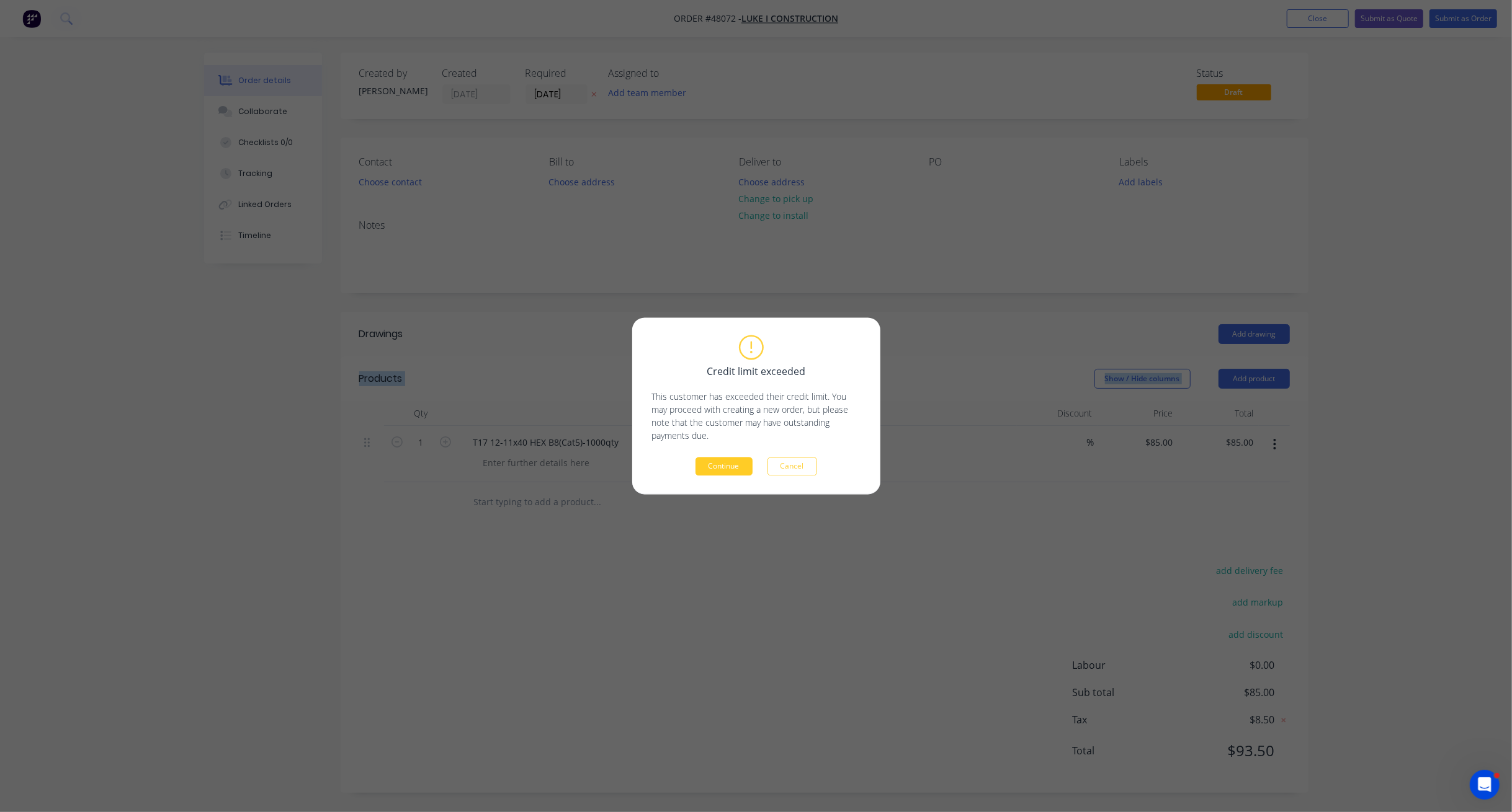
click at [722, 472] on button "Continue" at bounding box center [724, 466] width 57 height 19
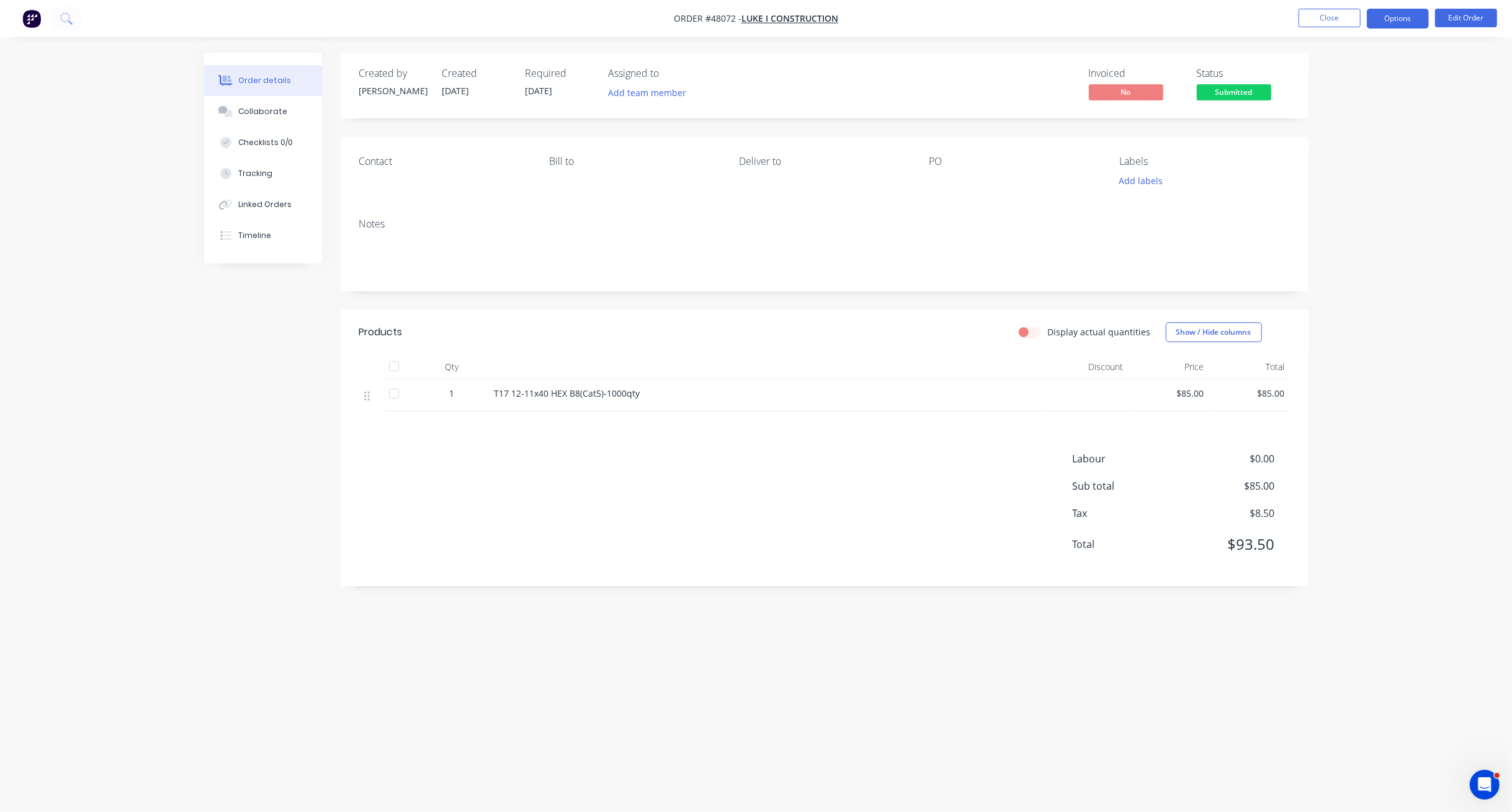
click at [1104, 21] on button "Options" at bounding box center [1397, 19] width 62 height 20
click at [1104, 232] on div "Purchase Products" at bounding box center [1360, 224] width 114 height 18
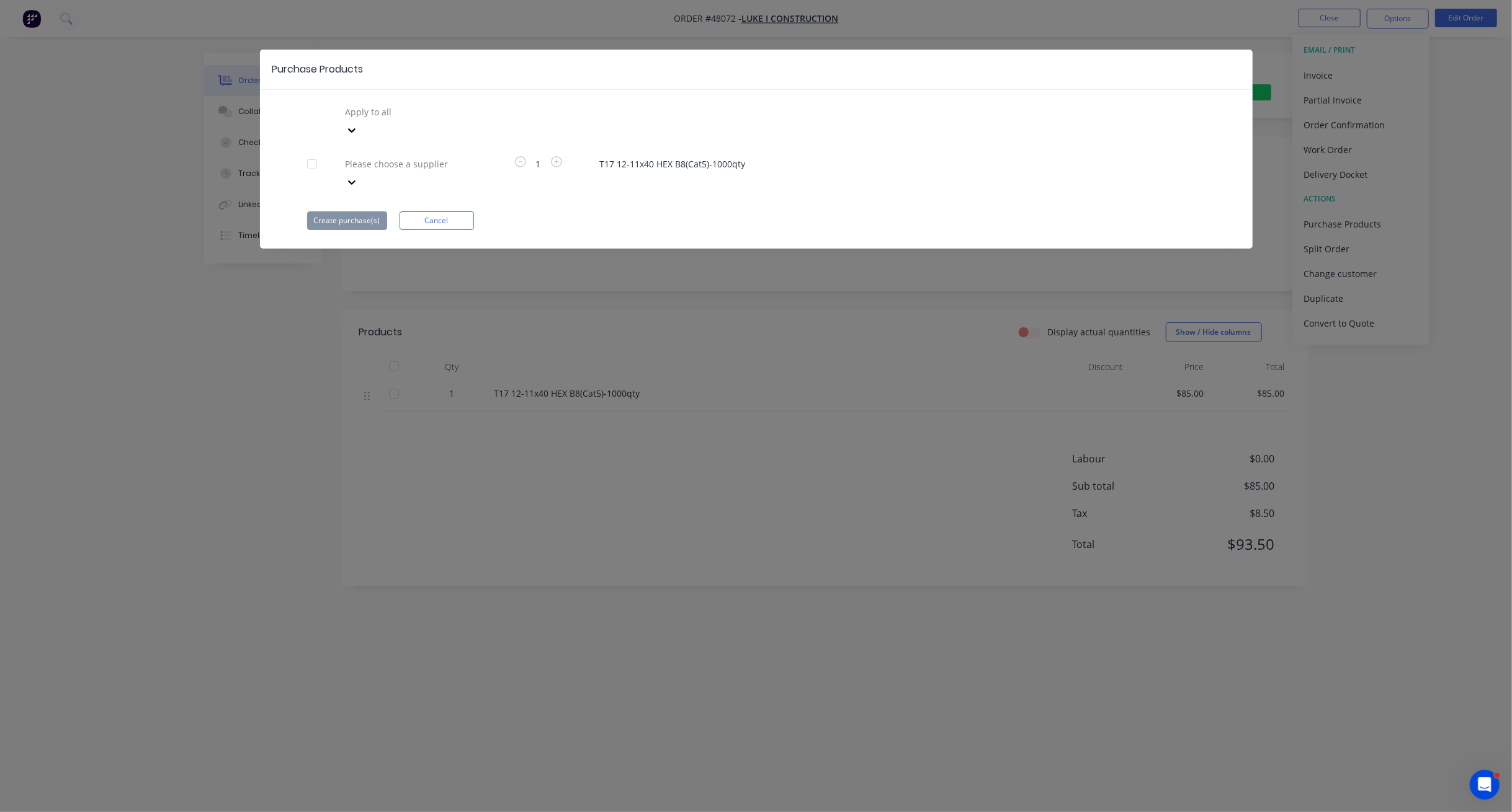
click at [431, 120] on div at bounding box center [434, 112] width 179 height 16
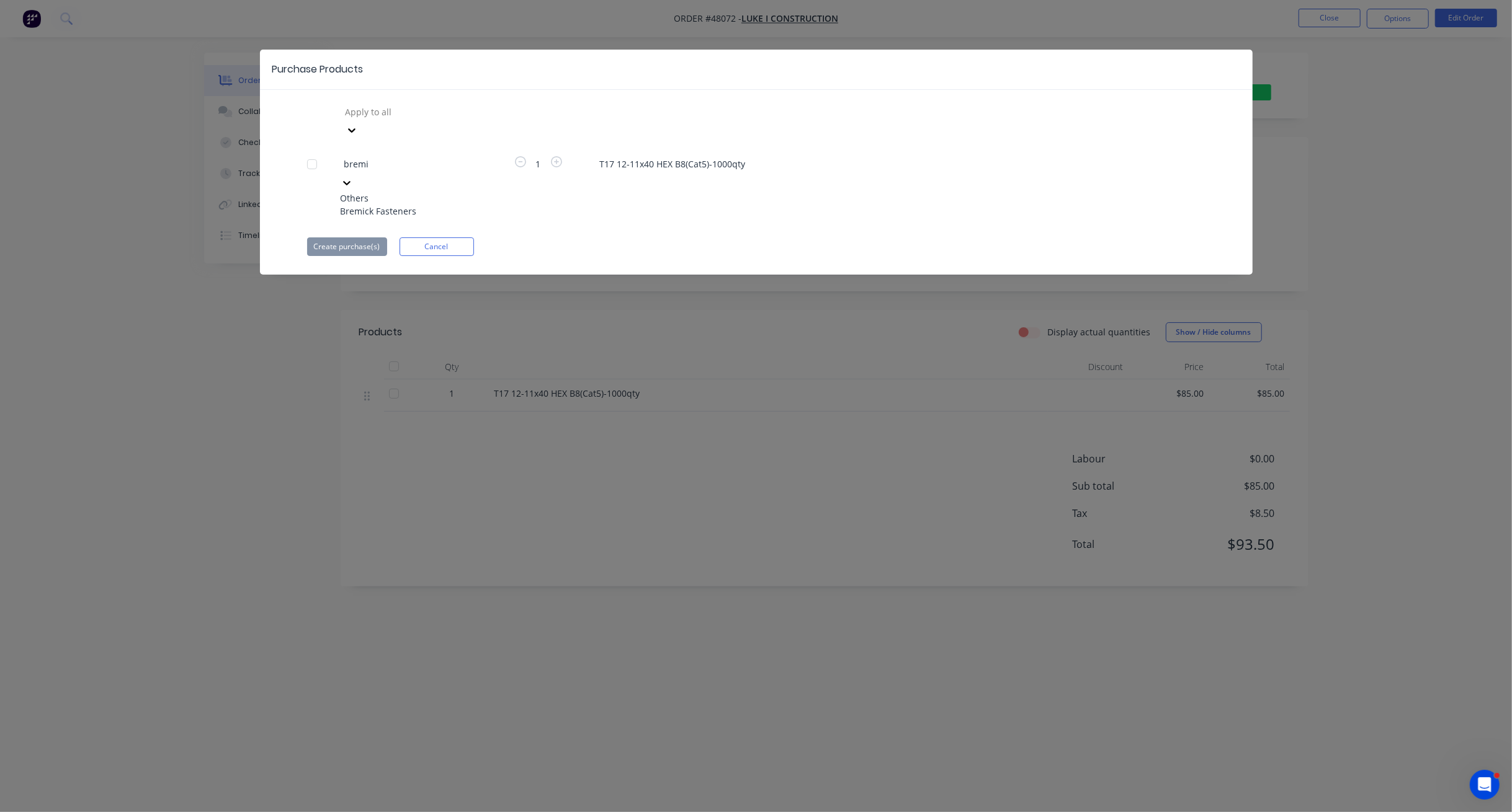
type input "bremic"
click at [439, 205] on div "Bremick Fasteners" at bounding box center [408, 211] width 136 height 13
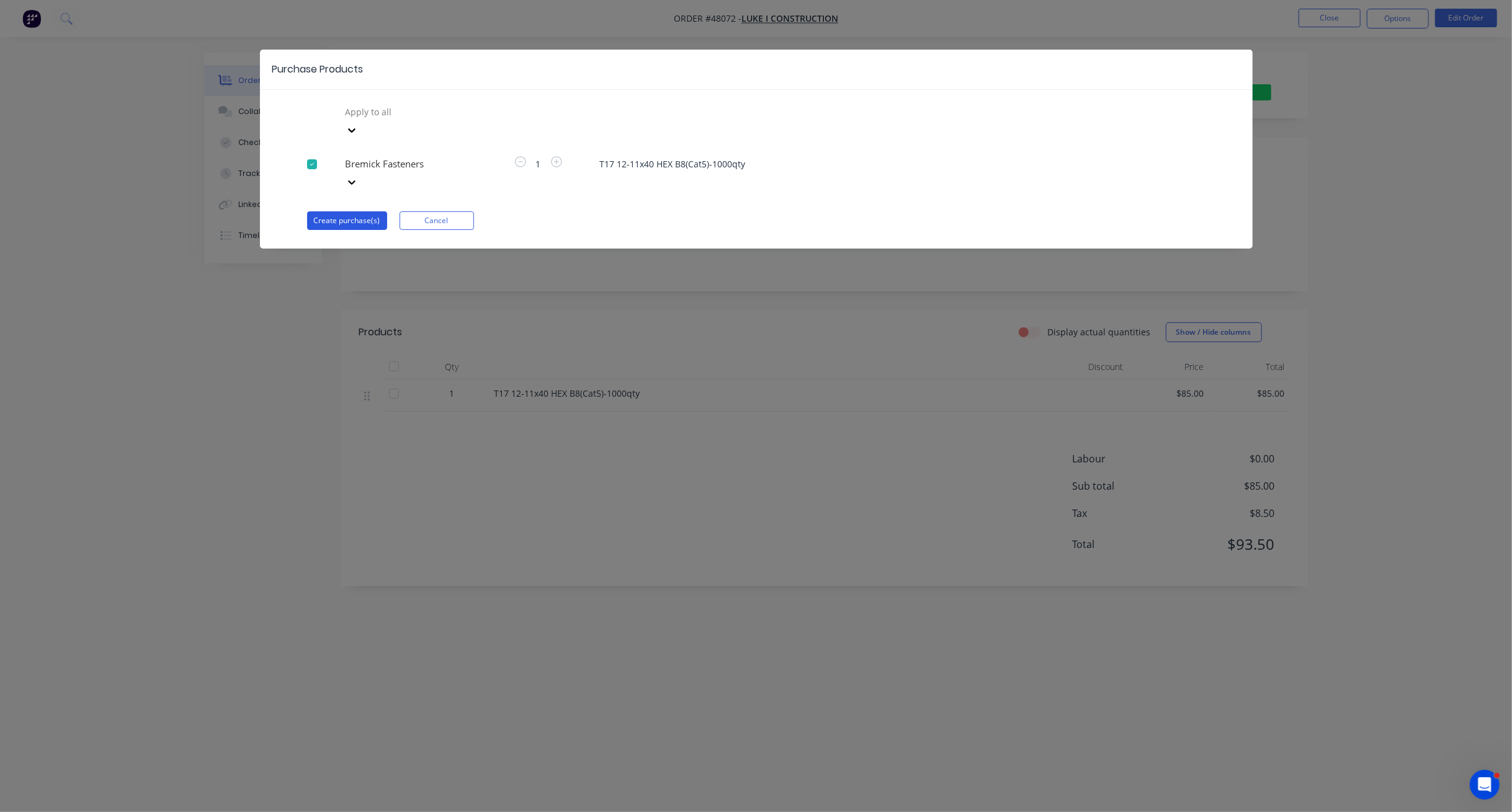
click at [352, 212] on button "Create purchase(s)" at bounding box center [347, 221] width 80 height 19
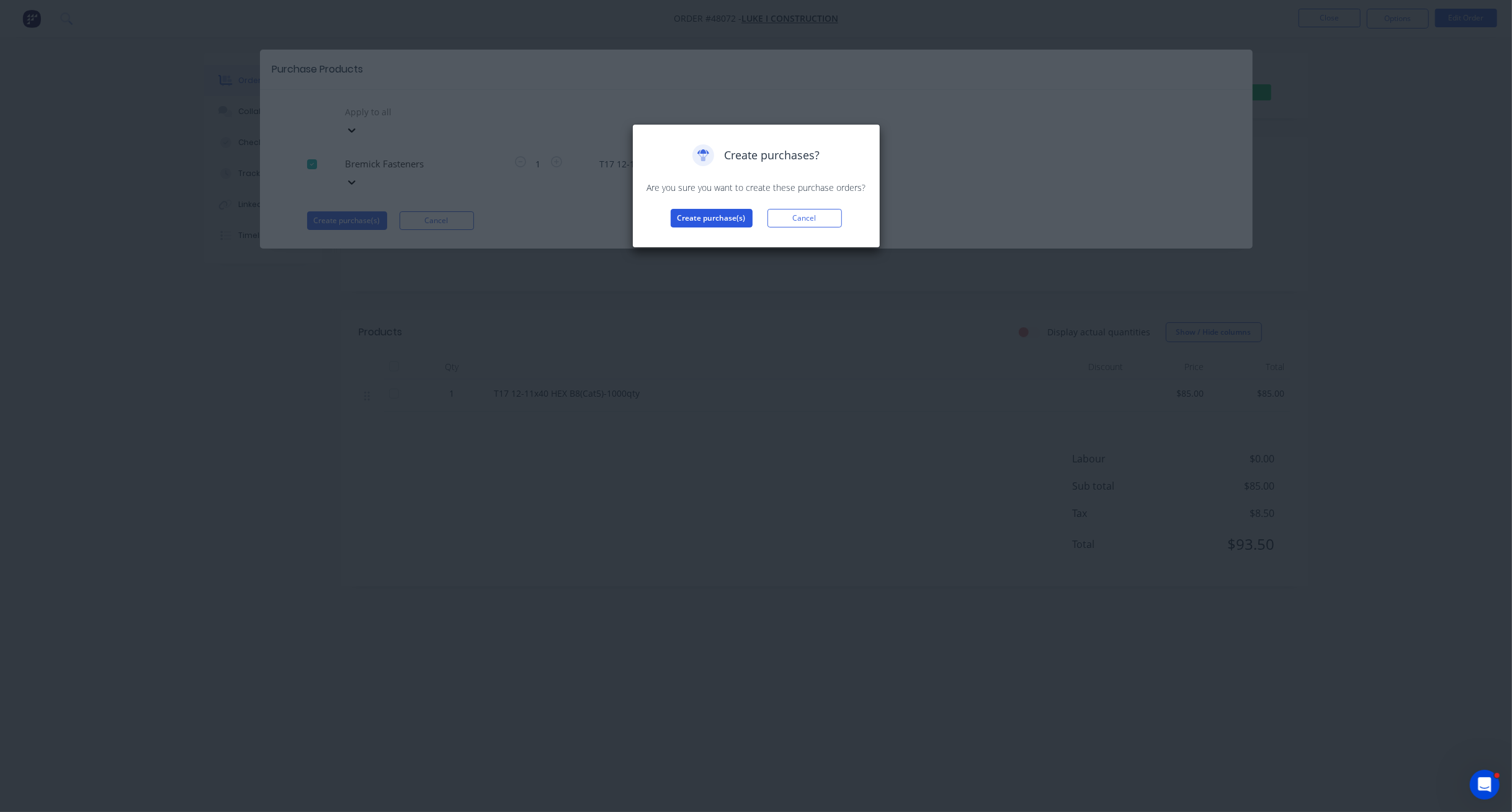
click at [718, 216] on button "Create purchase(s)" at bounding box center [712, 218] width 82 height 19
click at [715, 242] on button "View purchase(s)" at bounding box center [712, 238] width 75 height 19
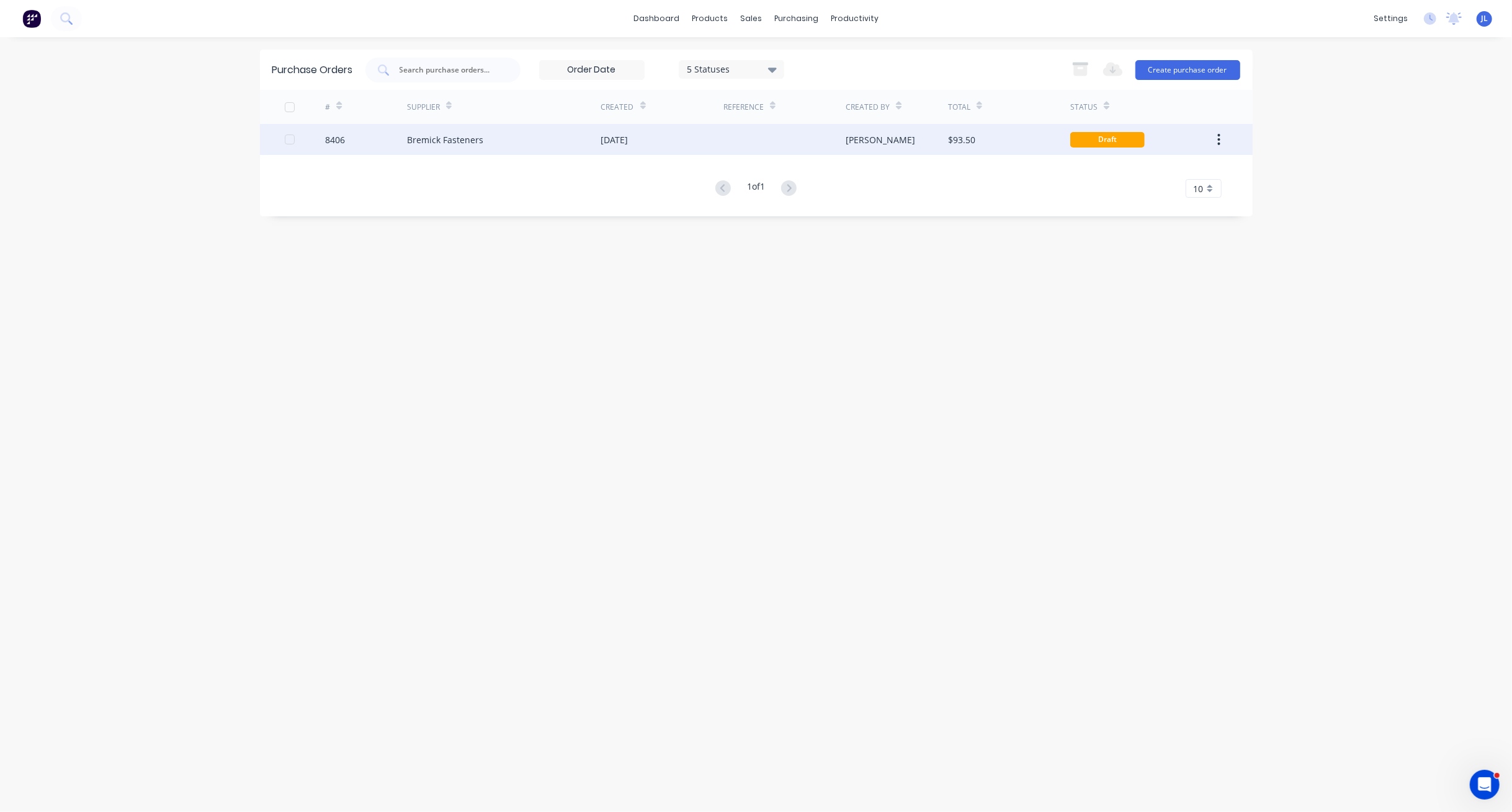
click at [524, 145] on div "Bremick Fasteners" at bounding box center [504, 139] width 194 height 31
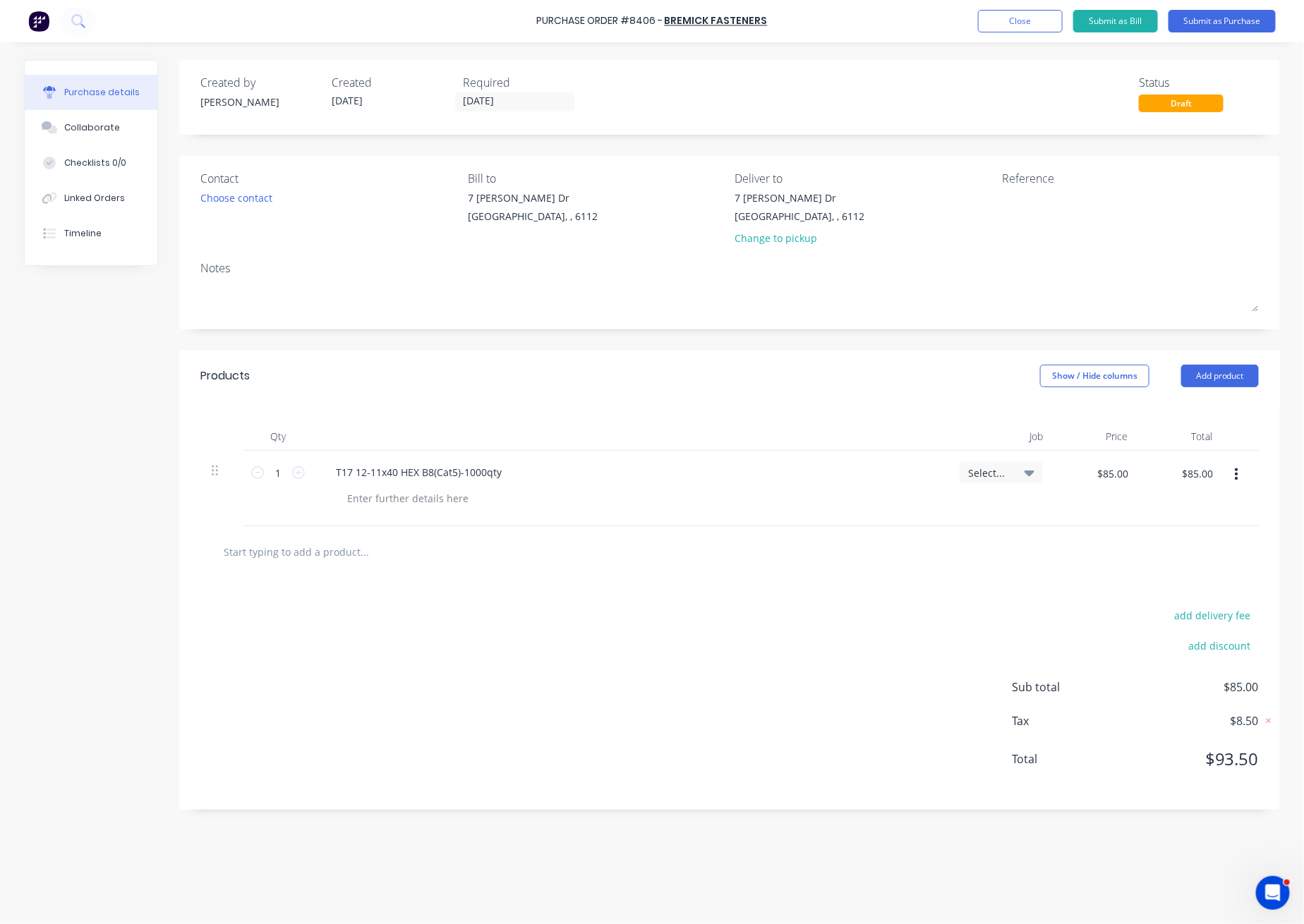
click at [794, 134] on div "Created by Juana Created 14/08/25 Required 14/08/25 Status Draft" at bounding box center [729, 97] width 1101 height 75
click at [1229, 23] on button "Submit as Purchase" at bounding box center [1222, 21] width 108 height 23
